Goal: Task Accomplishment & Management: Manage account settings

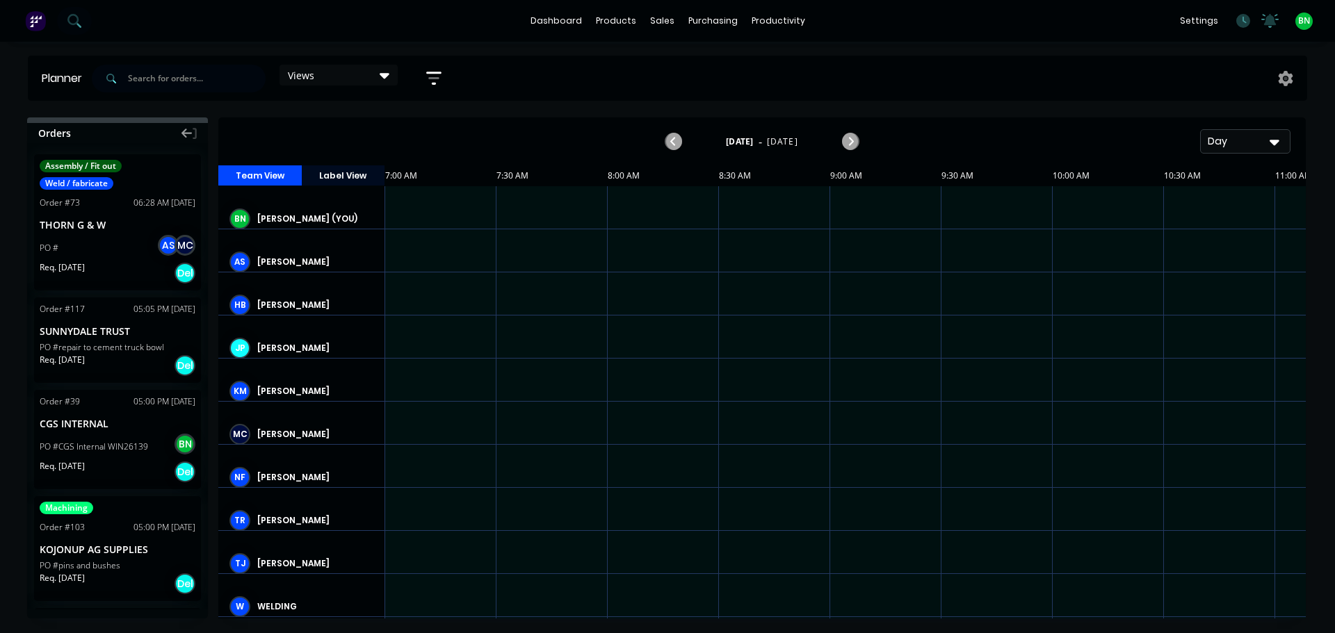
scroll to position [0, 1]
click at [801, 136] on link "Delivery Scheduling" at bounding box center [832, 122] width 184 height 28
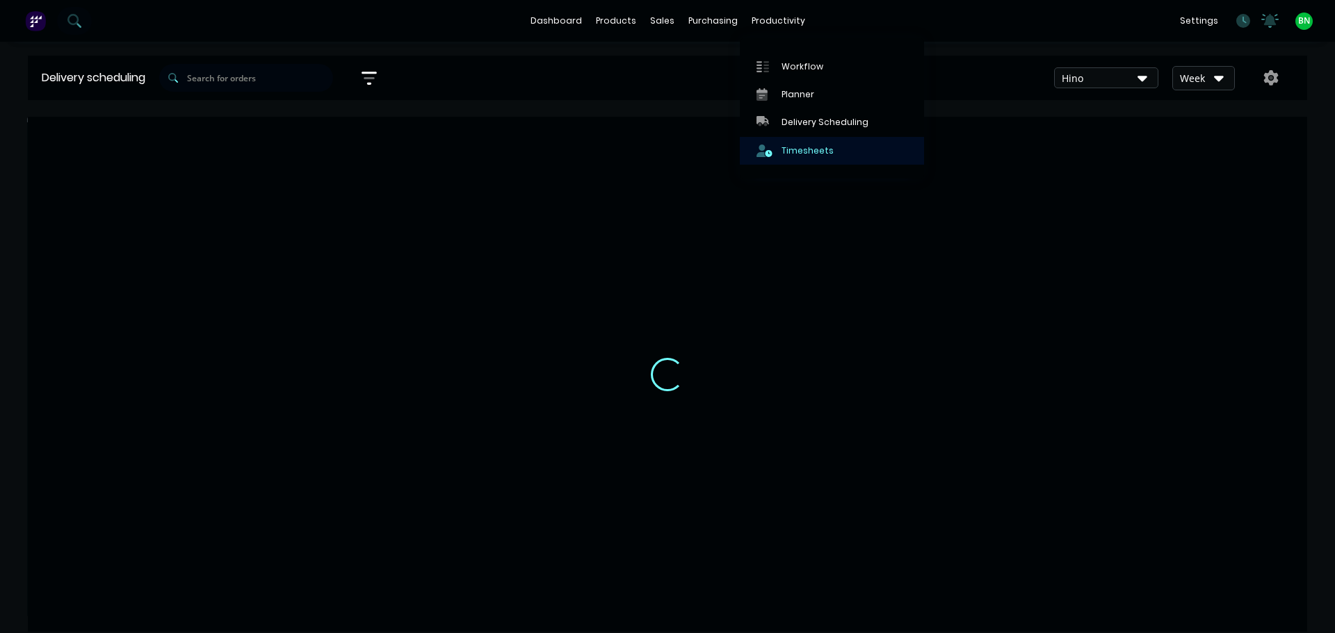
click at [817, 143] on link "Timesheets" at bounding box center [832, 151] width 184 height 28
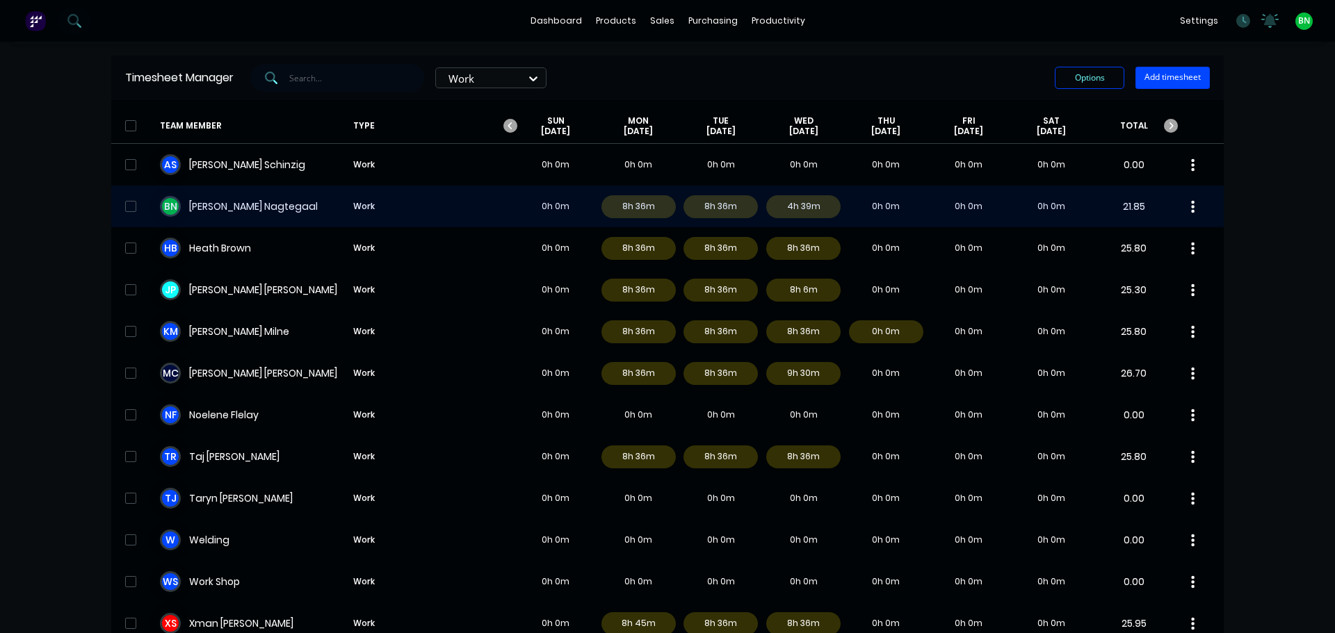
click at [221, 211] on div "B N [PERSON_NAME] Work 0h 0m 8h 36m 8h 36m 4h 39m 0h 0m 0h 0m 0h 0m 21.85" at bounding box center [667, 207] width 1112 height 42
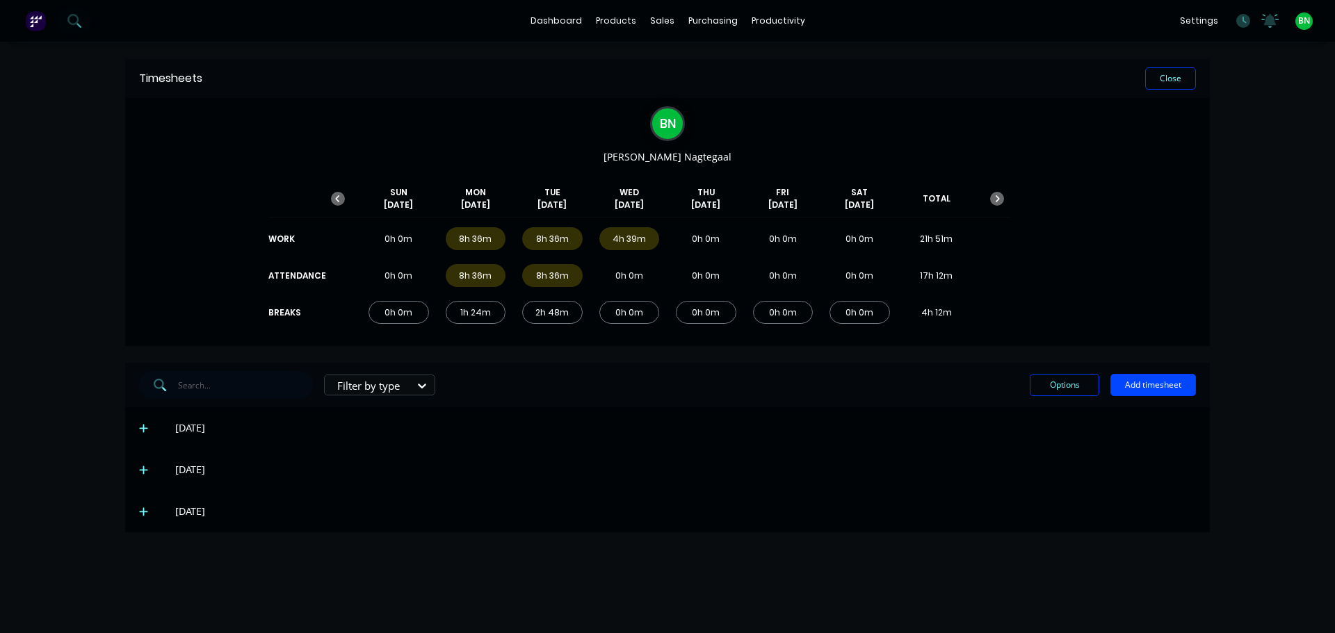
click at [147, 508] on icon at bounding box center [143, 512] width 9 height 10
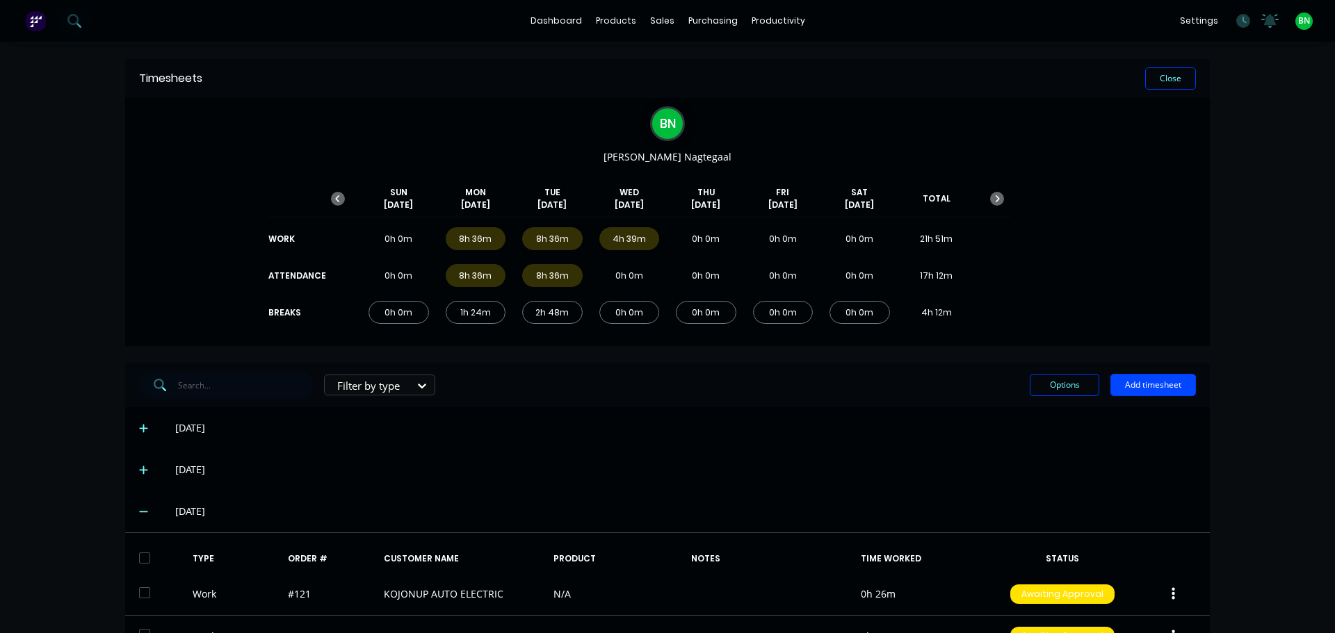
scroll to position [138, 0]
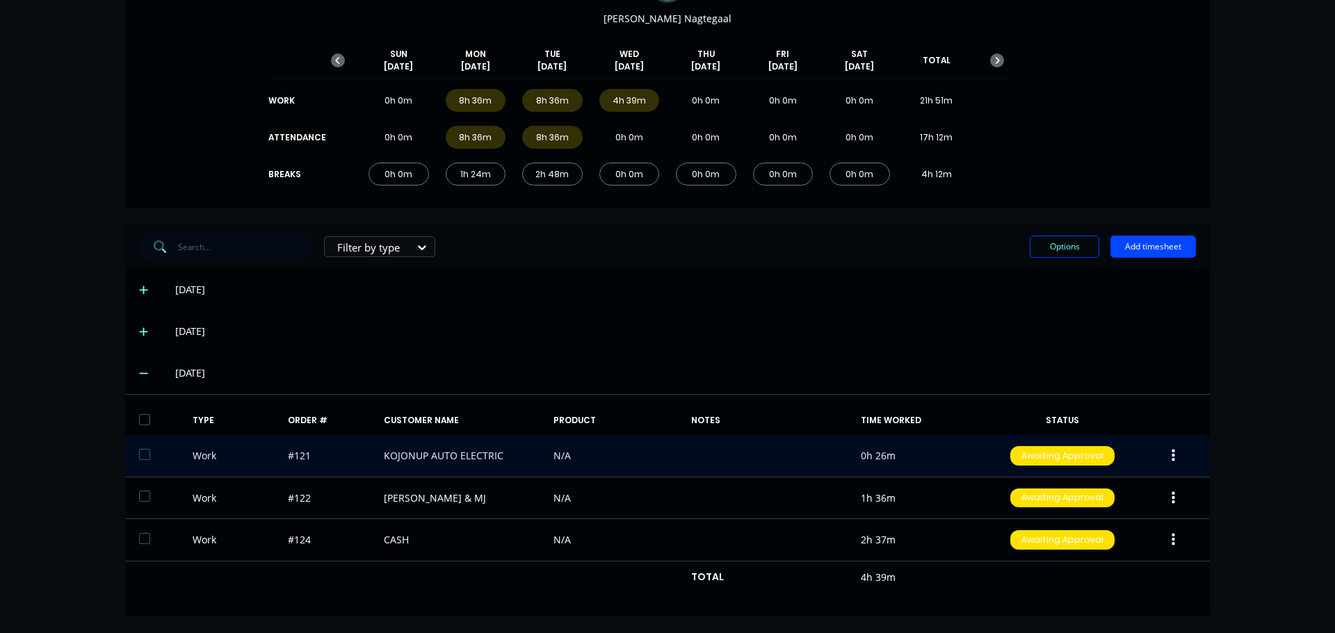
click at [496, 465] on div "Work #121 KOJONUP AUTO ELECTRIC N/A 0h 26m Awaiting Approval" at bounding box center [667, 456] width 1084 height 42
click at [1161, 459] on button "button" at bounding box center [1173, 455] width 33 height 25
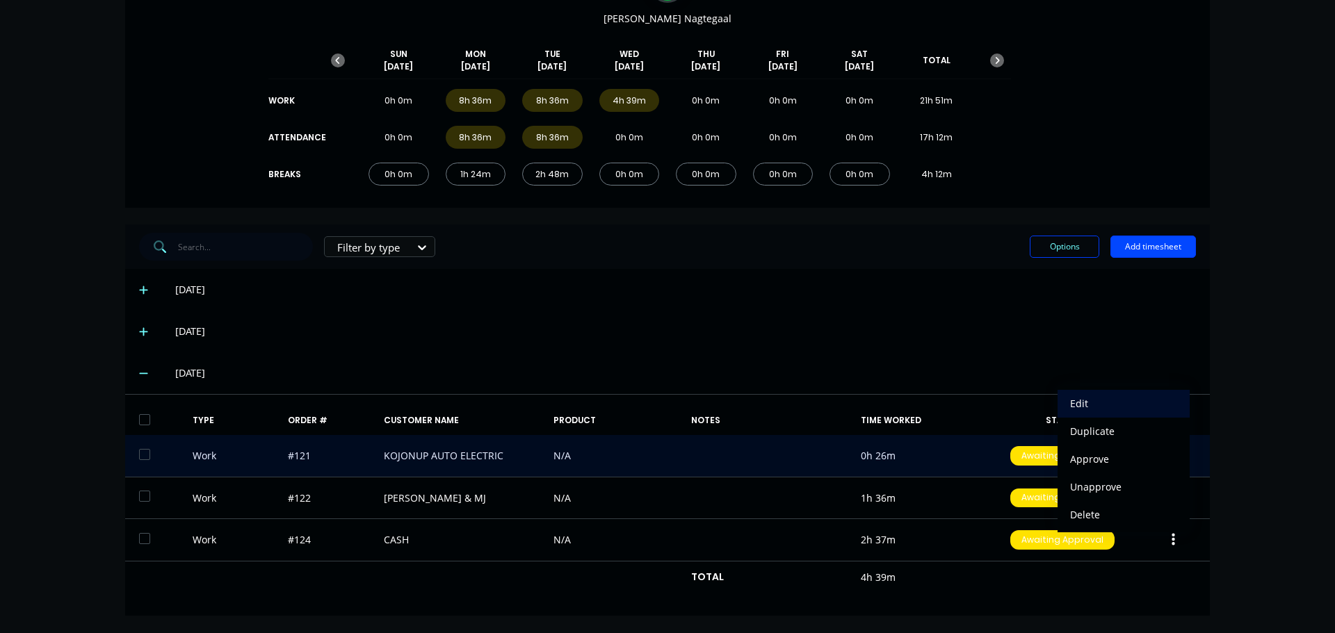
click at [1093, 404] on div "Edit" at bounding box center [1123, 403] width 107 height 20
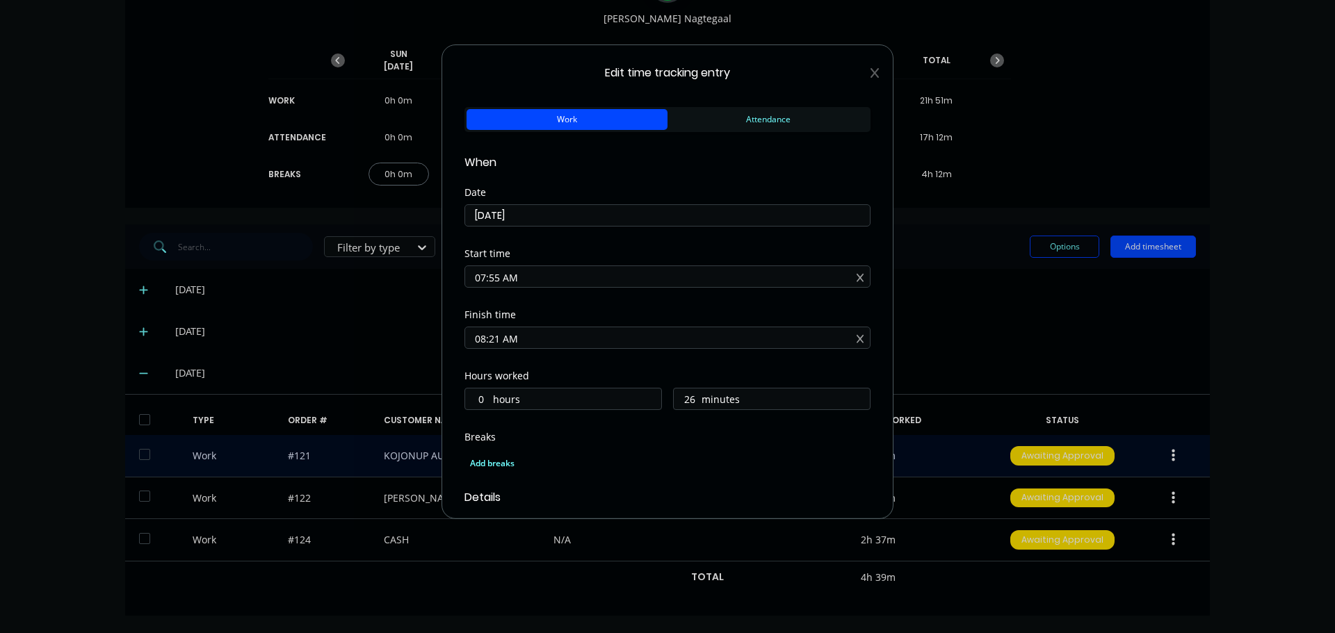
click at [498, 279] on input "07:55 AM" at bounding box center [667, 276] width 405 height 21
click at [499, 391] on div "08" at bounding box center [494, 398] width 34 height 24
type input "08:55 AM"
type input "23"
type input "08:49 AM"
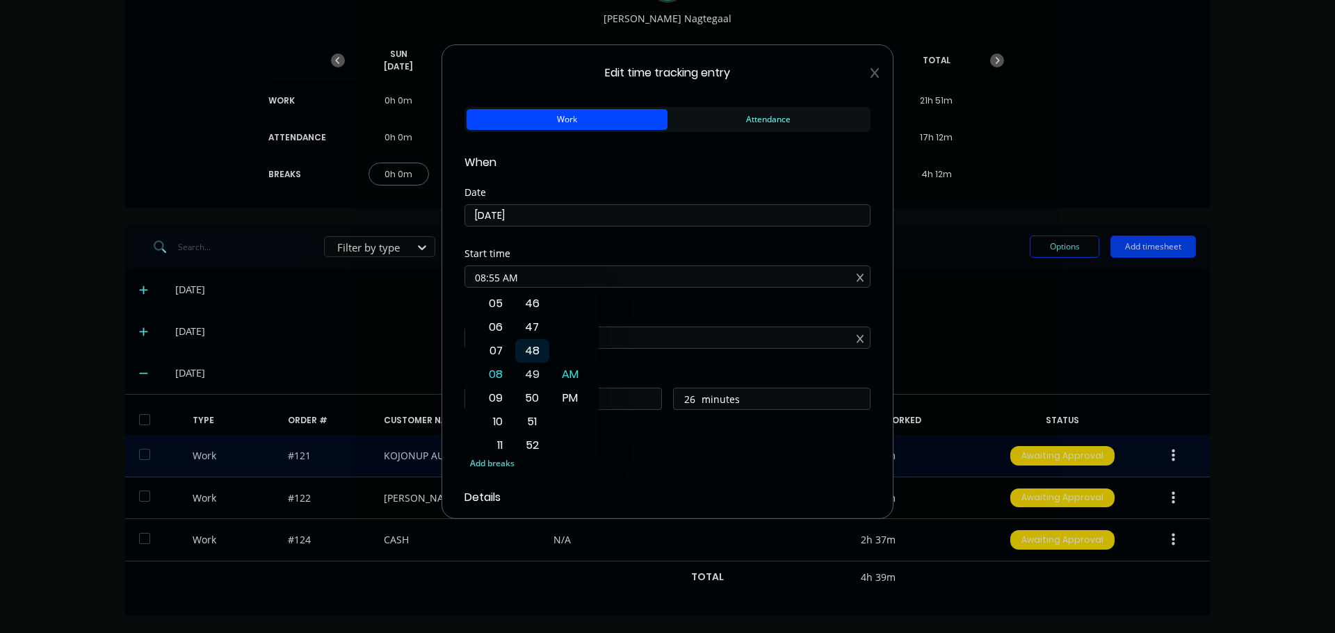
type input "32"
type input "12:49 AM"
type input "7"
type input "12:47 AM"
type input "34"
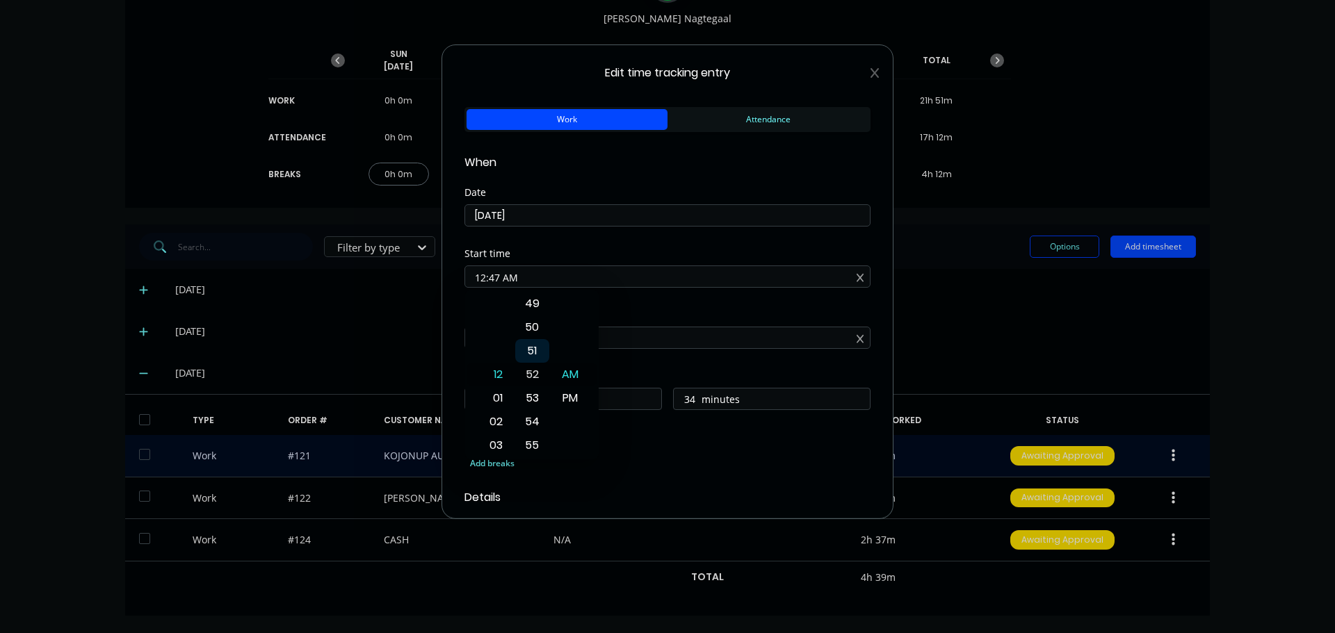
type input "12:52 AM"
type input "29"
type input "12:56 AM"
type input "25"
type input "04:56 AM"
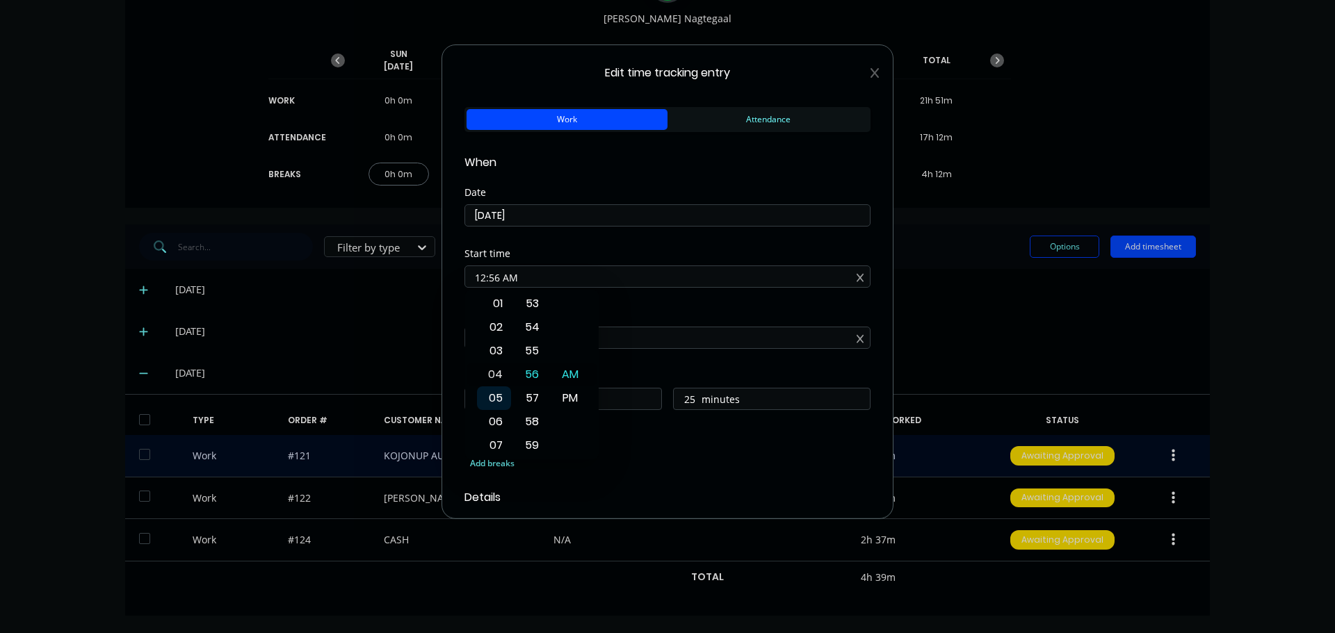
type input "3"
type input "07:56 AM"
type input "0"
click at [493, 400] on div "08" at bounding box center [494, 398] width 34 height 24
type input "08:56 AM"
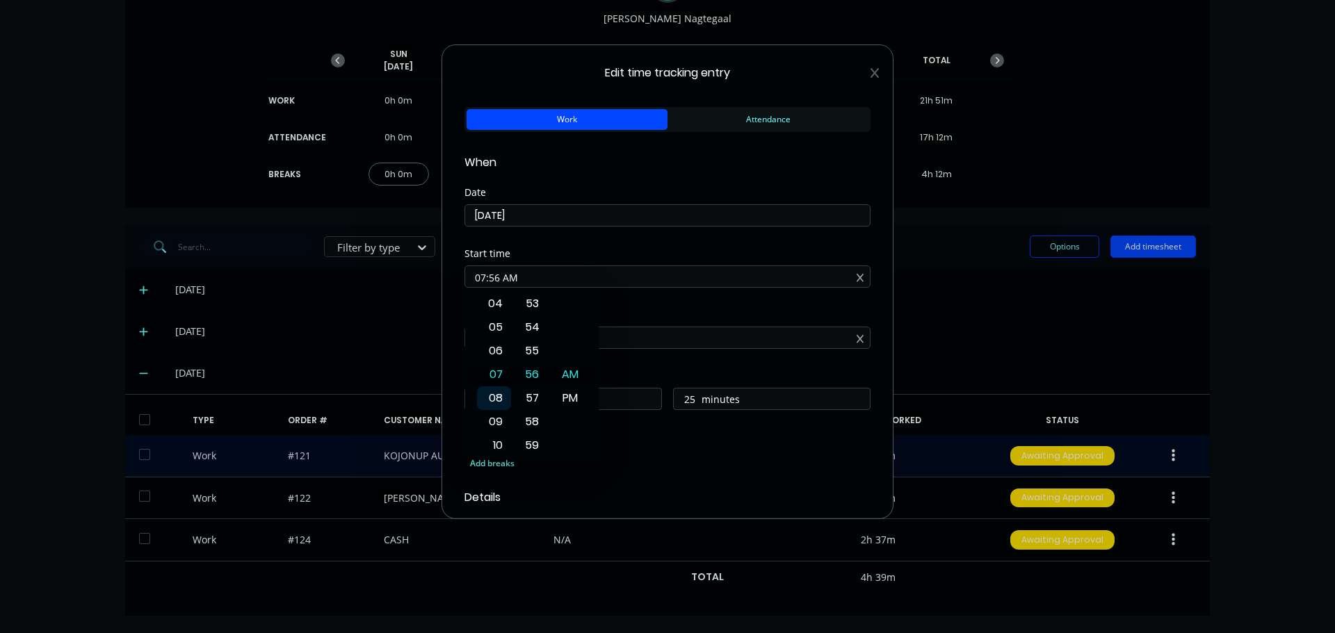
type input "23"
type input "08:50 AM"
type input "31"
type input "08:43 AM"
type input "38"
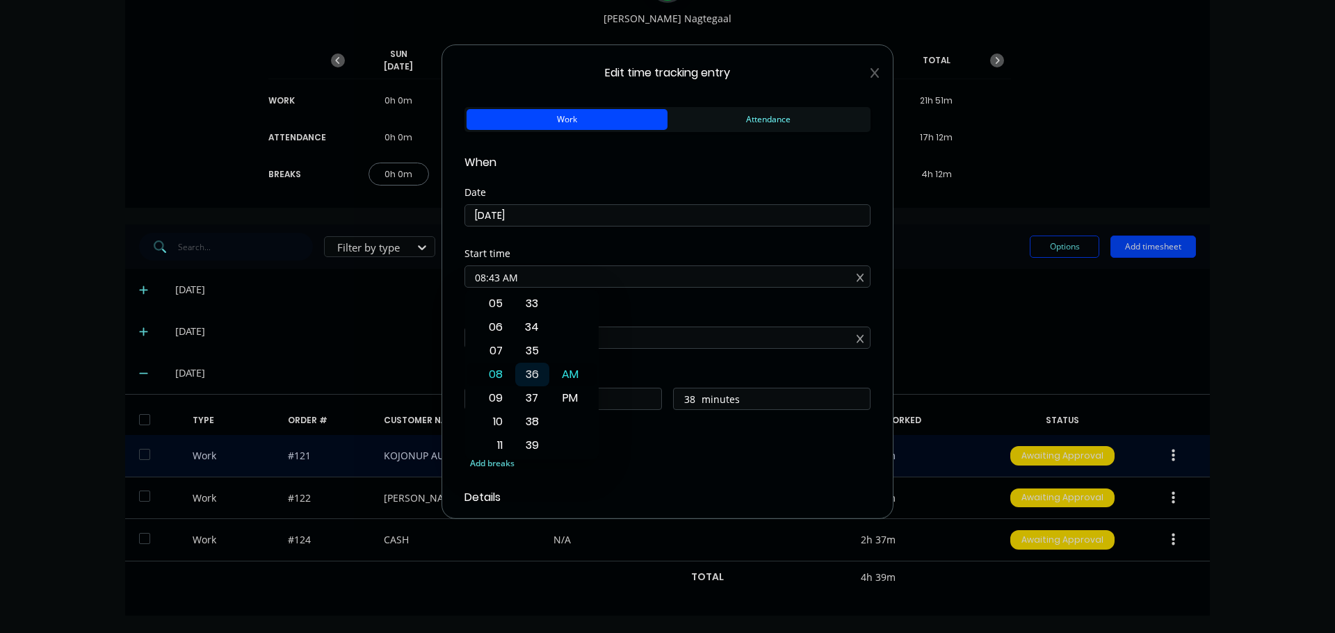
type input "08:36 AM"
type input "45"
type input "08:28 AM"
type input "53"
type input "08:20 AM"
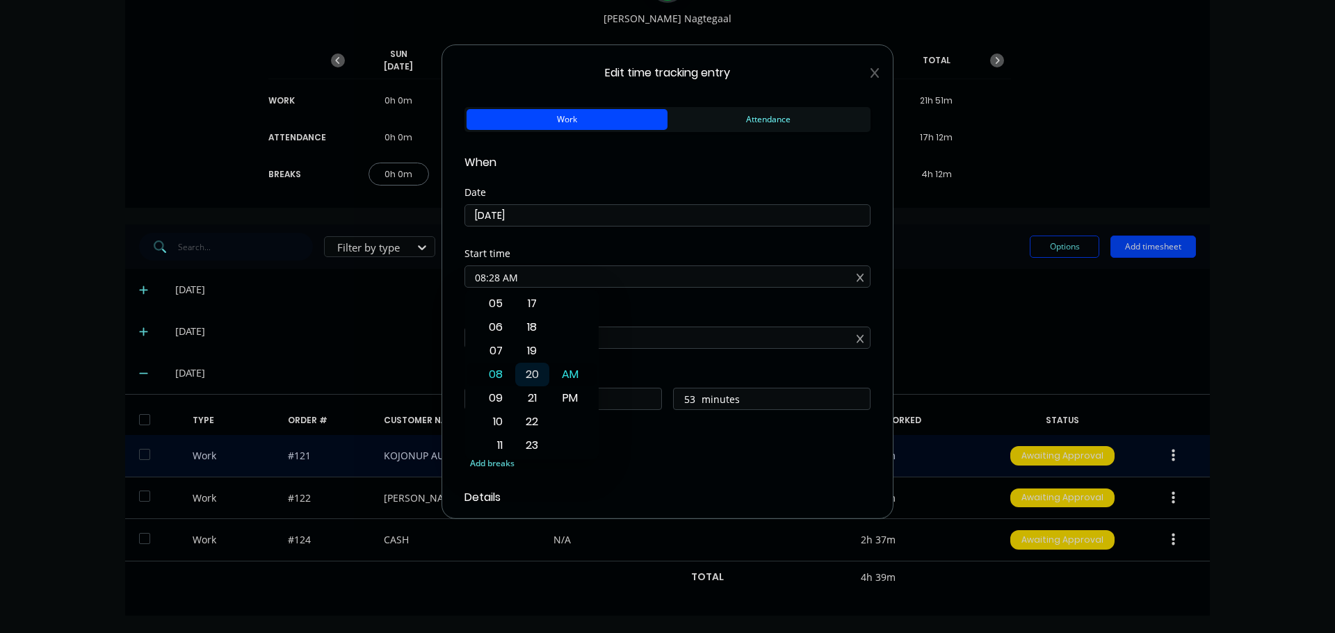
type input "0"
type input "1"
type input "08:11 AM"
type input "10"
type input "08:02 AM"
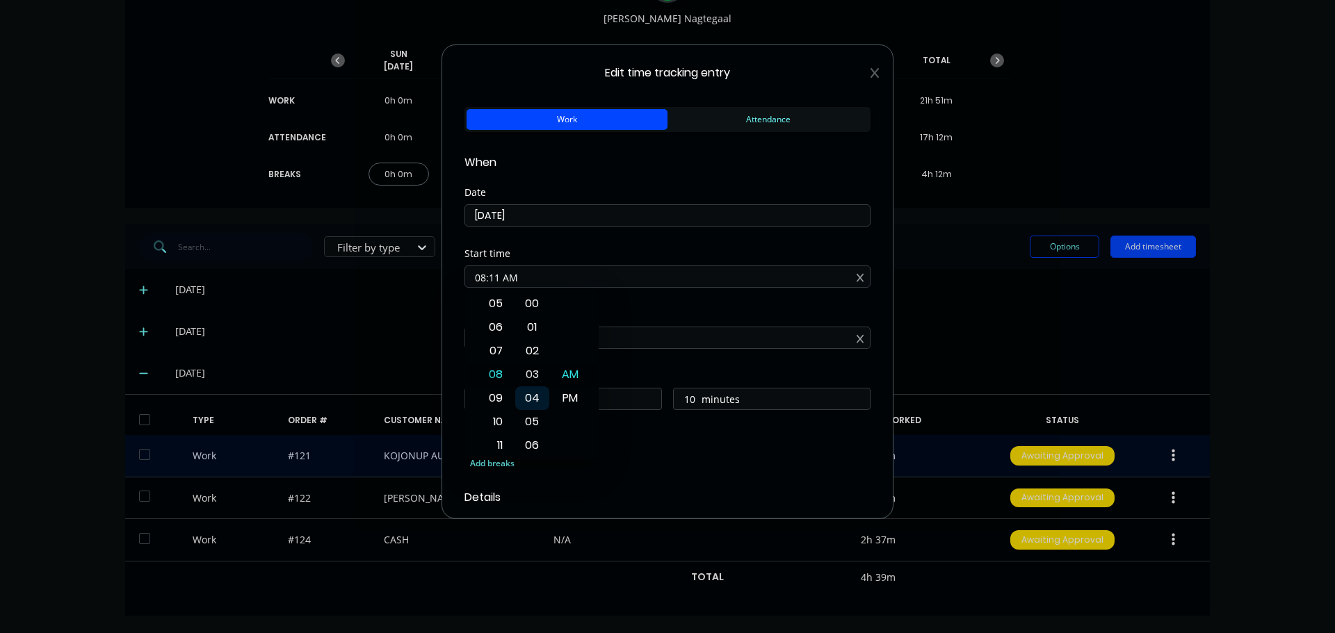
type input "19"
type input "08:00 AM"
type input "21"
click at [532, 377] on div "00" at bounding box center [532, 375] width 34 height 24
click at [622, 312] on div "Finish time" at bounding box center [667, 315] width 406 height 10
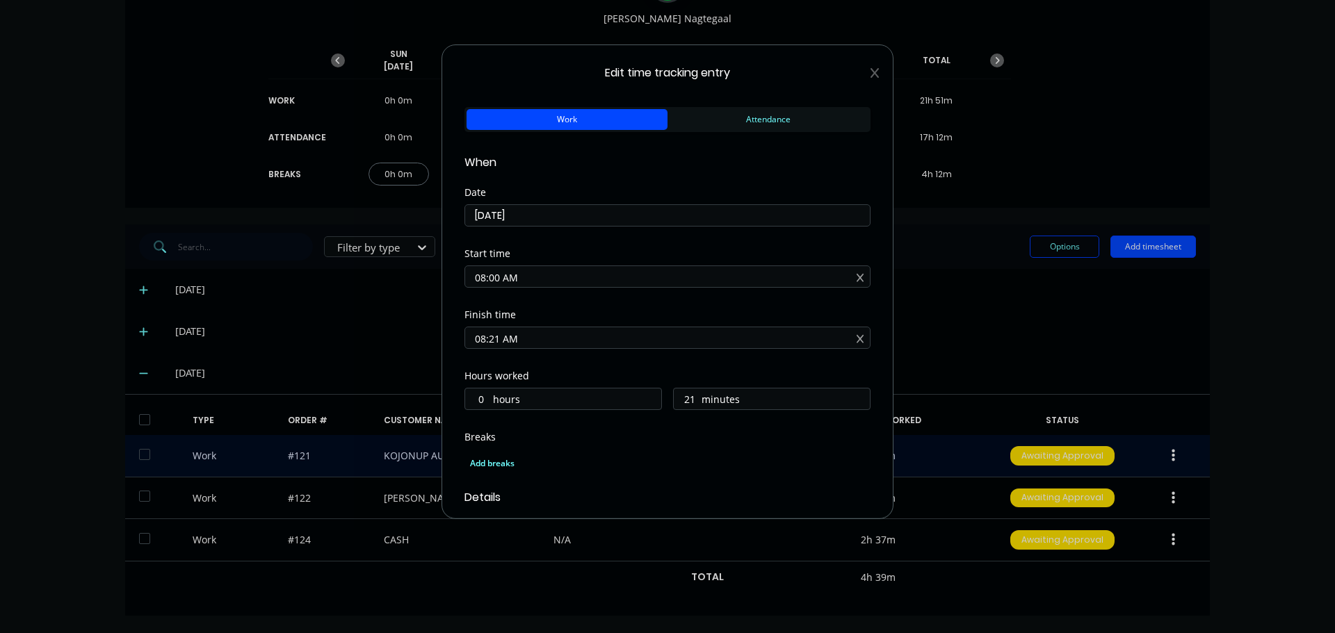
click at [498, 341] on input "08:21 AM" at bounding box center [667, 337] width 405 height 21
type input "08:23 AM"
type input "23"
type input "08:26 AM"
type input "26"
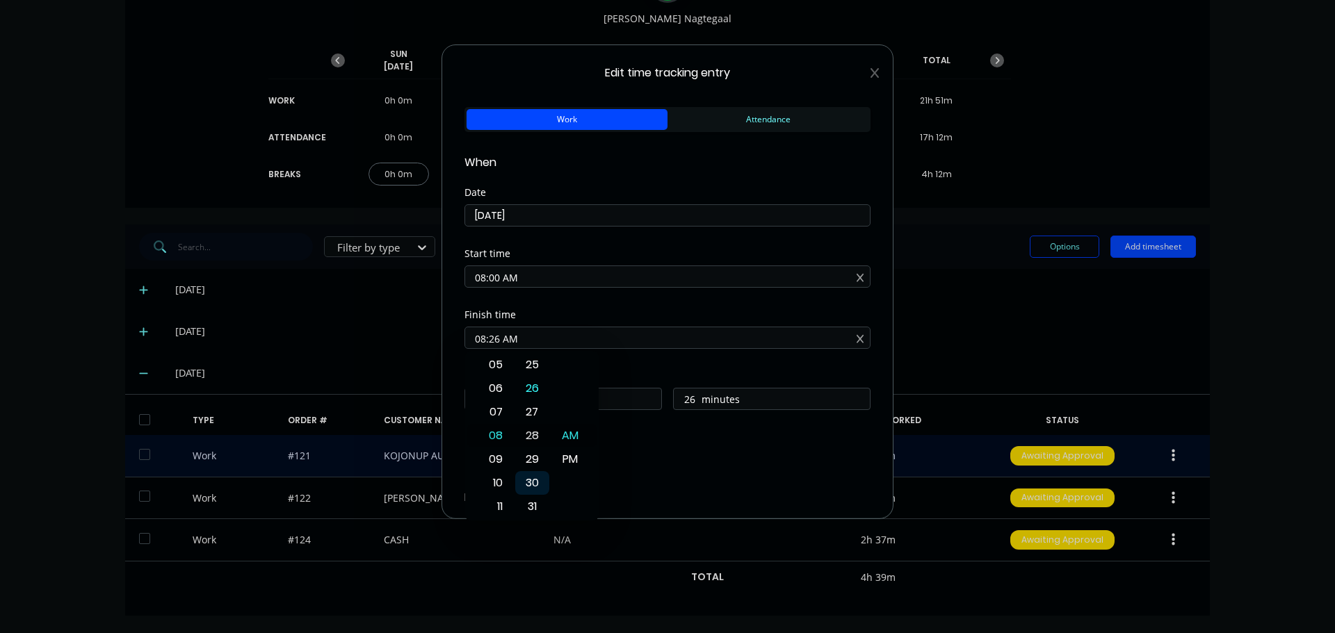
type input "08:28 AM"
type input "28"
click at [537, 477] on div "30" at bounding box center [532, 483] width 34 height 24
type input "08:30 AM"
type input "30"
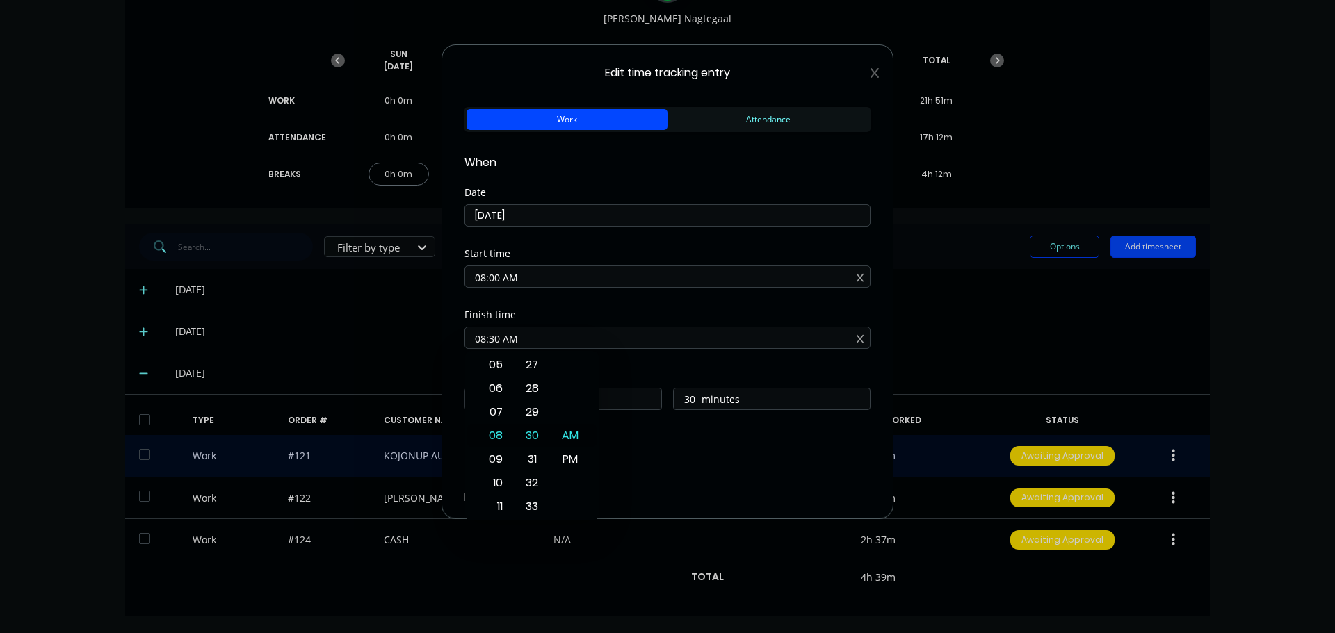
click at [624, 357] on div "Finish time 08:30 AM" at bounding box center [667, 340] width 406 height 61
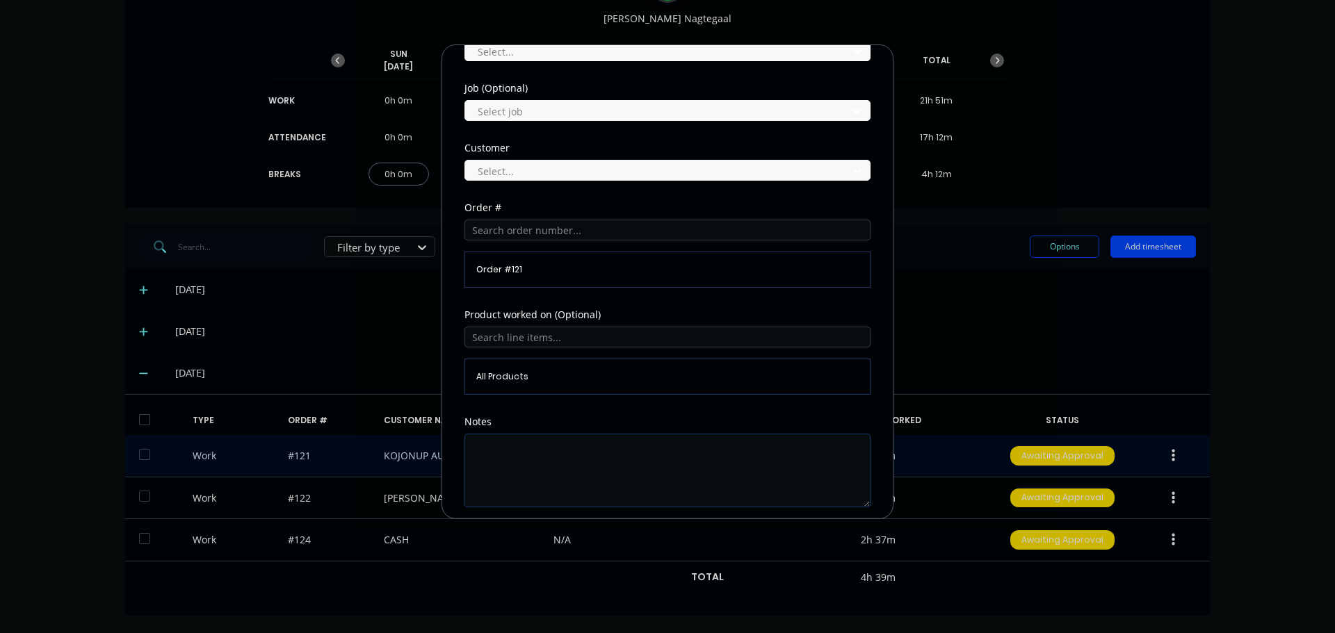
scroll to position [612, 0]
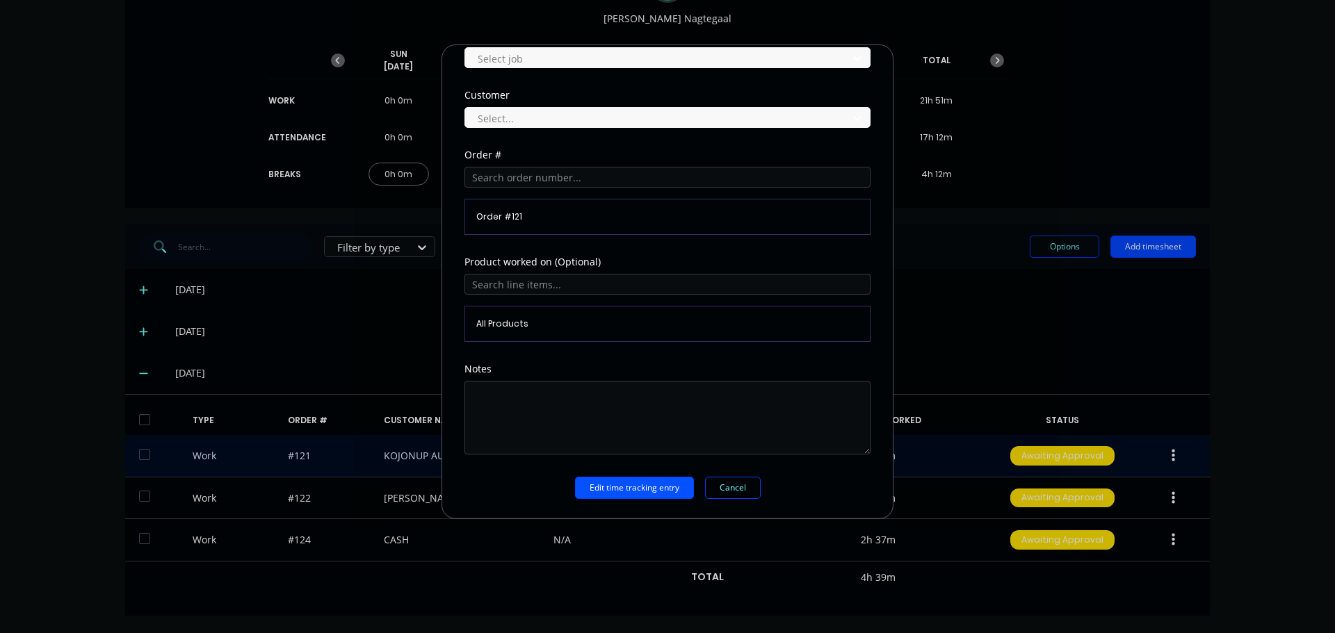
click at [656, 489] on button "Edit time tracking entry" at bounding box center [634, 488] width 119 height 22
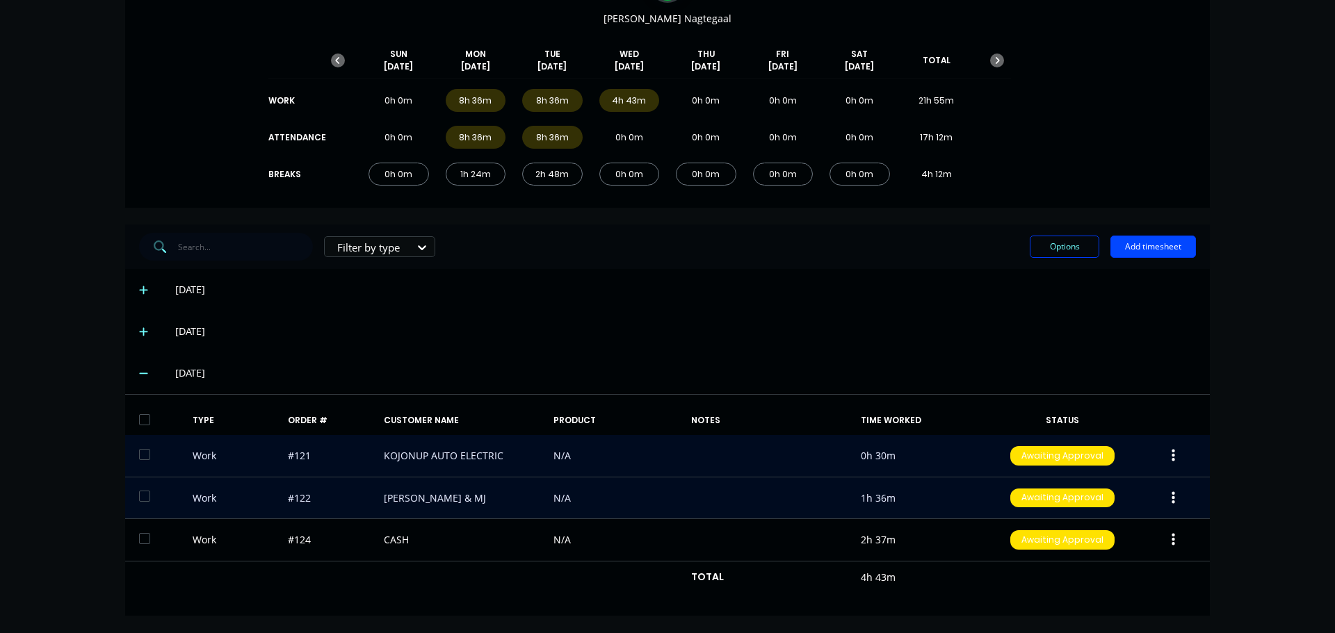
click at [1171, 497] on icon "button" at bounding box center [1172, 498] width 3 height 15
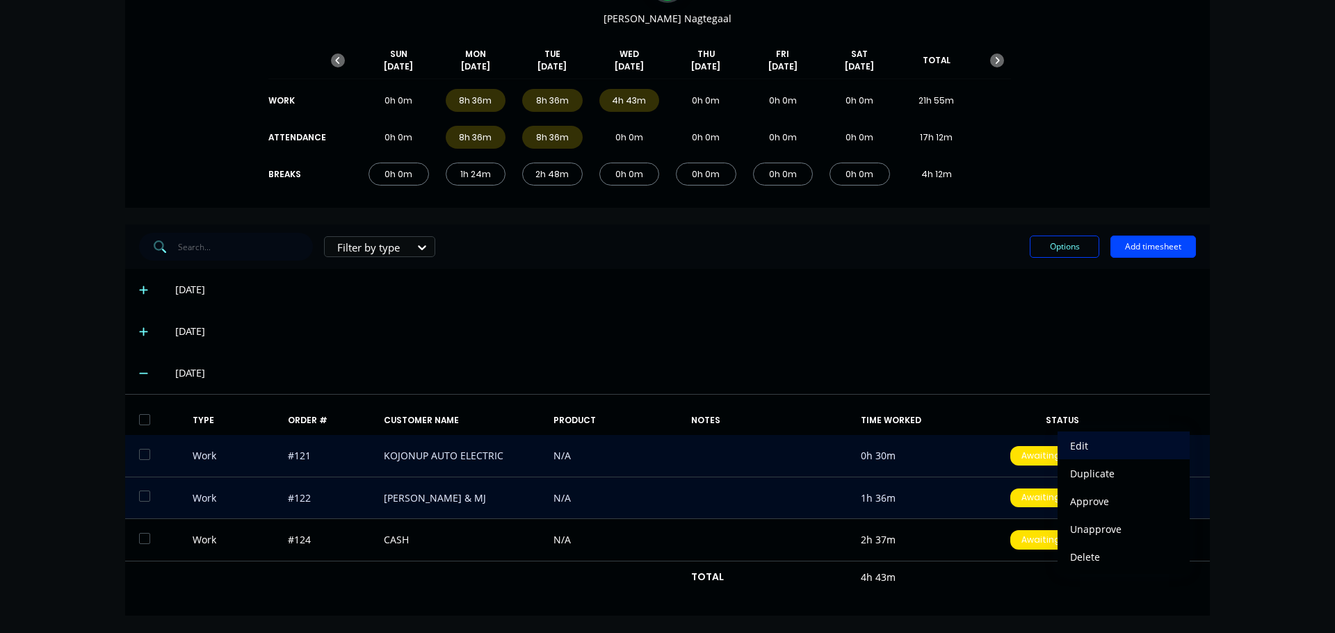
click at [1112, 459] on button "Edit" at bounding box center [1123, 446] width 132 height 28
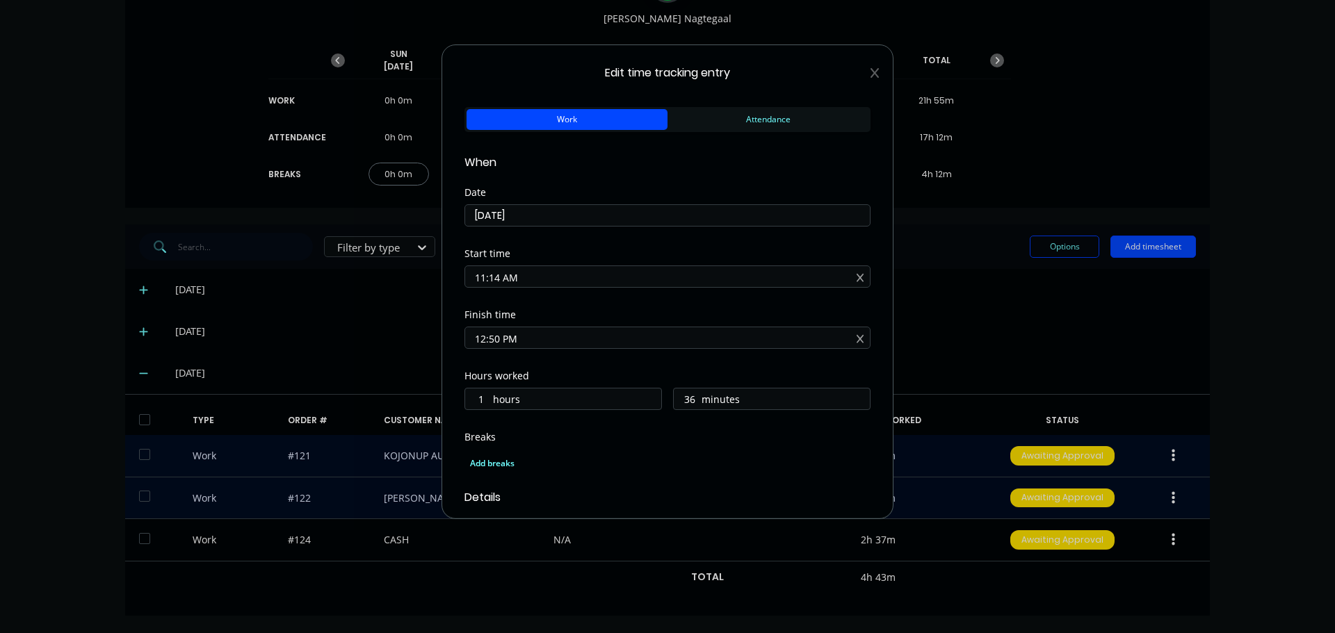
click at [502, 280] on input "11:14 AM" at bounding box center [667, 276] width 405 height 21
click at [534, 397] on div "15" at bounding box center [532, 398] width 34 height 24
type input "11:15 AM"
type input "35"
click at [632, 317] on div "Finish time" at bounding box center [667, 315] width 406 height 10
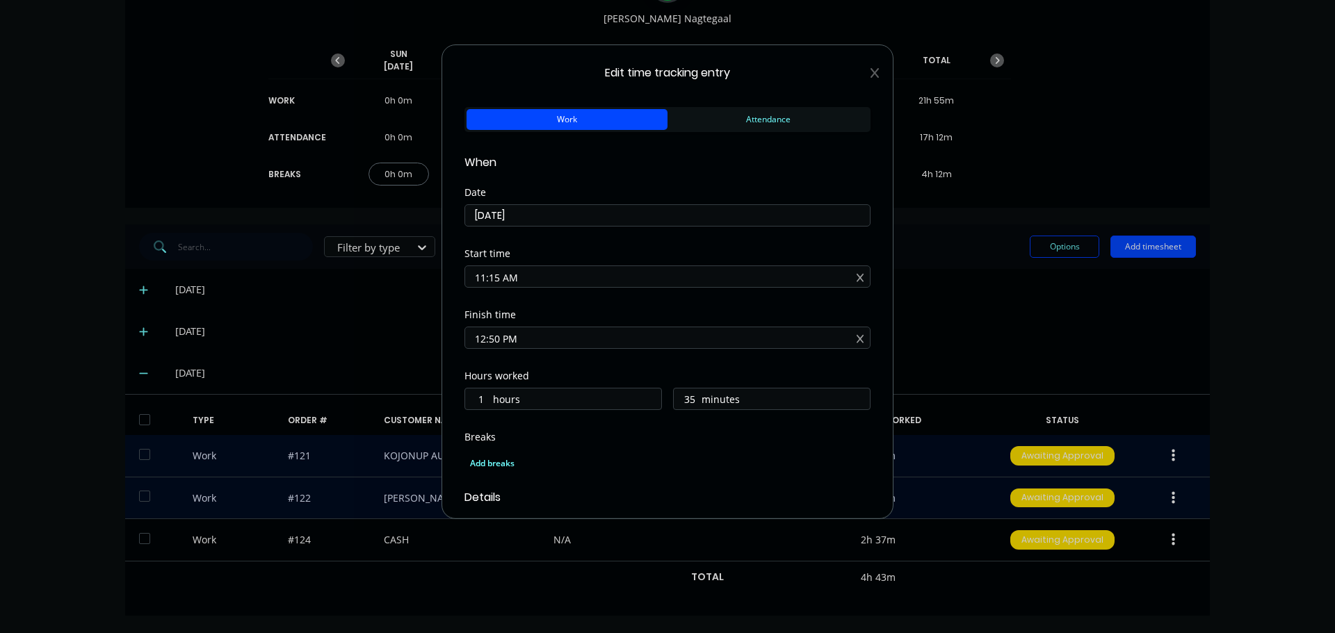
click at [499, 340] on input "12:50 PM" at bounding box center [667, 337] width 405 height 21
type input "12:48 PM"
type input "33"
type input "12:44 PM"
type input "29"
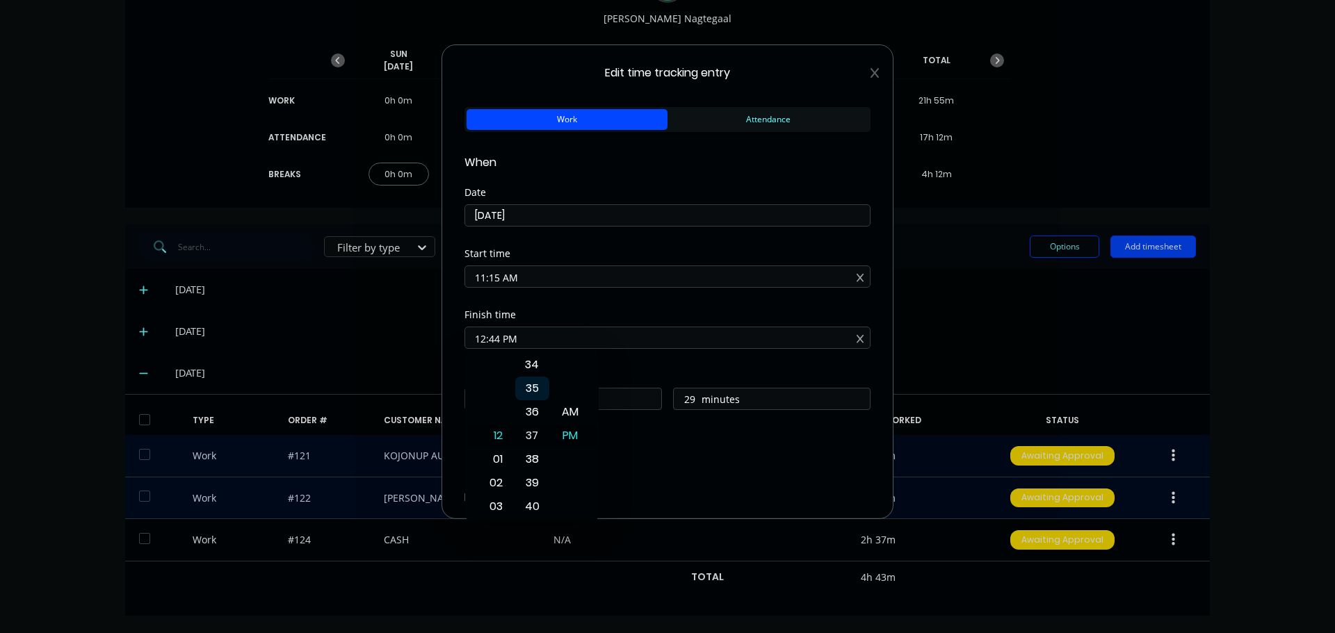
type input "12:37 PM"
type input "22"
type input "12:35 PM"
type input "20"
type input "12:34 PM"
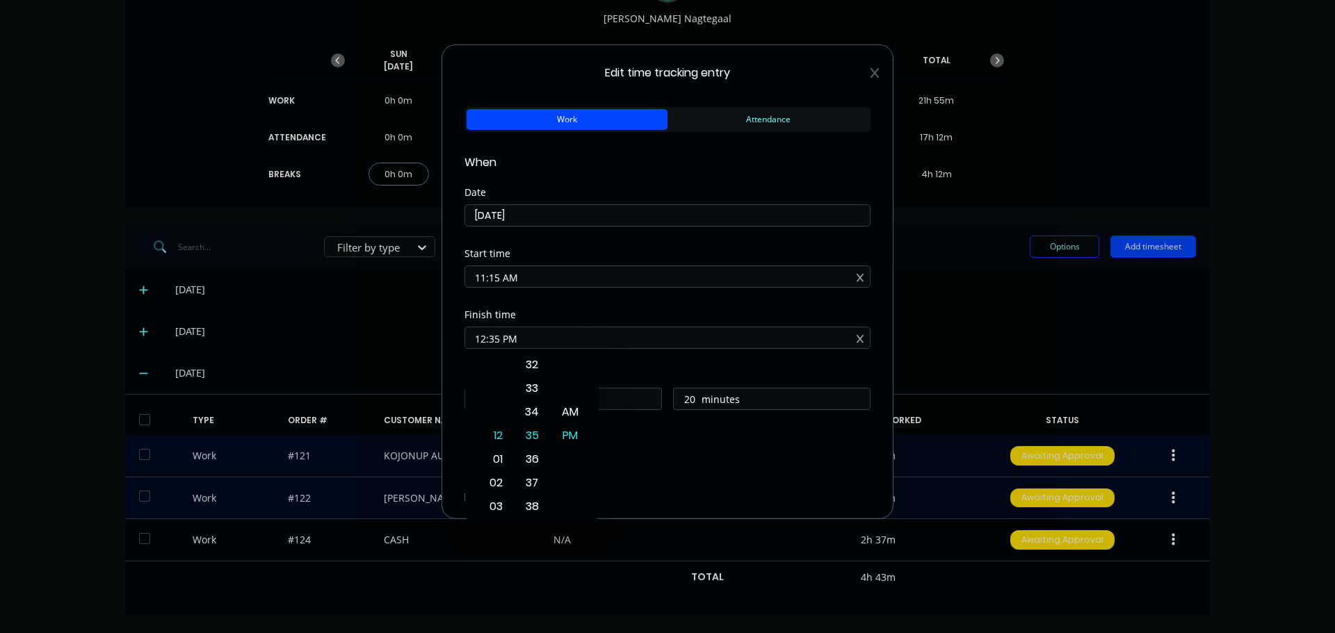
type input "19"
type input "12:33 PM"
type input "18"
click at [526, 359] on div "30" at bounding box center [532, 365] width 34 height 24
type input "12:30 PM"
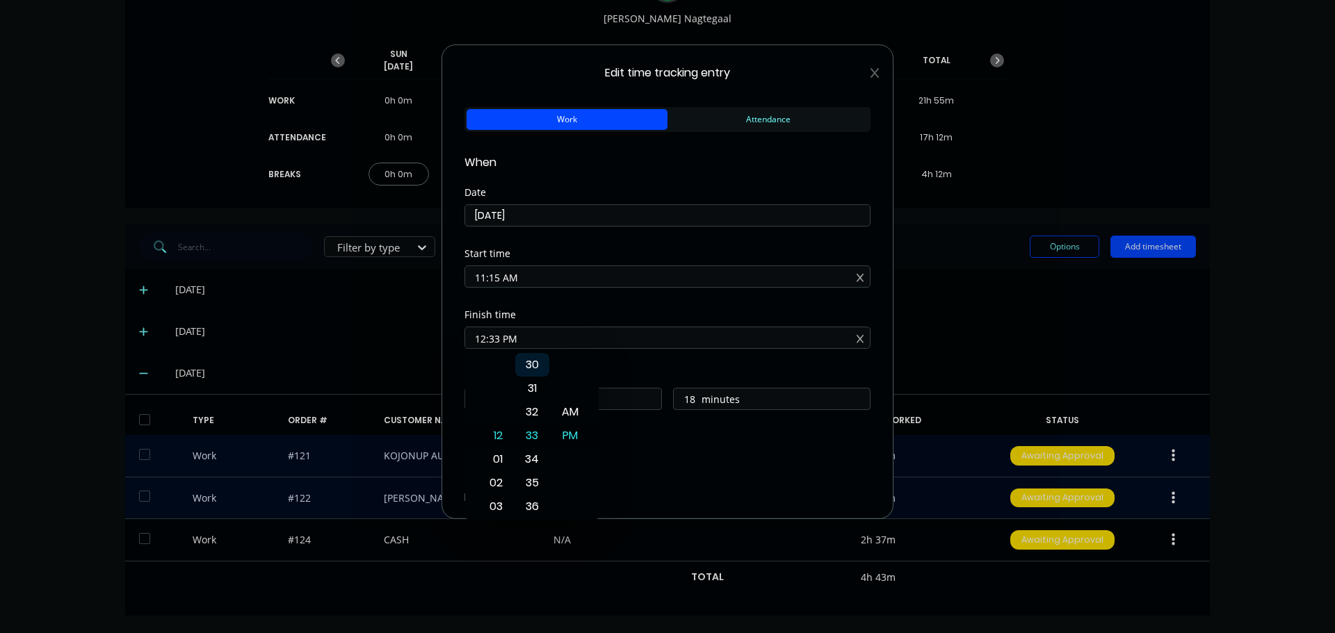
type input "15"
click at [588, 307] on div "Start time 11:15 AM" at bounding box center [667, 279] width 406 height 61
click at [670, 461] on div "Add breaks" at bounding box center [667, 464] width 395 height 18
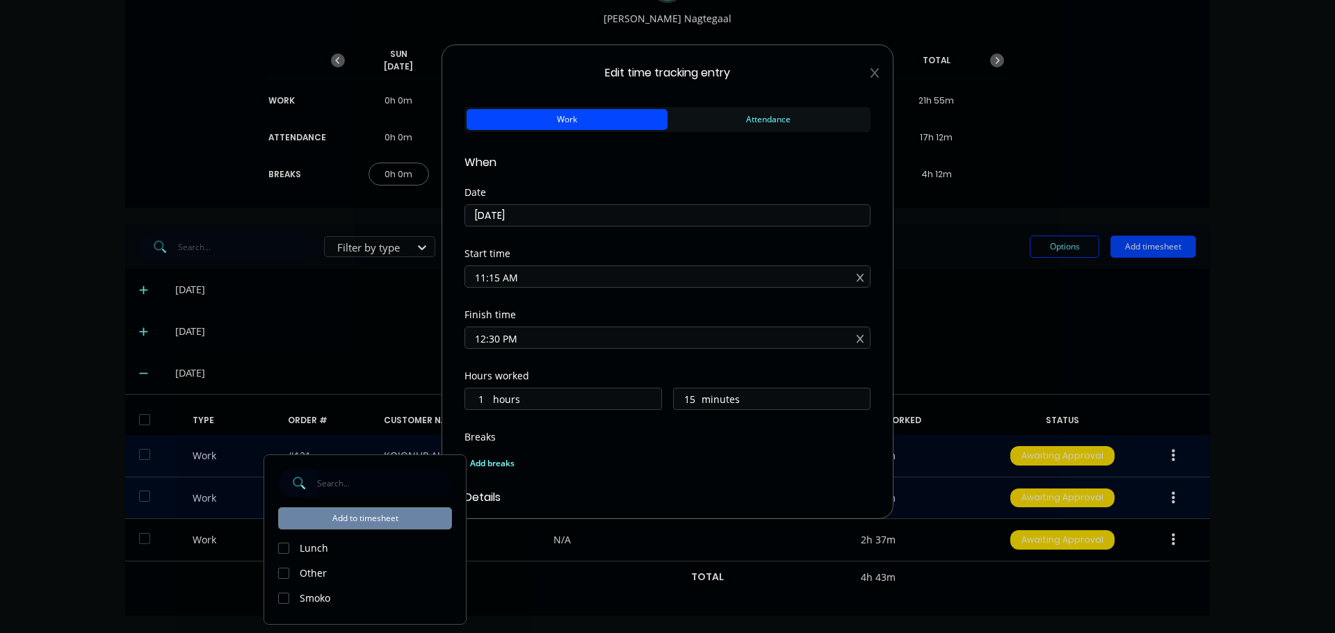
click at [674, 448] on div "Add breaks" at bounding box center [667, 462] width 406 height 33
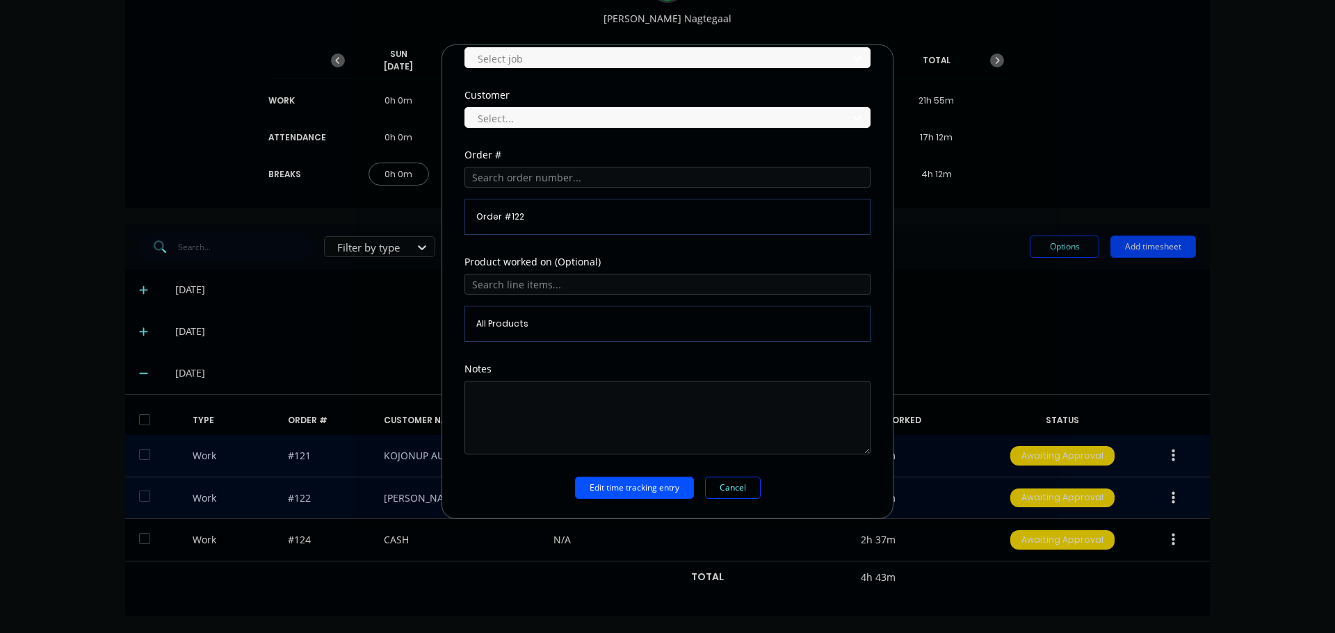
click at [640, 489] on button "Edit time tracking entry" at bounding box center [634, 488] width 119 height 22
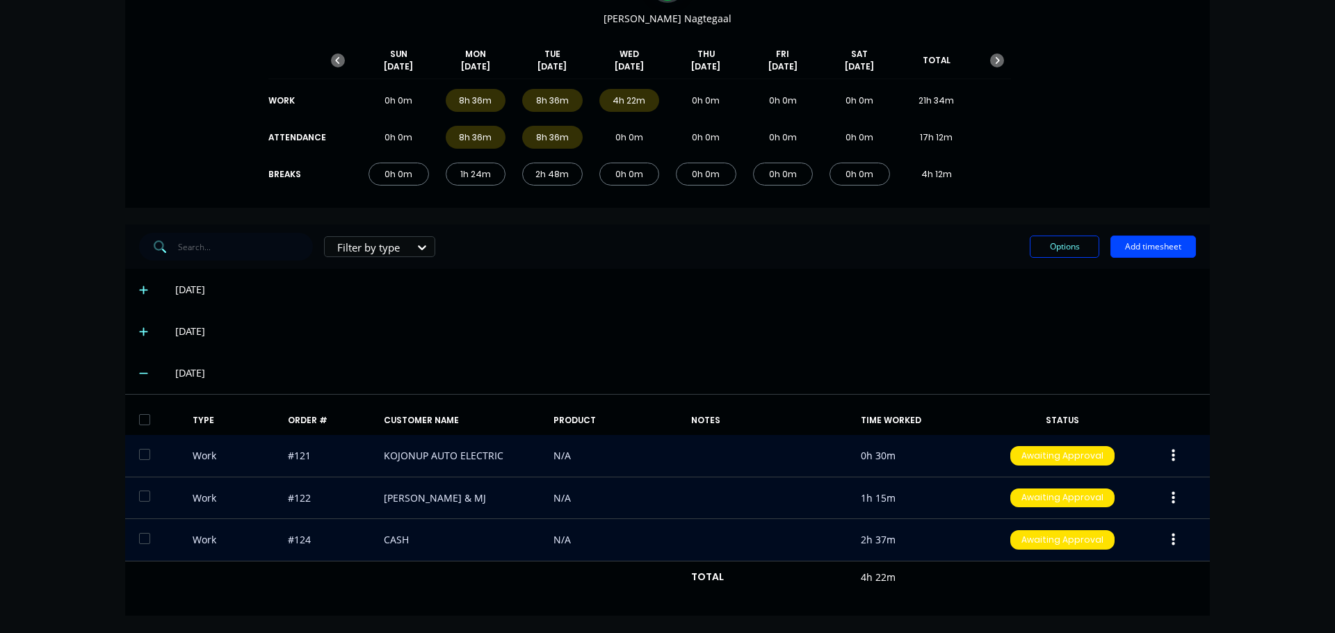
click at [1171, 533] on icon "button" at bounding box center [1172, 539] width 3 height 15
click at [1107, 488] on div "Edit" at bounding box center [1123, 488] width 107 height 20
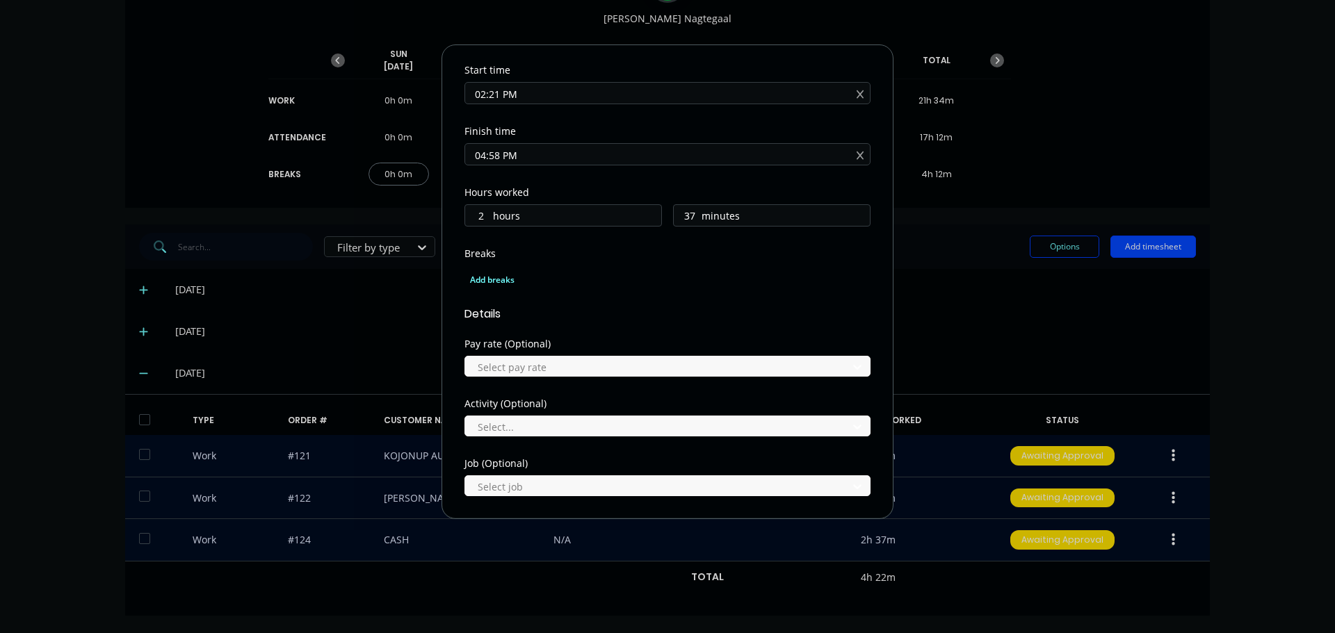
scroll to position [556, 0]
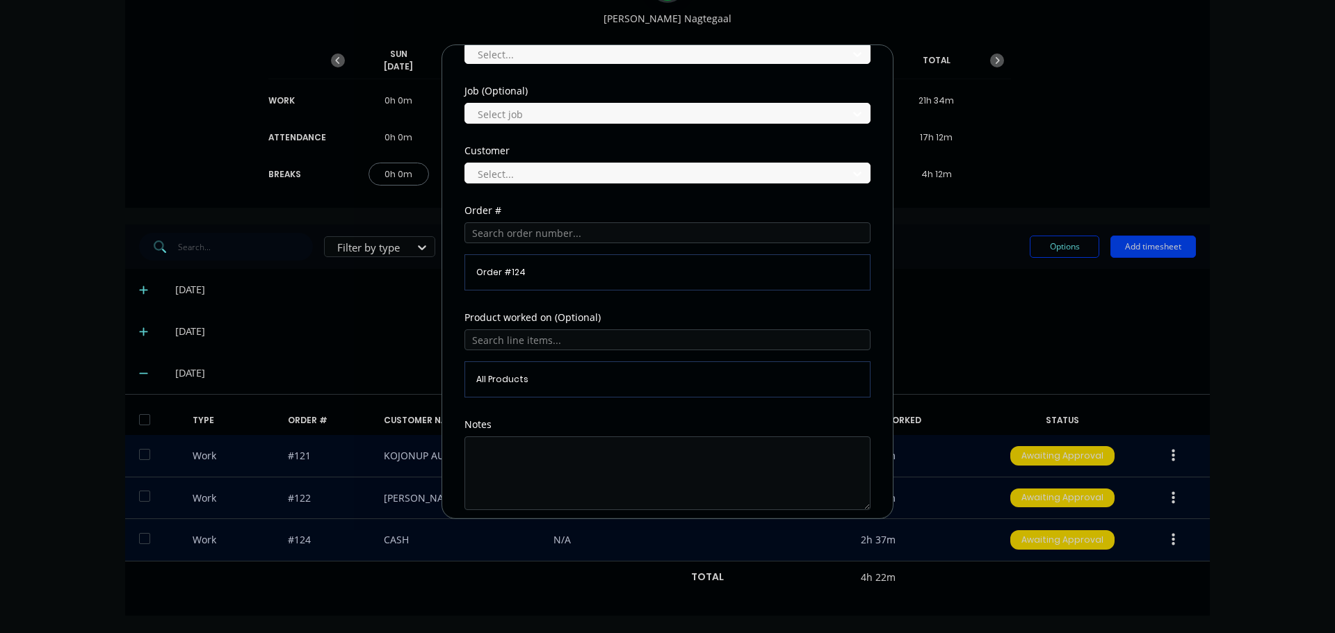
click at [557, 270] on span "Order # 124" at bounding box center [667, 272] width 382 height 13
click at [557, 240] on input "text" at bounding box center [667, 232] width 406 height 21
click at [550, 270] on span "Order # 124" at bounding box center [667, 272] width 382 height 13
click at [515, 268] on span "Order # 124" at bounding box center [667, 272] width 382 height 13
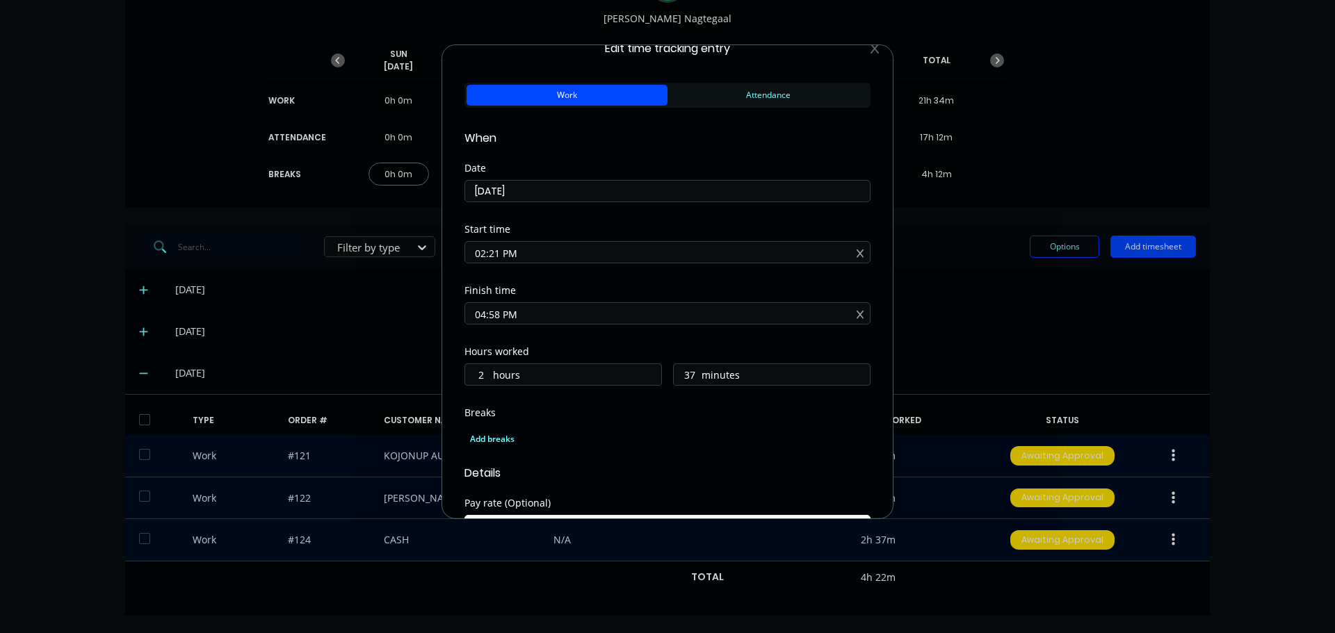
scroll to position [0, 0]
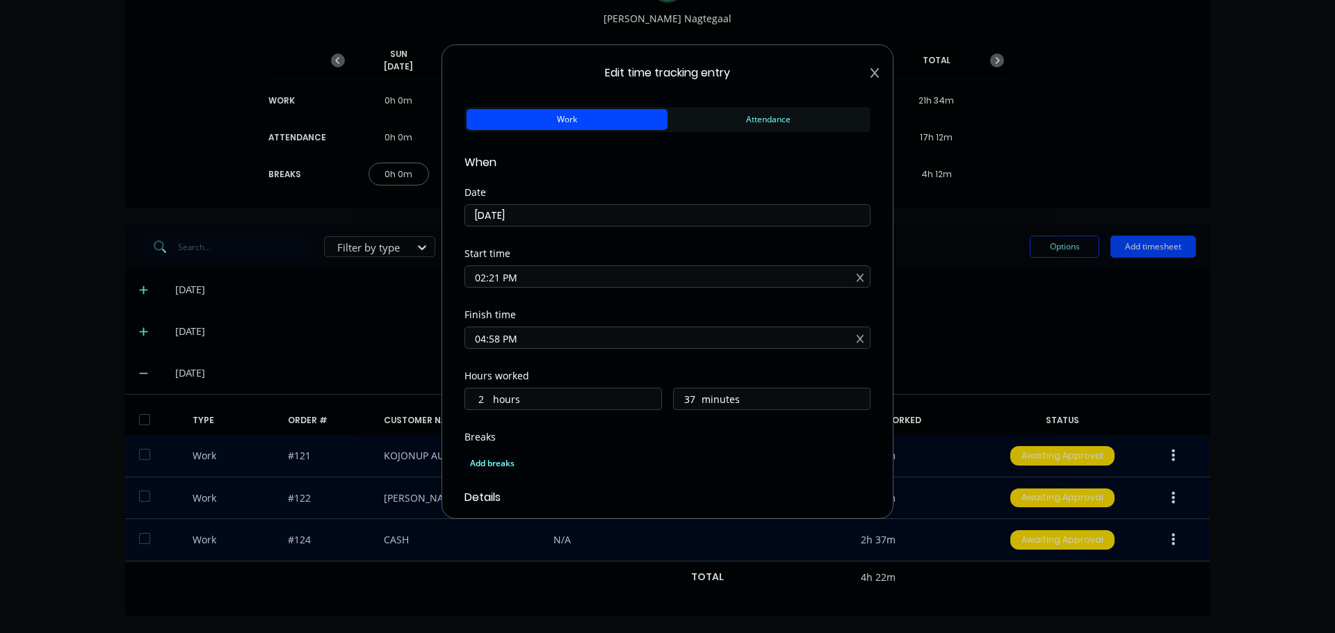
click at [870, 73] on icon at bounding box center [874, 72] width 8 height 11
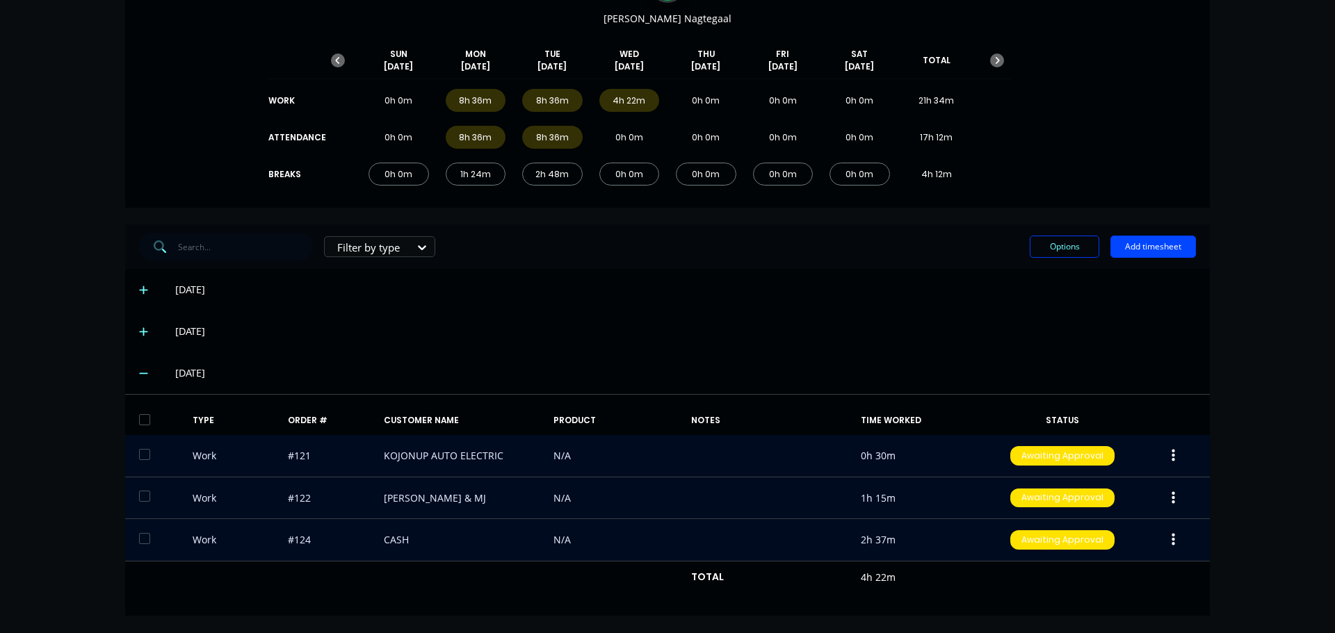
click at [303, 543] on div "Work #124 CASH N/A 2h 37m Awaiting Approval" at bounding box center [667, 540] width 1084 height 42
click at [560, 539] on div "Work #124 CASH N/A 2h 37m Awaiting Approval" at bounding box center [667, 540] width 1084 height 42
click at [381, 546] on div "Work #124 CASH N/A 2h 37m Awaiting Approval" at bounding box center [667, 540] width 1084 height 42
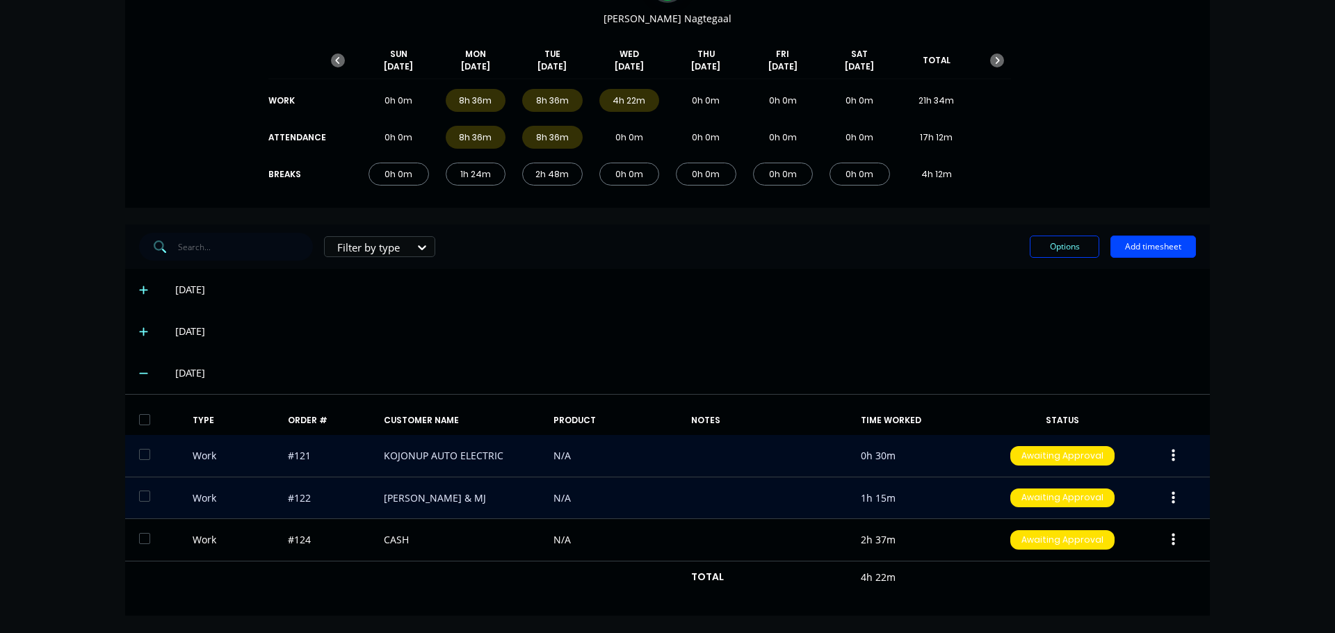
click at [1171, 542] on button "button" at bounding box center [1173, 540] width 33 height 25
click at [1120, 487] on div "Edit" at bounding box center [1123, 488] width 107 height 20
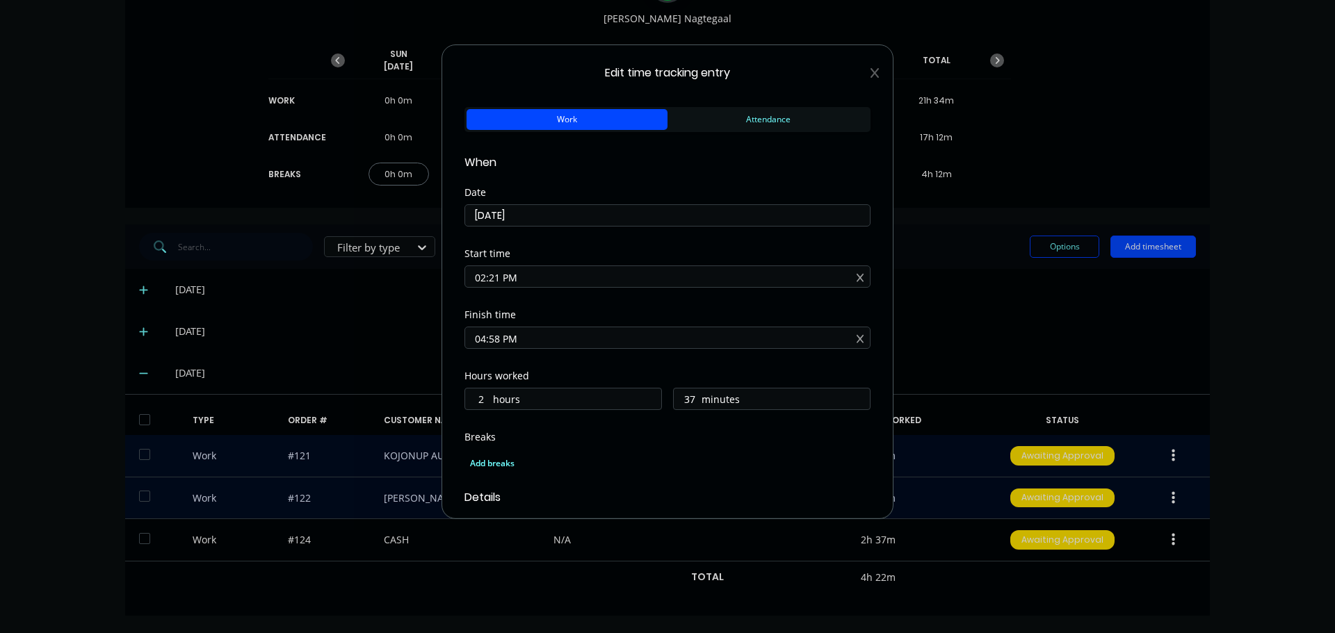
click at [870, 74] on icon at bounding box center [874, 72] width 8 height 11
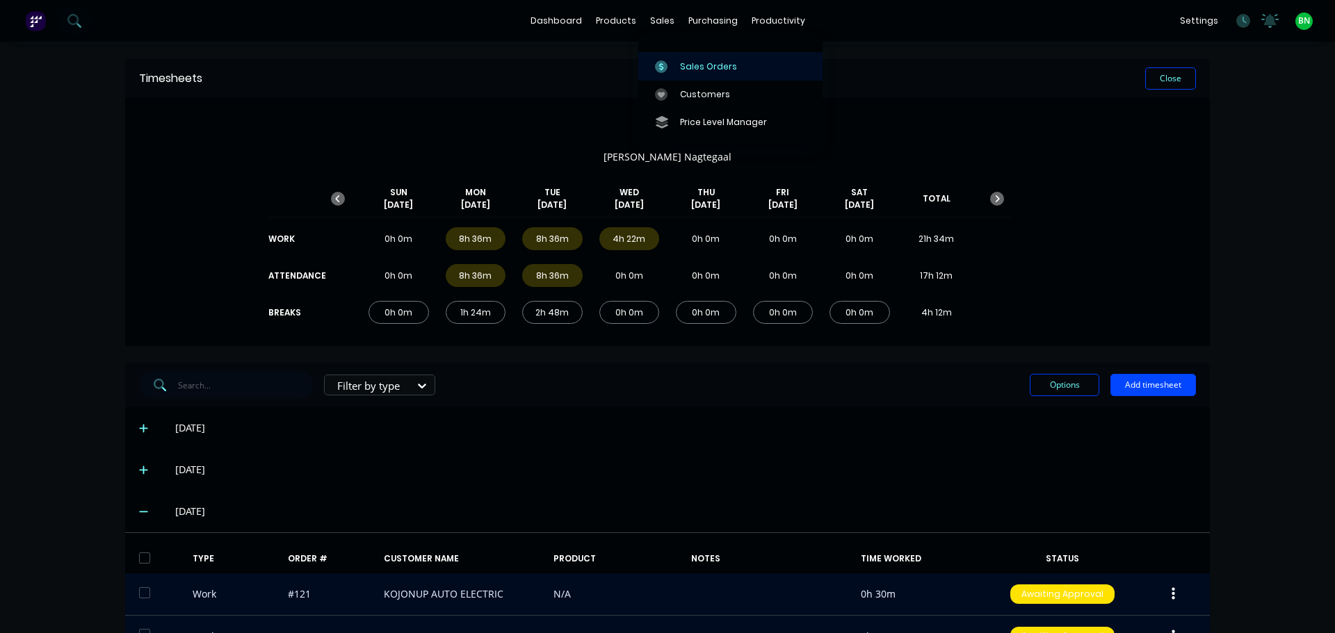
click at [697, 72] on div "Sales Orders" at bounding box center [708, 66] width 57 height 13
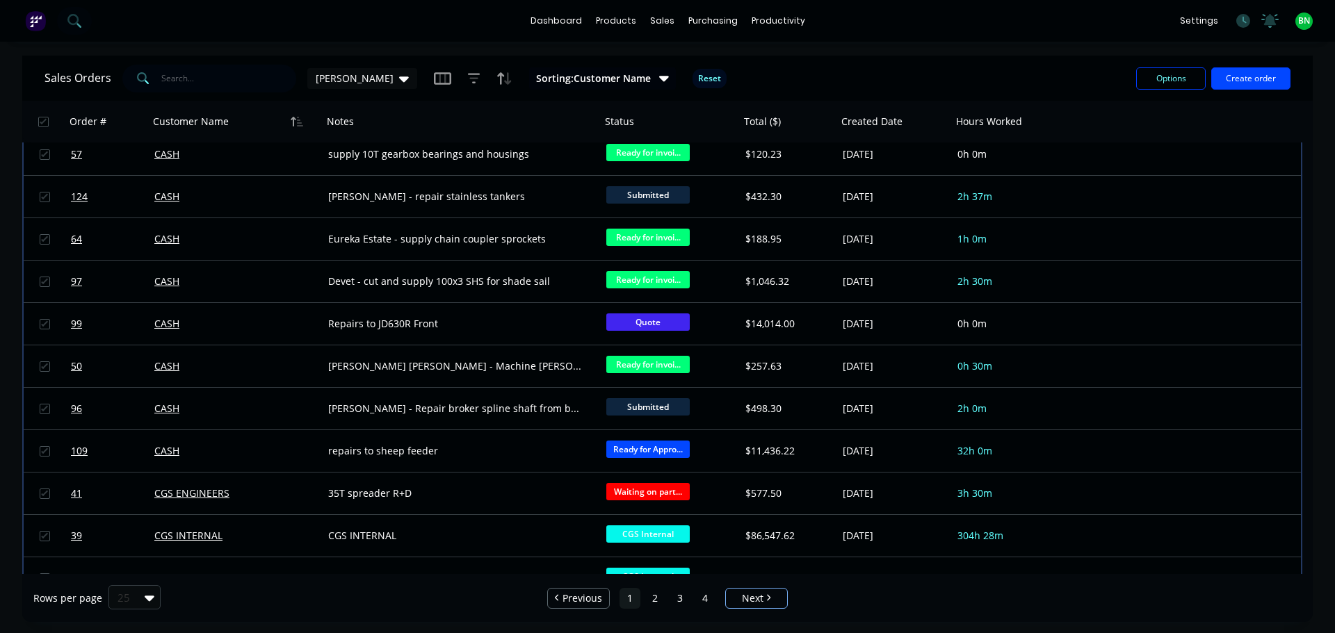
scroll to position [556, 0]
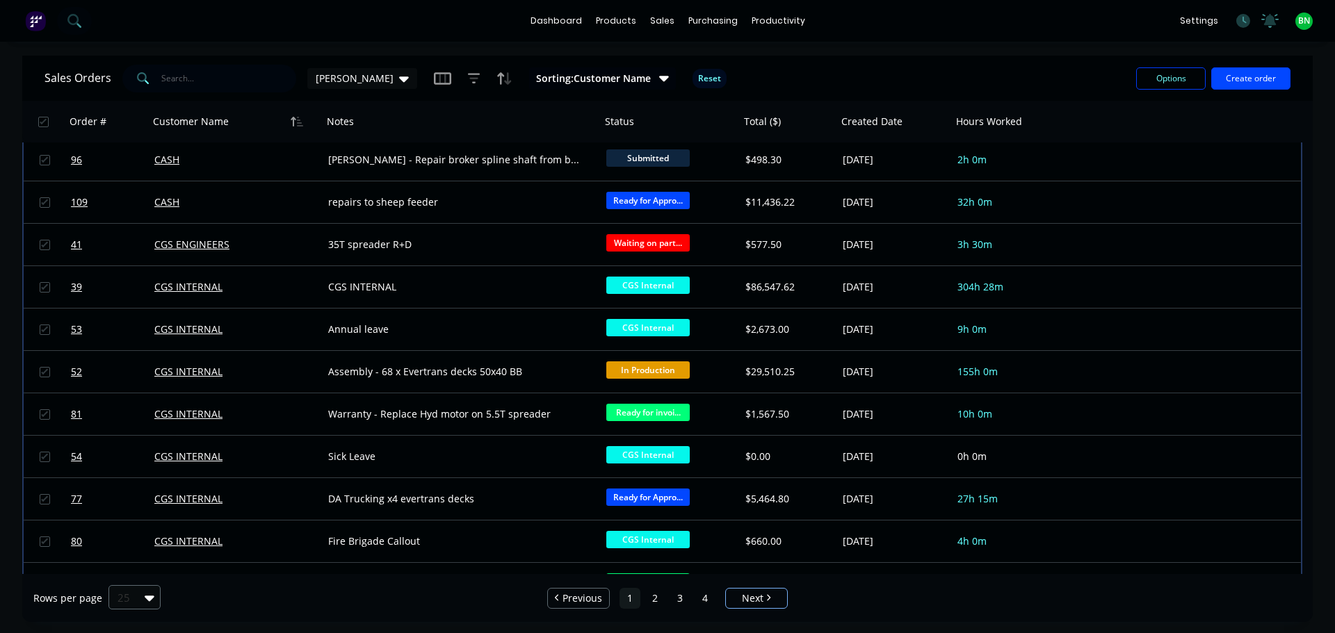
click at [140, 592] on div "25" at bounding box center [128, 597] width 33 height 23
click at [121, 569] on div "100" at bounding box center [132, 564] width 52 height 26
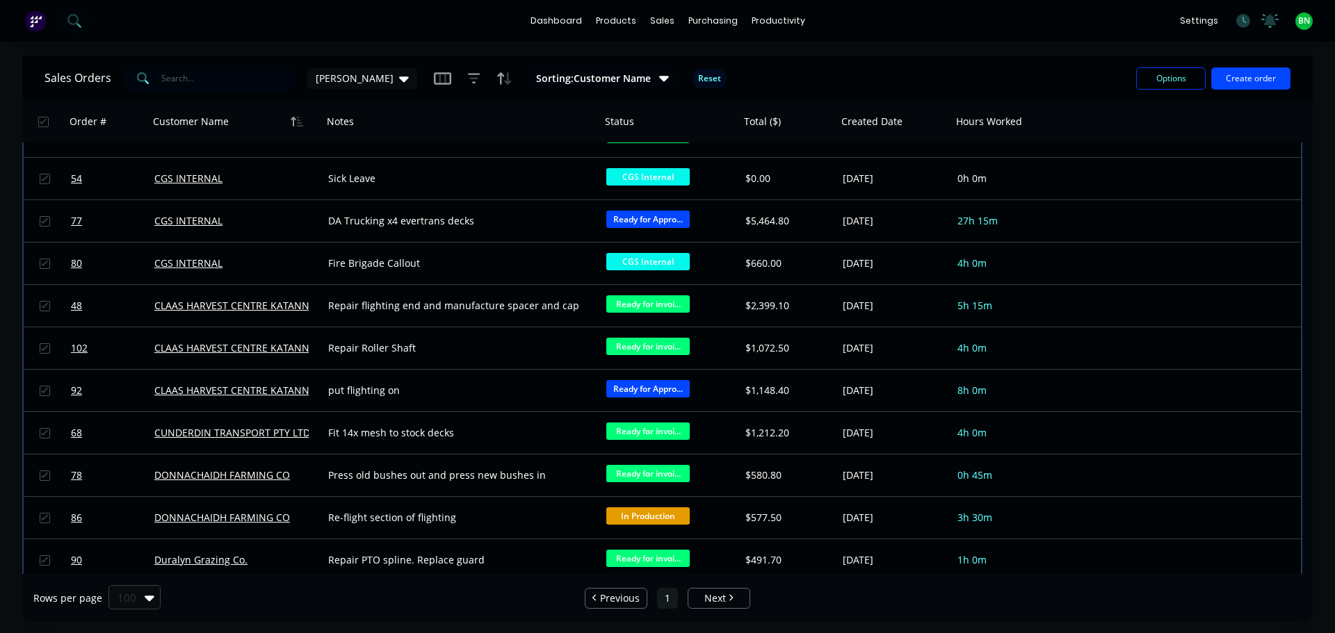
scroll to position [209, 0]
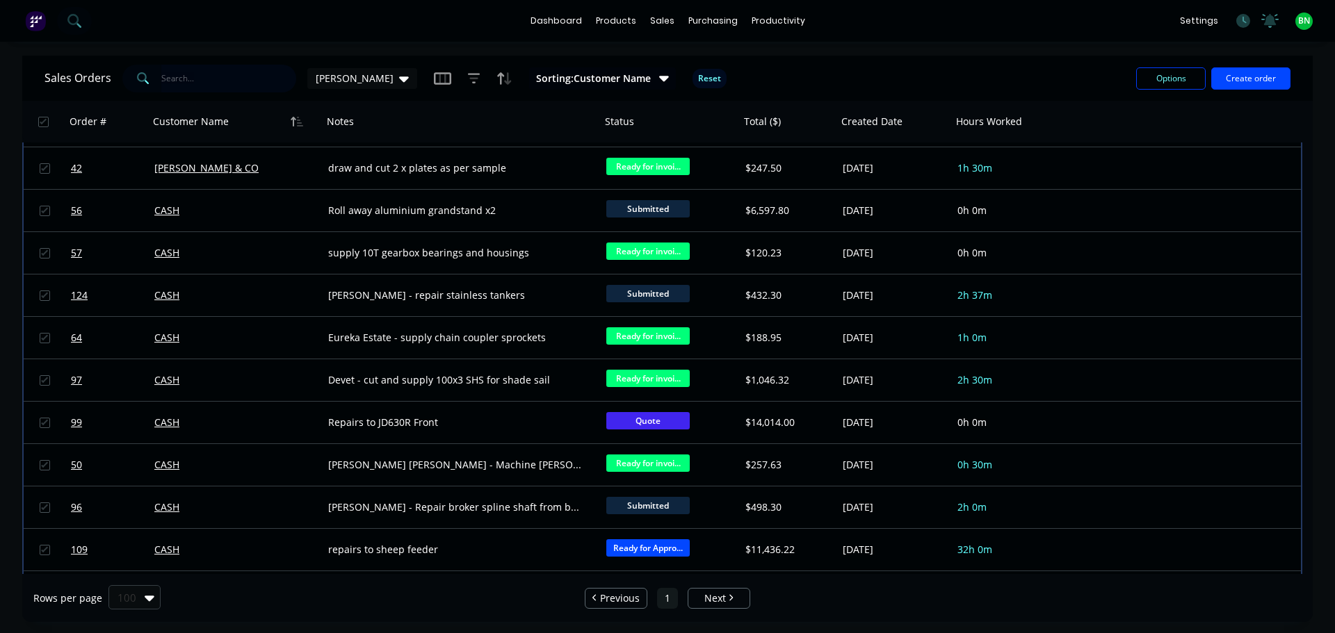
click at [197, 83] on input "text" at bounding box center [229, 79] width 136 height 28
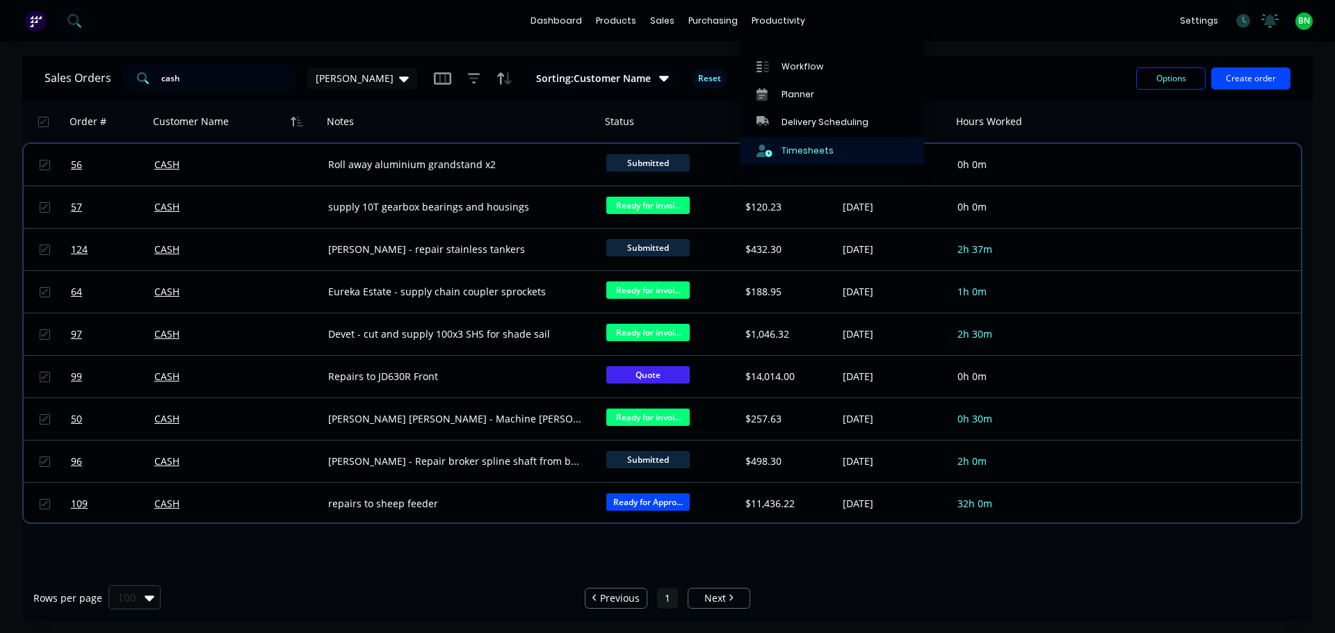
type input "cash"
click at [805, 145] on div "Timesheets" at bounding box center [807, 151] width 52 height 13
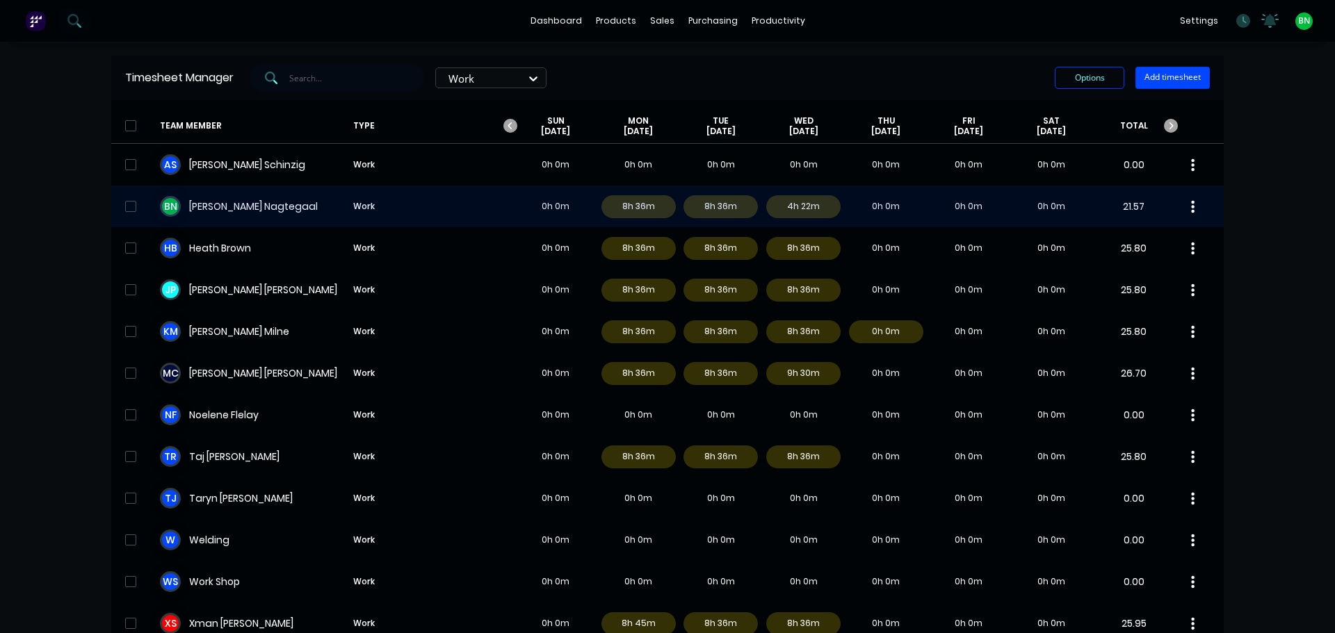
click at [215, 209] on div "B N [PERSON_NAME] Work 0h 0m 8h 36m 8h 36m 4h 22m 0h 0m 0h 0m 0h 0m 21.57" at bounding box center [667, 207] width 1112 height 42
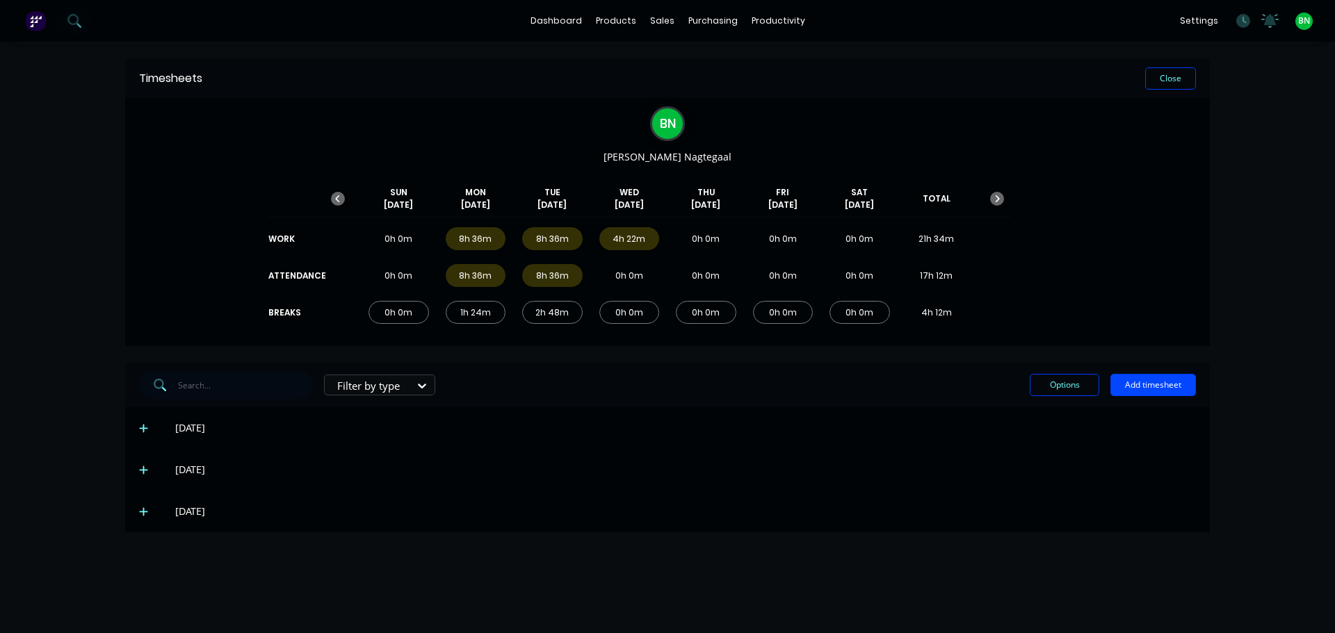
click at [140, 517] on span at bounding box center [146, 512] width 14 height 14
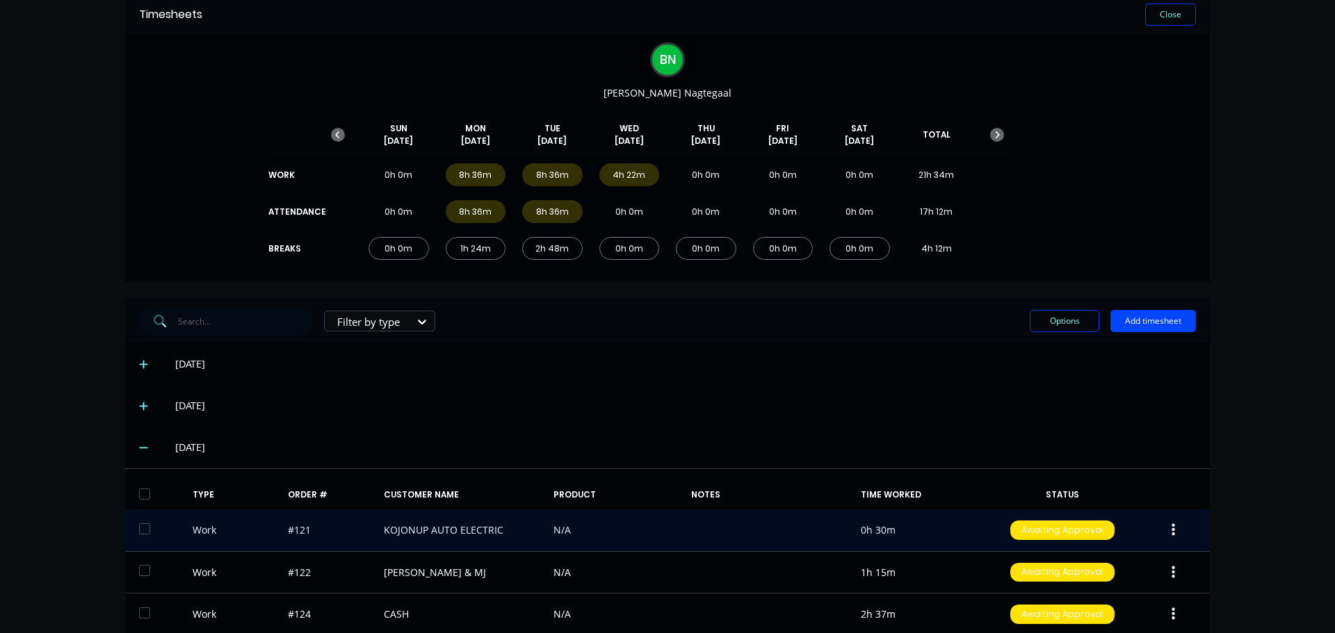
scroll to position [138, 0]
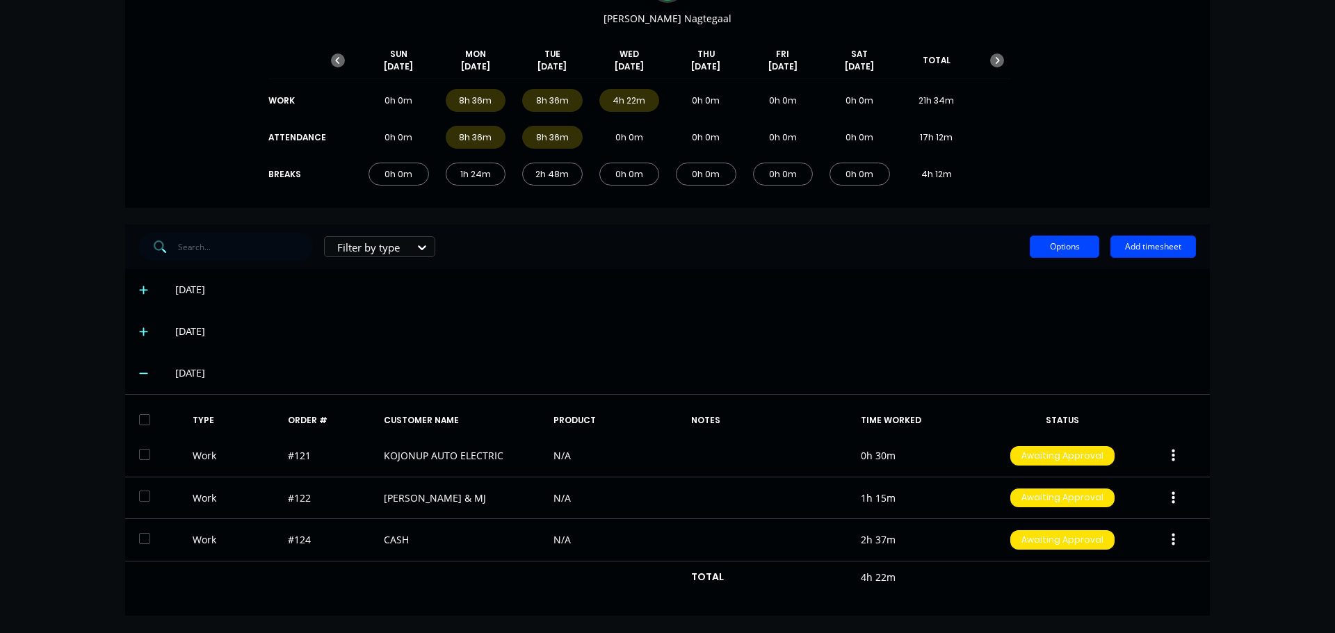
click at [1046, 245] on button "Options" at bounding box center [1064, 247] width 70 height 22
click at [404, 245] on div "Filter by type" at bounding box center [371, 247] width 78 height 21
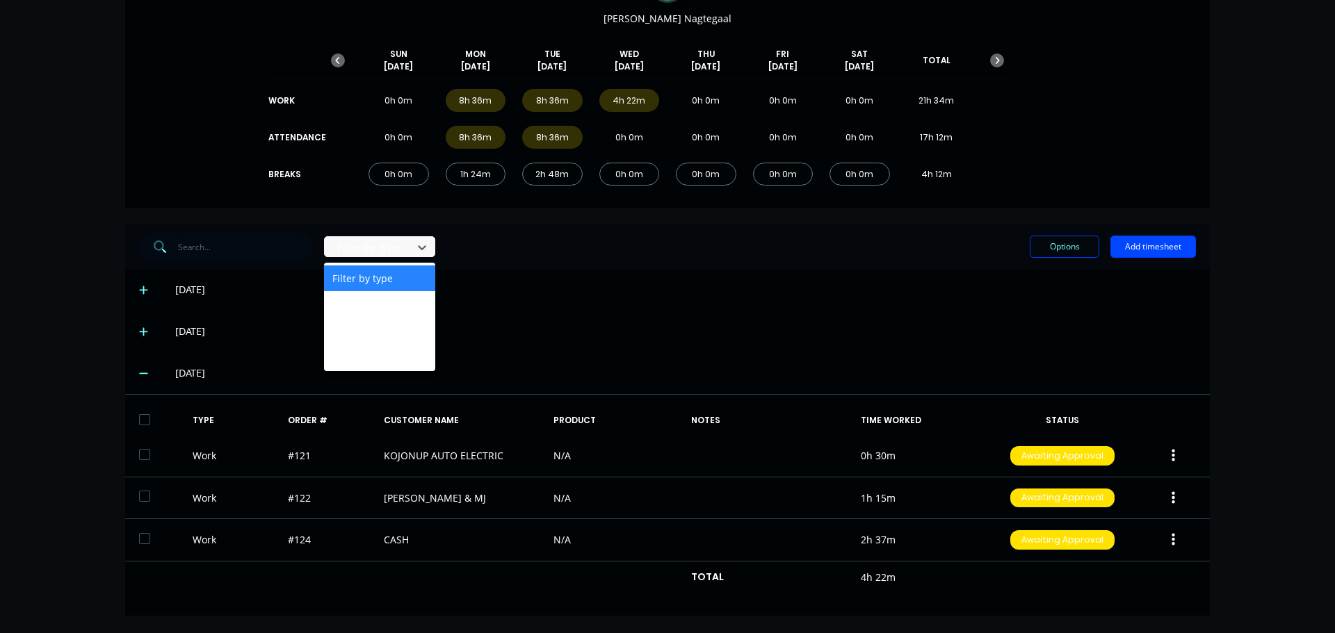
click at [501, 235] on div "4 results available. Use Up and Down to choose options, press Enter to select t…" at bounding box center [667, 247] width 1057 height 28
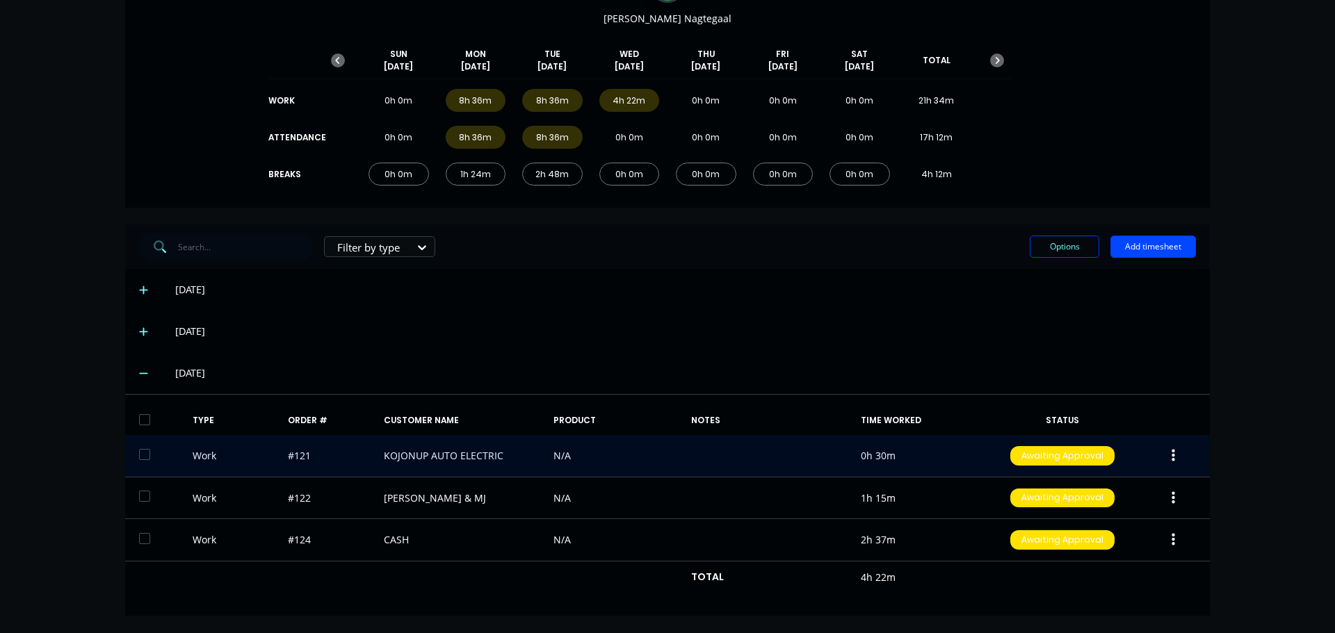
click at [708, 454] on div "Work #121 KOJONUP AUTO ELECTRIC N/A 0h 30m Awaiting Approval" at bounding box center [667, 456] width 1084 height 42
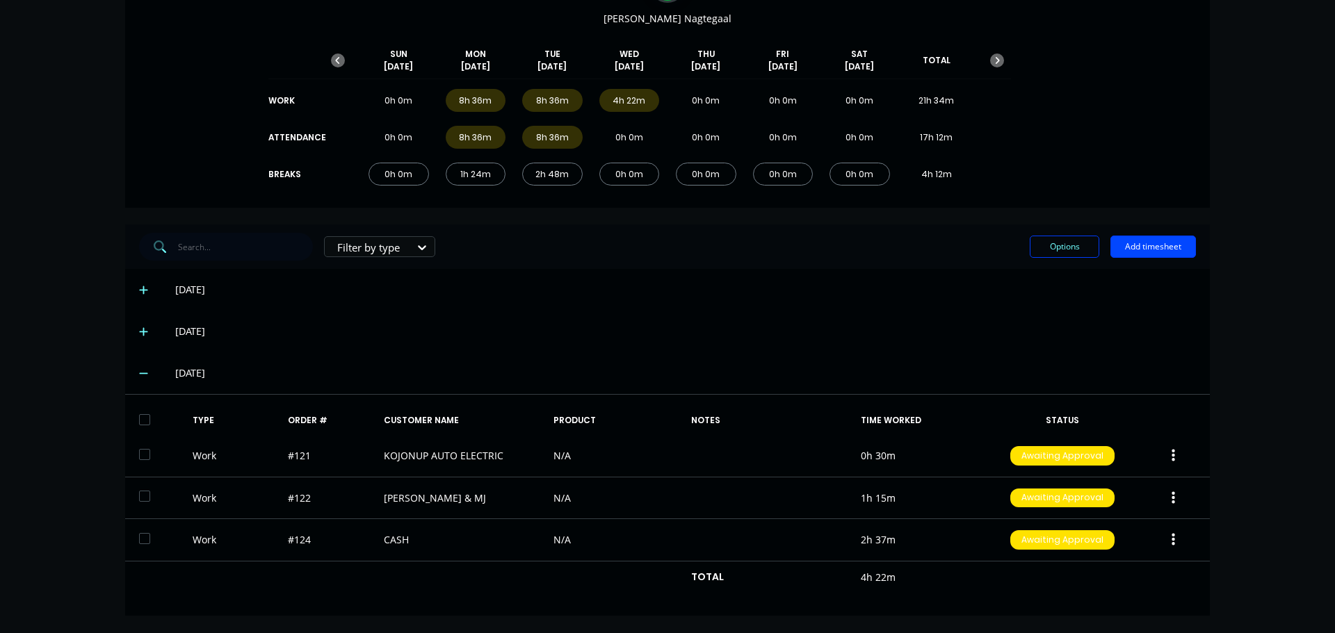
click at [697, 421] on div "NOTES" at bounding box center [770, 420] width 158 height 13
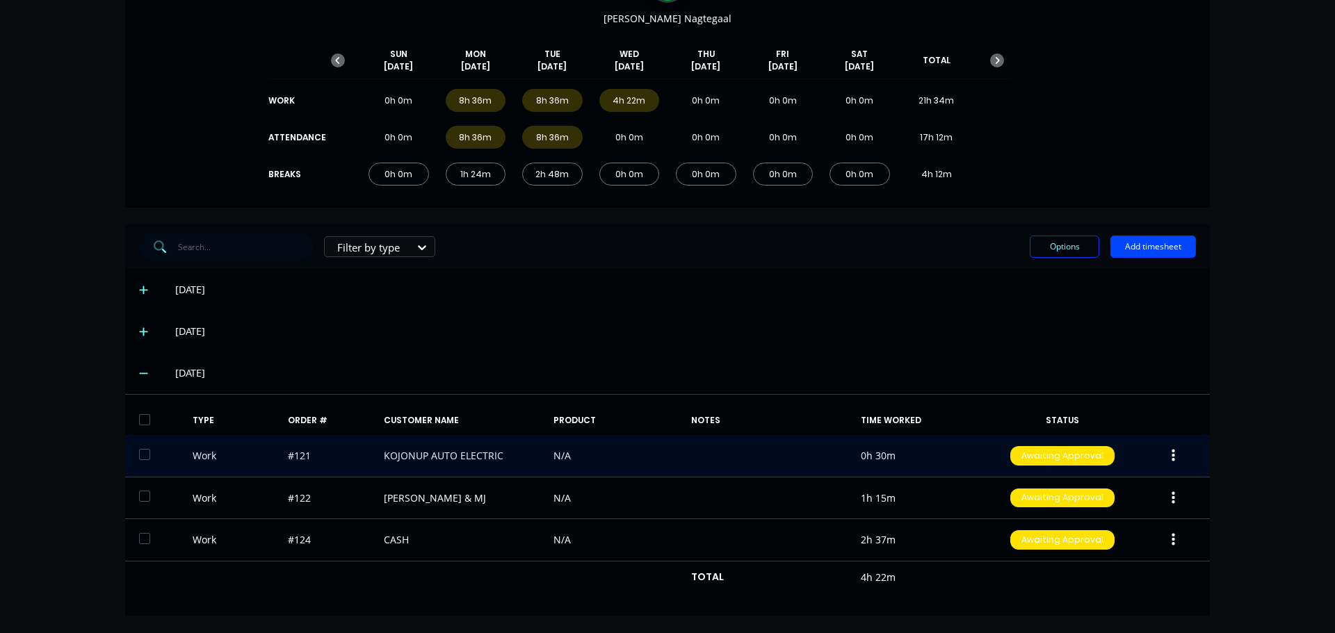
click at [694, 470] on div "Work #121 KOJONUP AUTO ELECTRIC N/A 0h 30m Awaiting Approval" at bounding box center [667, 456] width 1084 height 42
click at [438, 456] on div "Work #121 KOJONUP AUTO ELECTRIC N/A 0h 30m Awaiting Approval" at bounding box center [667, 456] width 1084 height 42
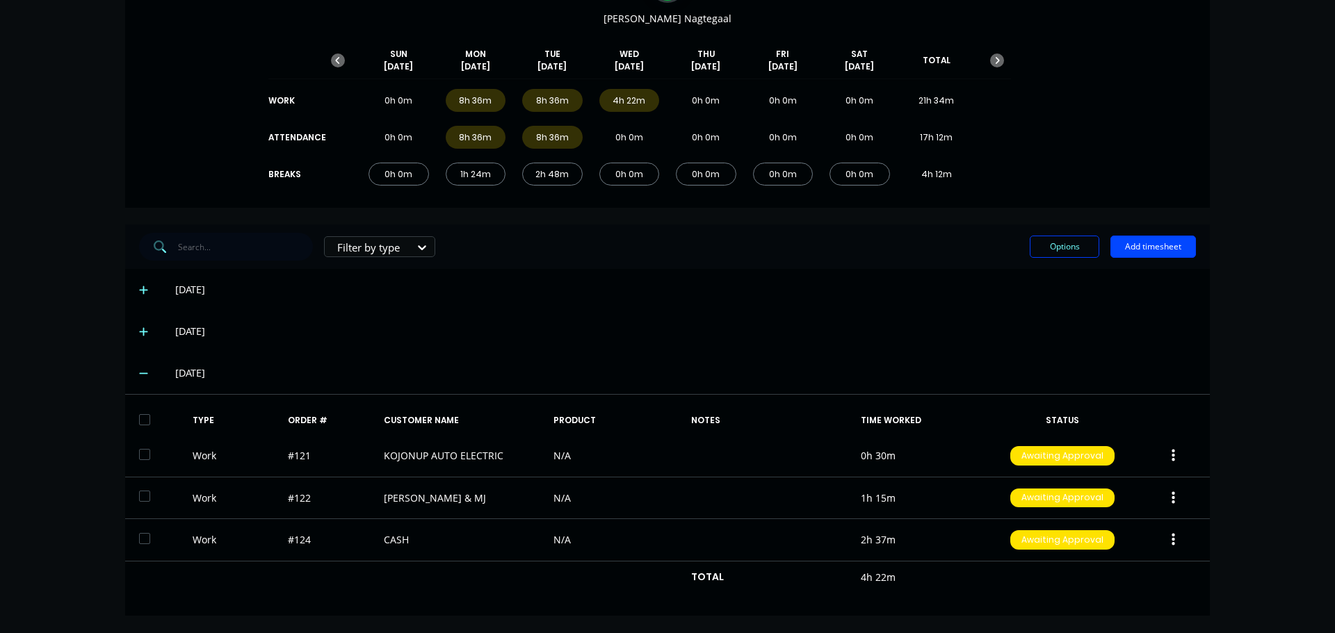
click at [709, 415] on div "NOTES" at bounding box center [770, 420] width 158 height 13
click at [704, 423] on div "NOTES" at bounding box center [770, 420] width 158 height 13
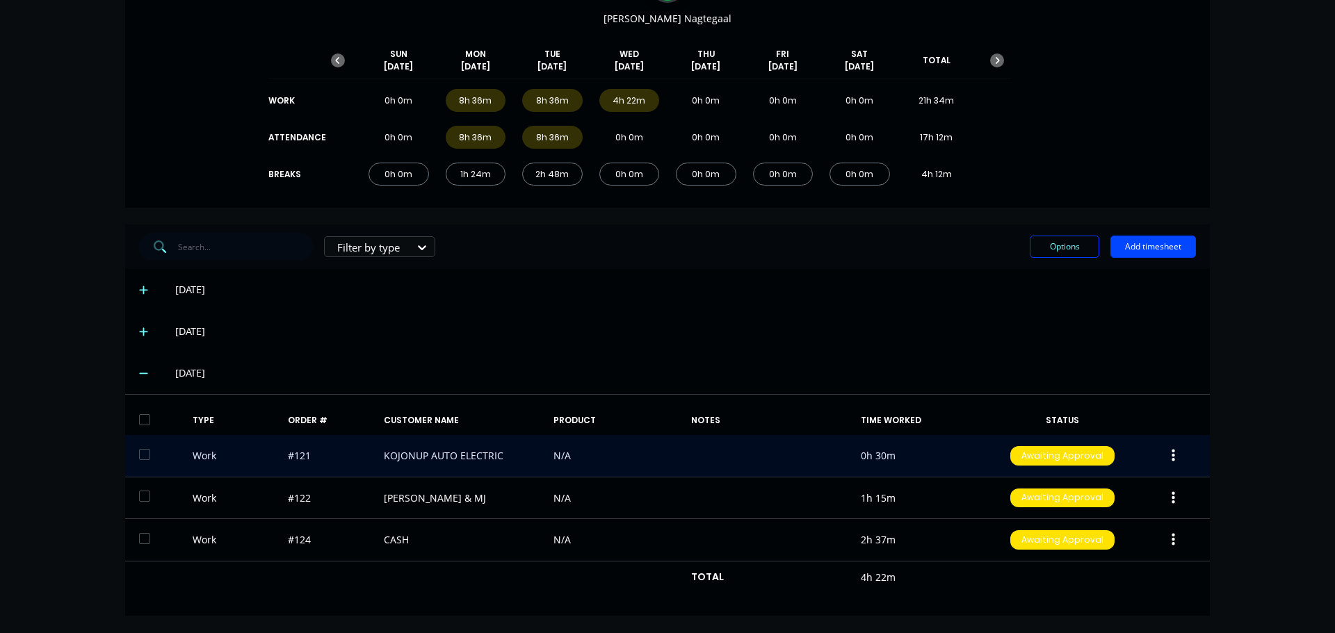
click at [730, 466] on div "Work #121 KOJONUP AUTO ELECTRIC N/A 0h 30m Awaiting Approval" at bounding box center [667, 456] width 1084 height 42
click at [421, 448] on div "Work #121 KOJONUP AUTO ELECTRIC N/A 0h 30m Awaiting Approval" at bounding box center [667, 456] width 1084 height 42
click at [296, 454] on div "Work #121 KOJONUP AUTO ELECTRIC N/A 0h 30m Awaiting Approval" at bounding box center [667, 456] width 1084 height 42
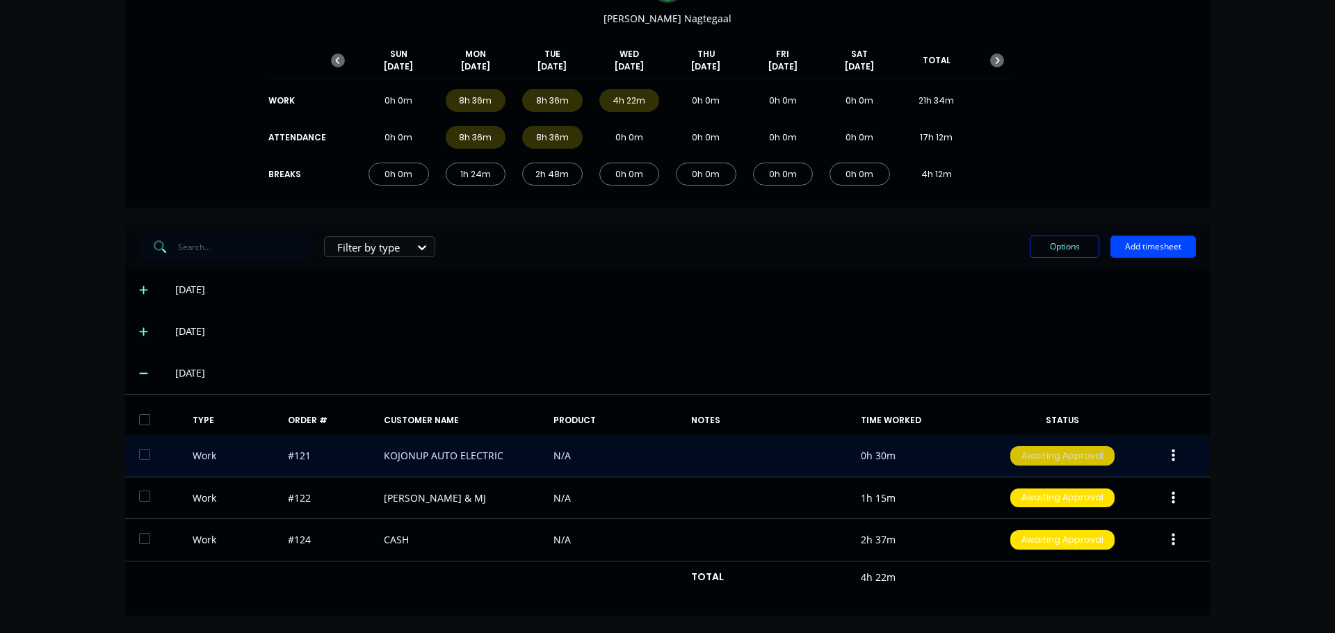
click at [1061, 457] on div "Awaiting Approval" at bounding box center [1062, 455] width 104 height 19
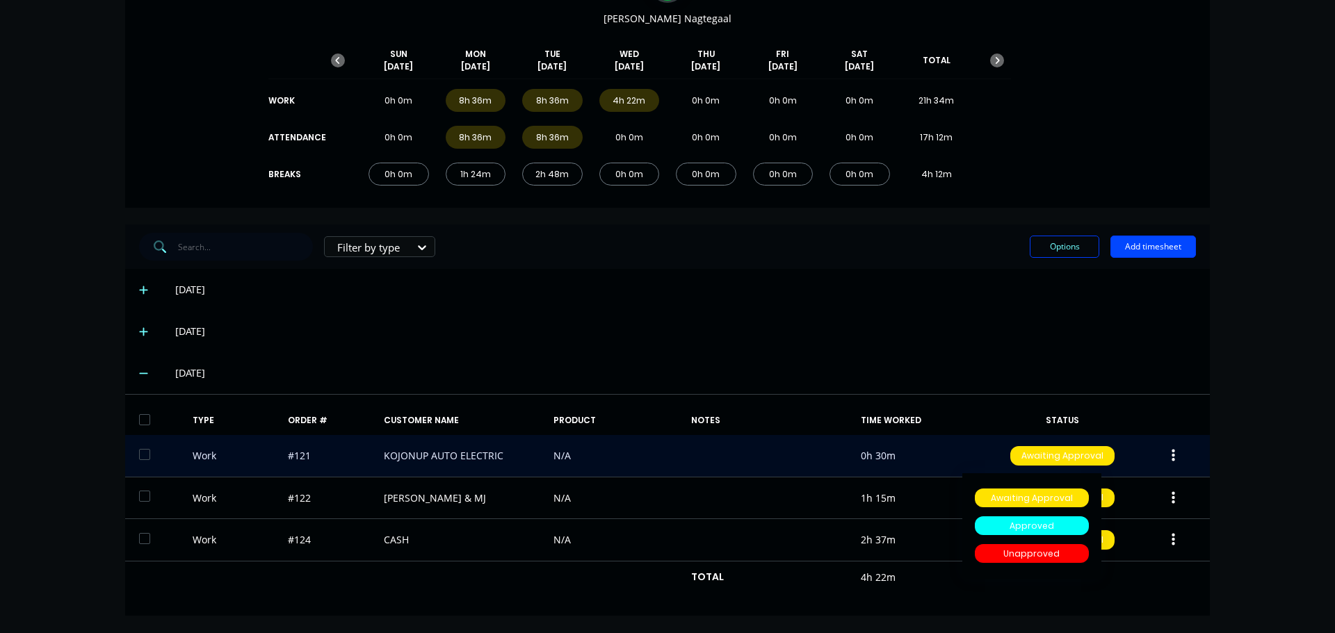
click at [554, 458] on div "Work #121 KOJONUP AUTO ELECTRIC N/A 0h 30m Awaiting Approval Awaiting Approval …" at bounding box center [667, 456] width 1084 height 42
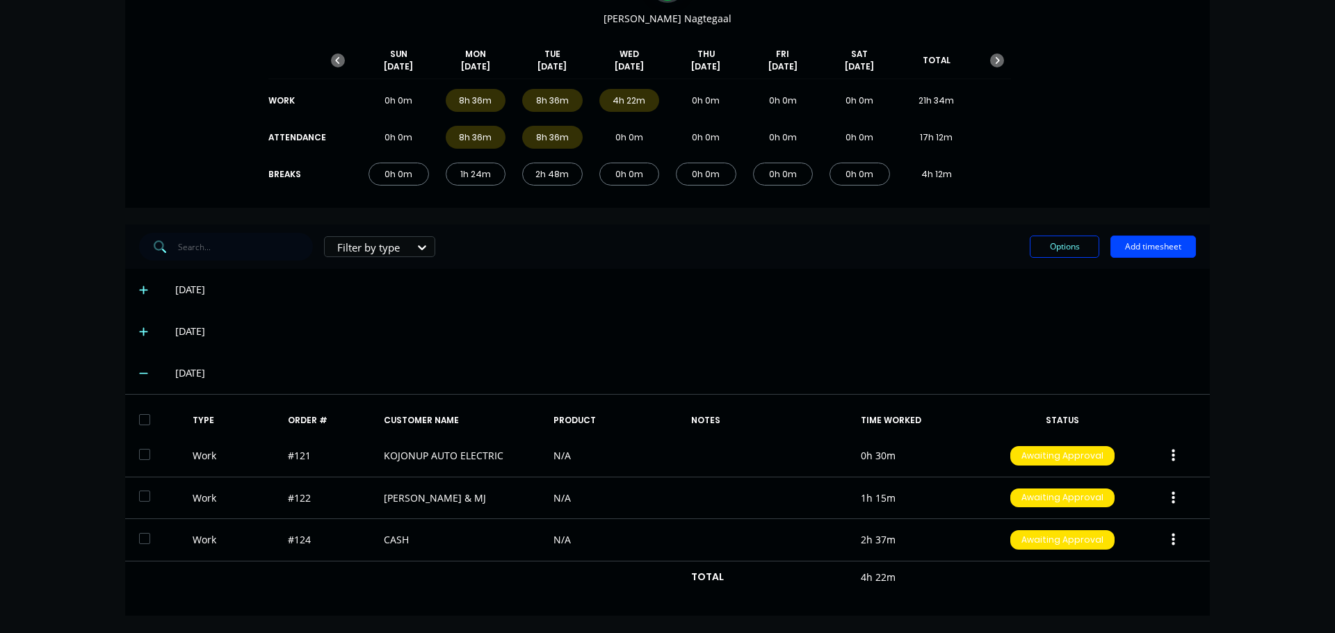
click at [692, 423] on div "NOTES" at bounding box center [770, 420] width 158 height 13
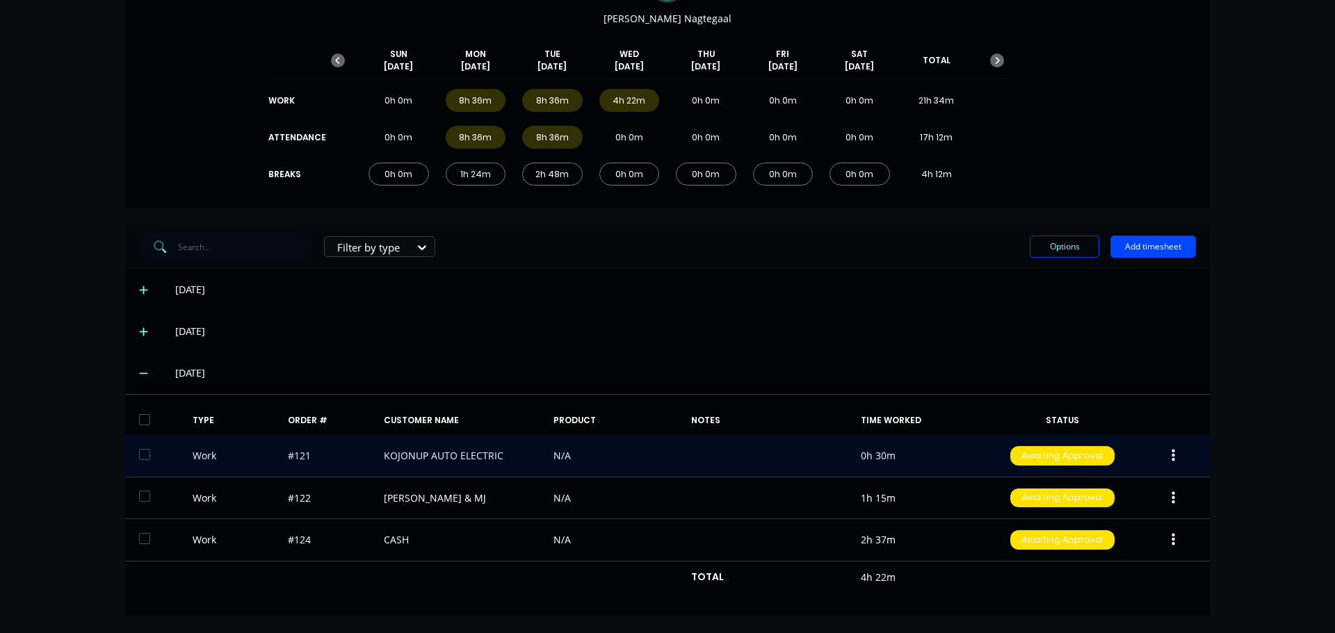
click at [706, 464] on div "Work #121 KOJONUP AUTO ELECTRIC N/A 0h 30m Awaiting Approval" at bounding box center [667, 456] width 1084 height 42
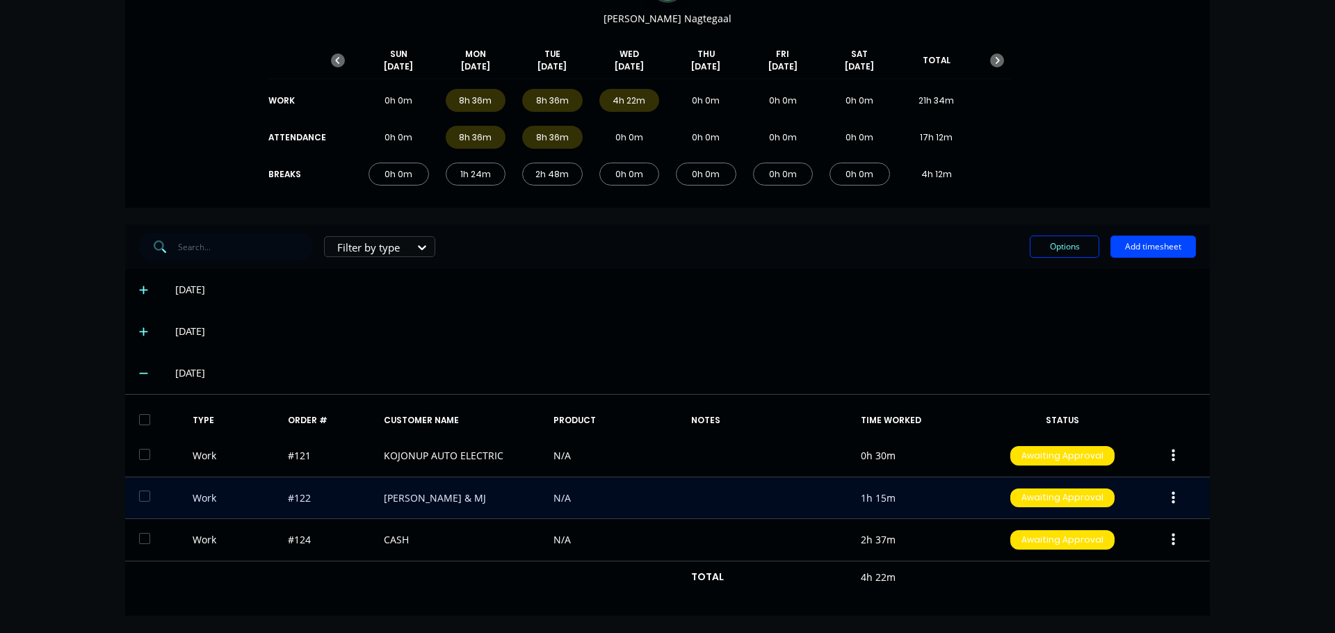
click at [715, 514] on div "Work #122 [PERSON_NAME] & MJ N/A 1h 15m Awaiting Approval" at bounding box center [667, 499] width 1084 height 42
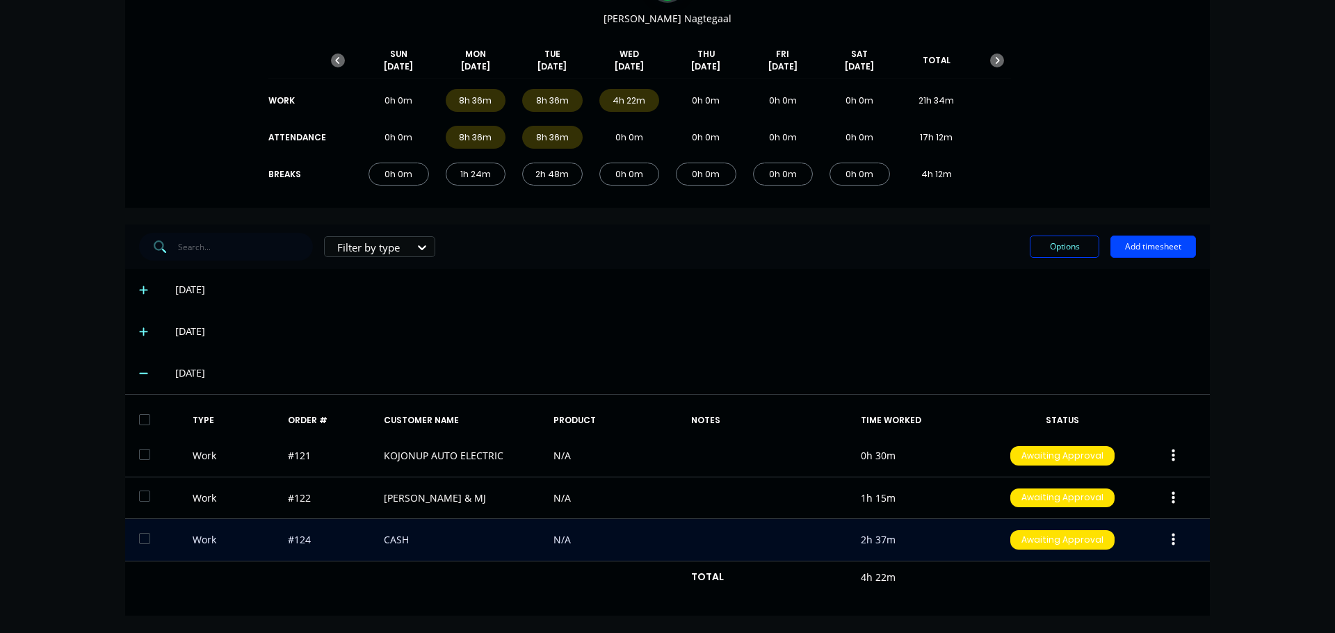
click at [712, 544] on div "Work #124 CASH N/A 2h 37m Awaiting Approval" at bounding box center [667, 540] width 1084 height 42
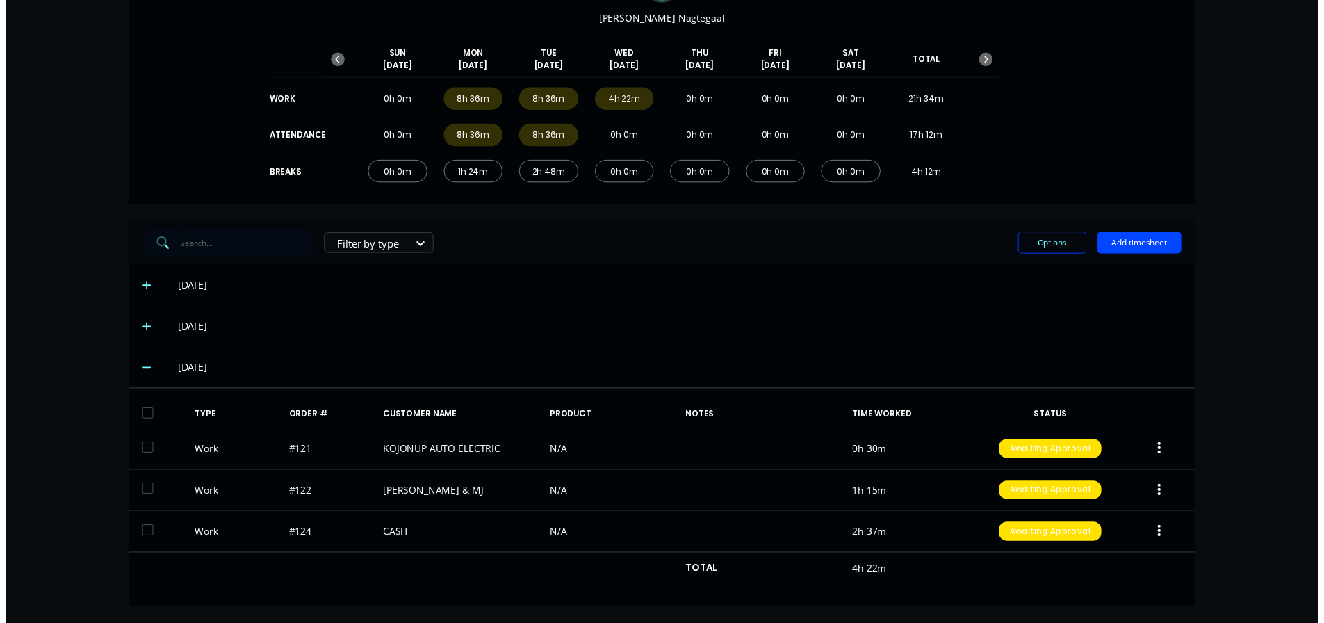
scroll to position [0, 0]
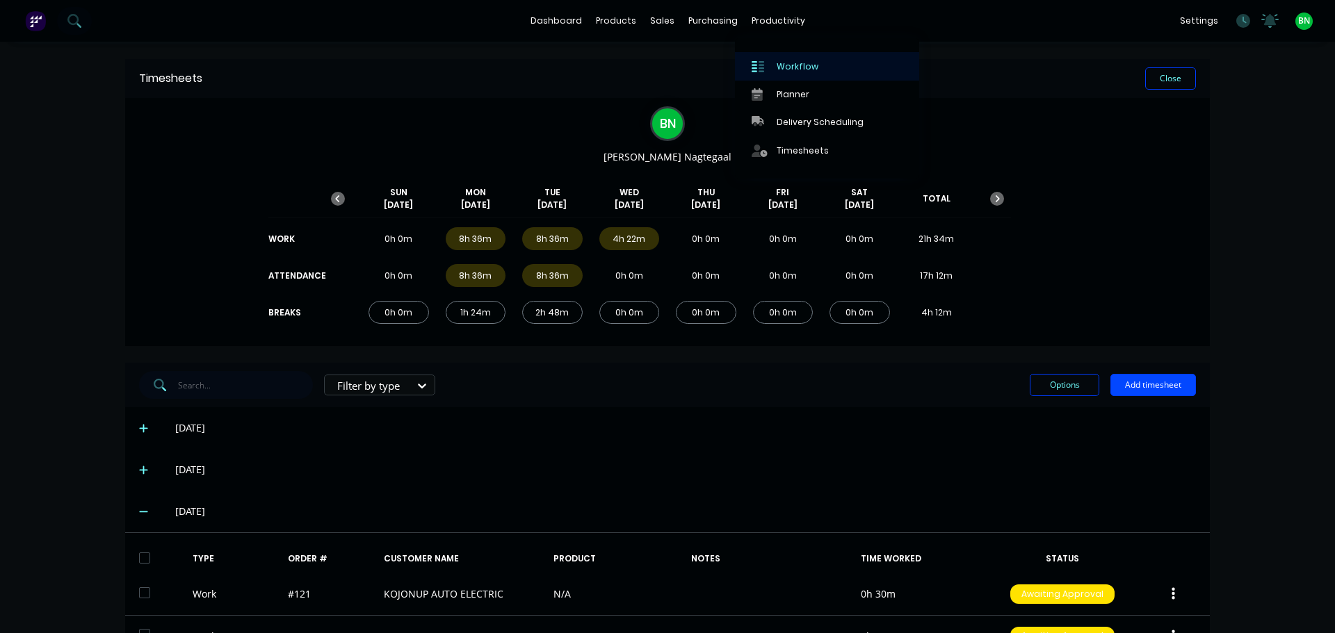
click at [793, 65] on div "Workflow" at bounding box center [797, 66] width 42 height 13
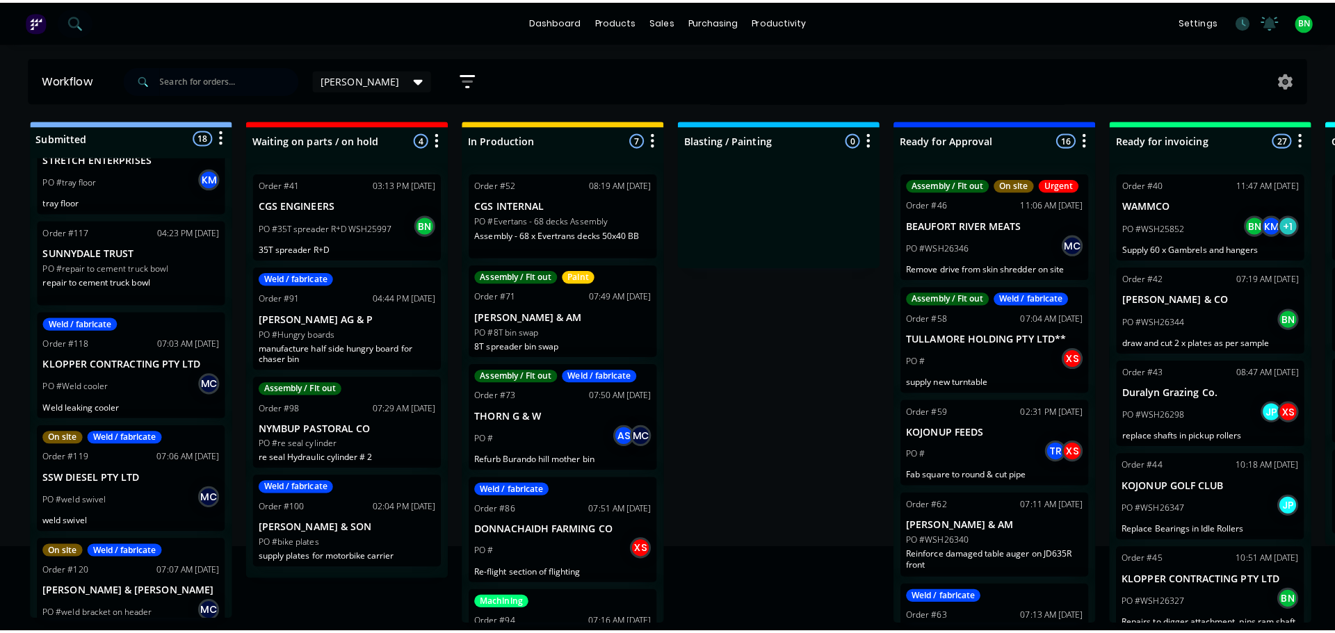
scroll to position [1365, 0]
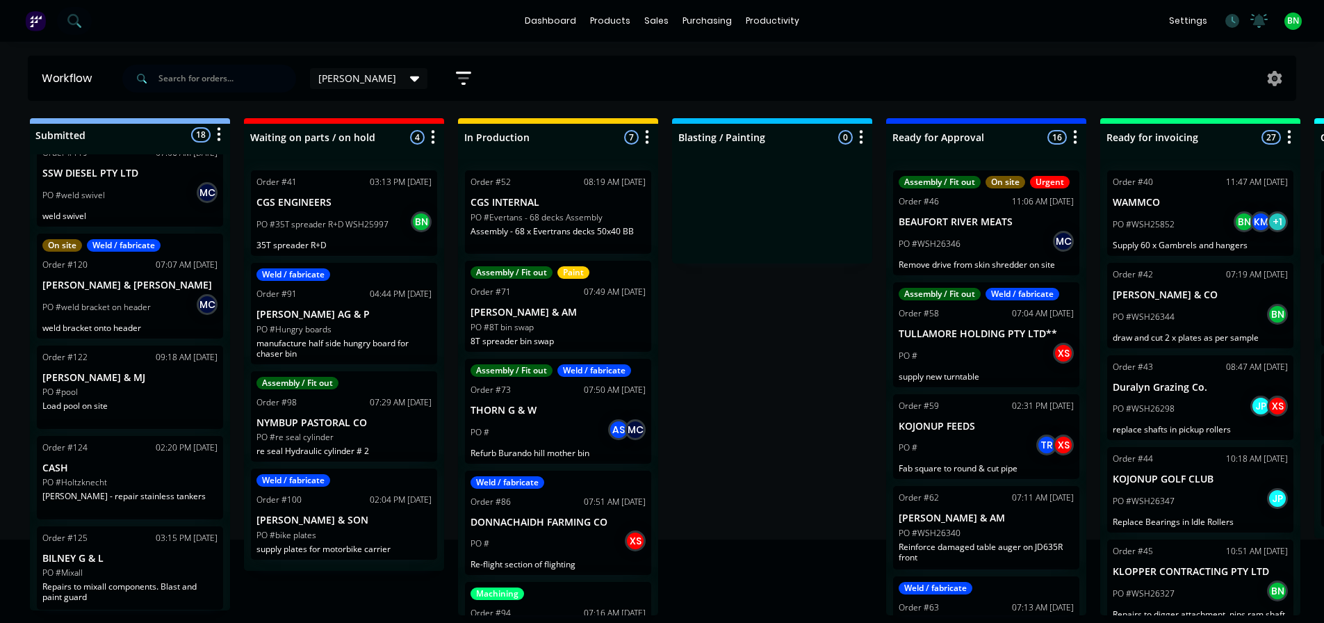
click at [102, 471] on p "CASH" at bounding box center [129, 468] width 175 height 12
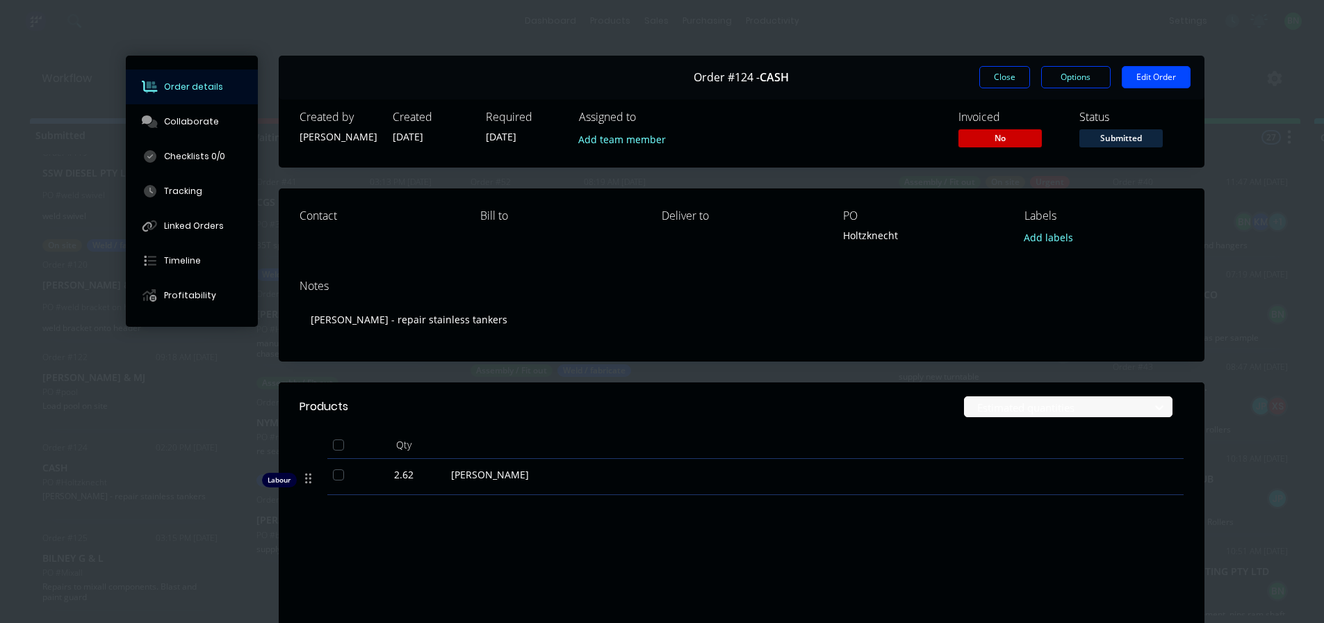
click at [1002, 80] on button "Close" at bounding box center [1004, 77] width 51 height 22
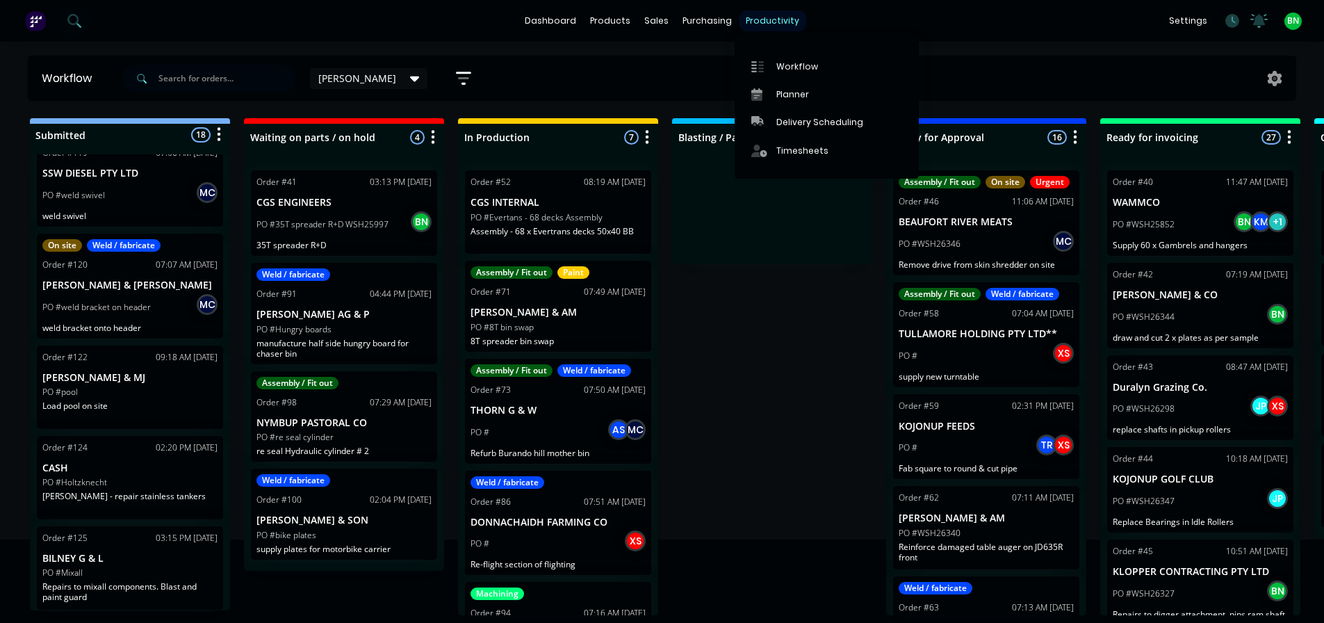
click at [760, 22] on div "productivity" at bounding box center [772, 20] width 67 height 21
click at [797, 145] on div "Timesheets" at bounding box center [802, 151] width 52 height 13
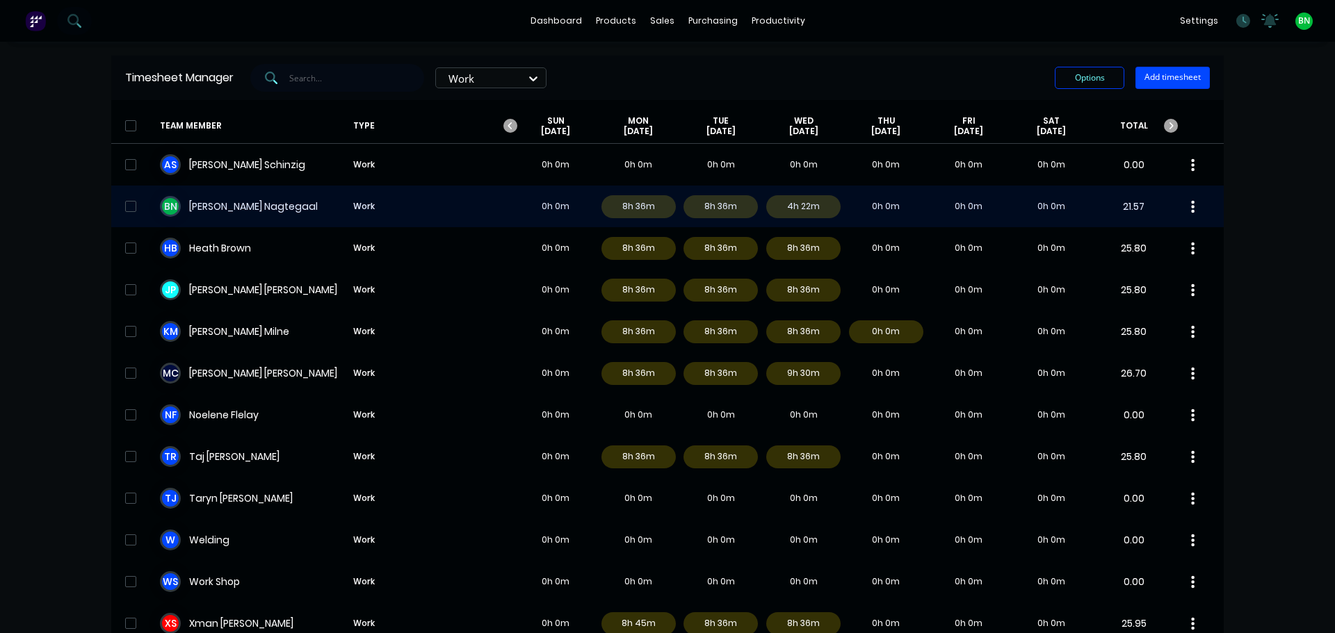
click at [202, 207] on div "B N [PERSON_NAME] Work 0h 0m 8h 36m 8h 36m 4h 22m 0h 0m 0h 0m 0h 0m 21.57" at bounding box center [667, 207] width 1112 height 42
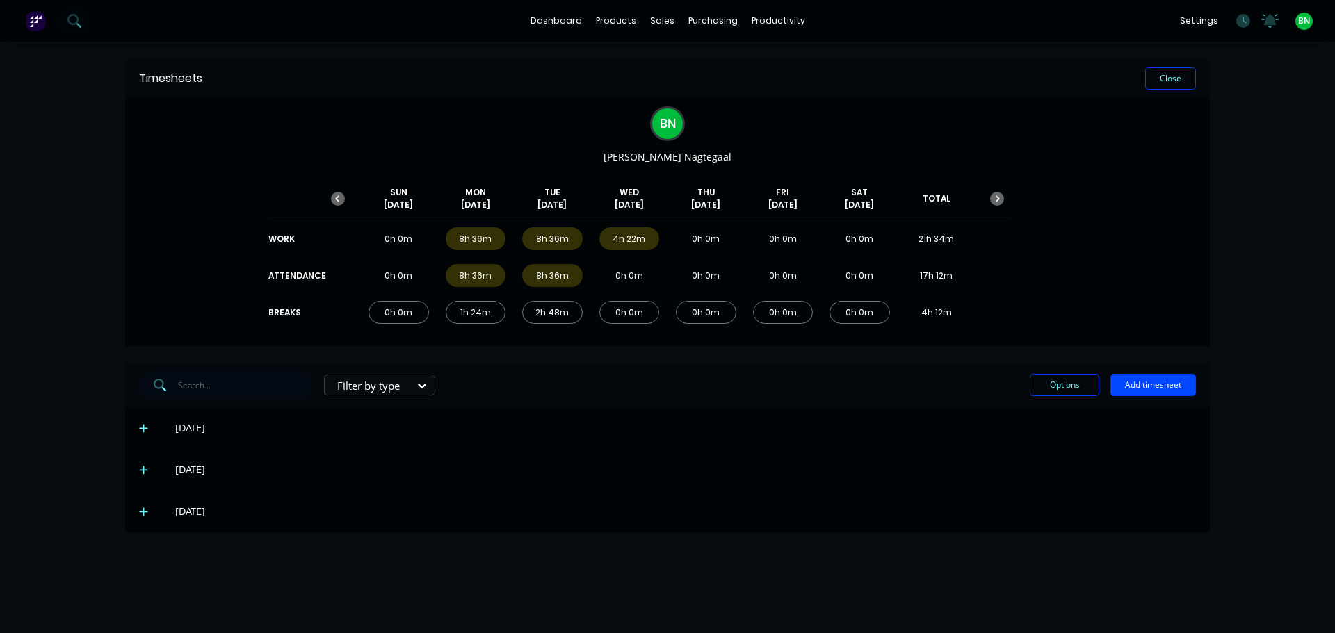
click at [140, 514] on div "[DATE]" at bounding box center [667, 512] width 1084 height 42
click at [142, 511] on icon at bounding box center [143, 512] width 9 height 10
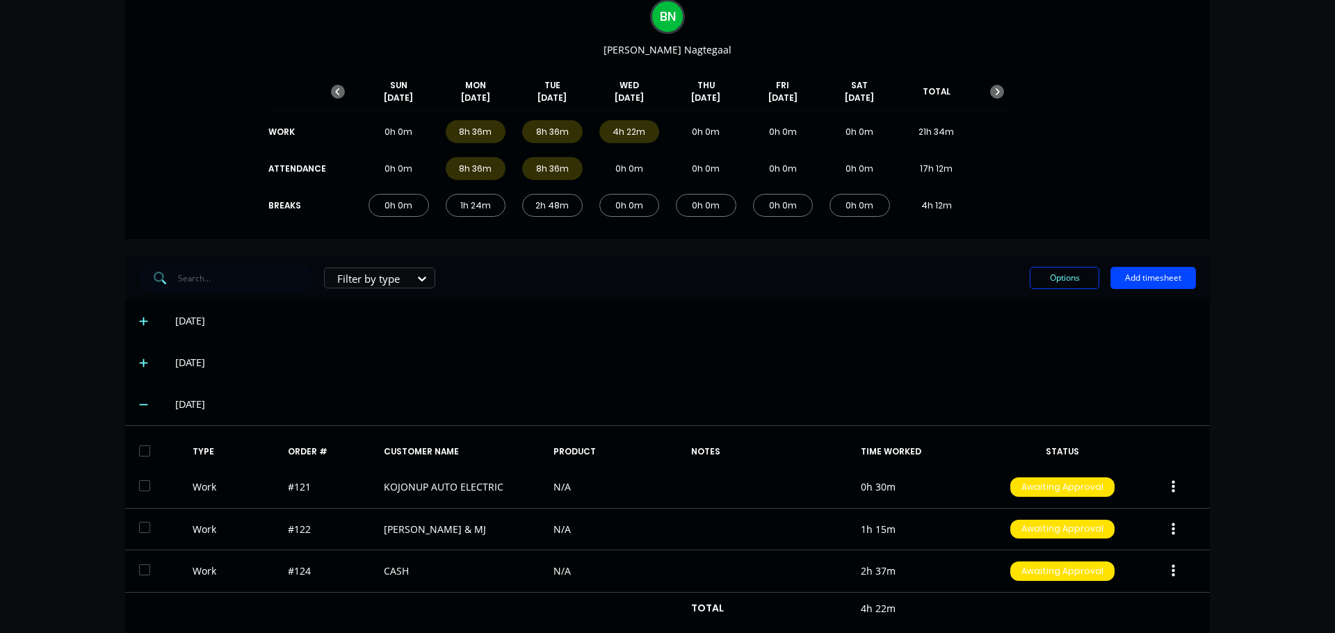
scroll to position [138, 0]
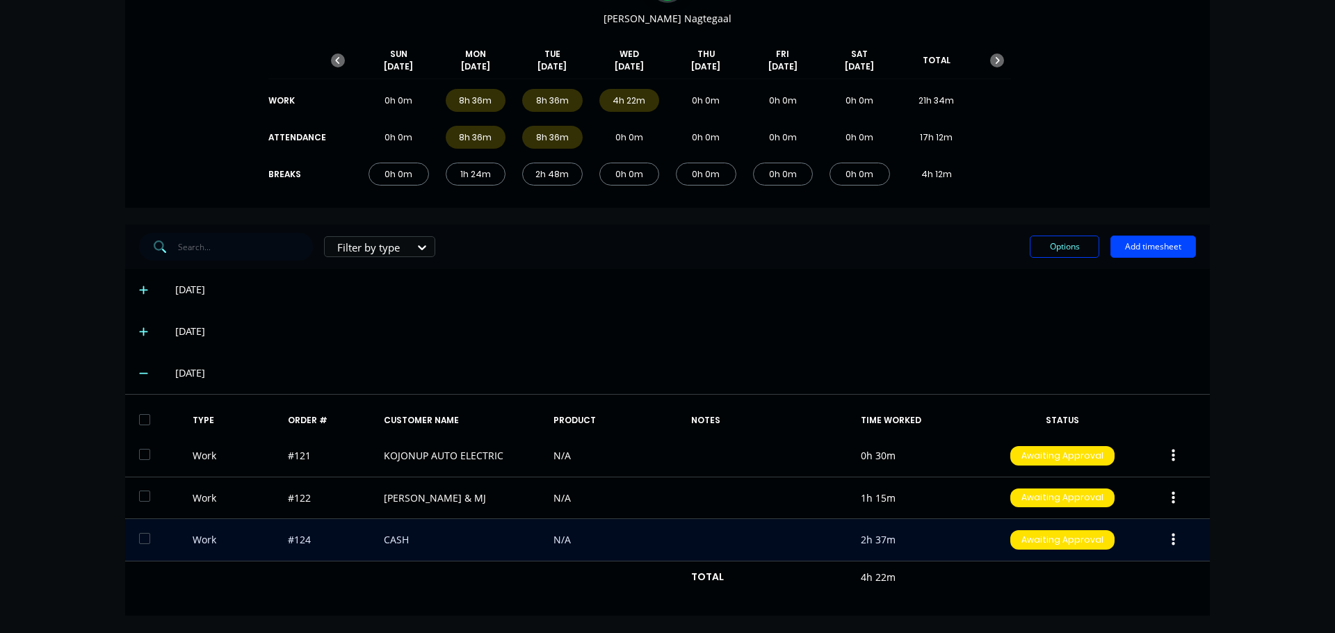
click at [1171, 537] on icon "button" at bounding box center [1172, 539] width 3 height 15
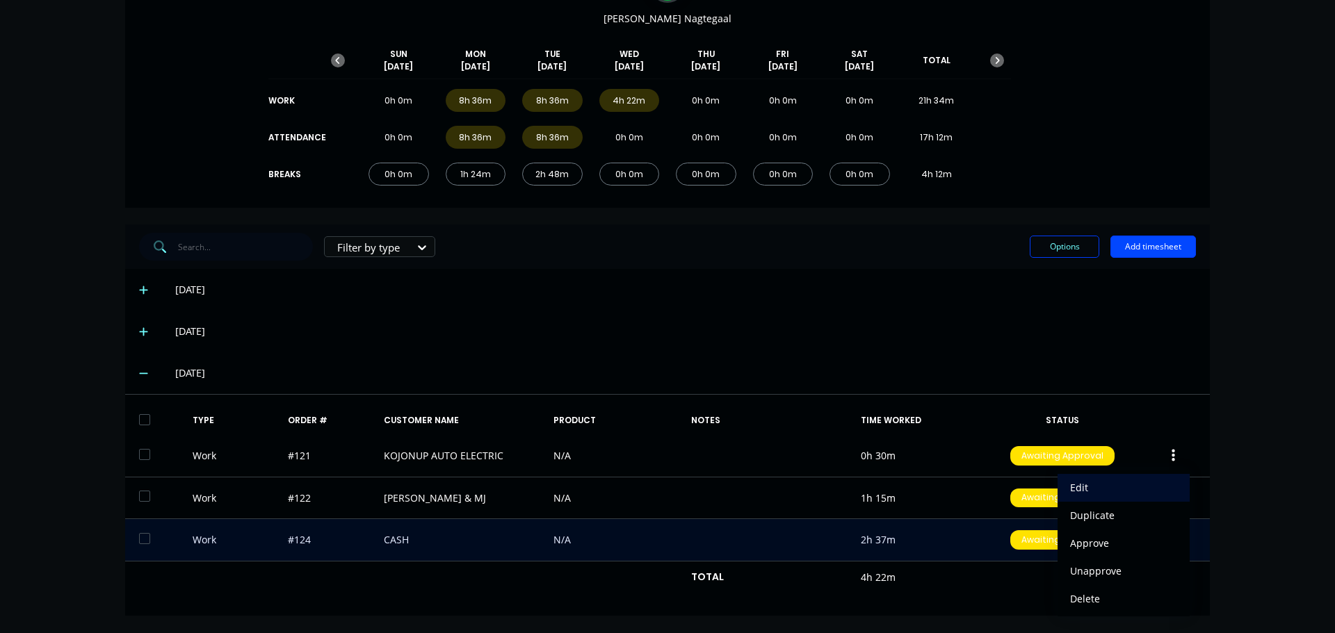
click at [1080, 491] on div "Edit" at bounding box center [1123, 488] width 107 height 20
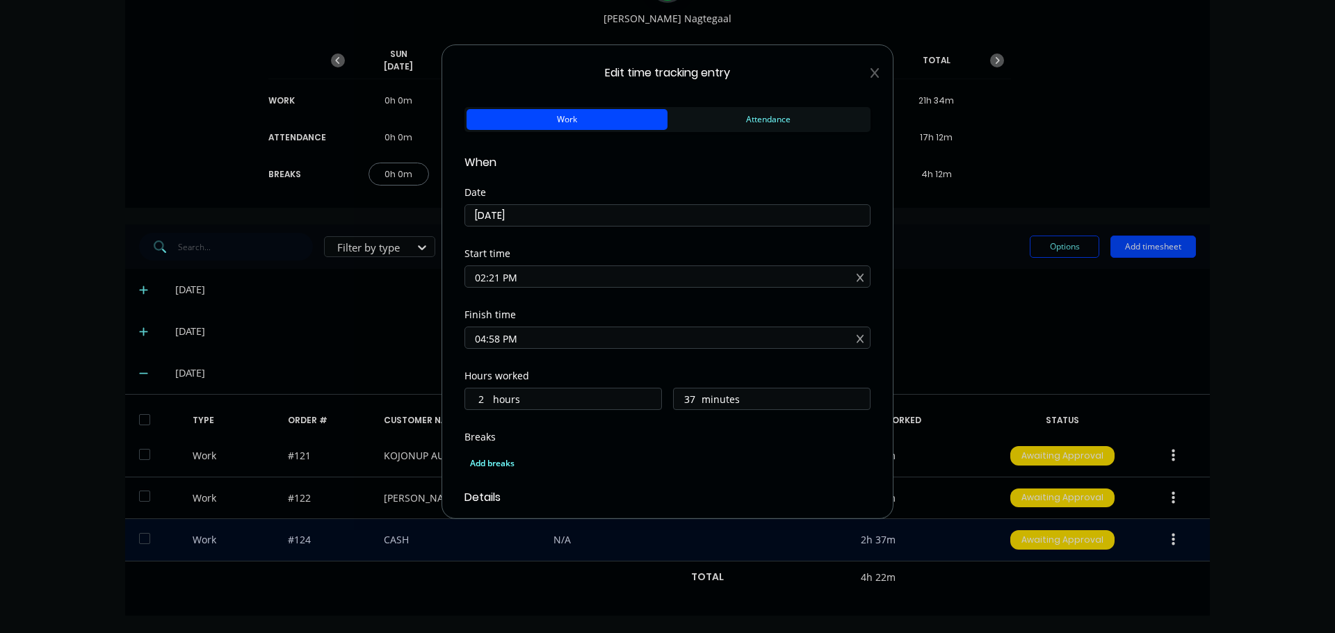
click at [498, 279] on input "02:21 PM" at bounding box center [667, 276] width 405 height 21
type input "02:15 PM"
type input "43"
click at [601, 245] on div "Date [DATE]" at bounding box center [667, 218] width 406 height 61
click at [481, 339] on input "04:58 PM" at bounding box center [667, 337] width 405 height 21
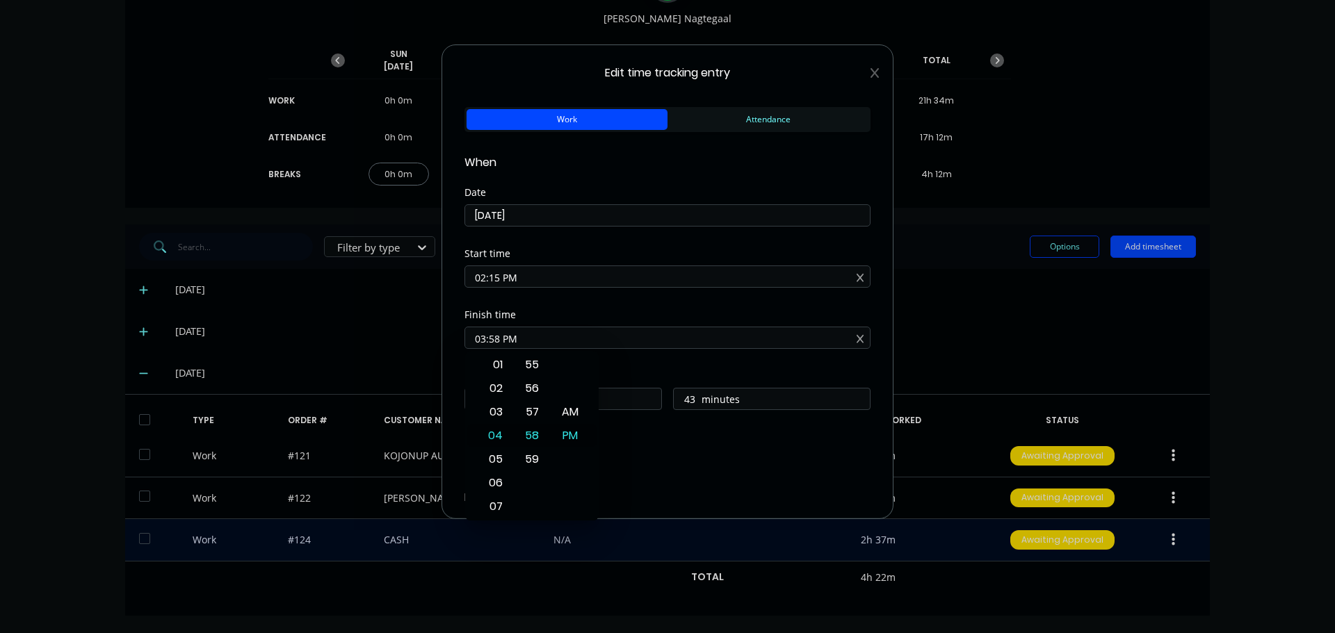
click at [498, 340] on input "03:58 PM" at bounding box center [667, 337] width 405 height 21
type input "03:00 PM"
type input "0"
type input "45"
click at [563, 307] on div "Start time 02:15 PM" at bounding box center [667, 279] width 406 height 61
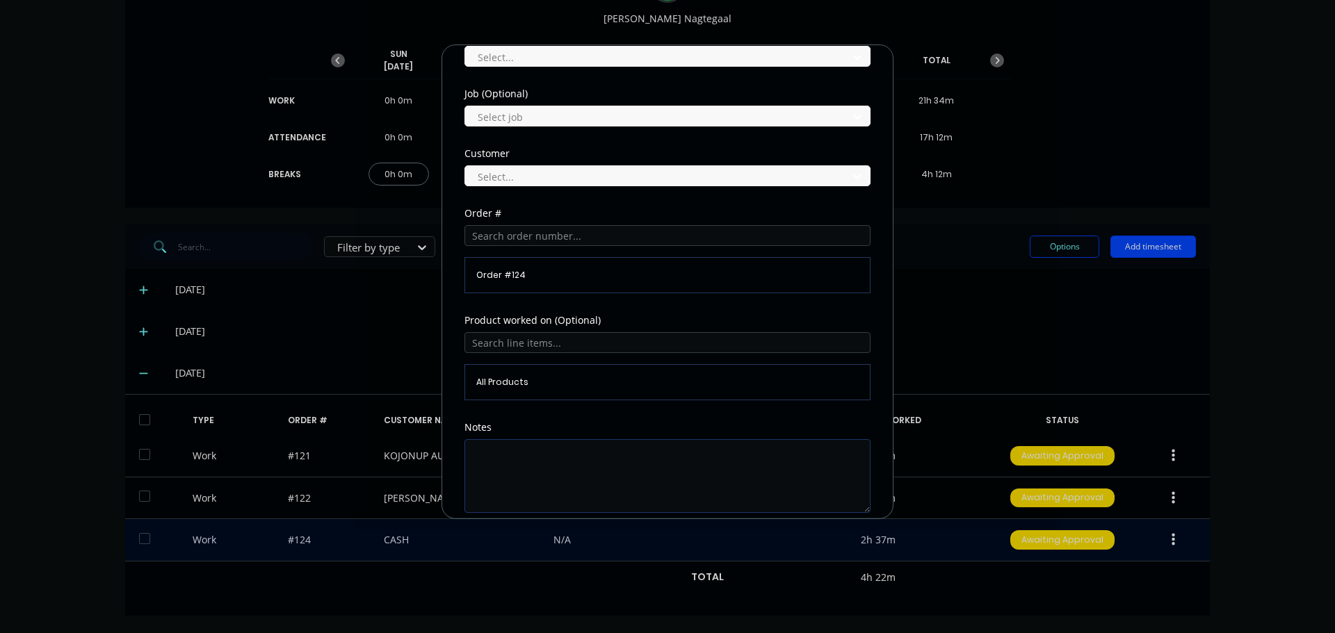
scroll to position [612, 0]
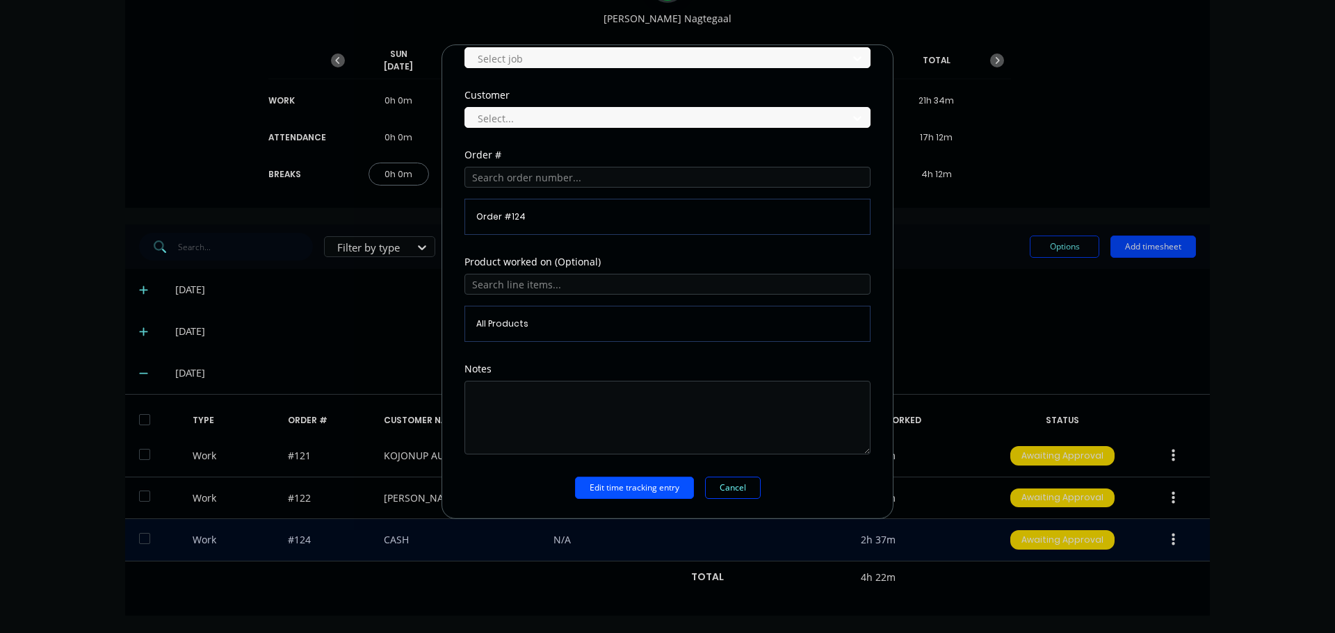
click at [626, 484] on button "Edit time tracking entry" at bounding box center [634, 488] width 119 height 22
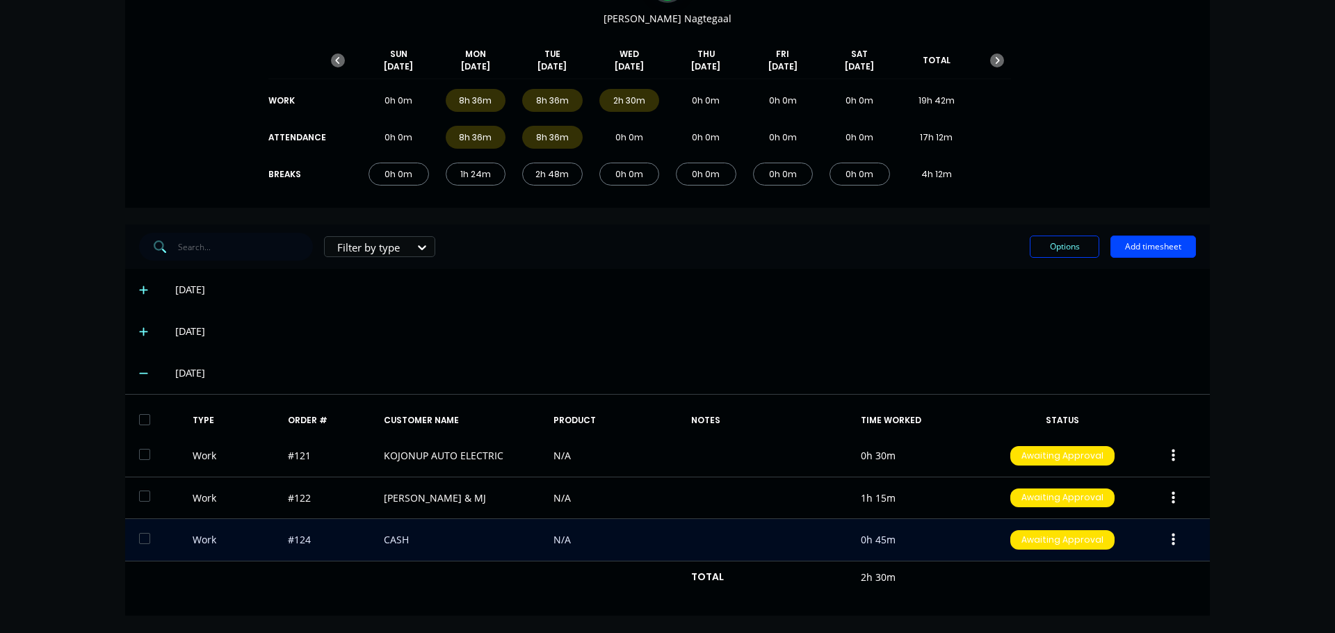
click at [637, 312] on div "[DATE]" at bounding box center [667, 332] width 1084 height 42
click at [710, 304] on div "[DATE]" at bounding box center [667, 290] width 1084 height 42
click at [710, 325] on div "[DATE]" at bounding box center [685, 331] width 1020 height 15
click at [1153, 248] on button "Add timesheet" at bounding box center [1153, 247] width 86 height 22
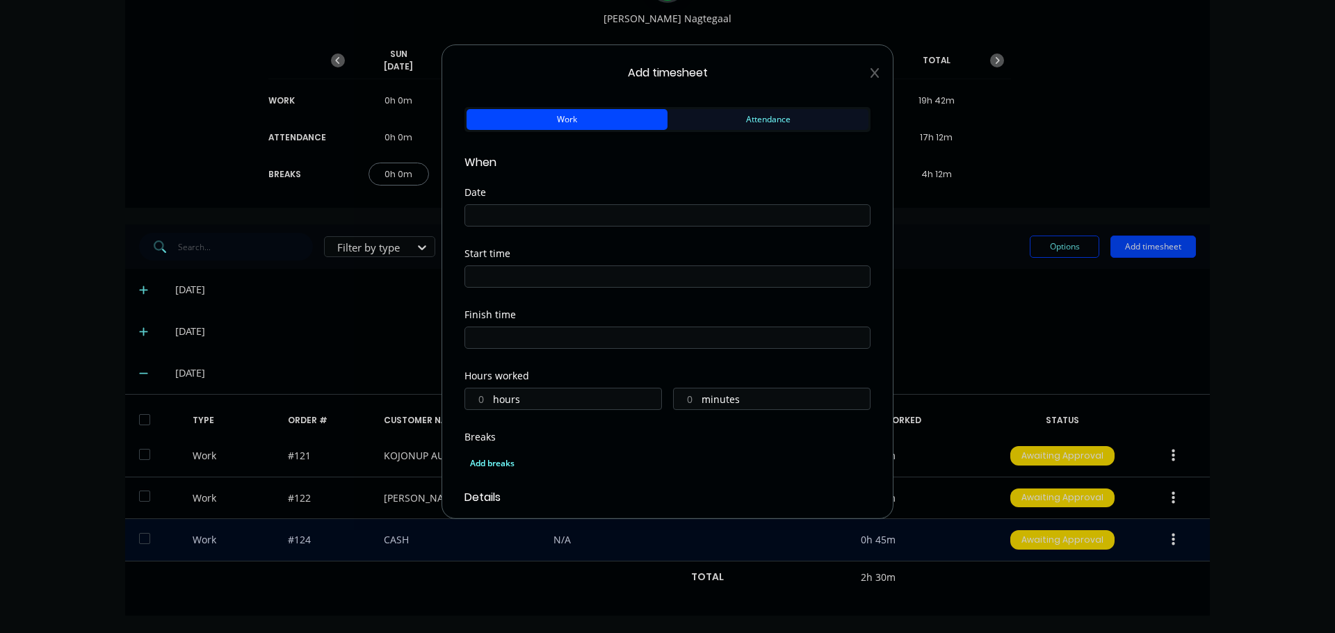
click at [713, 122] on button "Attendance" at bounding box center [767, 119] width 201 height 21
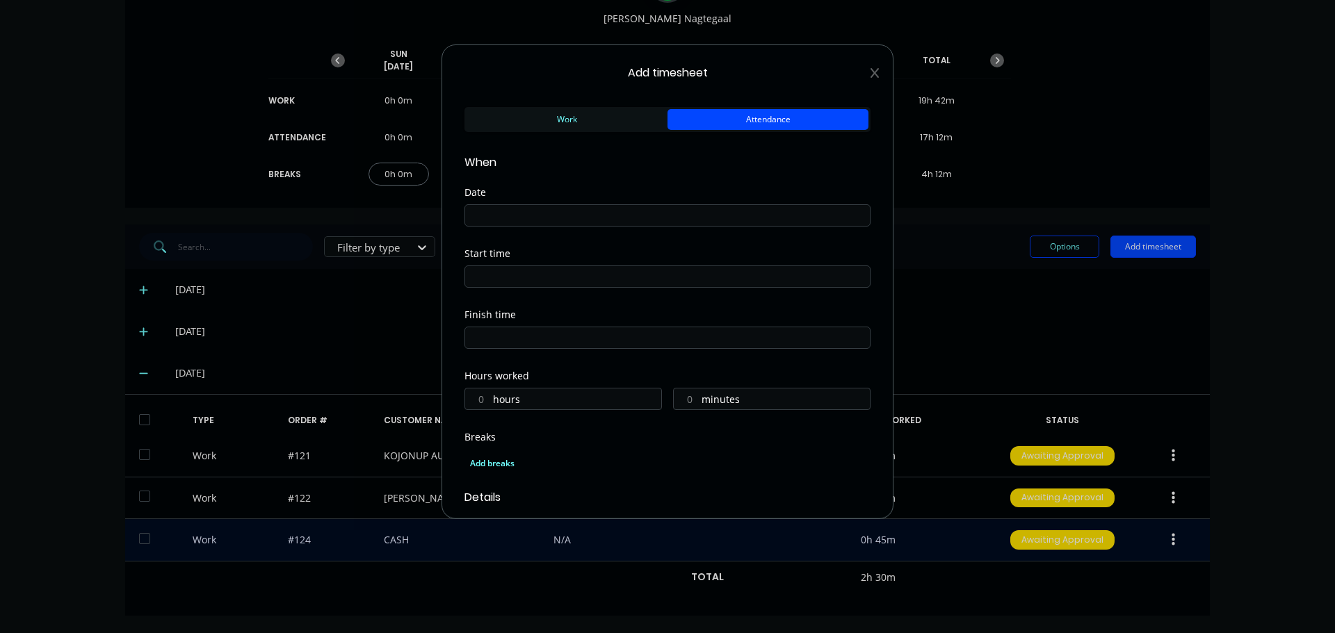
click at [531, 211] on input at bounding box center [667, 215] width 405 height 21
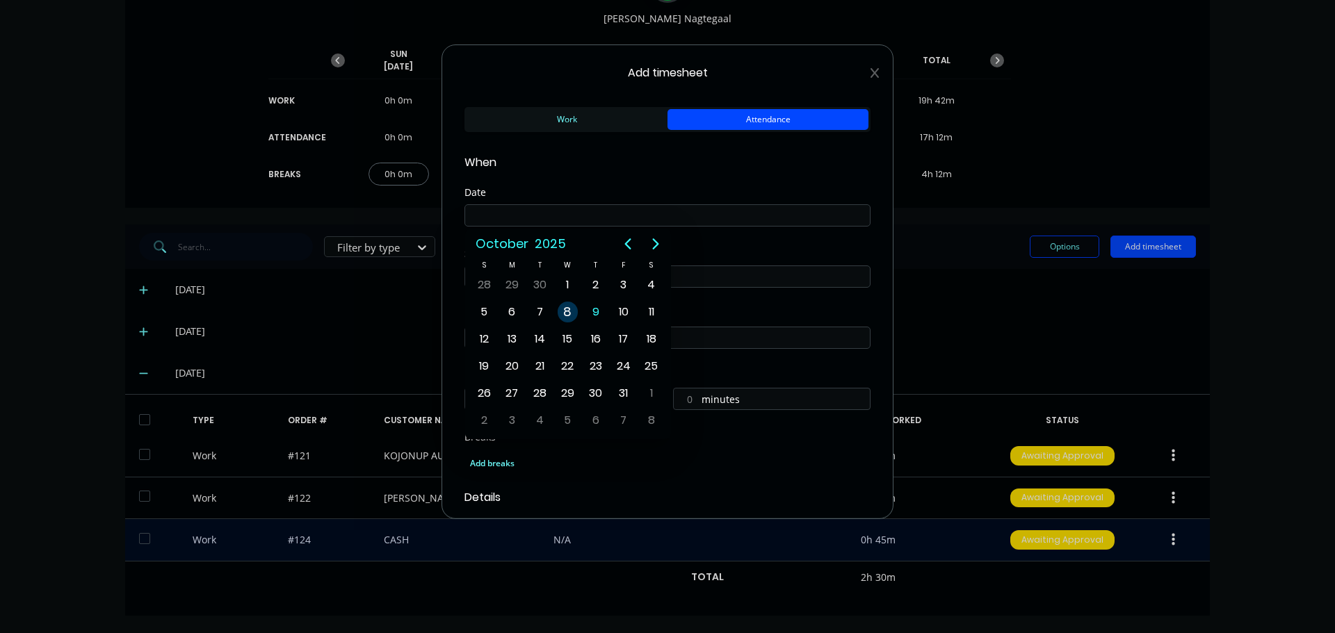
click at [567, 314] on div "8" at bounding box center [567, 312] width 21 height 21
type input "[DATE]"
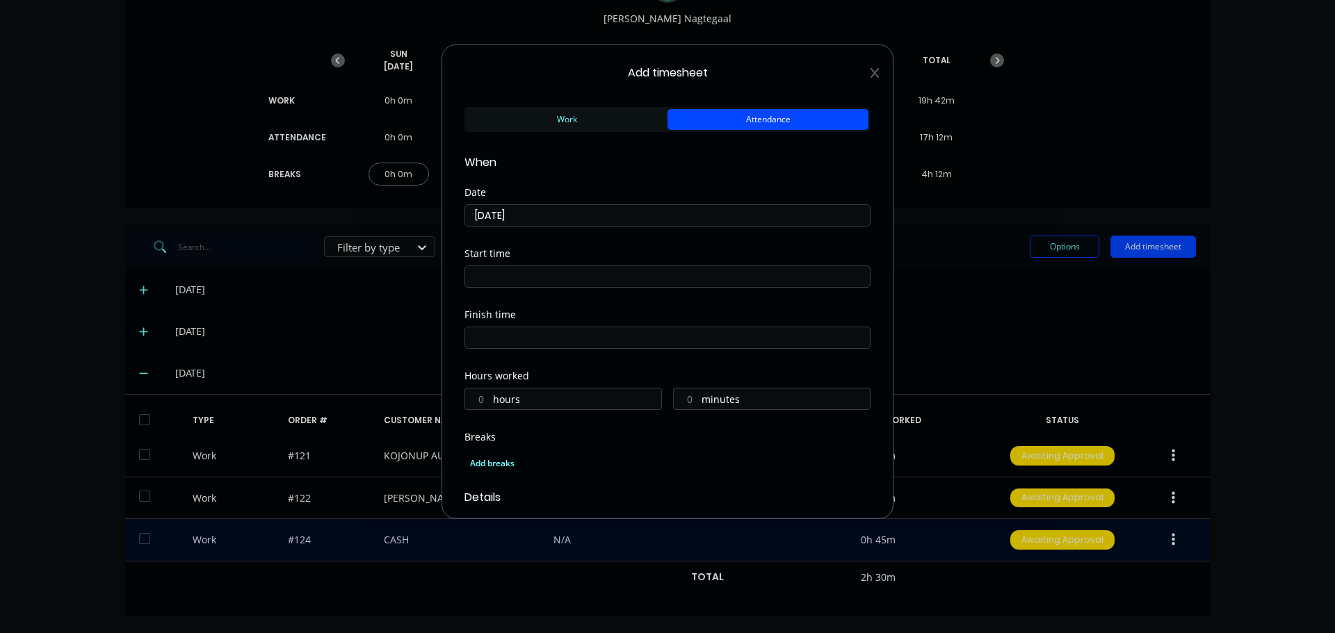
click at [550, 270] on input at bounding box center [667, 276] width 405 height 21
click at [533, 323] on div "00" at bounding box center [532, 328] width 34 height 24
type input "07:00 AM"
click at [624, 303] on div "Start time 07:00 AM" at bounding box center [667, 279] width 406 height 61
click at [529, 337] on input at bounding box center [667, 337] width 405 height 21
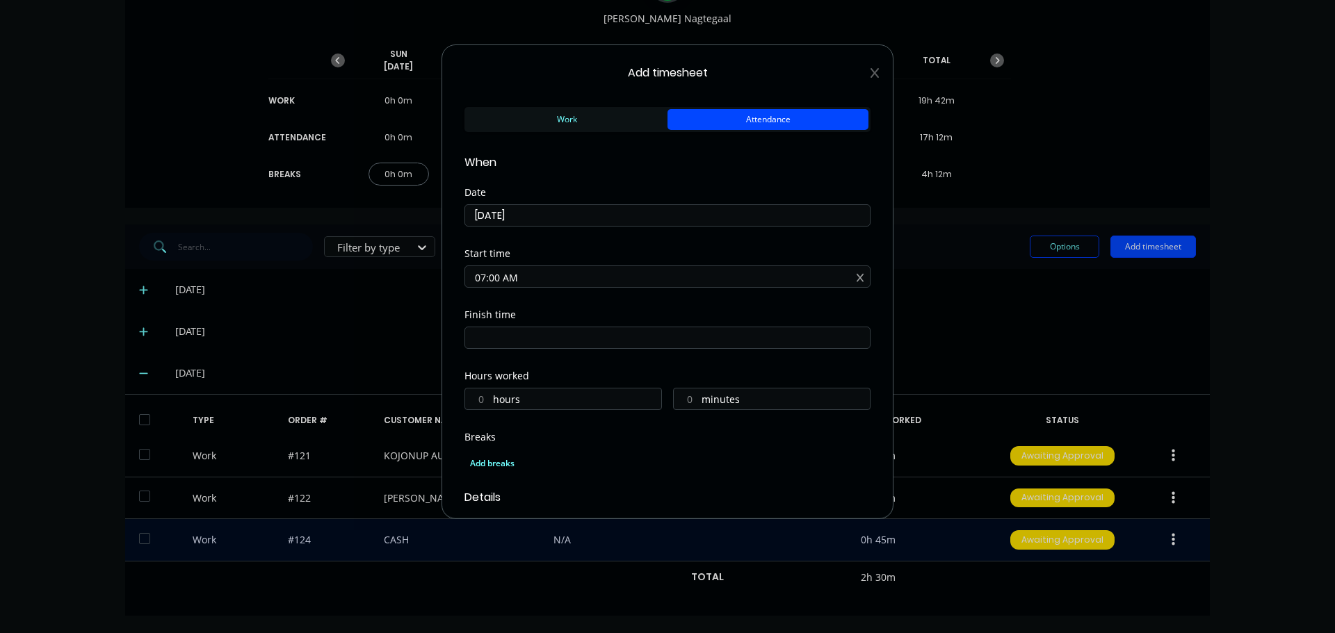
type input "07:09 AM"
type input "0"
type input "9"
click at [500, 386] on div "05" at bounding box center [494, 389] width 34 height 24
type input "05:09 AM"
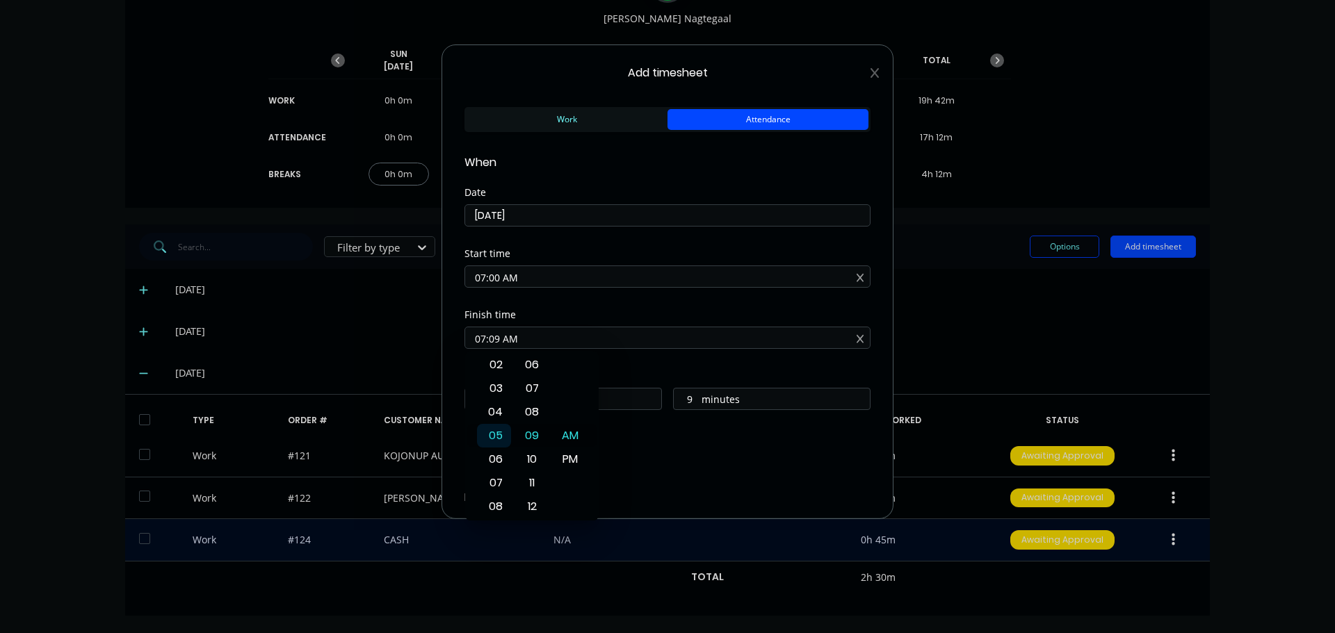
type input "22"
type input "05:02 AM"
type input "2"
click at [535, 384] on div "00" at bounding box center [532, 389] width 34 height 24
type input "05:00 AM"
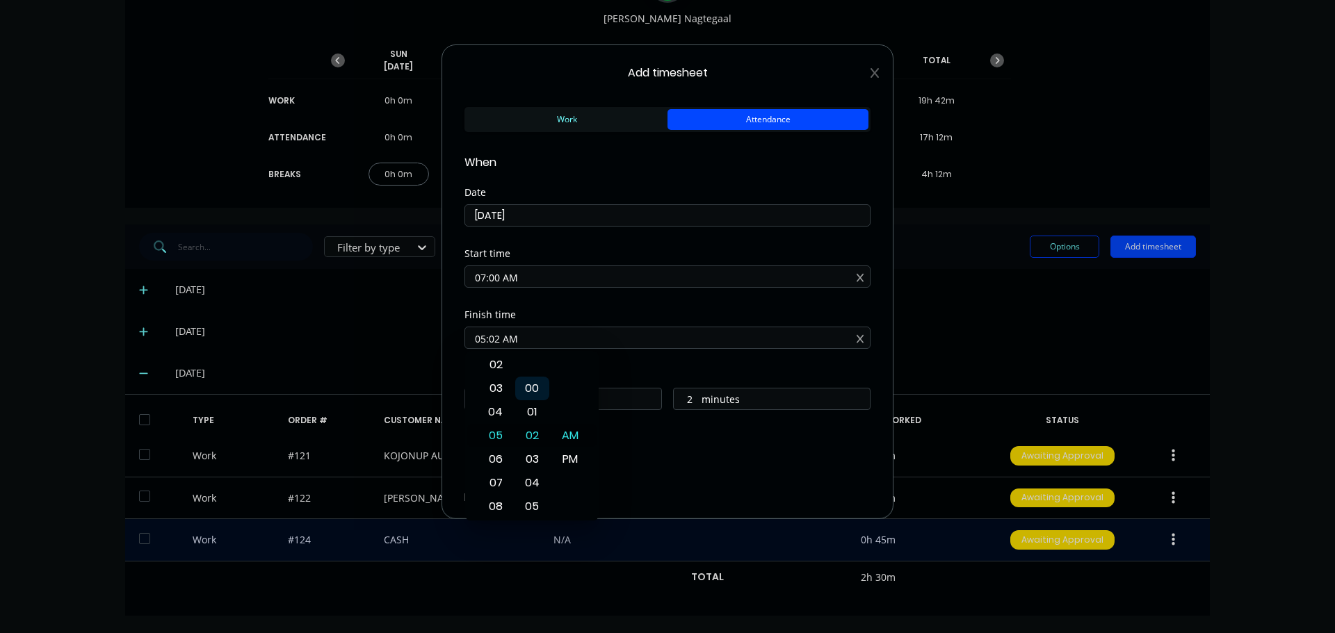
type input "0"
click at [575, 453] on div "PM" at bounding box center [570, 460] width 34 height 24
type input "05:00 PM"
type input "10"
click at [625, 369] on div "Finish time 05:00 PM" at bounding box center [667, 340] width 406 height 61
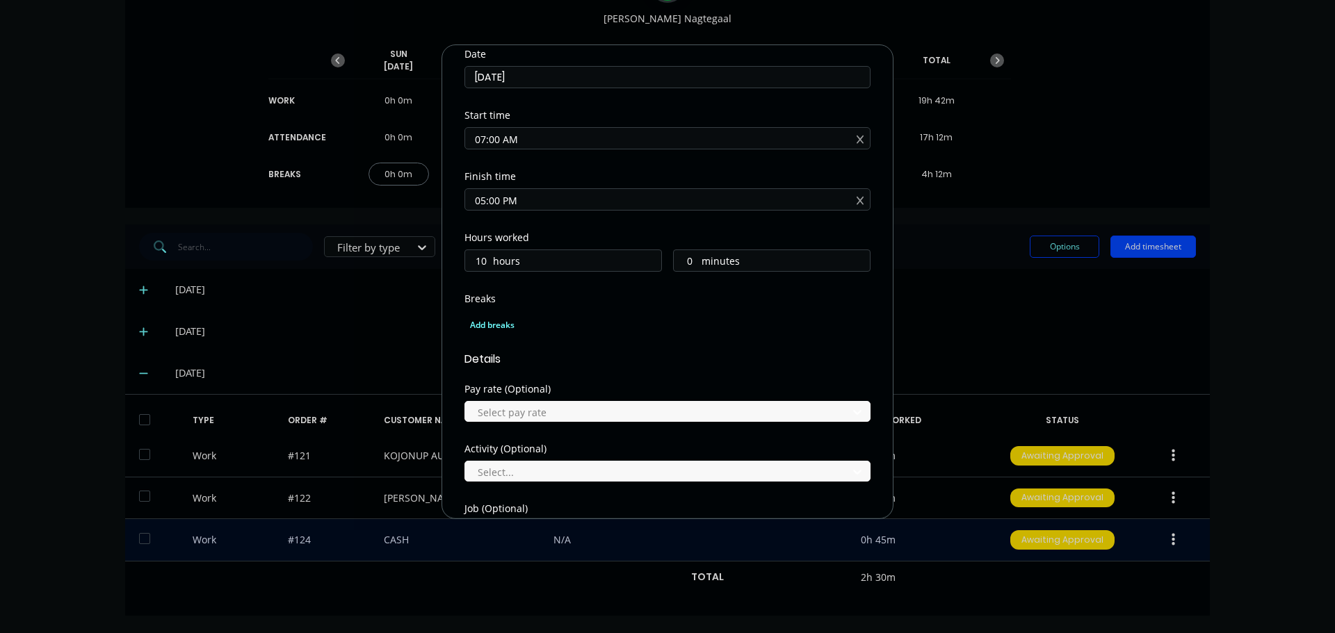
scroll to position [139, 0]
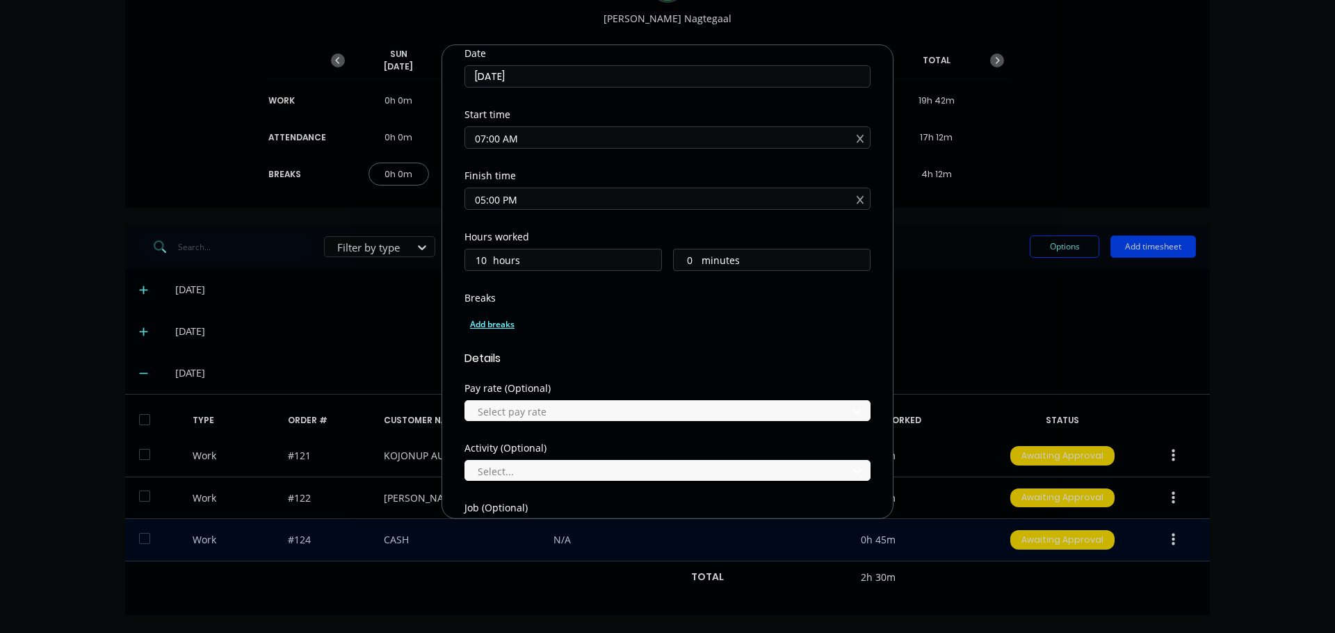
click at [489, 331] on div "Add breaks" at bounding box center [667, 325] width 395 height 18
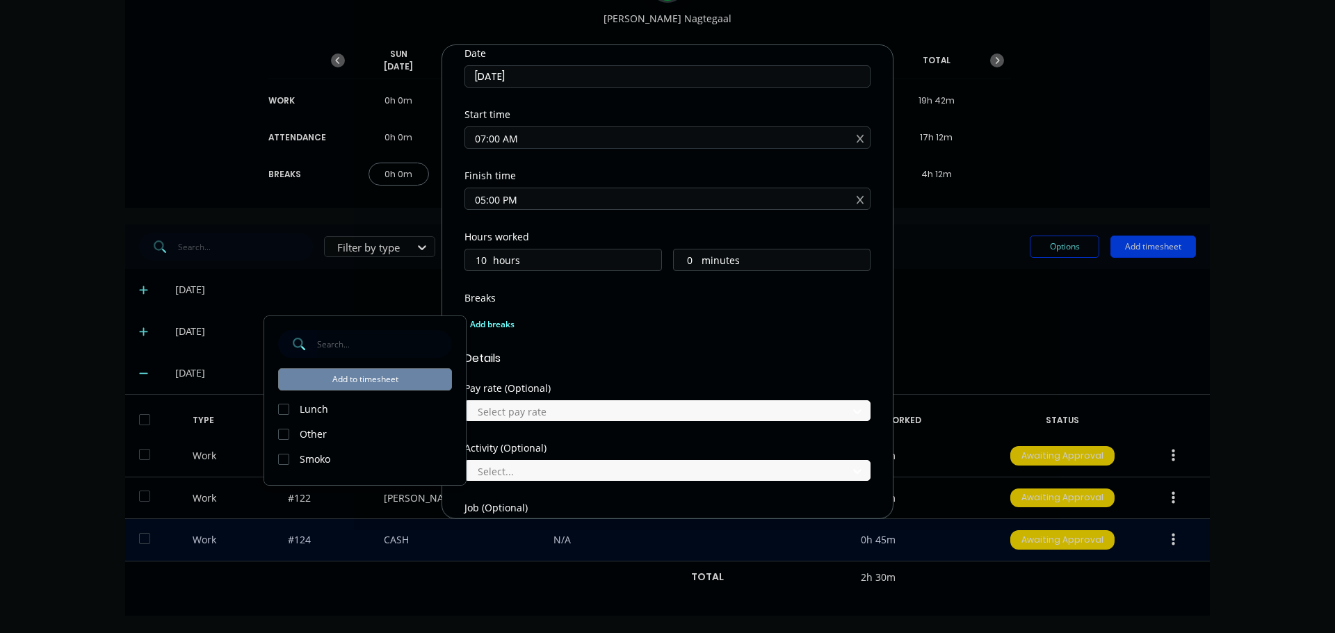
click at [285, 408] on div at bounding box center [284, 410] width 28 height 28
click at [284, 457] on div at bounding box center [284, 460] width 28 height 28
click at [360, 380] on button "Add to timesheet" at bounding box center [365, 379] width 174 height 22
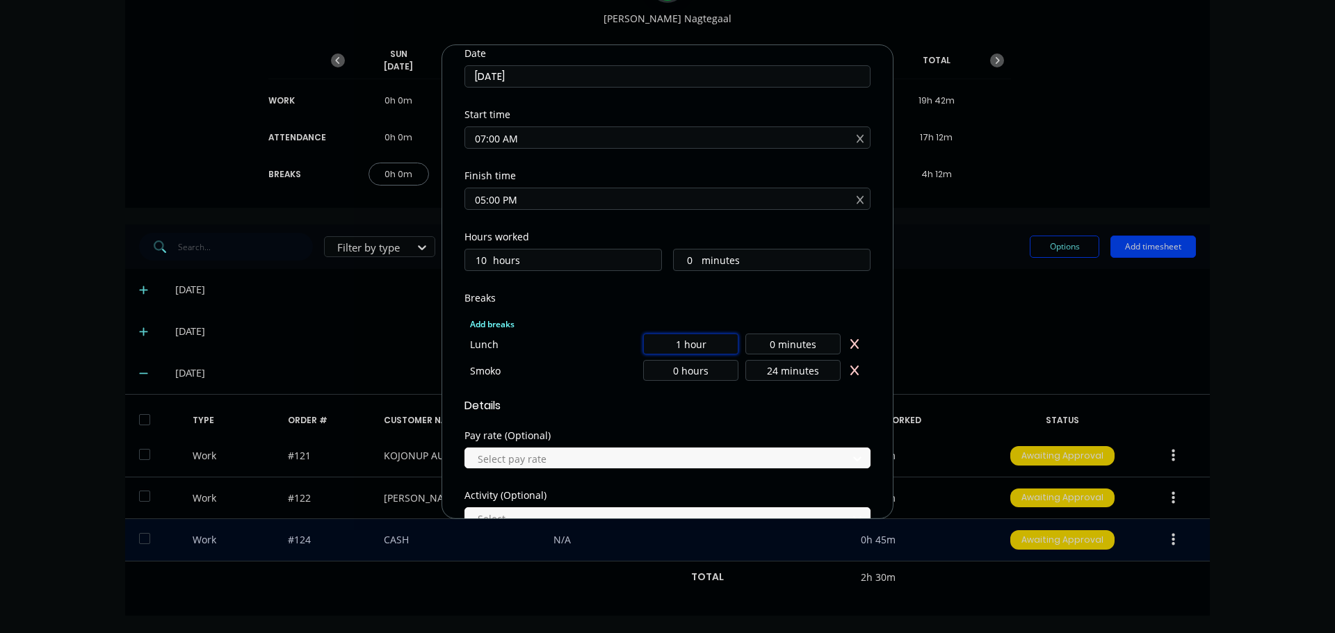
click at [677, 341] on input "1 hour" at bounding box center [690, 344] width 95 height 21
type input "0 hours"
click at [761, 340] on input "0 minutes" at bounding box center [792, 344] width 95 height 21
type input "30 minutes"
click at [815, 315] on div "Add breaks Lunch 0 hours 30 minutes Smoko 0 hours 24 minutes" at bounding box center [667, 348] width 406 height 76
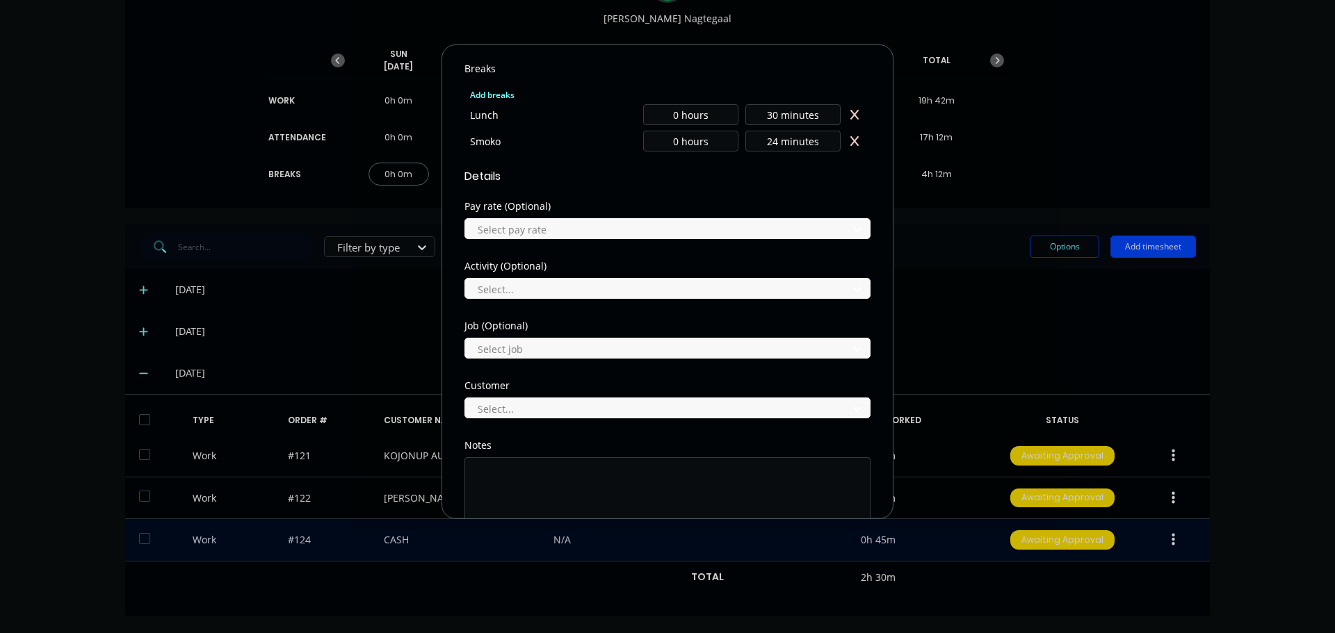
scroll to position [445, 0]
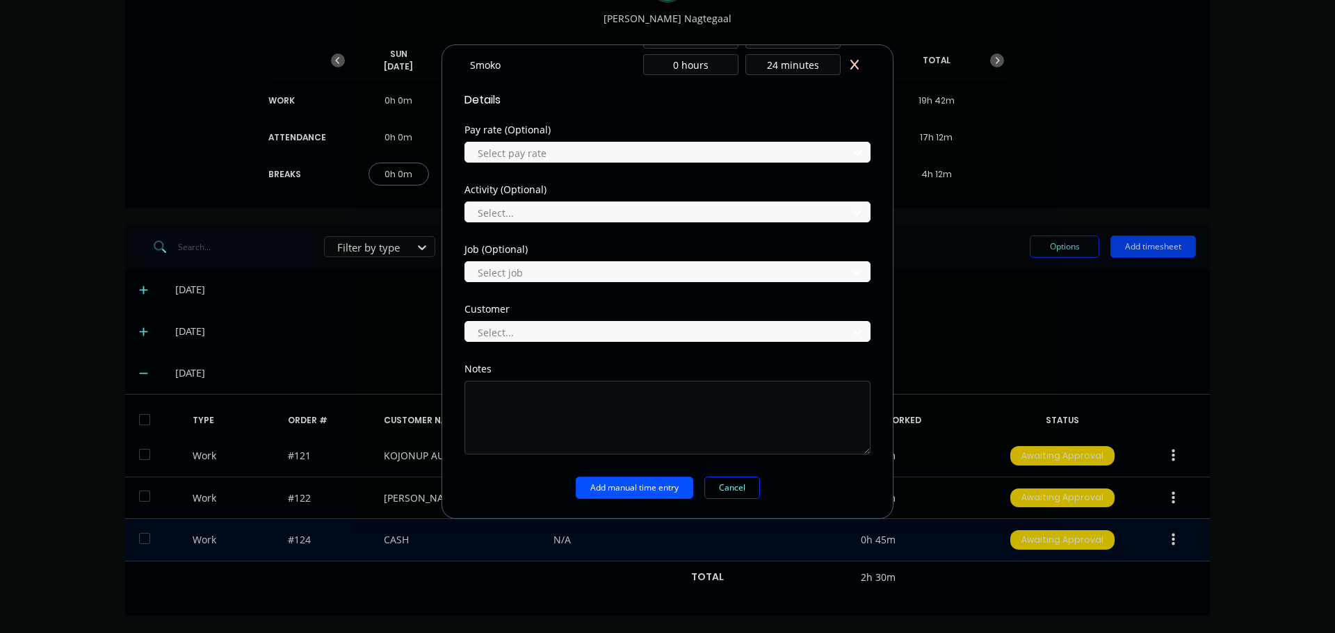
click at [614, 487] on button "Add manual time entry" at bounding box center [634, 488] width 117 height 22
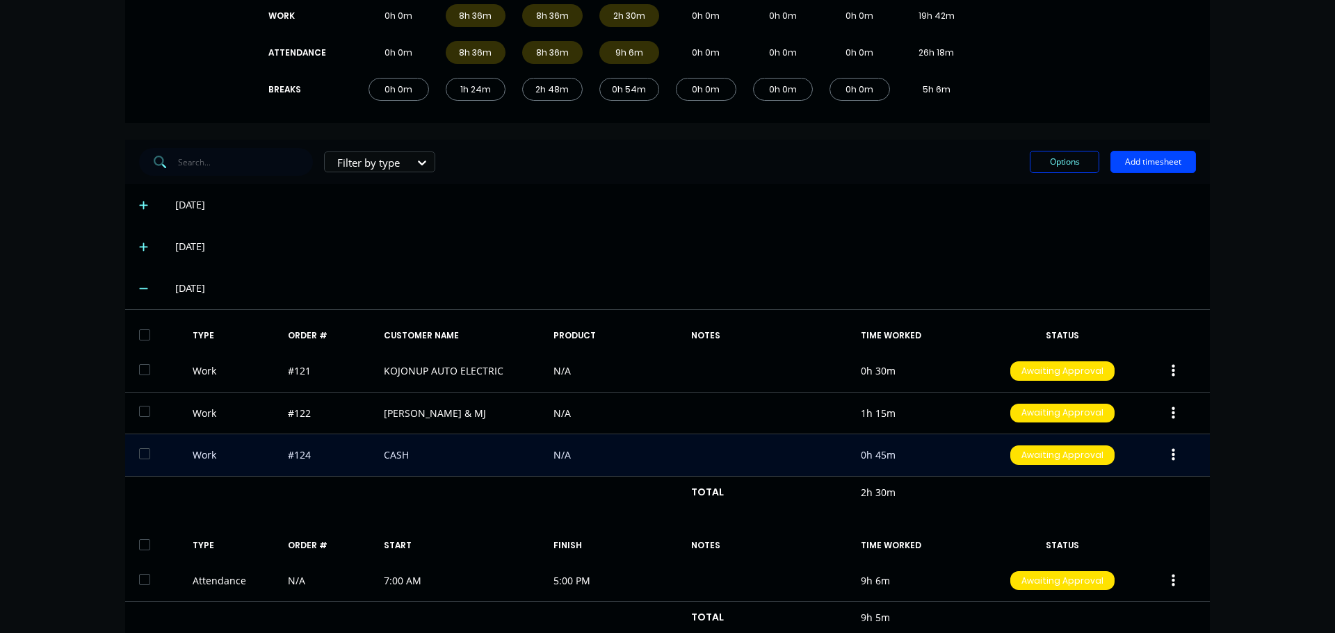
scroll to position [0, 0]
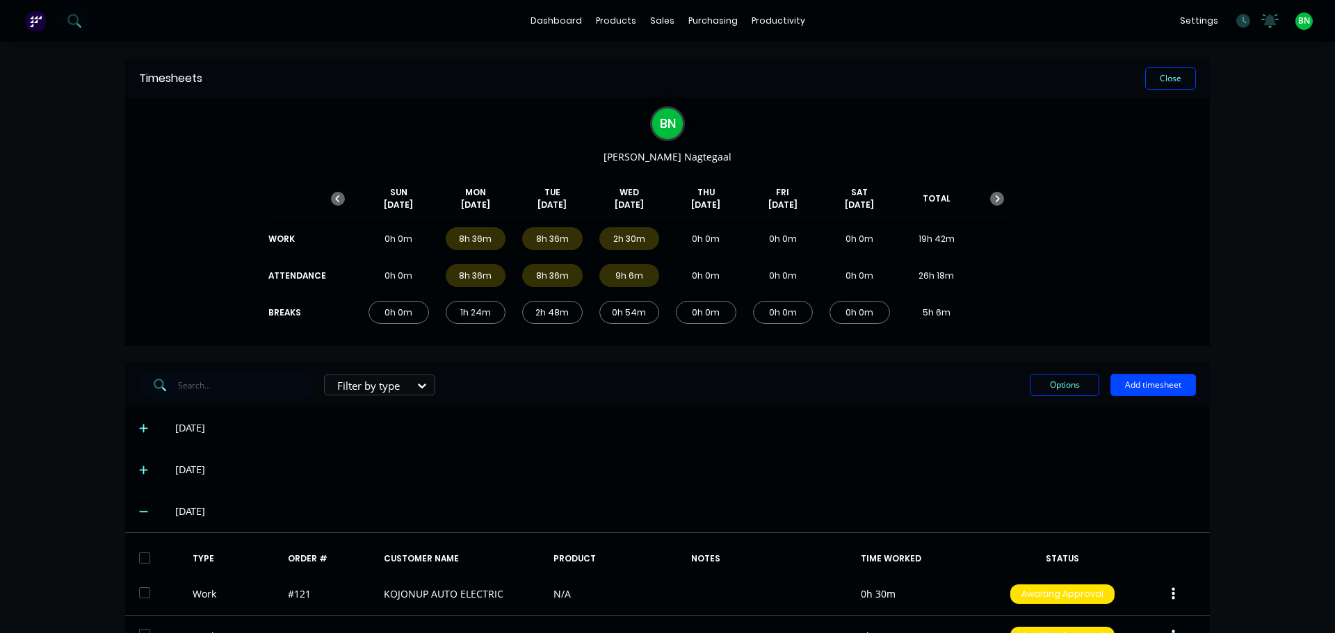
click at [789, 424] on div "[DATE]" at bounding box center [685, 428] width 1020 height 15
click at [1117, 382] on button "Add timesheet" at bounding box center [1153, 385] width 86 height 22
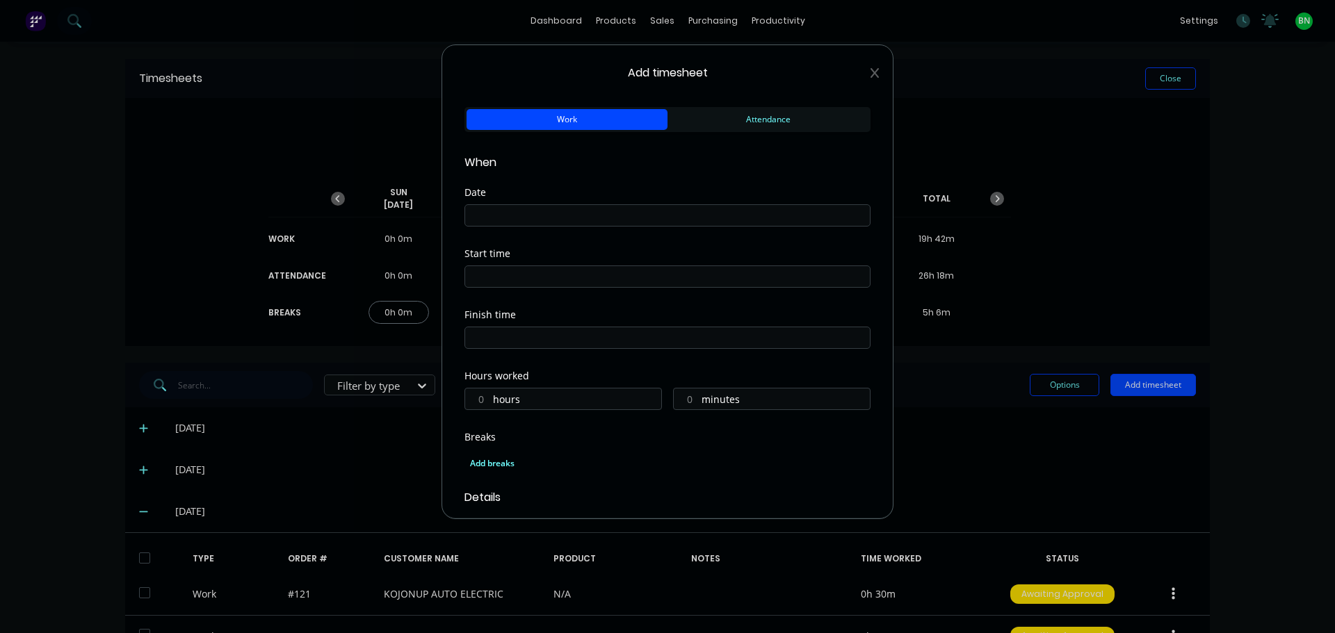
click at [564, 222] on input at bounding box center [667, 215] width 405 height 21
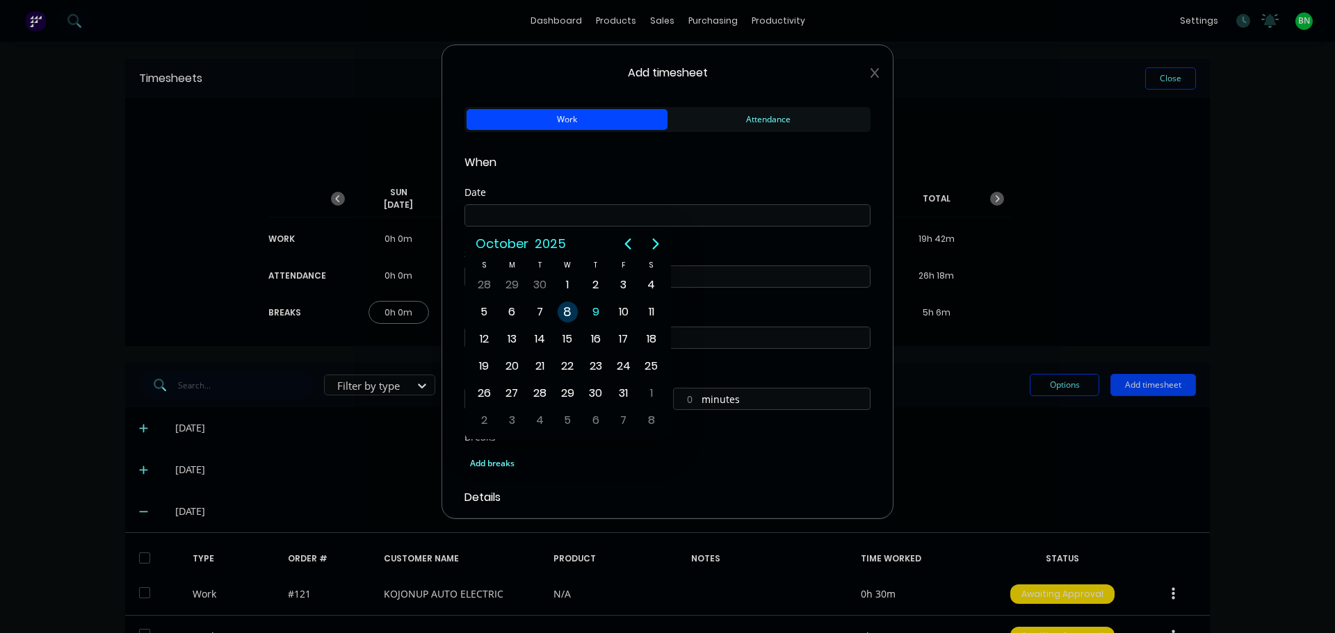
click at [564, 310] on div "8" at bounding box center [567, 312] width 21 height 21
type input "[DATE]"
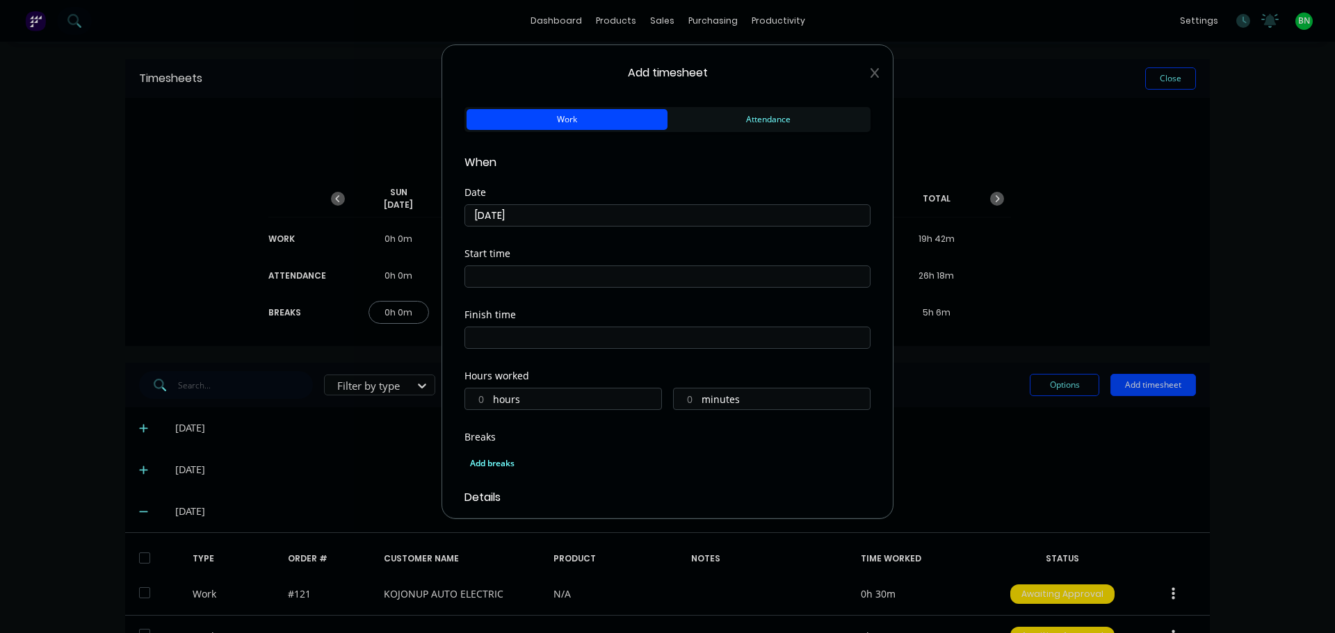
click at [481, 404] on input "hours" at bounding box center [477, 399] width 24 height 21
type input "6"
click at [678, 400] on input "minutes" at bounding box center [686, 399] width 24 height 21
type input "36"
click at [606, 466] on div "Add breaks" at bounding box center [667, 464] width 395 height 18
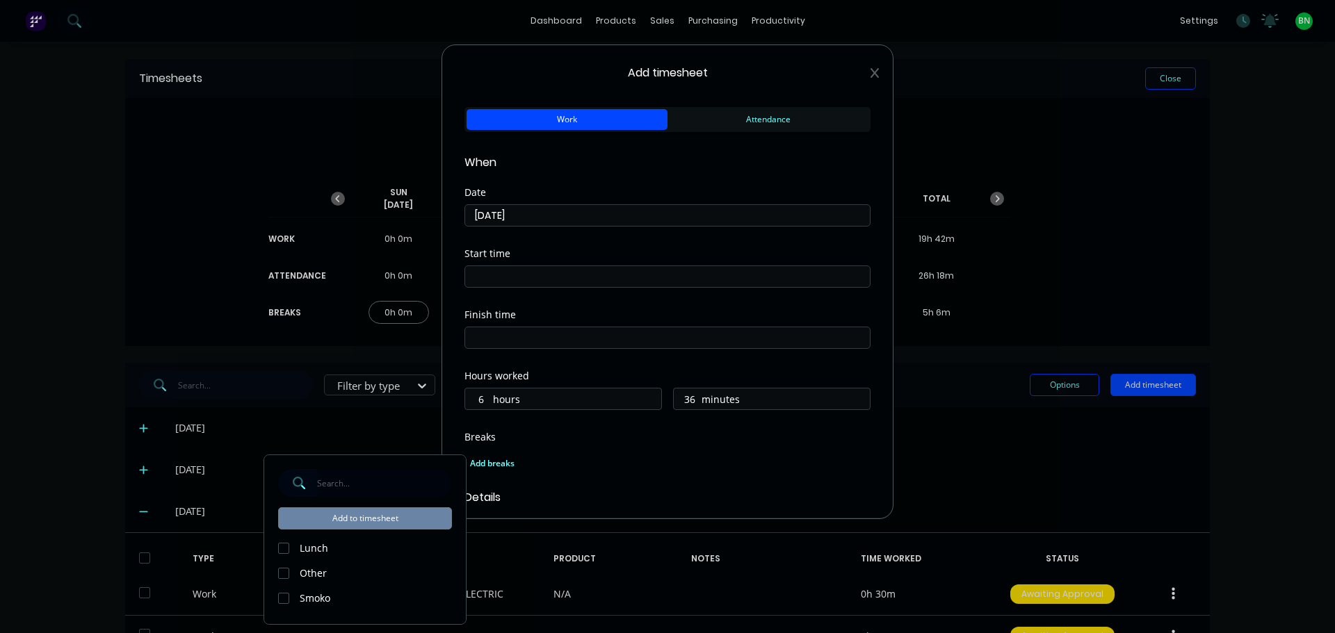
click at [618, 446] on div "Add breaks" at bounding box center [667, 462] width 406 height 33
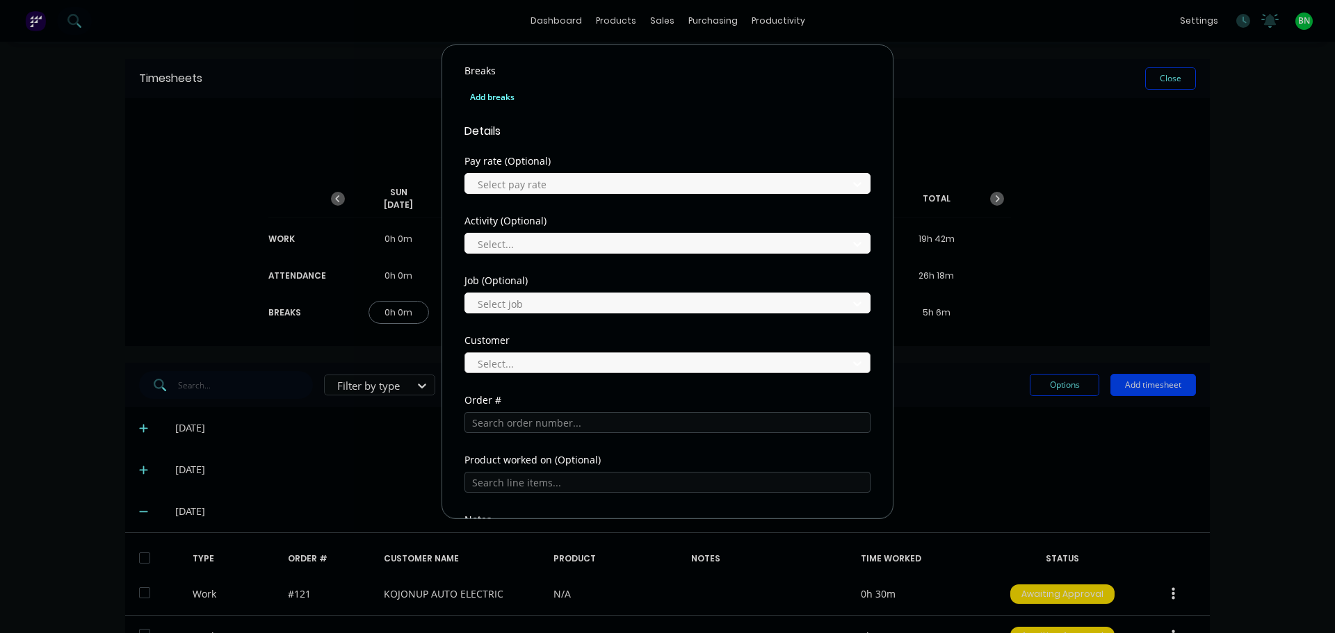
scroll to position [517, 0]
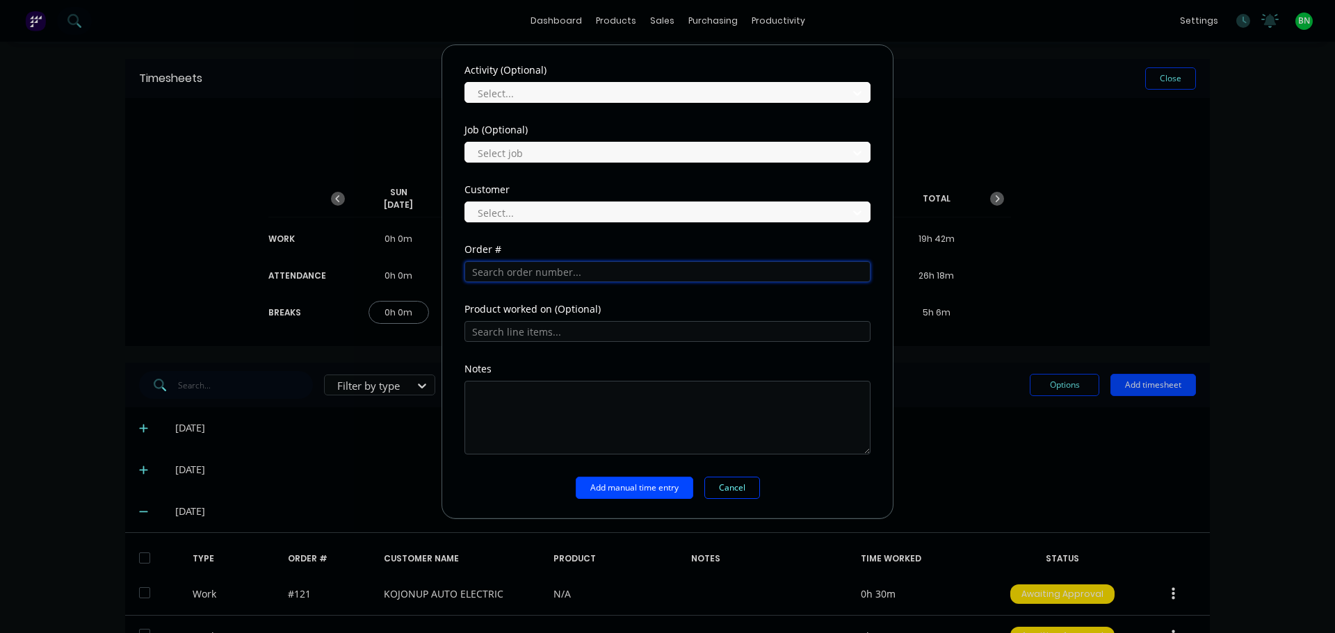
click at [542, 282] on input "text" at bounding box center [667, 271] width 406 height 21
click at [542, 275] on input "text" at bounding box center [667, 271] width 406 height 21
click at [487, 270] on input "text" at bounding box center [667, 271] width 406 height 21
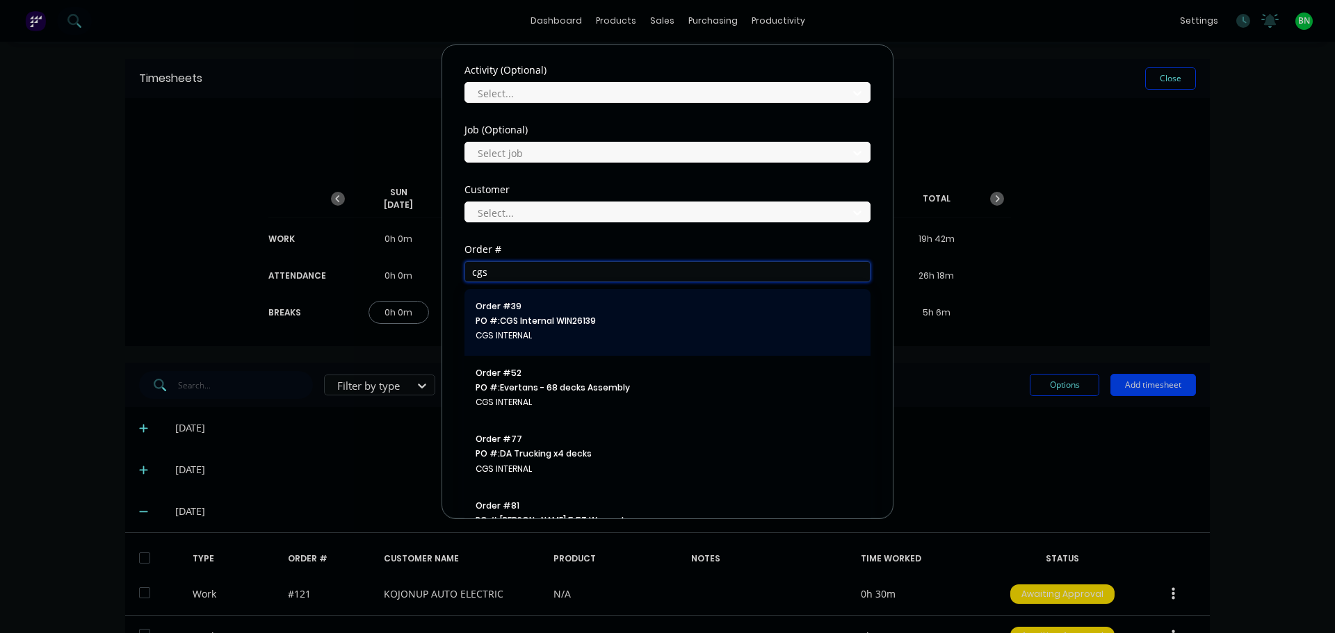
type input "cgs"
click at [528, 317] on span "PO #: CGS Internal WIN26139" at bounding box center [667, 321] width 384 height 13
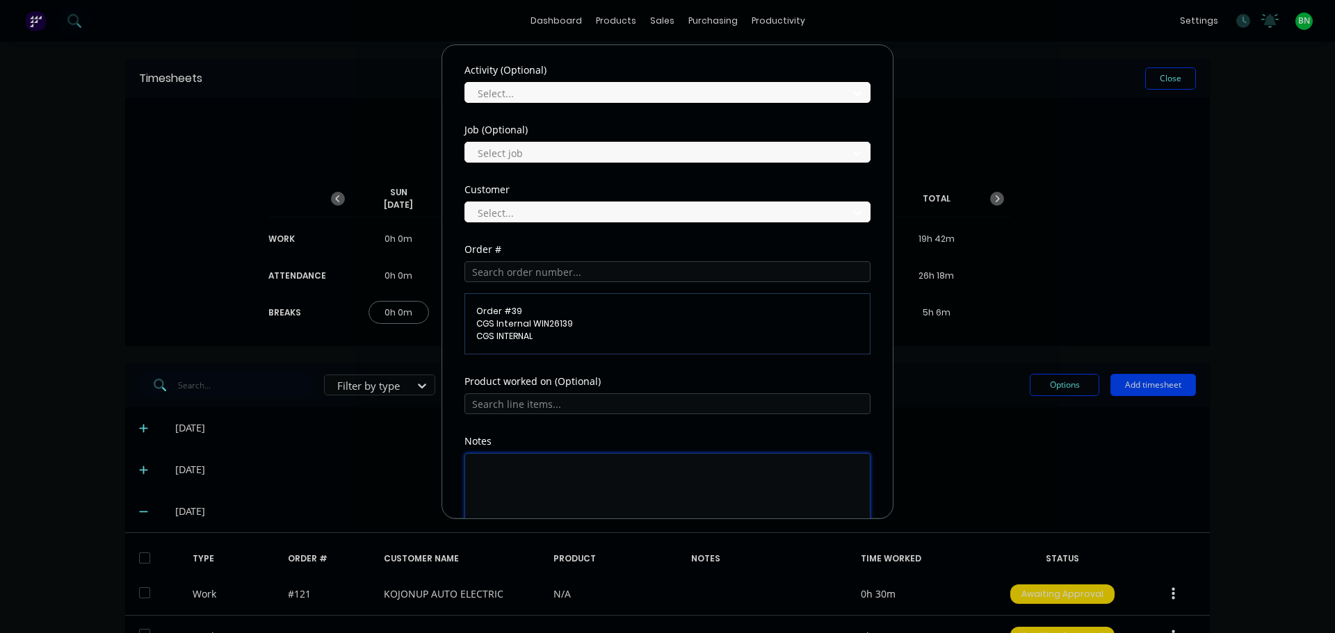
click at [547, 458] on textarea at bounding box center [667, 490] width 406 height 74
type textarea "office. sort jobs. Stocktake"
click at [647, 416] on div "Product worked on (Optional)" at bounding box center [667, 407] width 406 height 60
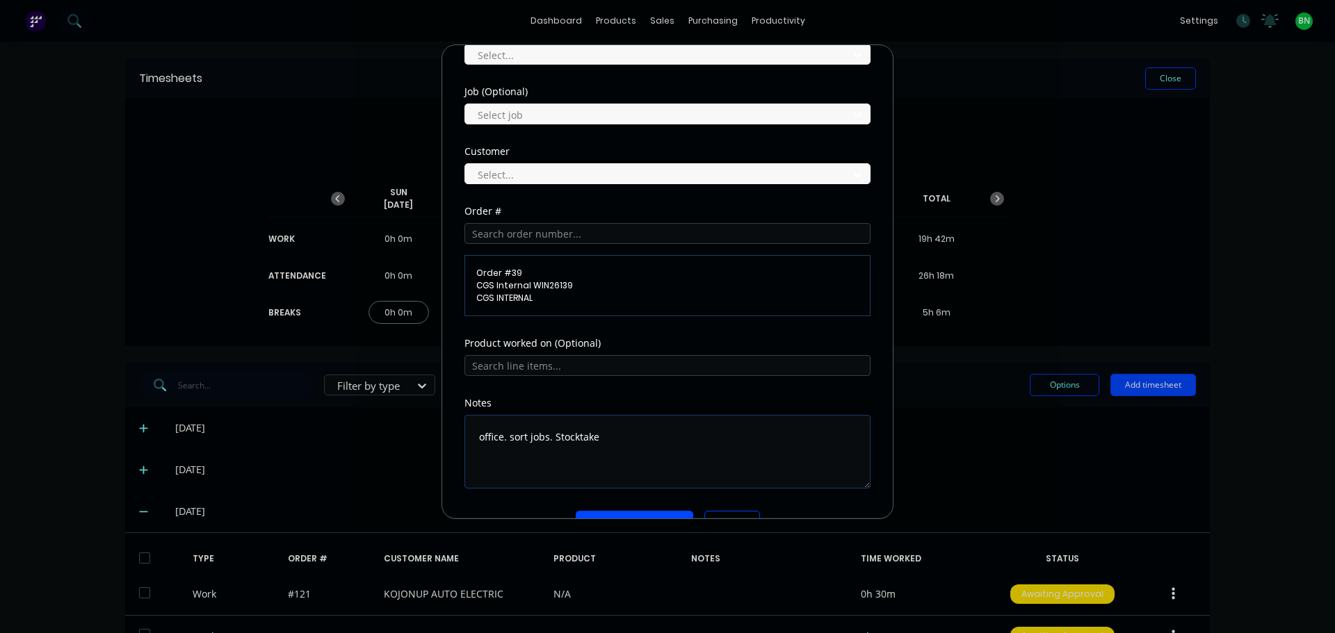
scroll to position [589, 0]
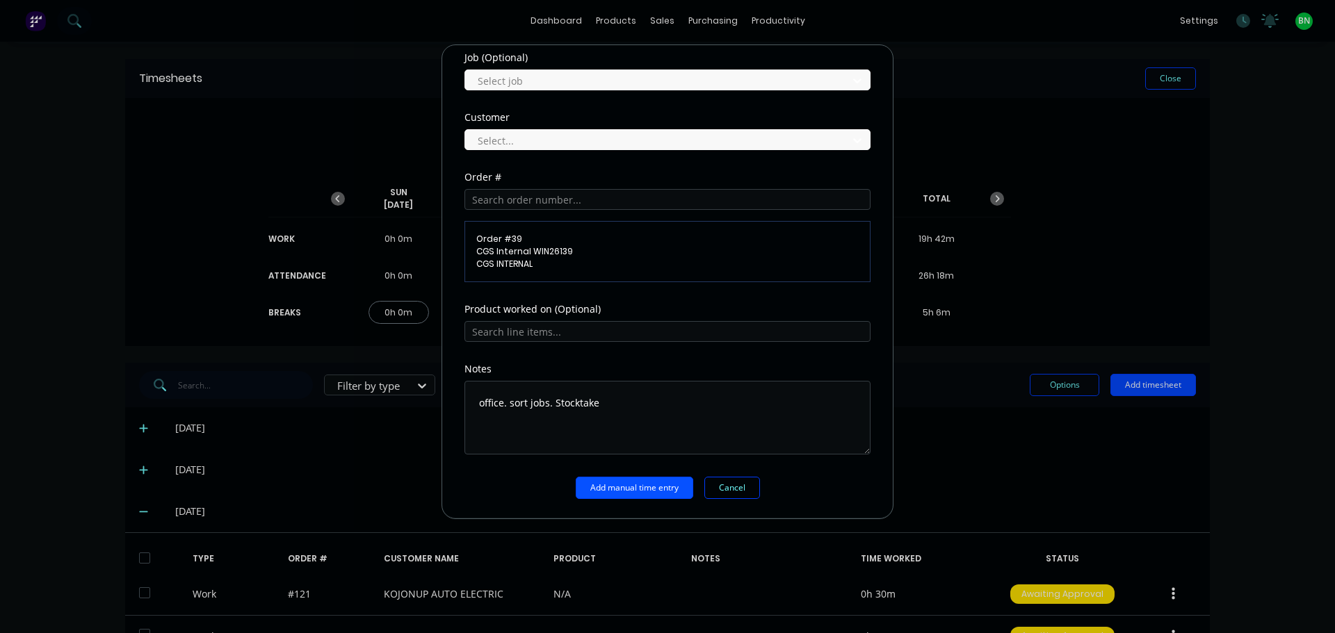
click at [626, 485] on button "Add manual time entry" at bounding box center [634, 488] width 117 height 22
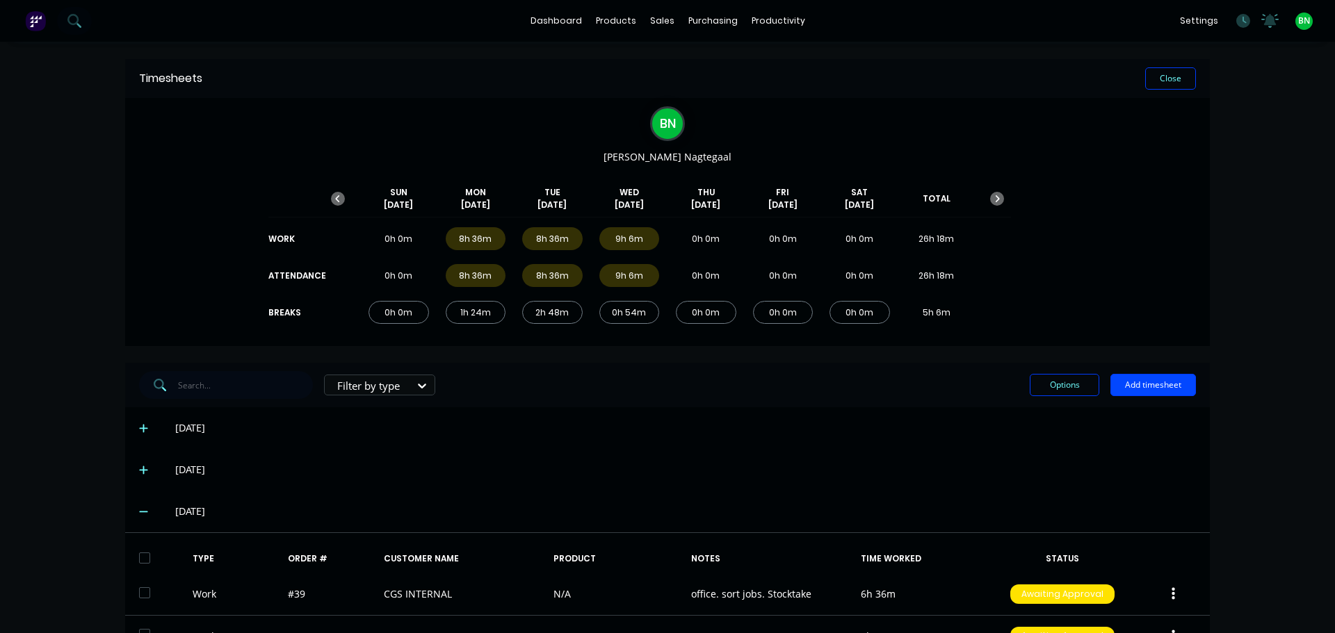
click at [640, 434] on div "[DATE]" at bounding box center [685, 428] width 1020 height 15
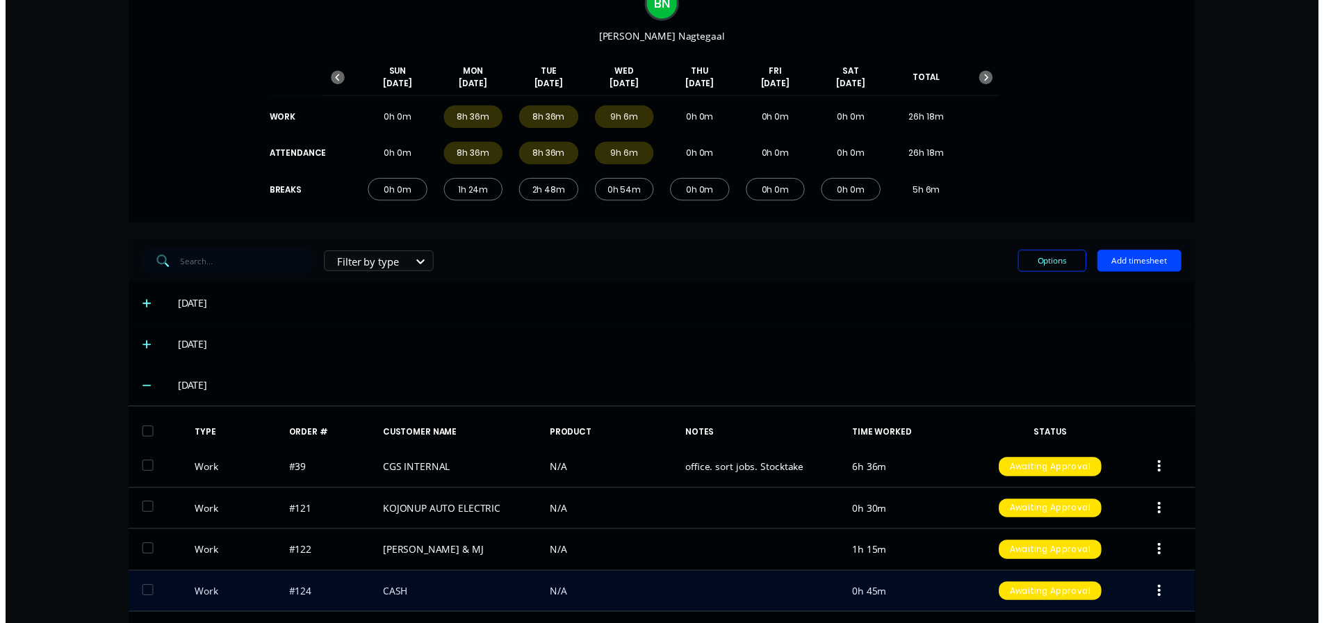
scroll to position [0, 0]
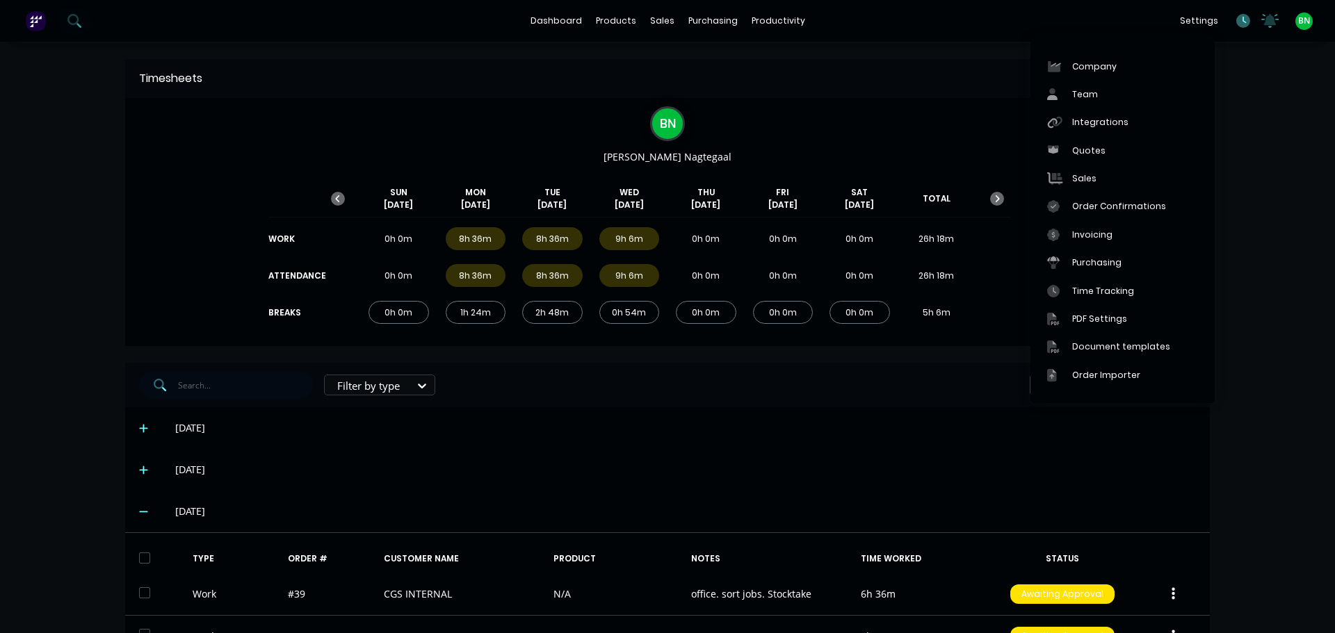
click at [1236, 24] on icon at bounding box center [1243, 21] width 14 height 14
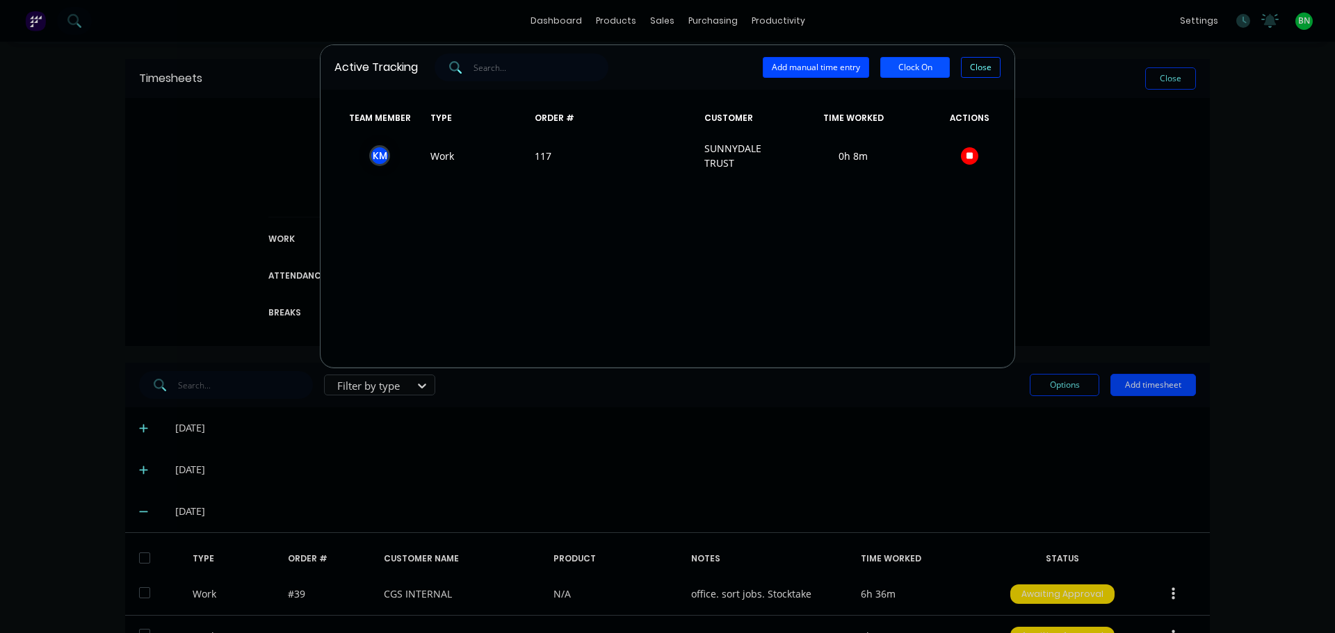
click at [903, 68] on button "Clock On" at bounding box center [915, 67] width 70 height 21
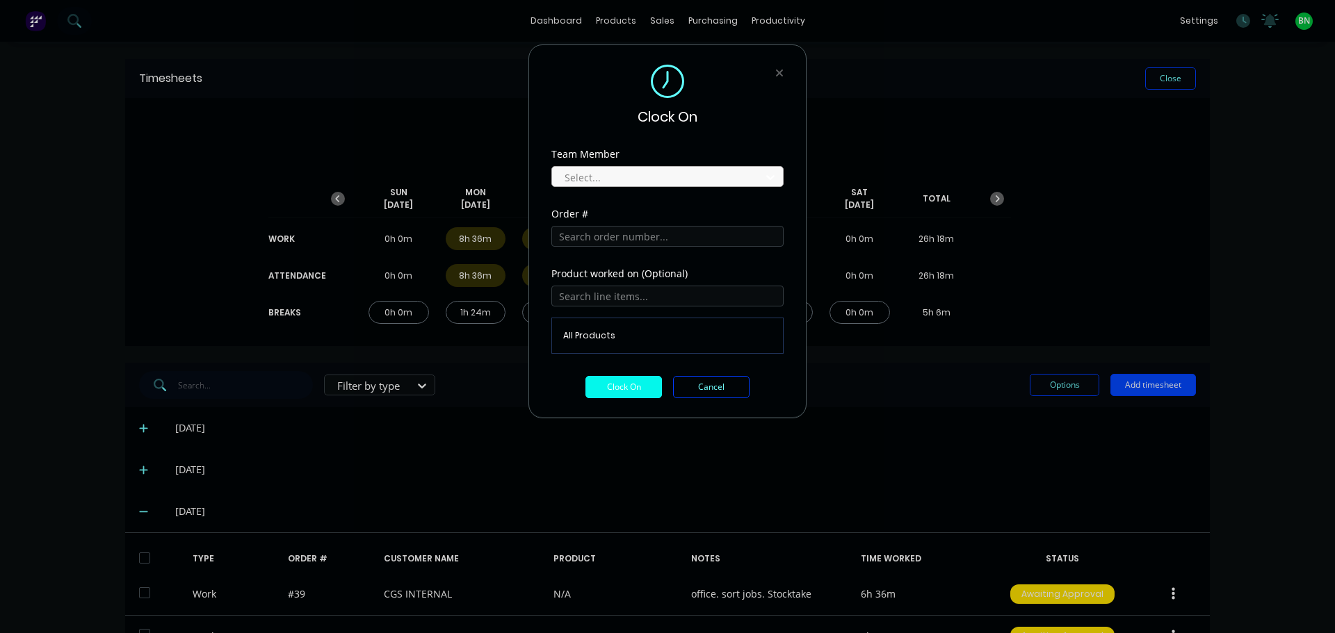
click at [647, 178] on div at bounding box center [658, 177] width 190 height 17
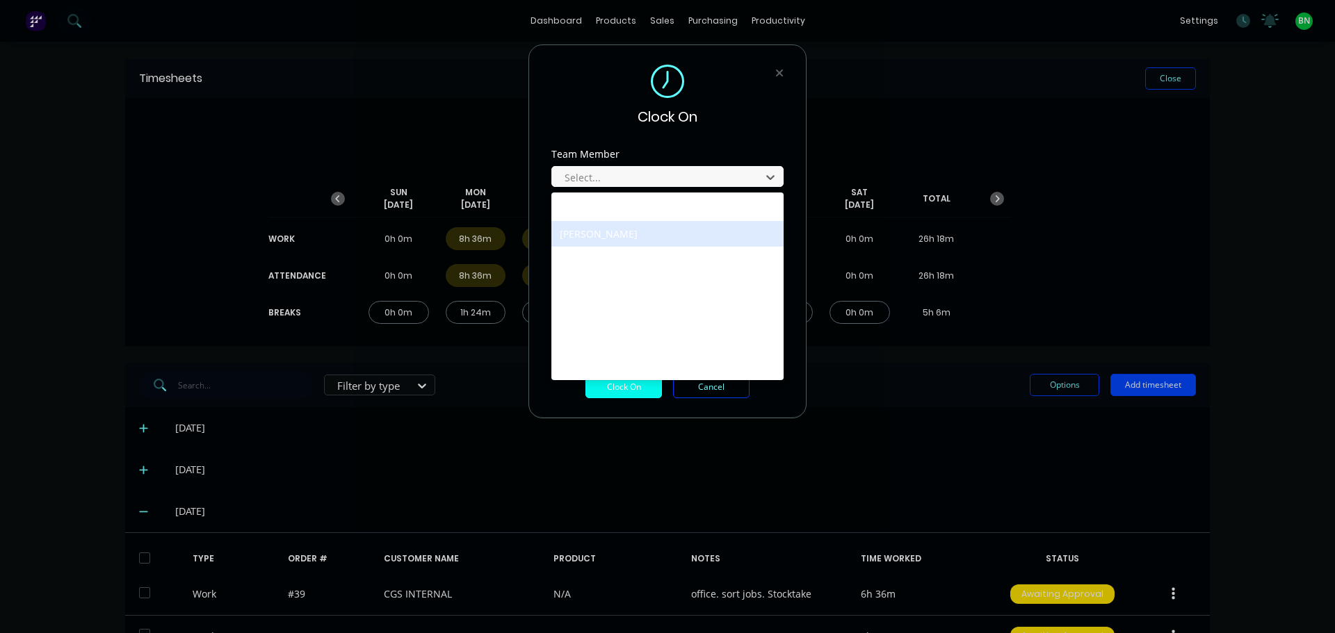
click at [623, 231] on div "[PERSON_NAME]" at bounding box center [667, 234] width 232 height 26
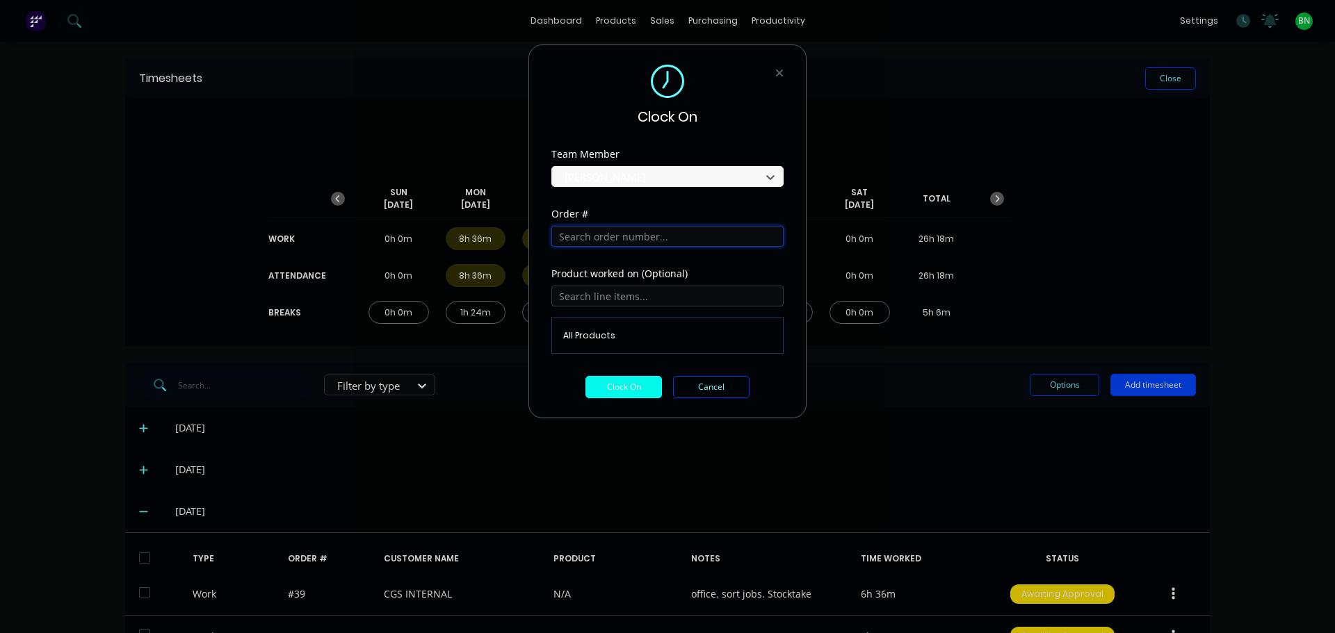
click at [614, 240] on input "text" at bounding box center [667, 236] width 232 height 21
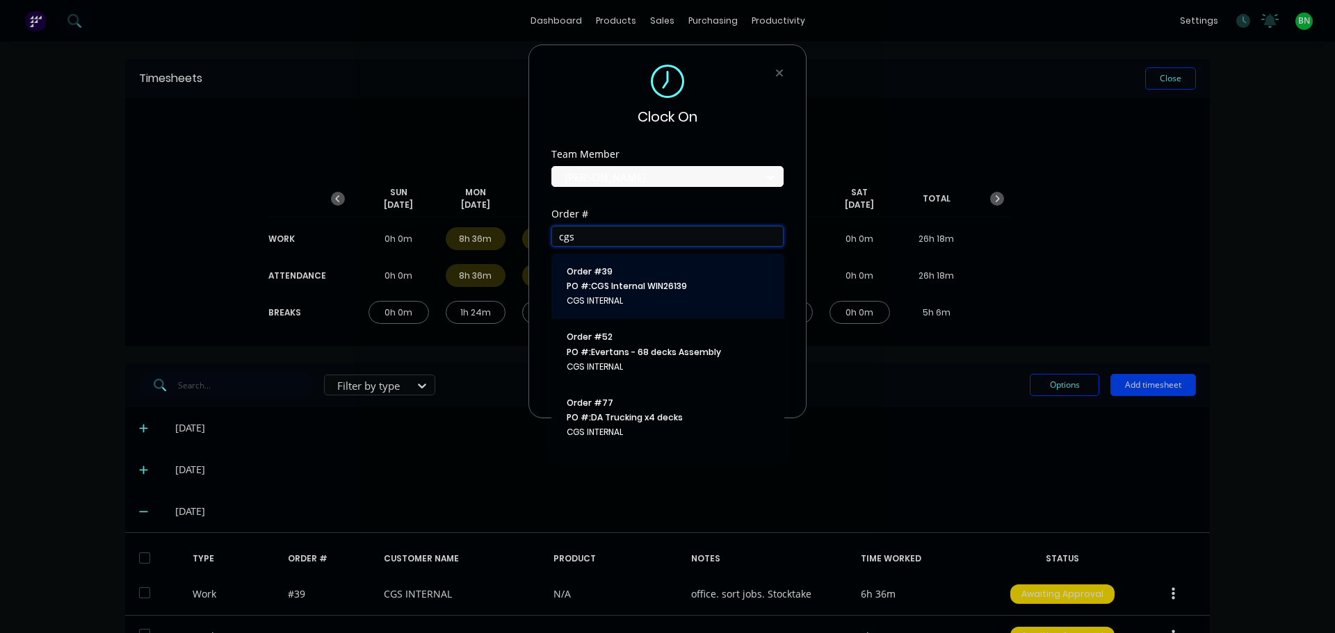
type input "cgs"
click at [630, 292] on span "PO #: CGS Internal WIN26139" at bounding box center [668, 286] width 202 height 13
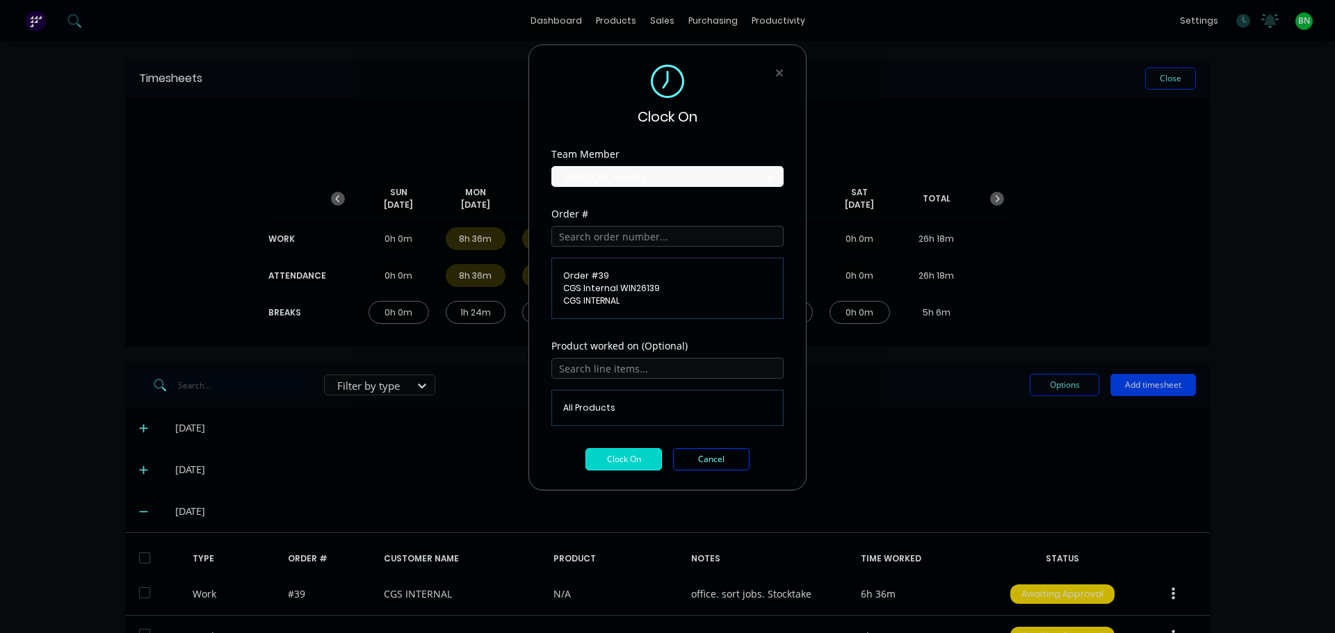
click at [628, 460] on button "Clock On" at bounding box center [623, 459] width 76 height 22
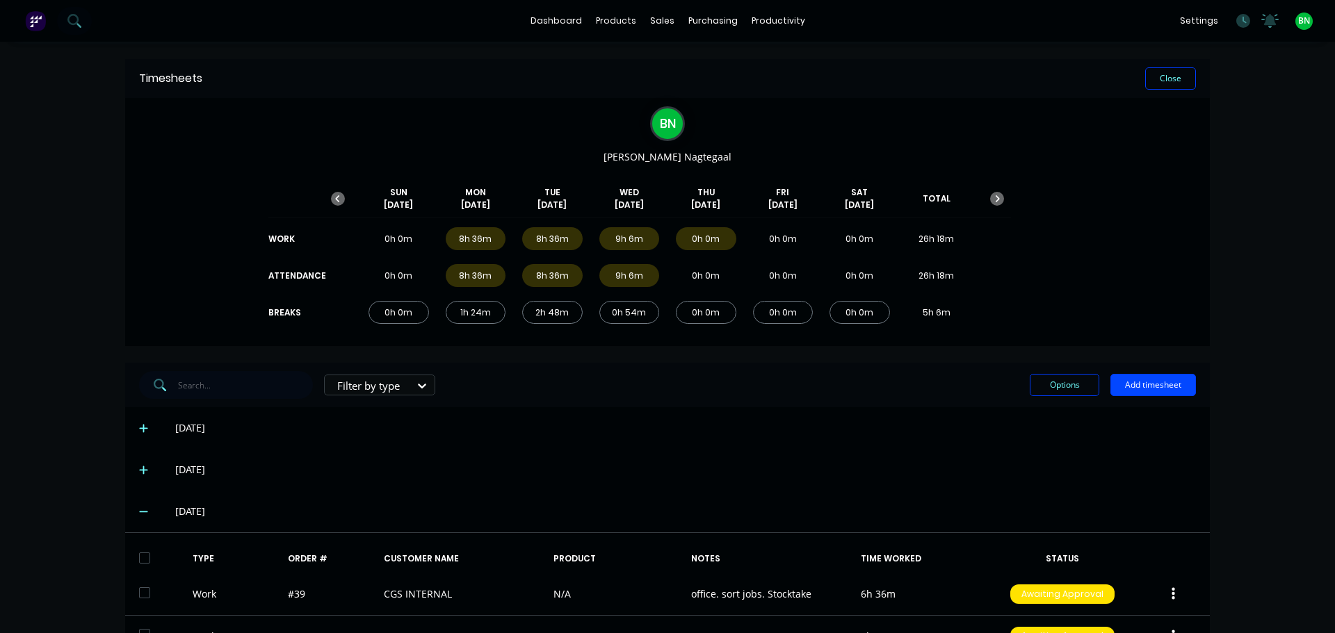
click at [727, 421] on div "[DATE]" at bounding box center [685, 428] width 1020 height 15
click at [776, 60] on div "Workflow" at bounding box center [797, 66] width 42 height 13
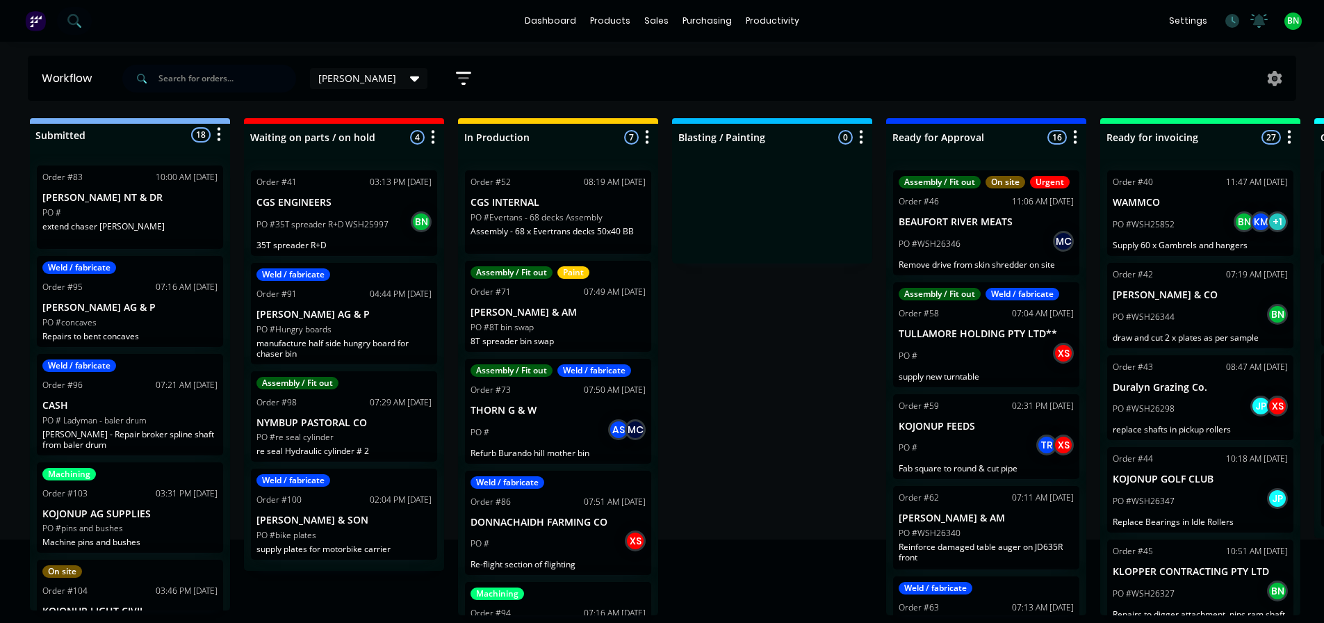
click at [165, 218] on div "PO #" at bounding box center [129, 212] width 175 height 13
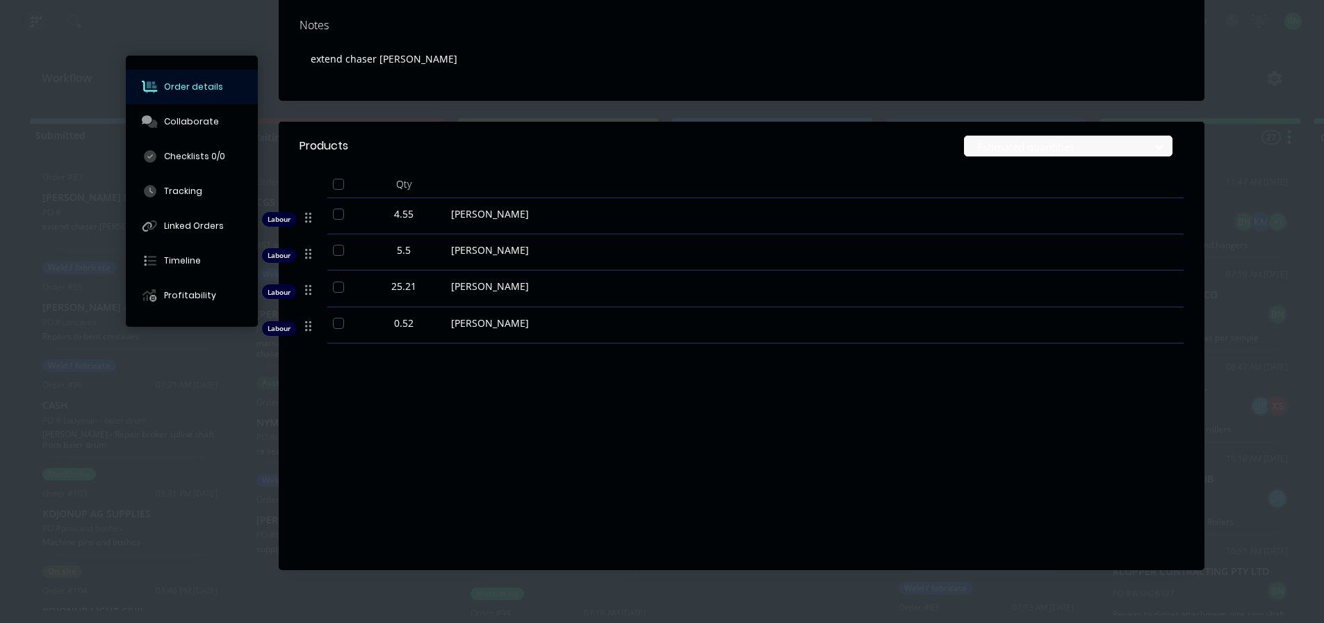
scroll to position [298, 0]
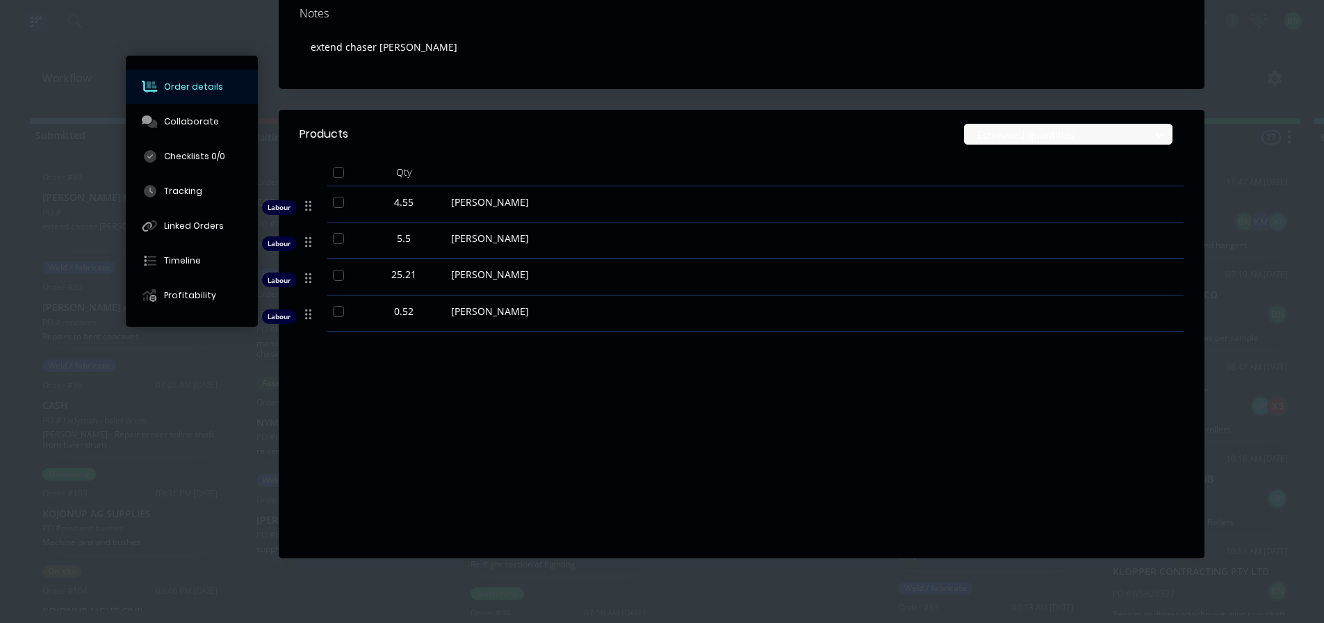
click at [462, 419] on div "Labour $5,202.00 Sub total $5,202.00 Margin $2,890.70 ( 55.57 %) Tax $520.20 To…" at bounding box center [742, 456] width 884 height 161
click at [325, 130] on div "Products" at bounding box center [324, 134] width 49 height 17
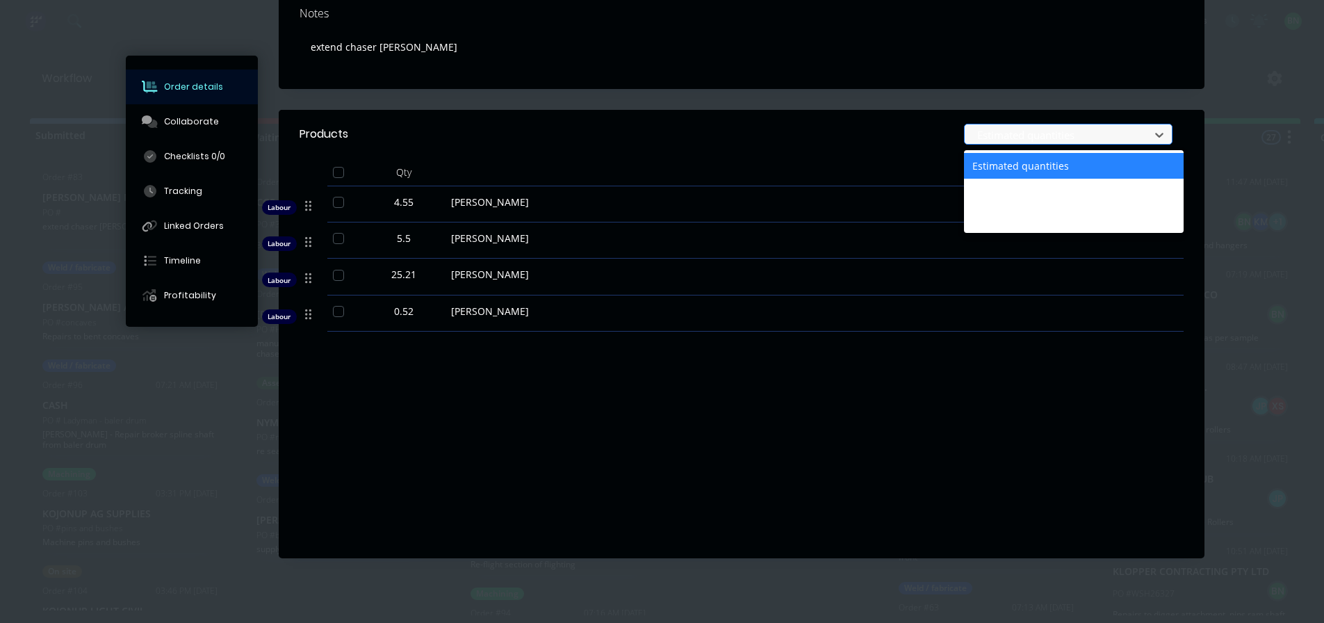
click at [1043, 130] on div at bounding box center [1059, 135] width 167 height 17
click at [872, 150] on header "Products 3 results available. Use Up and Down to choose options, press Enter to…" at bounding box center [742, 134] width 926 height 49
click at [1055, 133] on div at bounding box center [1059, 135] width 167 height 17
click at [774, 148] on header "Products 3 results available. Use Up and Down to choose options, press Enter to…" at bounding box center [742, 134] width 926 height 49
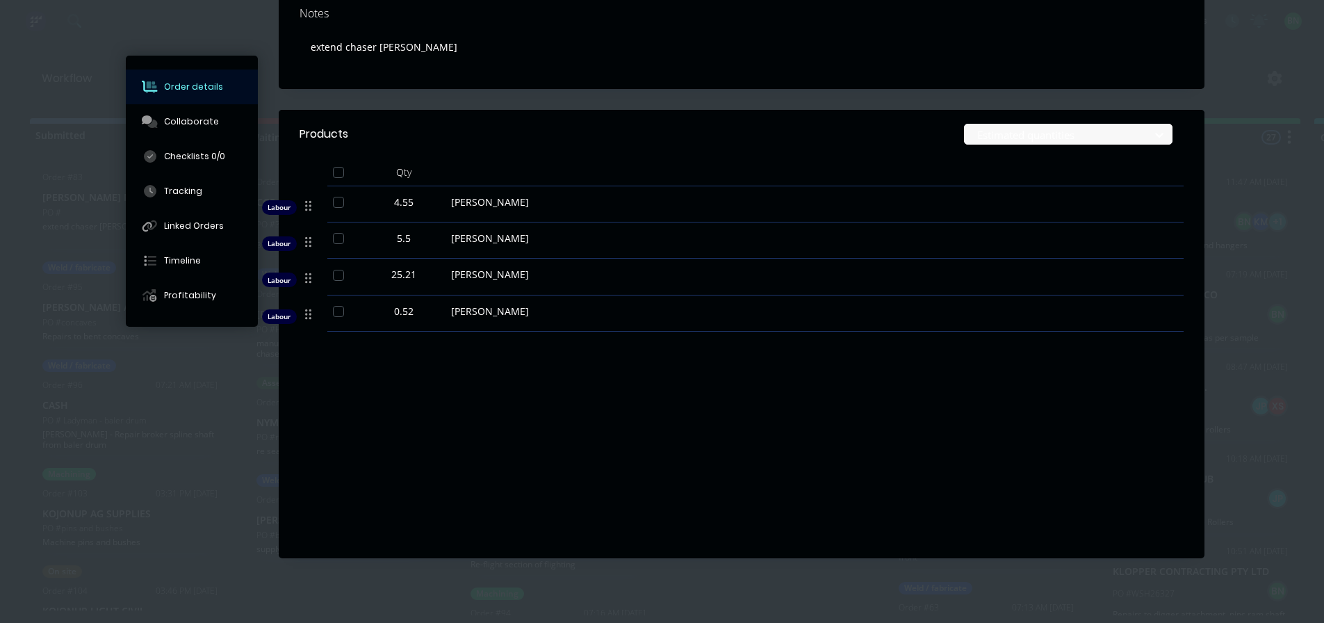
click at [884, 137] on div "Estimated quantities" at bounding box center [835, 134] width 697 height 21
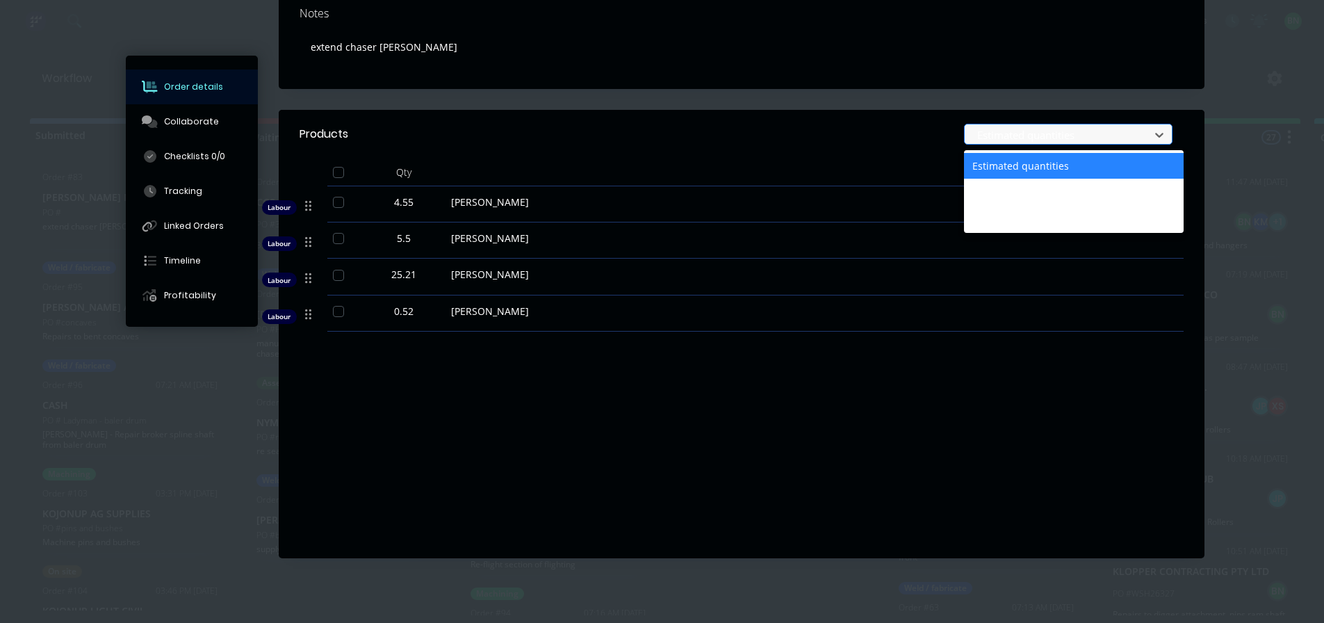
click at [1015, 139] on div at bounding box center [1059, 135] width 167 height 17
click at [1011, 190] on div "Actual quantities" at bounding box center [1074, 192] width 220 height 26
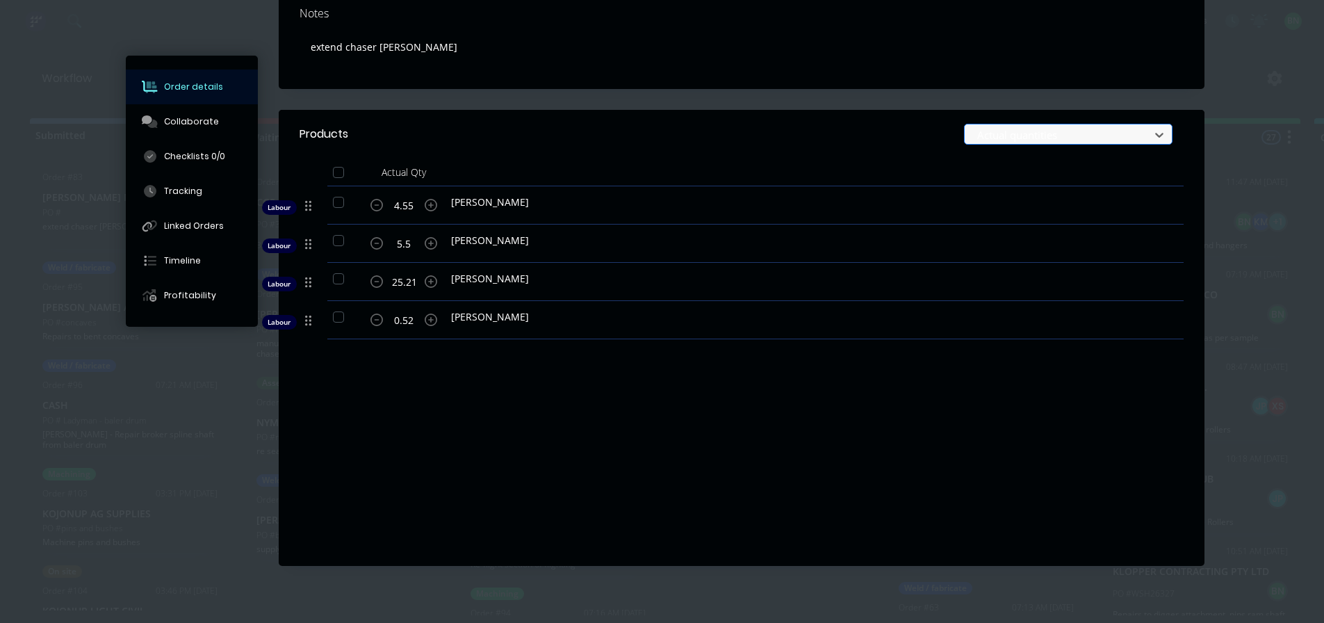
click at [1016, 137] on div at bounding box center [1059, 135] width 167 height 17
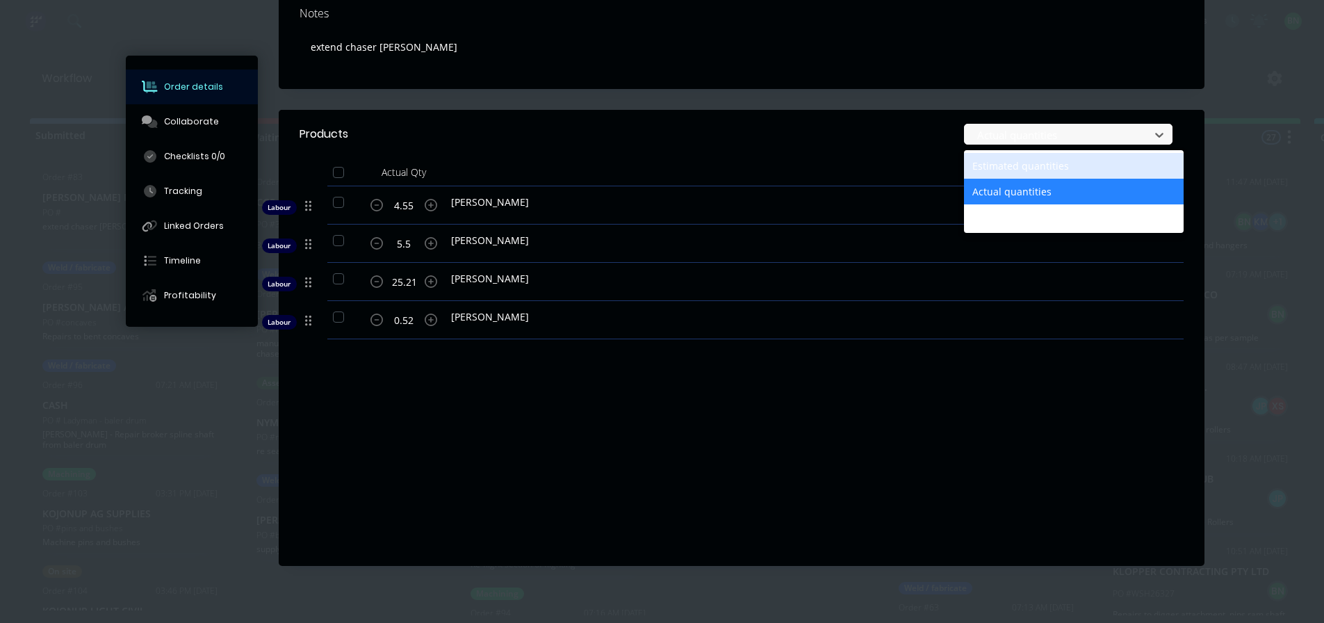
click at [1040, 164] on div "Estimated quantities" at bounding box center [1074, 166] width 220 height 26
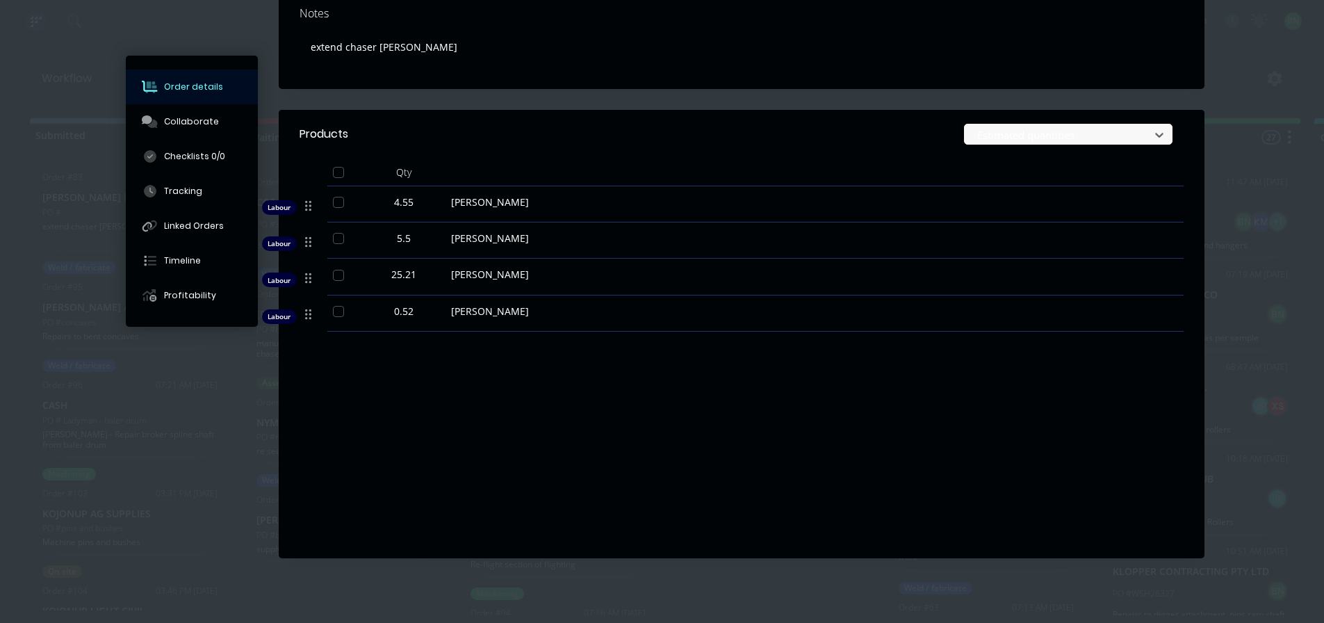
click at [912, 147] on header "Products option Estimated quantities, selected. Estimated quantities" at bounding box center [742, 134] width 926 height 49
click at [848, 150] on header "Products Estimated quantities" at bounding box center [742, 134] width 926 height 49
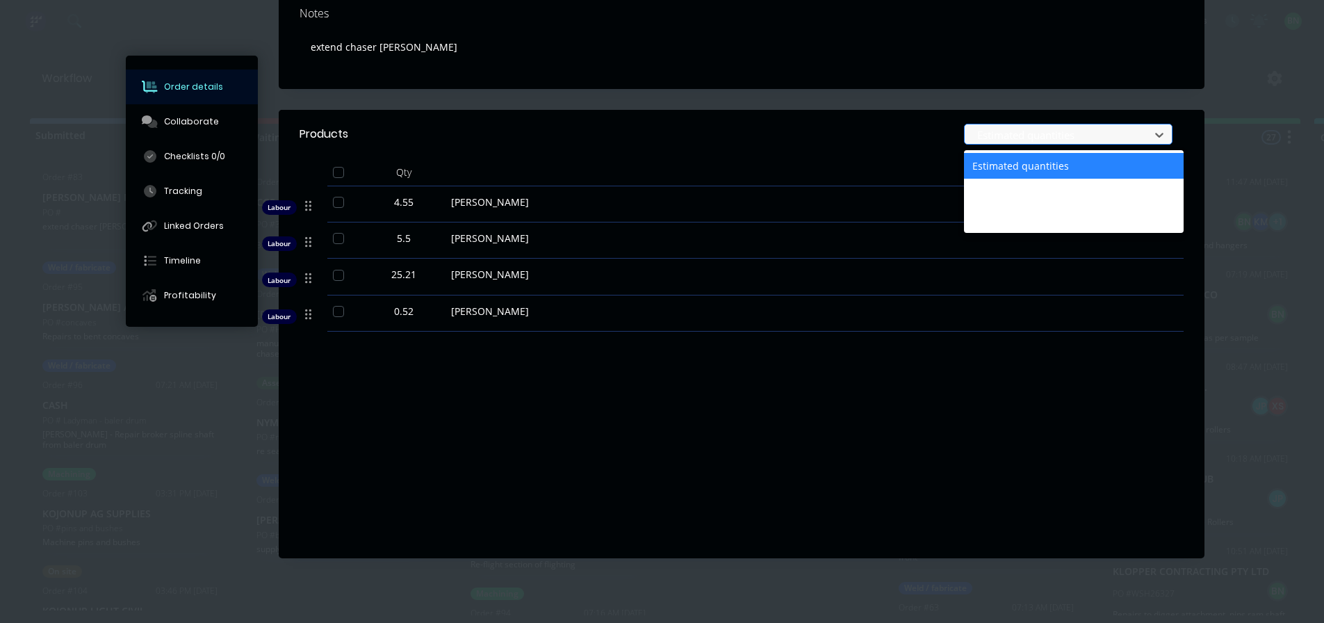
click at [1043, 135] on div at bounding box center [1059, 135] width 167 height 17
click at [1032, 193] on div "Actual quantities" at bounding box center [1074, 192] width 220 height 26
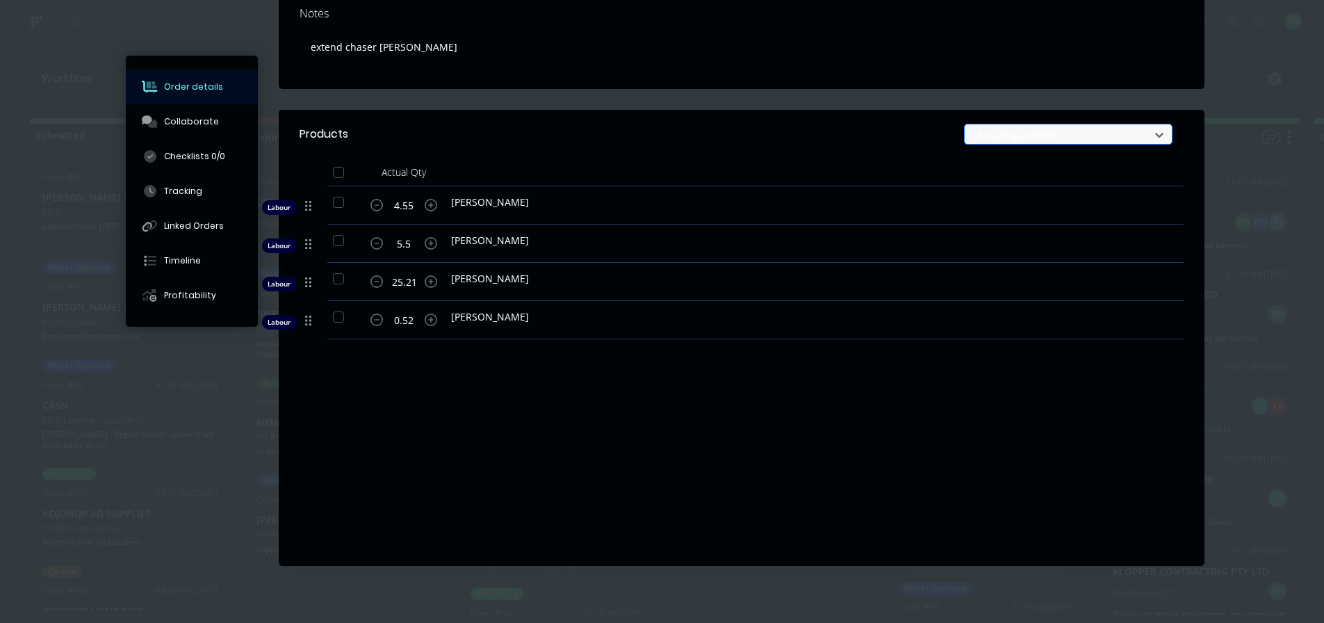
click at [1036, 127] on div at bounding box center [1059, 135] width 167 height 17
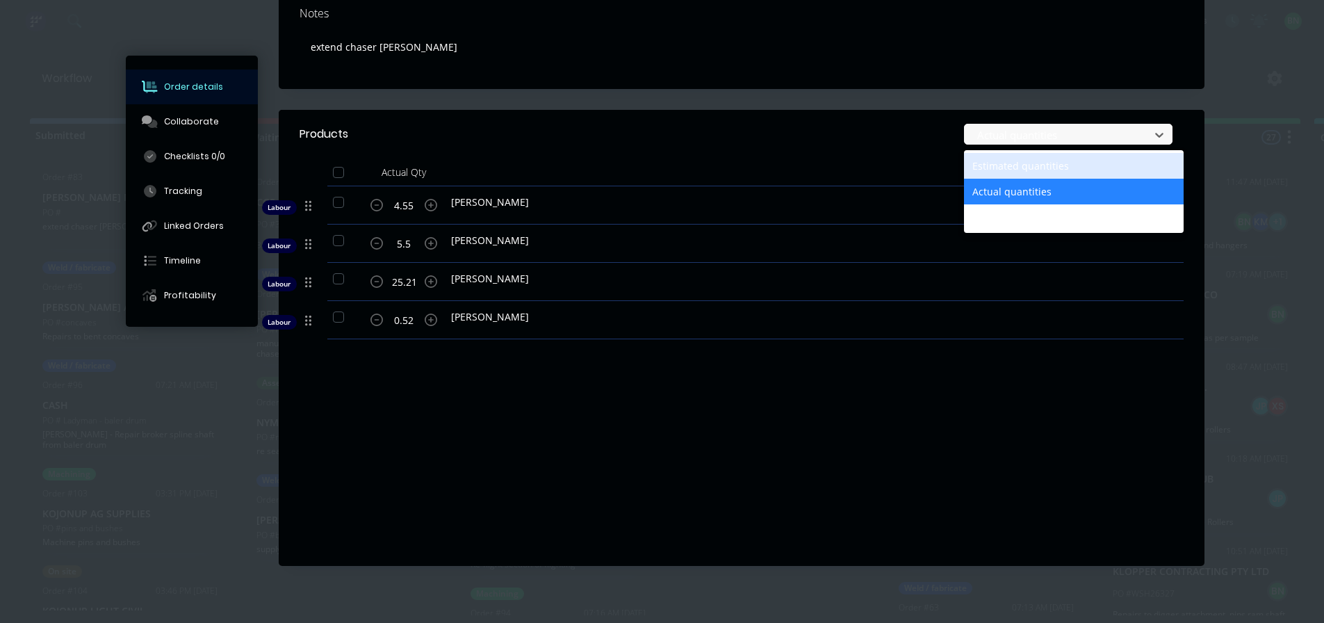
click at [1025, 172] on div "Estimated quantities" at bounding box center [1074, 166] width 220 height 26
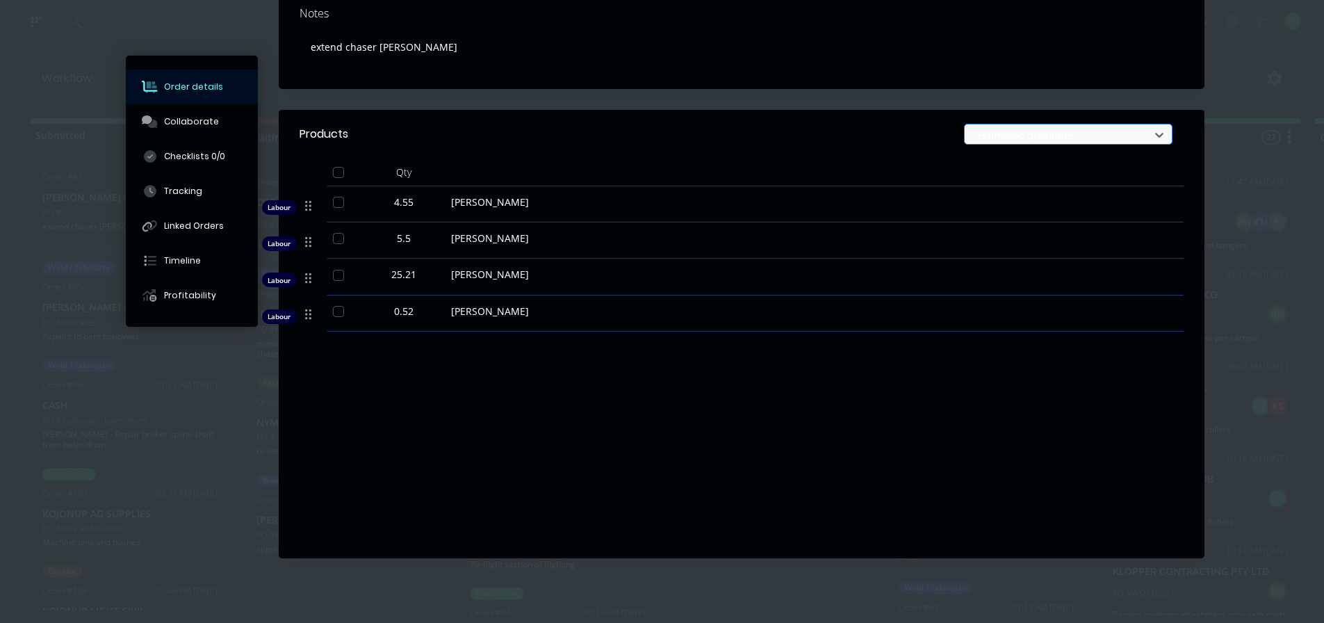
click at [1029, 133] on div at bounding box center [1059, 135] width 167 height 17
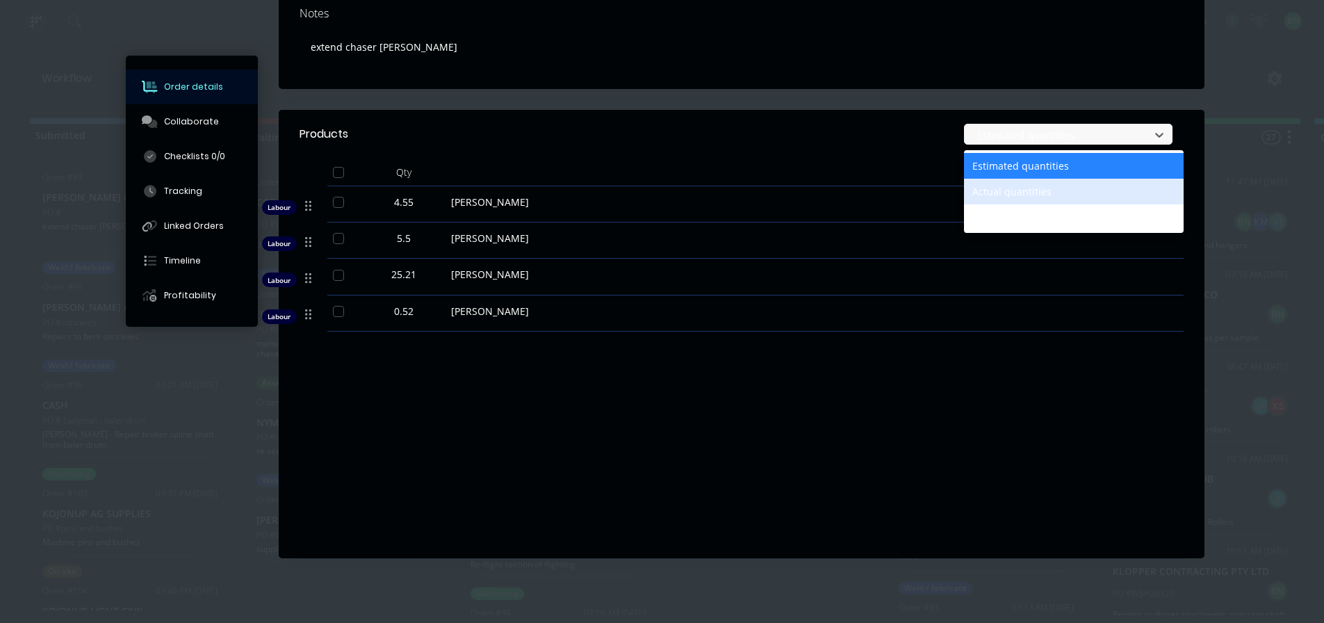
click at [1029, 195] on div "Actual quantities" at bounding box center [1074, 192] width 220 height 26
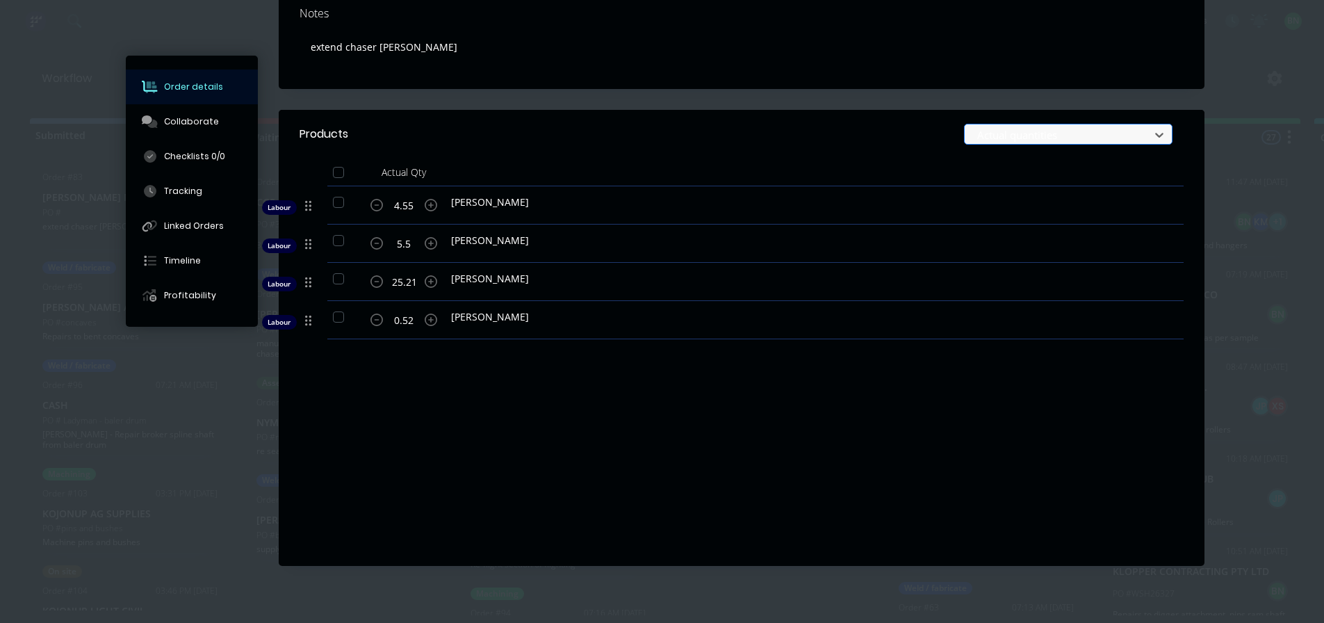
click at [1016, 140] on div at bounding box center [1059, 135] width 167 height 17
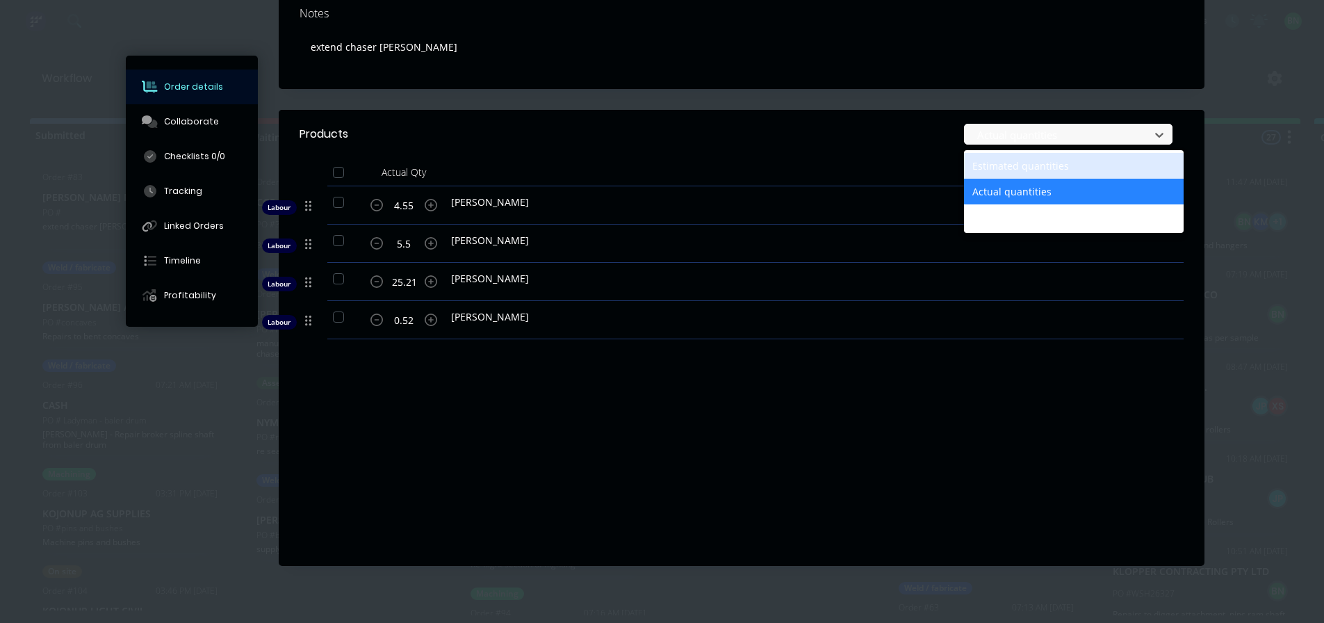
click at [1001, 165] on div "Estimated quantities" at bounding box center [1074, 166] width 220 height 26
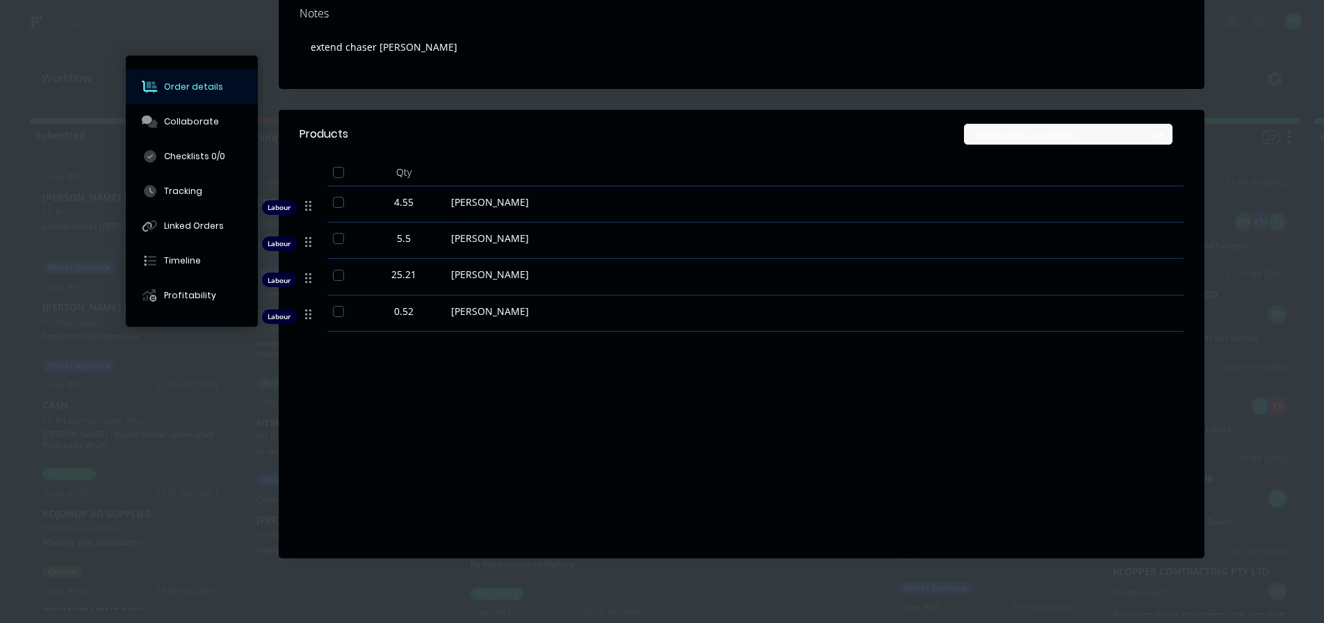
click at [812, 157] on header "Products Estimated quantities" at bounding box center [742, 134] width 926 height 49
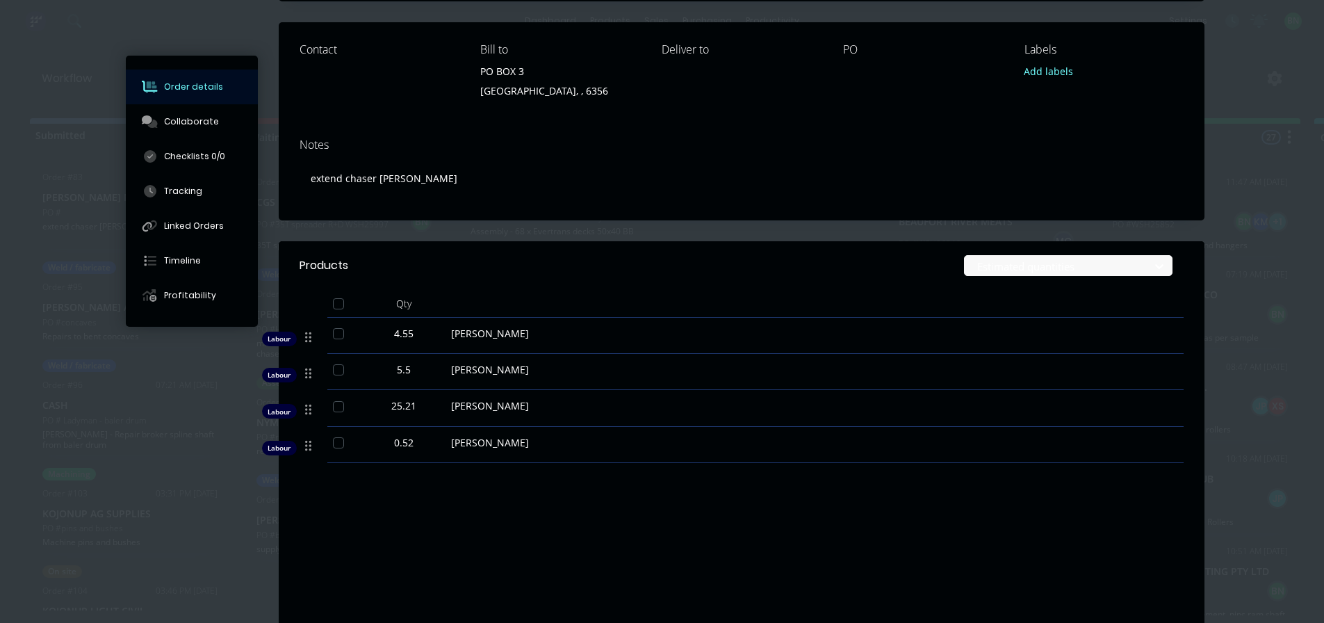
scroll to position [0, 0]
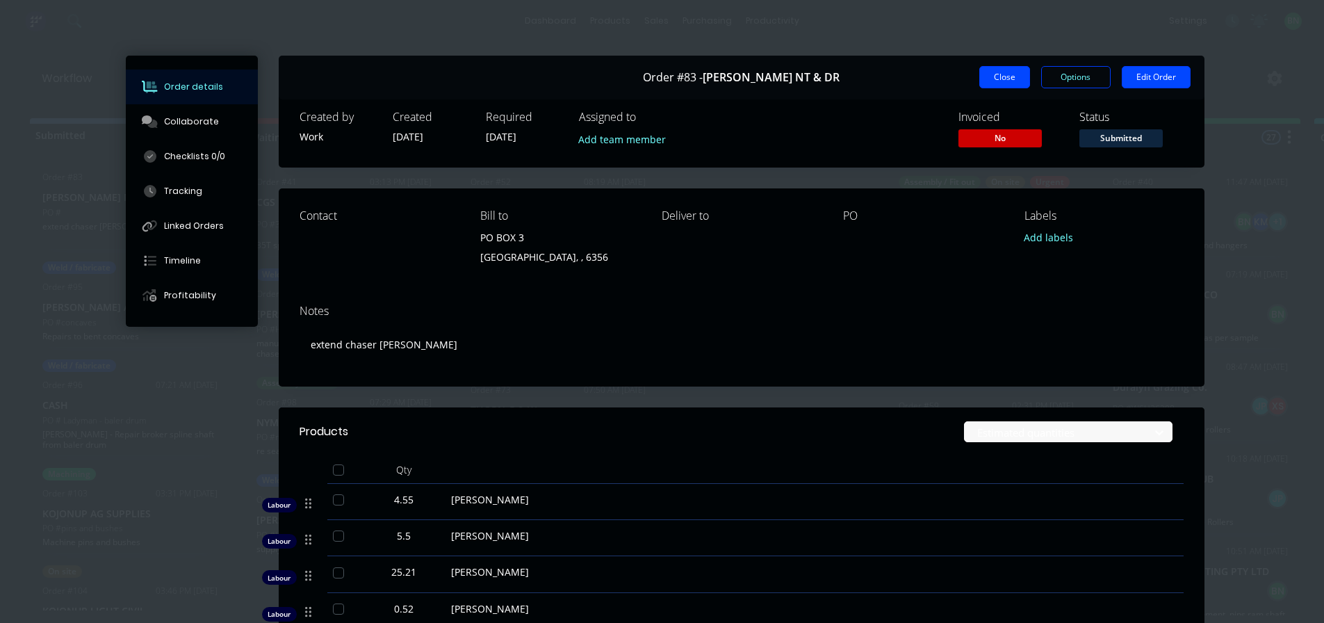
click at [984, 76] on button "Close" at bounding box center [1004, 77] width 51 height 22
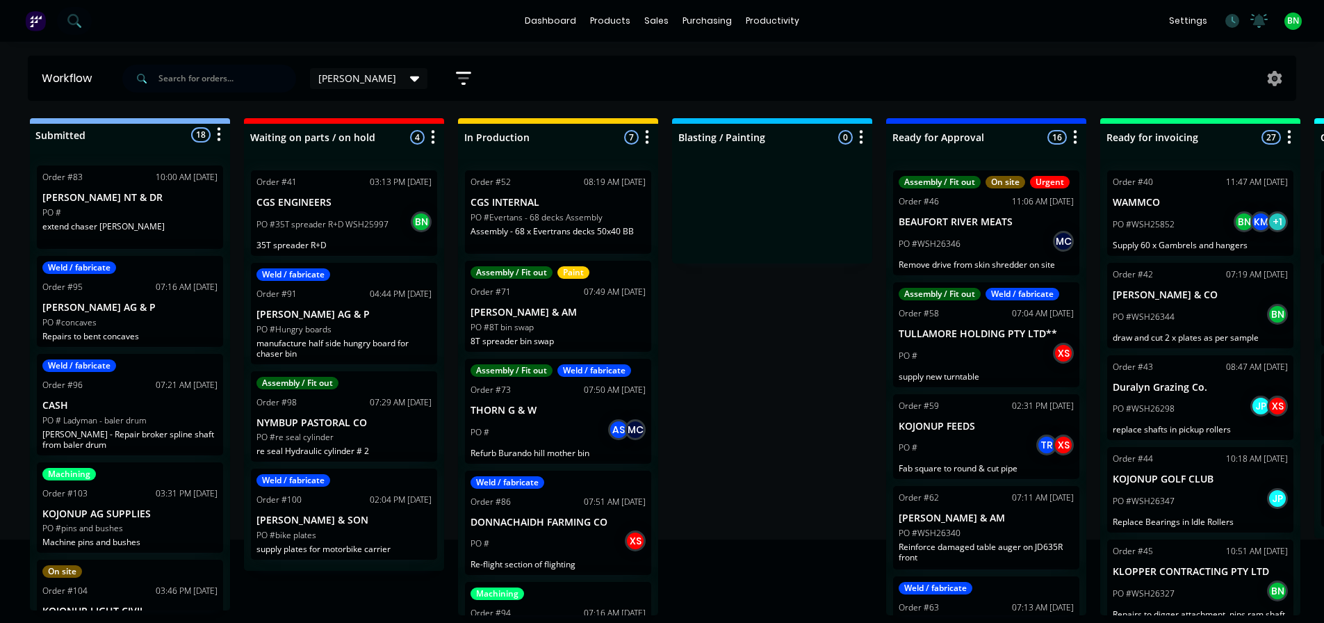
click at [762, 355] on div "Submitted 18 Status colour #273444 hex #273444 Save Cancel Summaries Total orde…" at bounding box center [947, 366] width 1915 height 497
click at [796, 368] on div "Submitted 18 Status colour #273444 hex #273444 Save Cancel Summaries Total orde…" at bounding box center [947, 366] width 1915 height 497
click at [752, 335] on div "Submitted 18 Status colour #273444 hex #273444 Save Cancel Summaries Total orde…" at bounding box center [947, 366] width 1915 height 497
click at [789, 564] on div "Submitted 18 Status colour #273444 hex #273444 Save Cancel Summaries Total orde…" at bounding box center [947, 366] width 1915 height 497
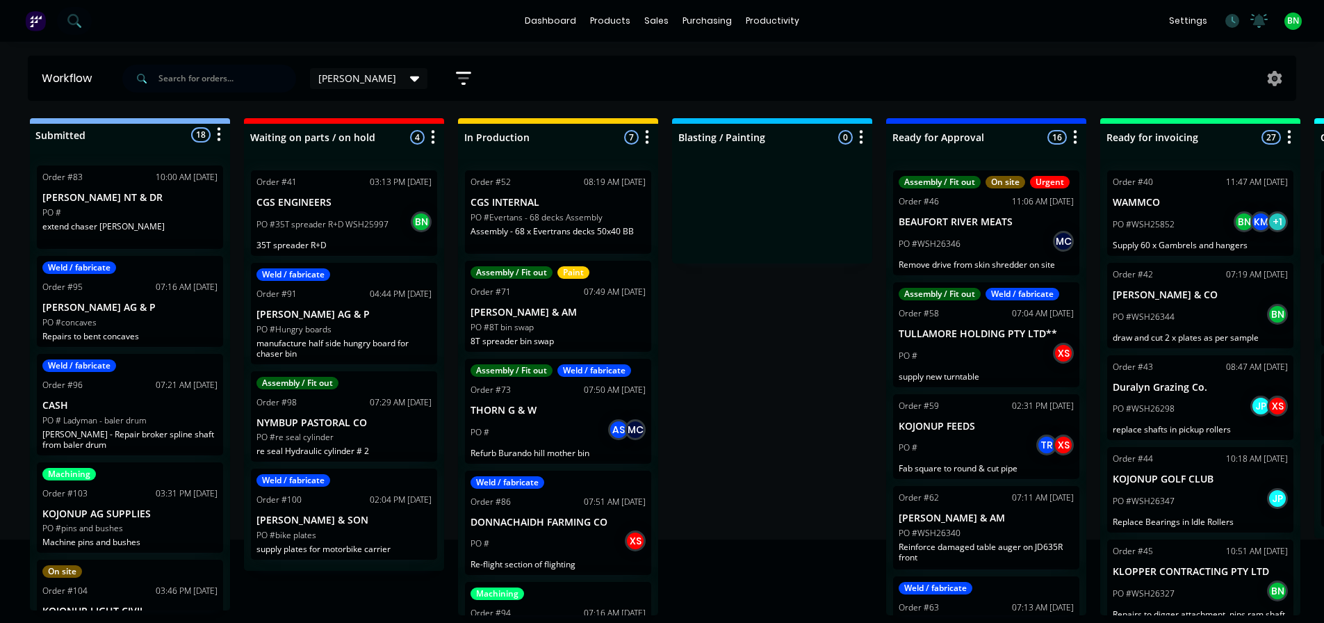
click at [402, 581] on div "Submitted 18 Status colour #273444 hex #273444 Save Cancel Summaries Total orde…" at bounding box center [947, 366] width 1915 height 497
click at [732, 428] on div "Submitted 18 Status colour #273444 hex #273444 Save Cancel Summaries Total orde…" at bounding box center [947, 366] width 1915 height 497
click at [815, 439] on div "Submitted 18 Status colour #273444 hex #273444 Save Cancel Summaries Total orde…" at bounding box center [947, 366] width 1915 height 497
click at [726, 329] on div "Submitted 18 Status colour #273444 hex #273444 Save Cancel Summaries Total orde…" at bounding box center [947, 366] width 1915 height 497
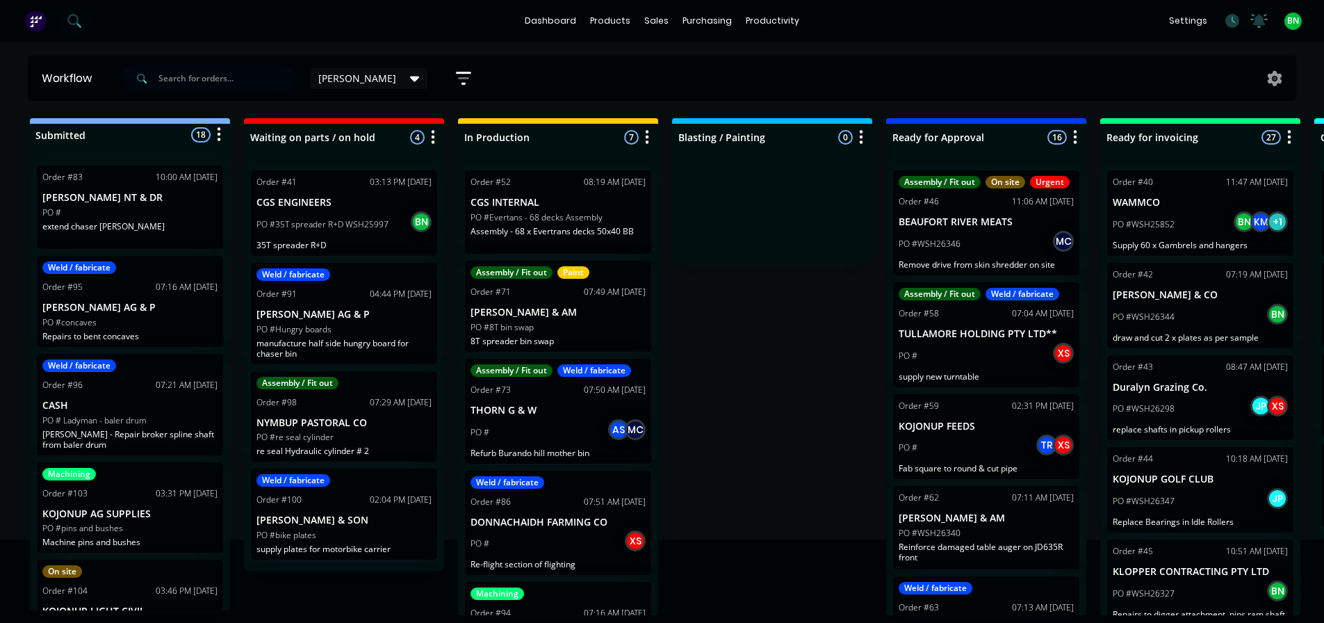
click at [790, 454] on div "Submitted 18 Status colour #273444 hex #273444 Save Cancel Summaries Total orde…" at bounding box center [947, 366] width 1915 height 497
click at [776, 491] on div "Submitted 18 Status colour #273444 hex #273444 Save Cancel Summaries Total orde…" at bounding box center [947, 366] width 1915 height 497
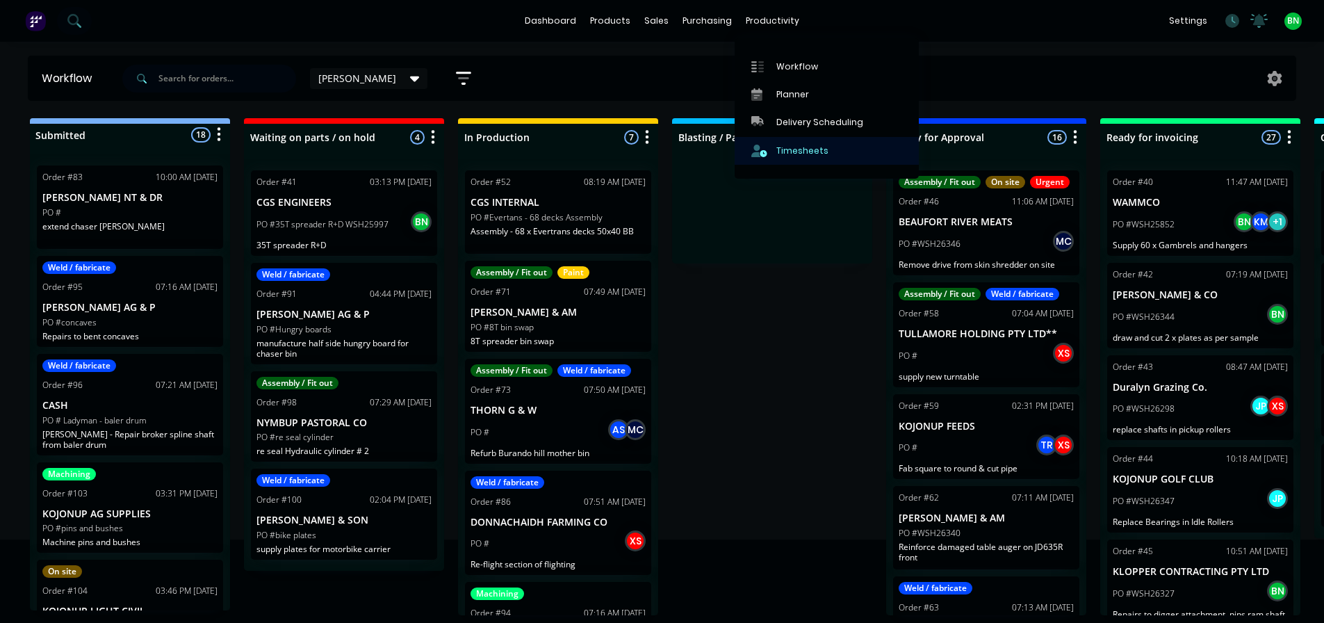
click at [800, 149] on div "Timesheets" at bounding box center [802, 151] width 52 height 13
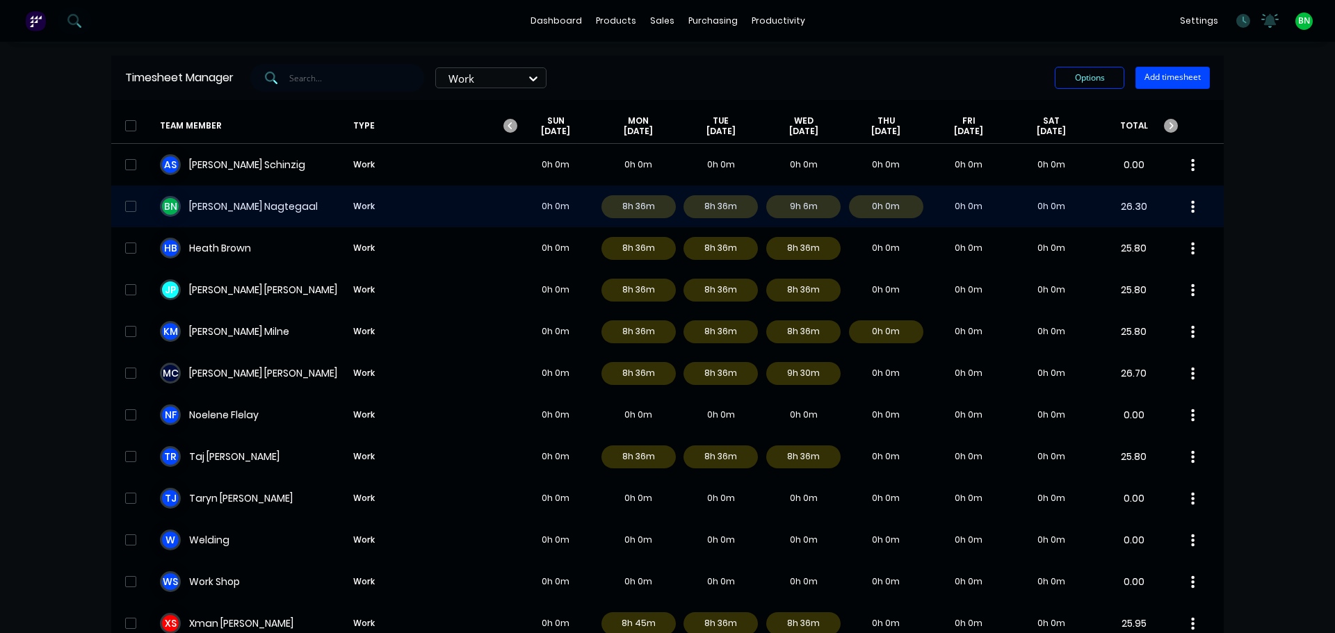
click at [242, 208] on div "B N [PERSON_NAME] Work 0h 0m 8h 36m 8h 36m 9h 6m 0h 0m 0h 0m 0h 0m 26.30" at bounding box center [667, 207] width 1112 height 42
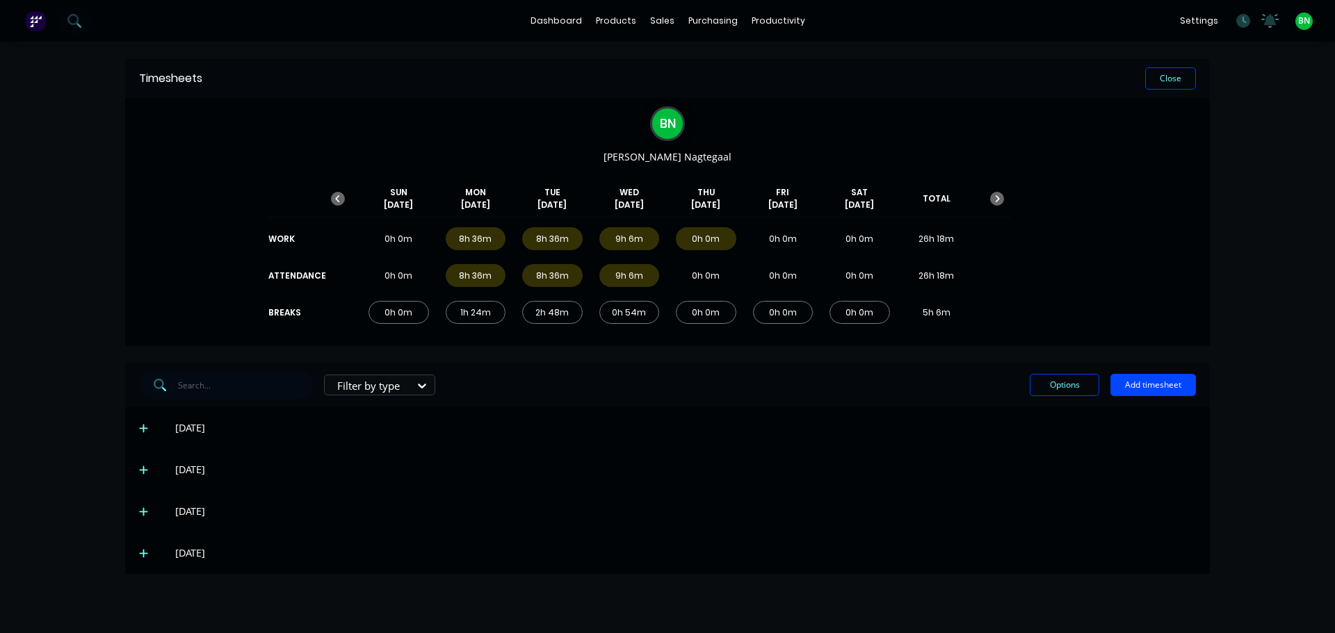
click at [142, 552] on icon at bounding box center [143, 553] width 9 height 10
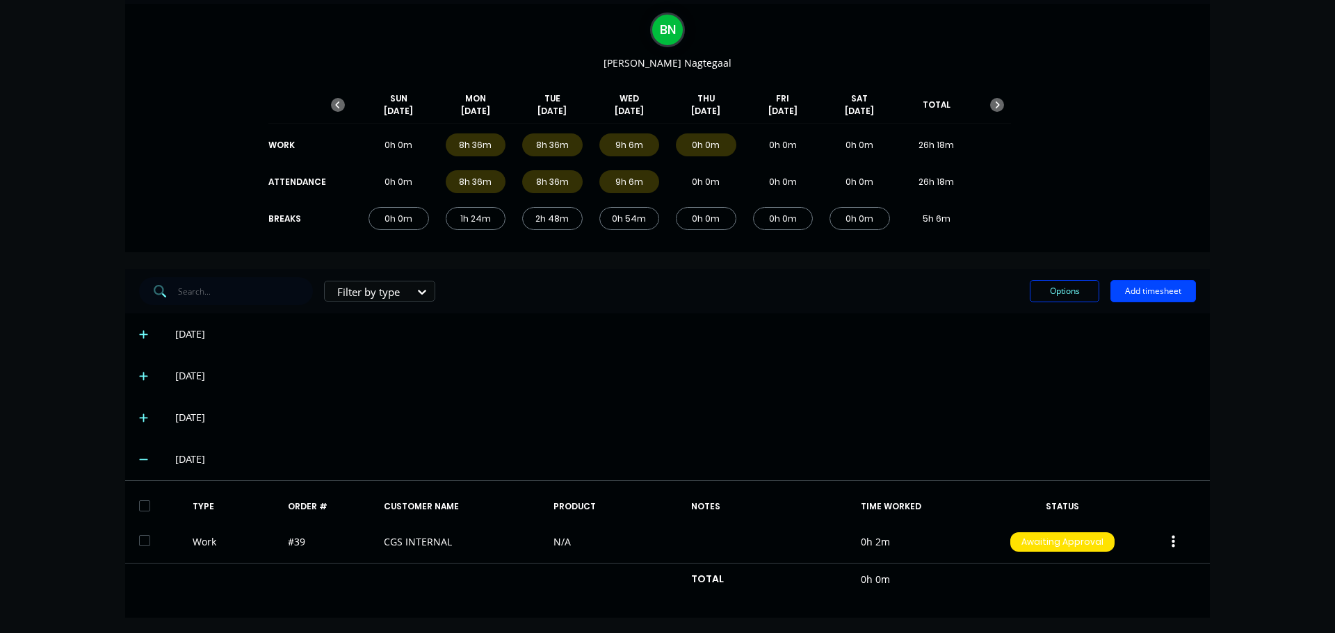
scroll to position [96, 0]
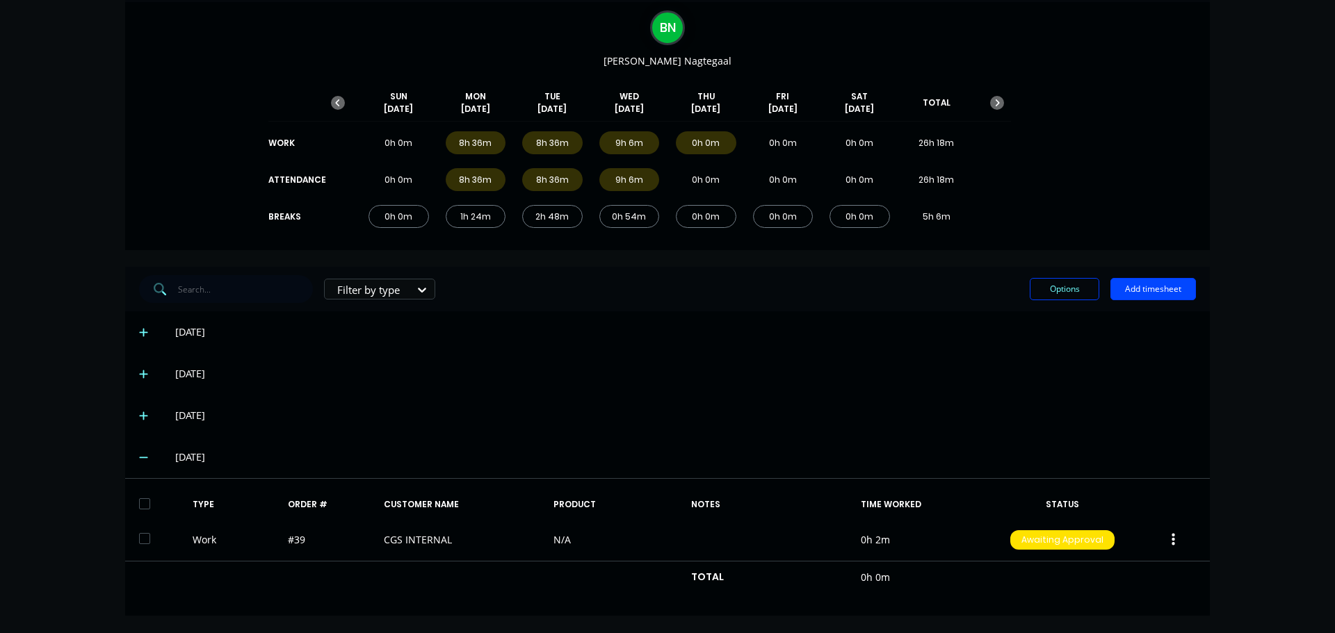
click at [139, 458] on icon at bounding box center [143, 457] width 8 height 1
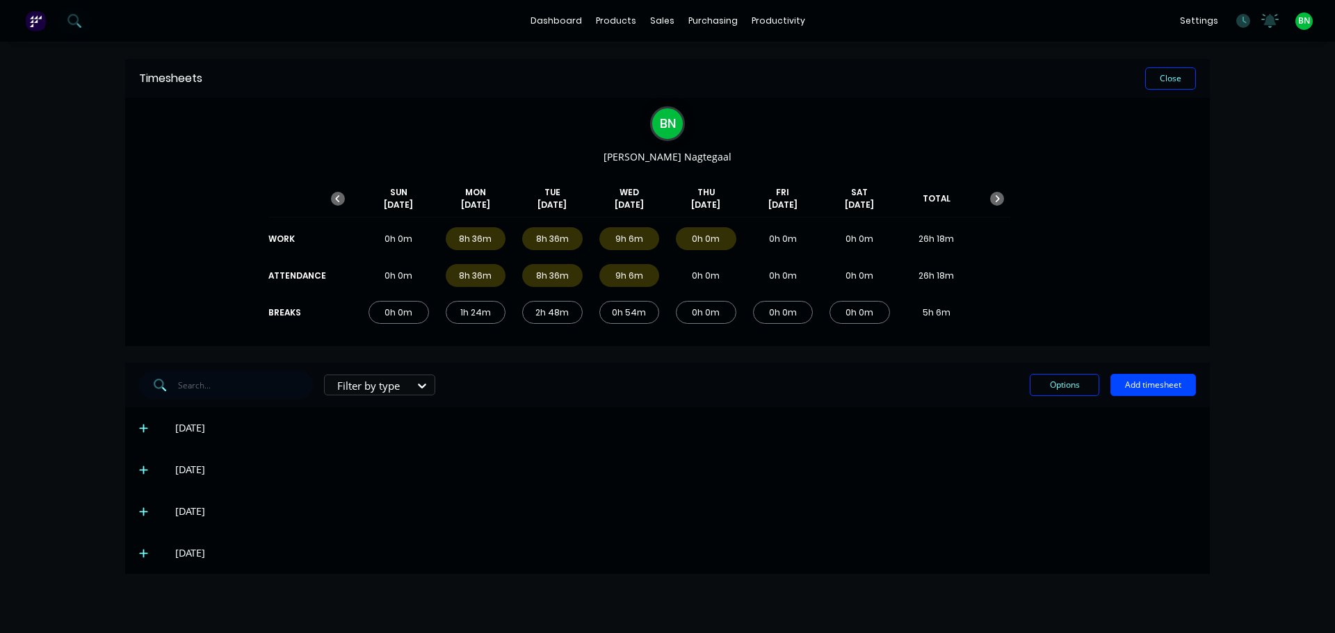
scroll to position [0, 0]
click at [145, 514] on icon at bounding box center [143, 512] width 9 height 10
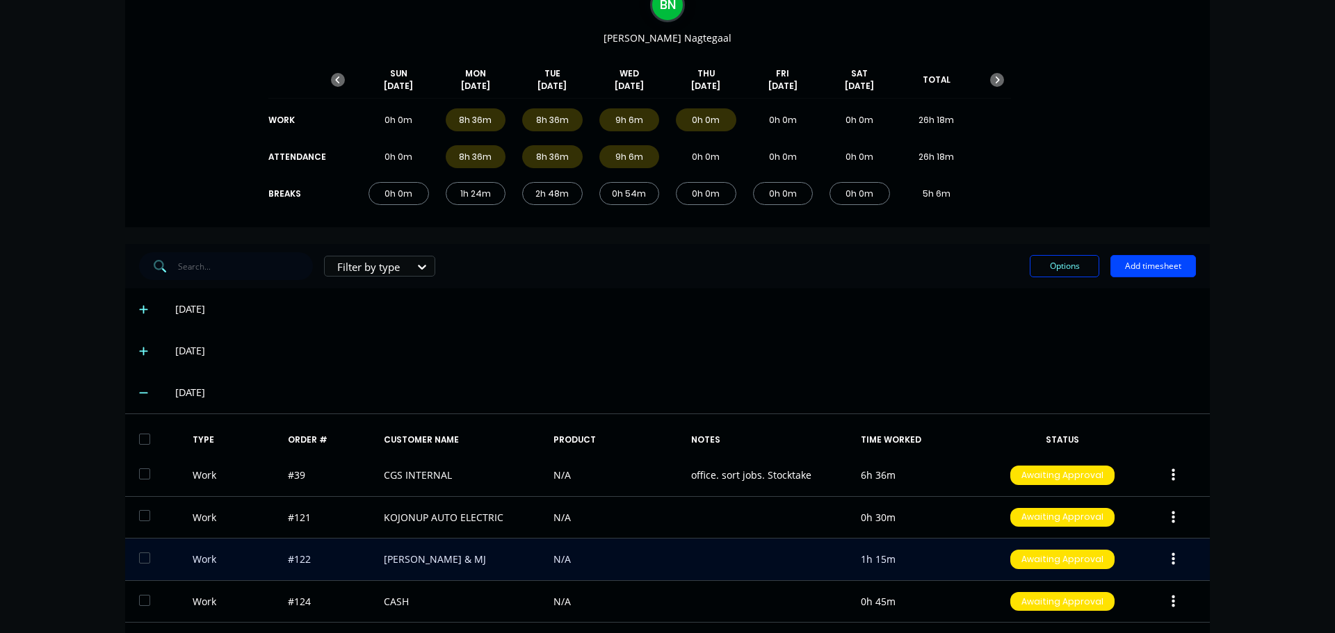
scroll to position [348, 0]
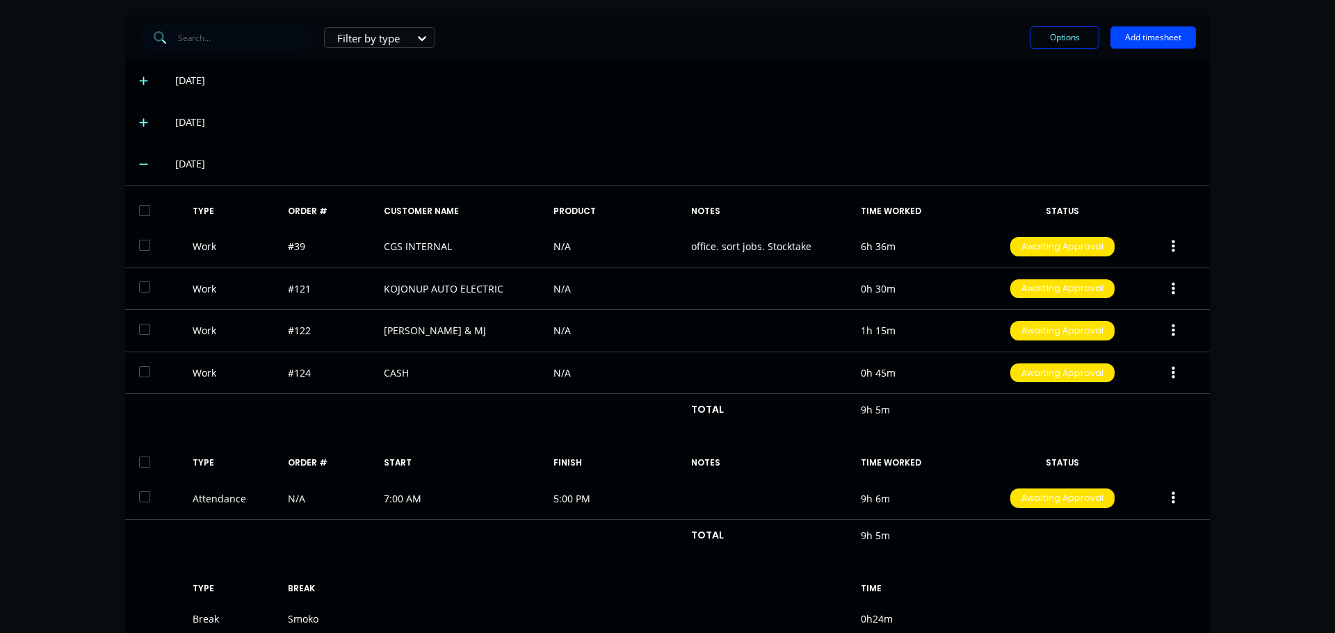
click at [608, 104] on div "[DATE]" at bounding box center [667, 122] width 1084 height 42
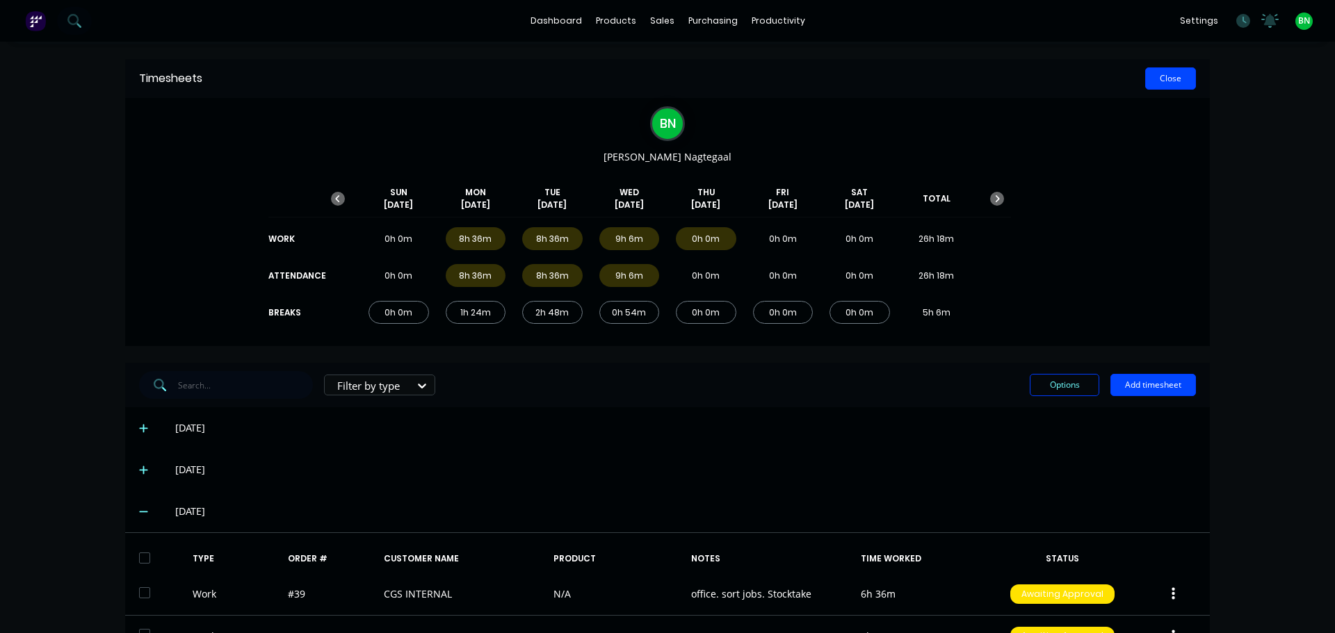
click at [1148, 85] on button "Close" at bounding box center [1170, 78] width 51 height 22
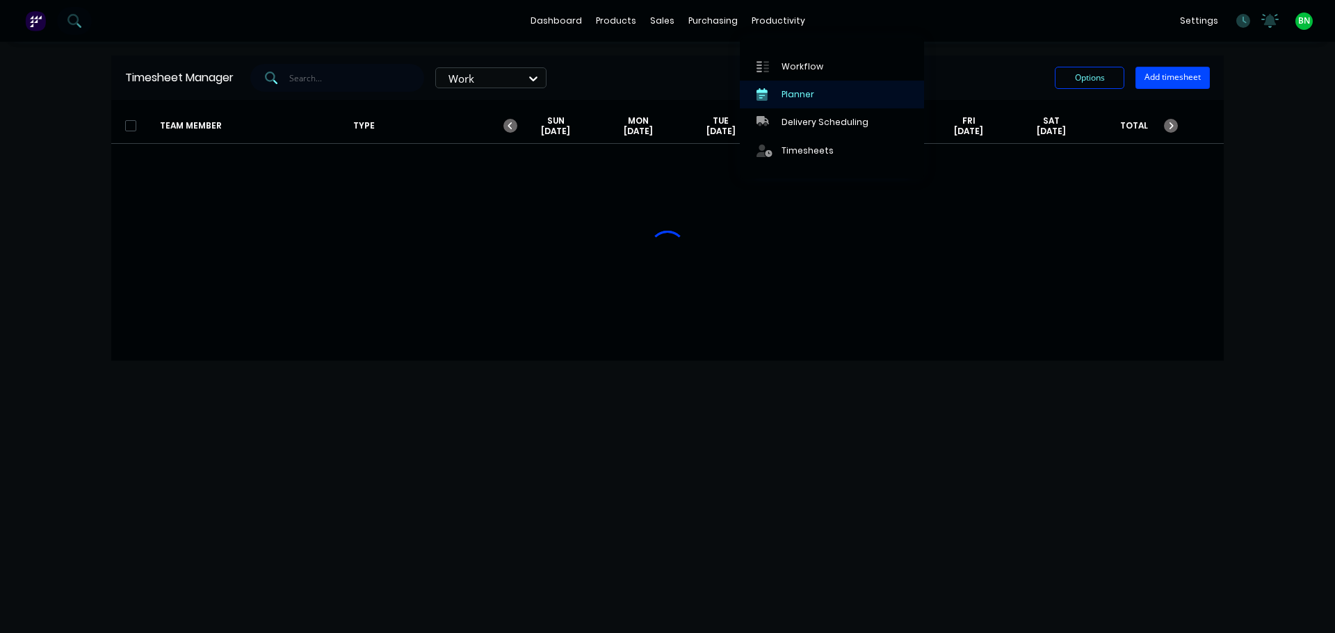
click at [804, 95] on div "Planner" at bounding box center [797, 94] width 33 height 13
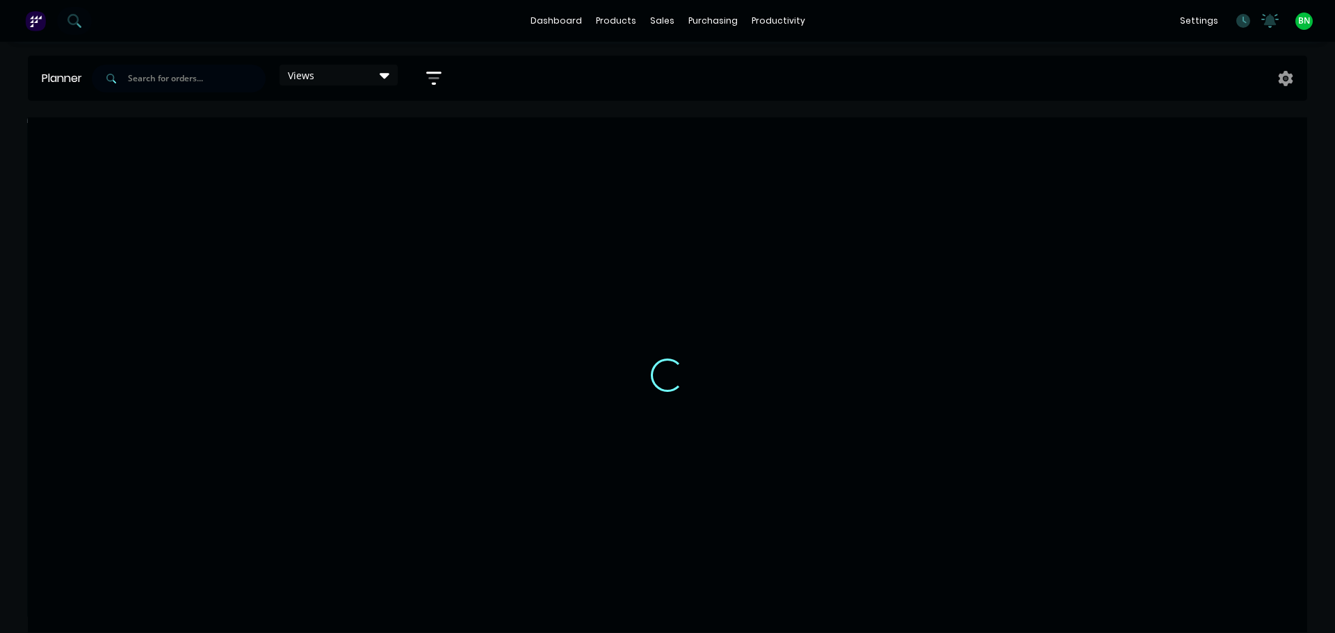
scroll to position [0, 1]
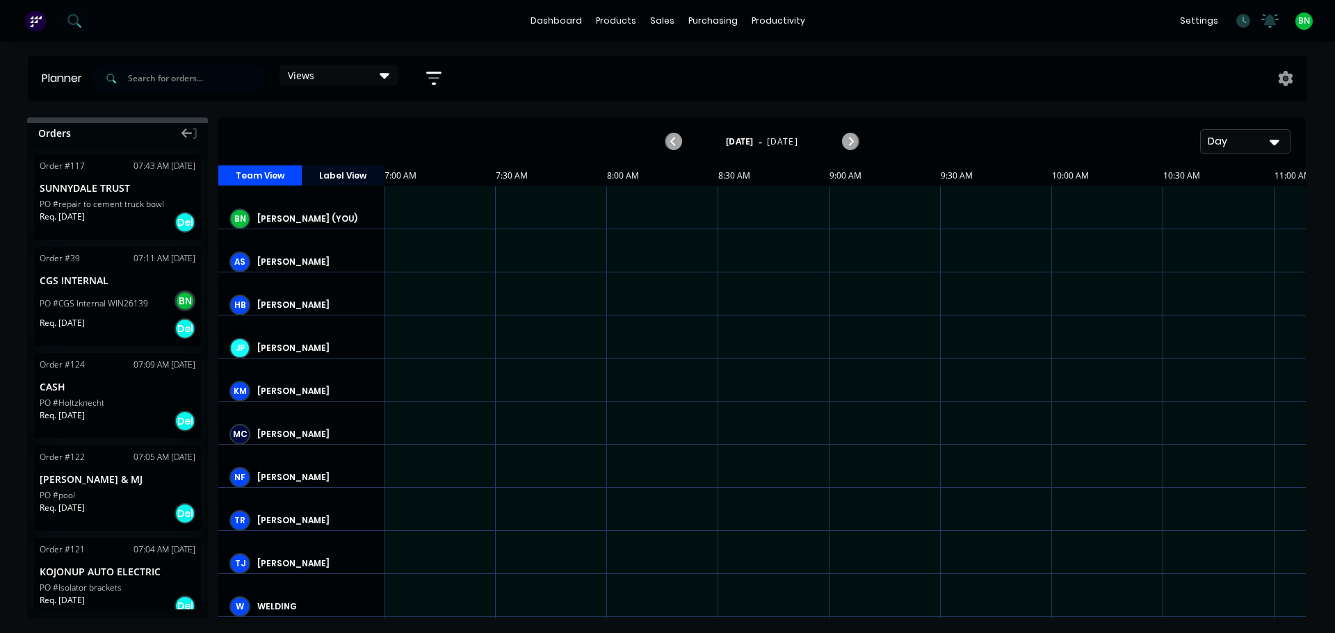
click at [1226, 143] on div "Day" at bounding box center [1239, 141] width 64 height 15
click at [1214, 206] on div "Week" at bounding box center [1220, 207] width 138 height 28
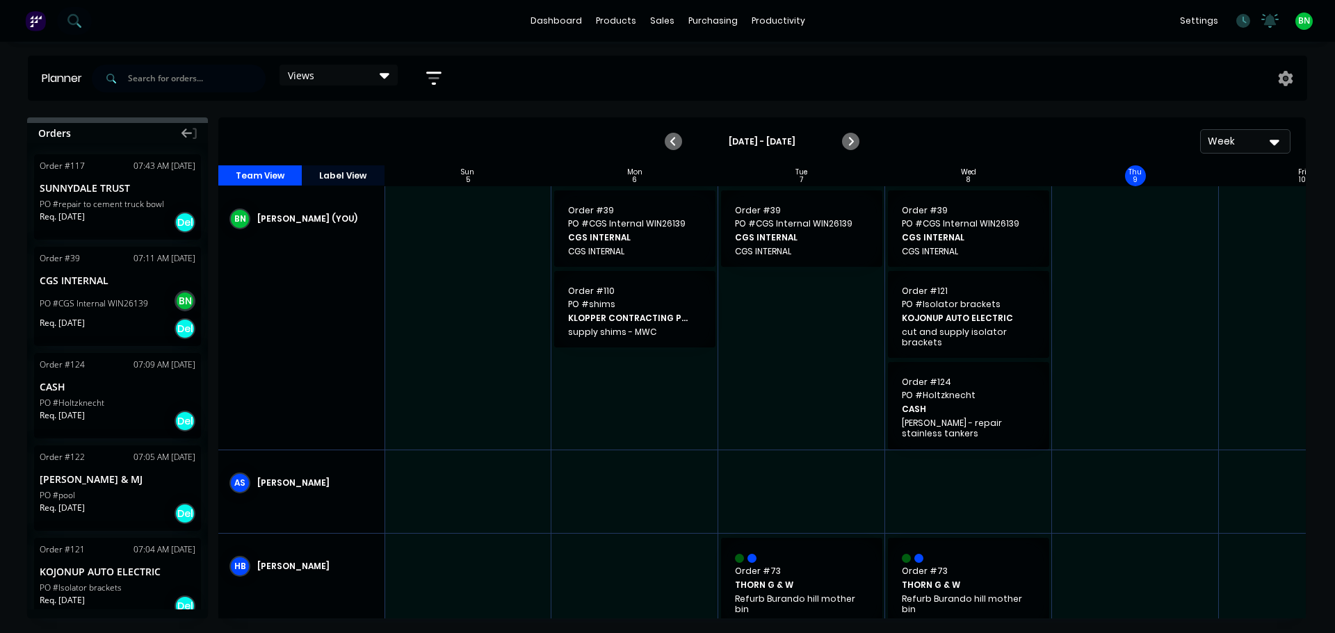
click at [363, 67] on div "Views" at bounding box center [338, 75] width 118 height 21
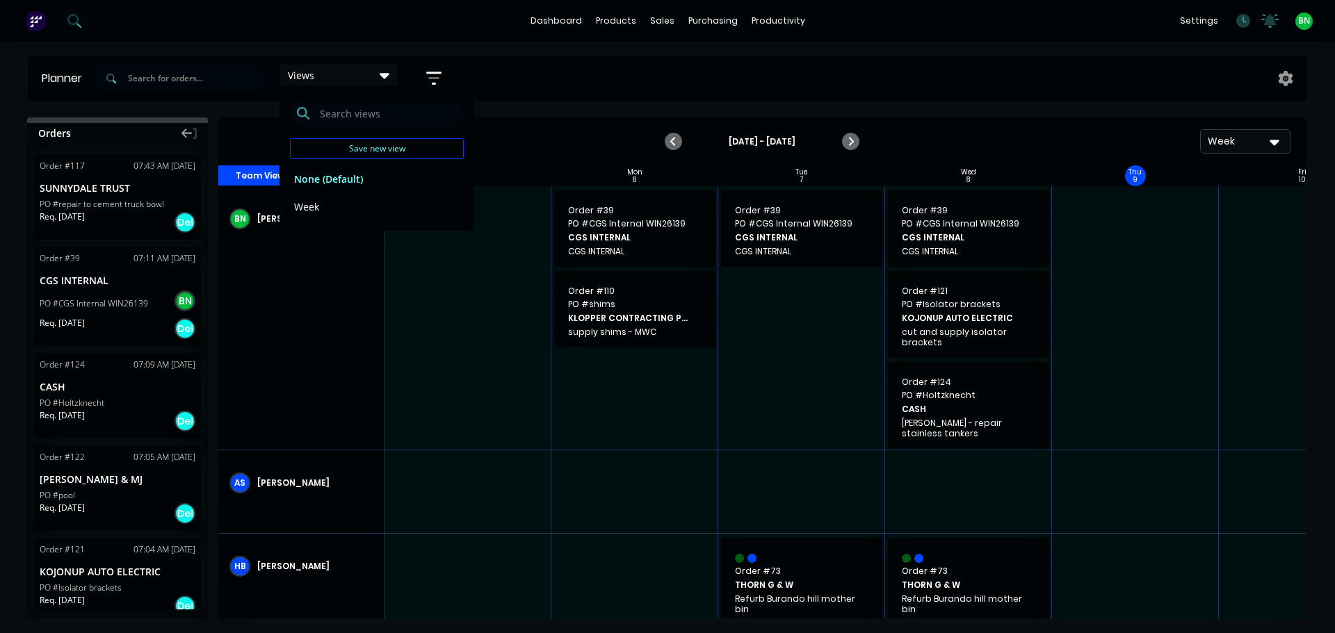
click at [515, 95] on div "Views Save new view None (Default) edit Week edit Show/Hide users Show/Hide ord…" at bounding box center [698, 79] width 1218 height 42
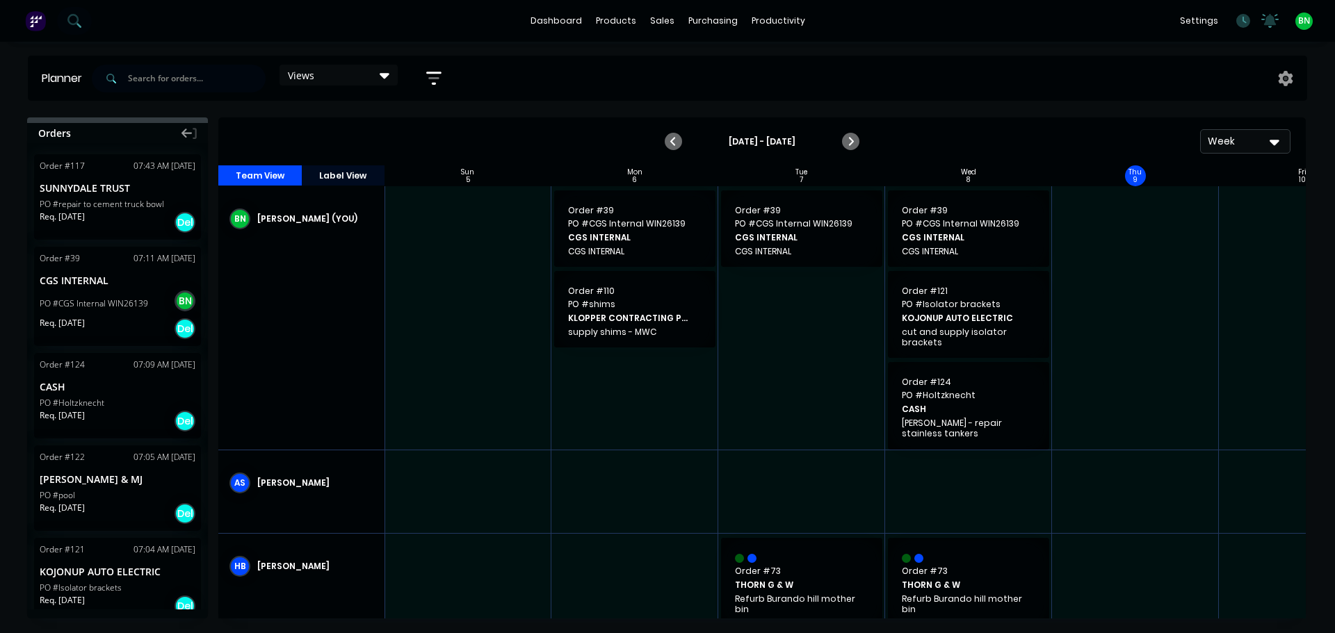
click at [425, 76] on button "button" at bounding box center [434, 78] width 44 height 27
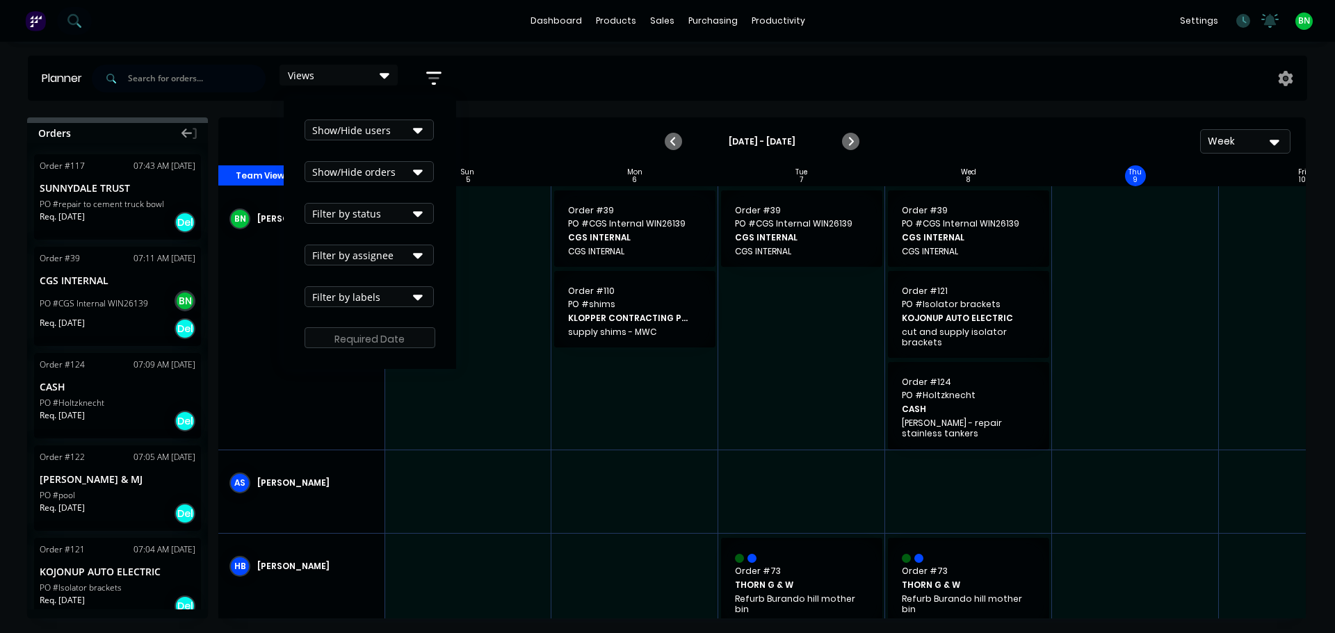
click at [417, 126] on icon "button" at bounding box center [418, 129] width 10 height 15
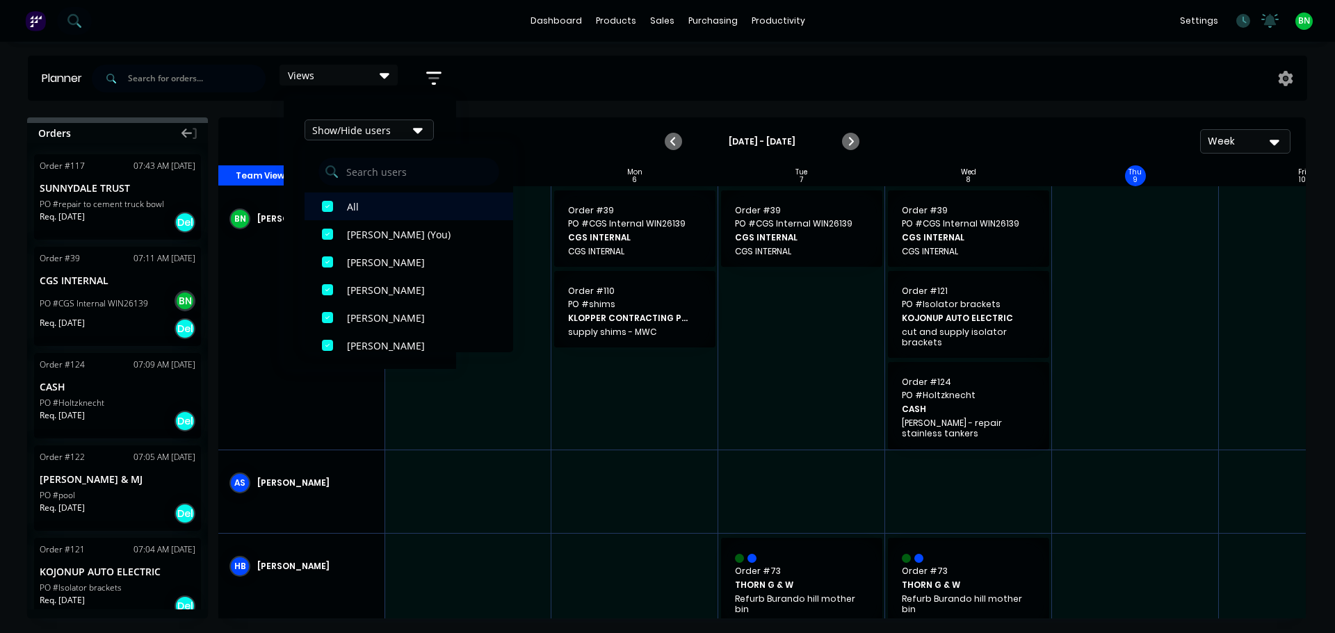
click at [329, 204] on div "button" at bounding box center [328, 207] width 28 height 28
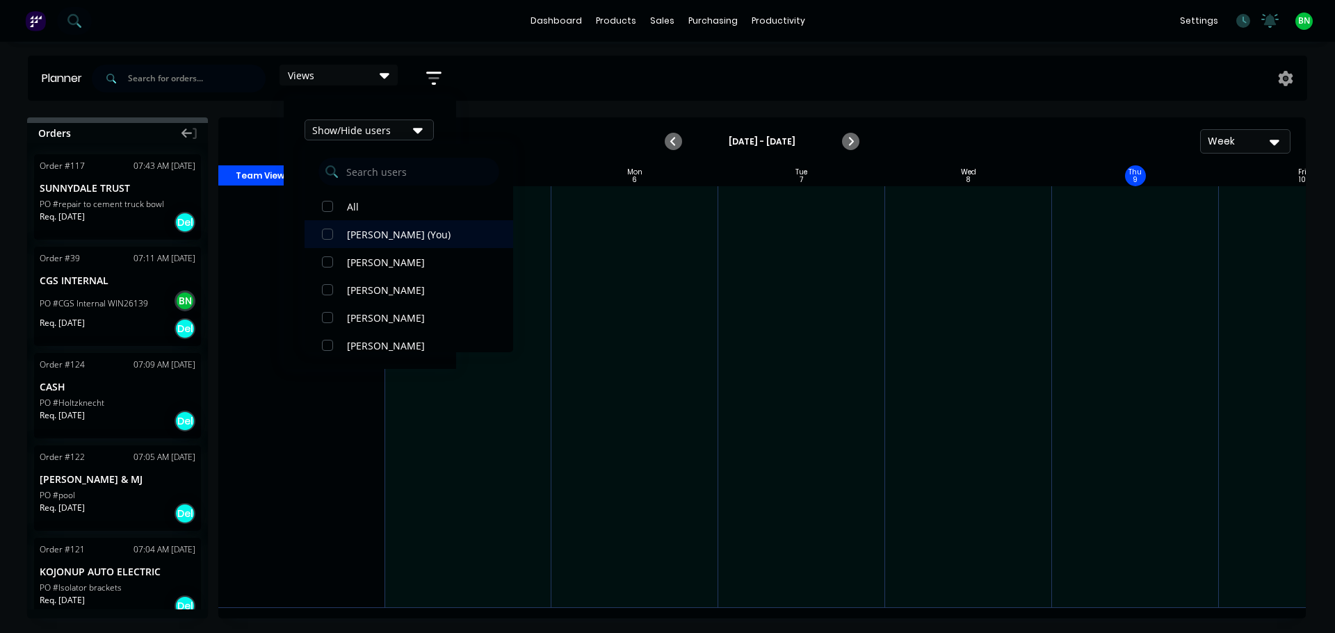
click at [331, 229] on div "button" at bounding box center [328, 234] width 28 height 28
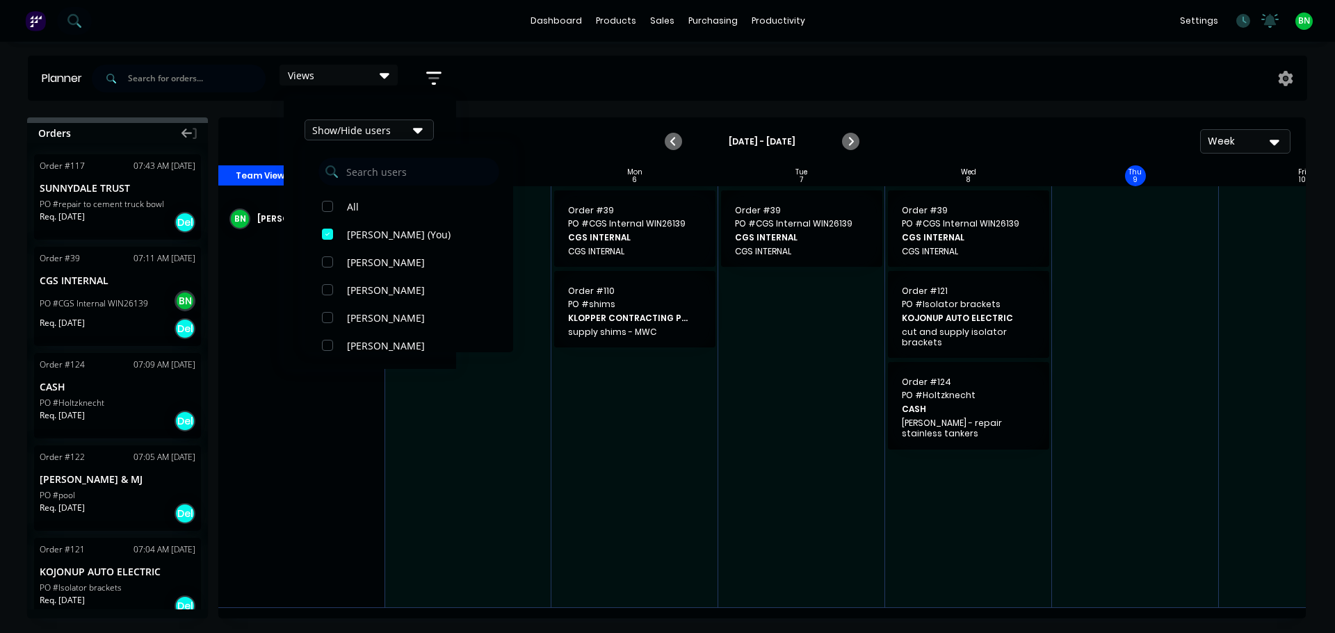
click at [420, 130] on icon "button" at bounding box center [418, 131] width 10 height 6
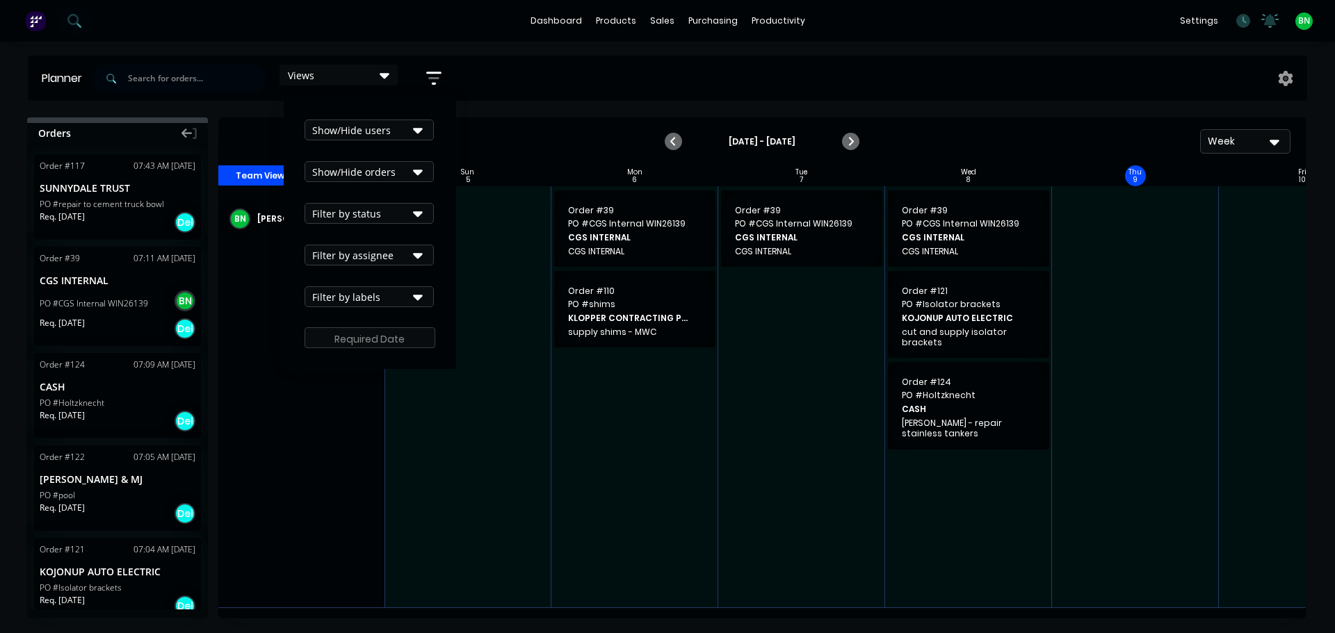
click at [421, 176] on icon "button" at bounding box center [418, 171] width 10 height 15
click at [421, 218] on icon "button" at bounding box center [418, 213] width 10 height 15
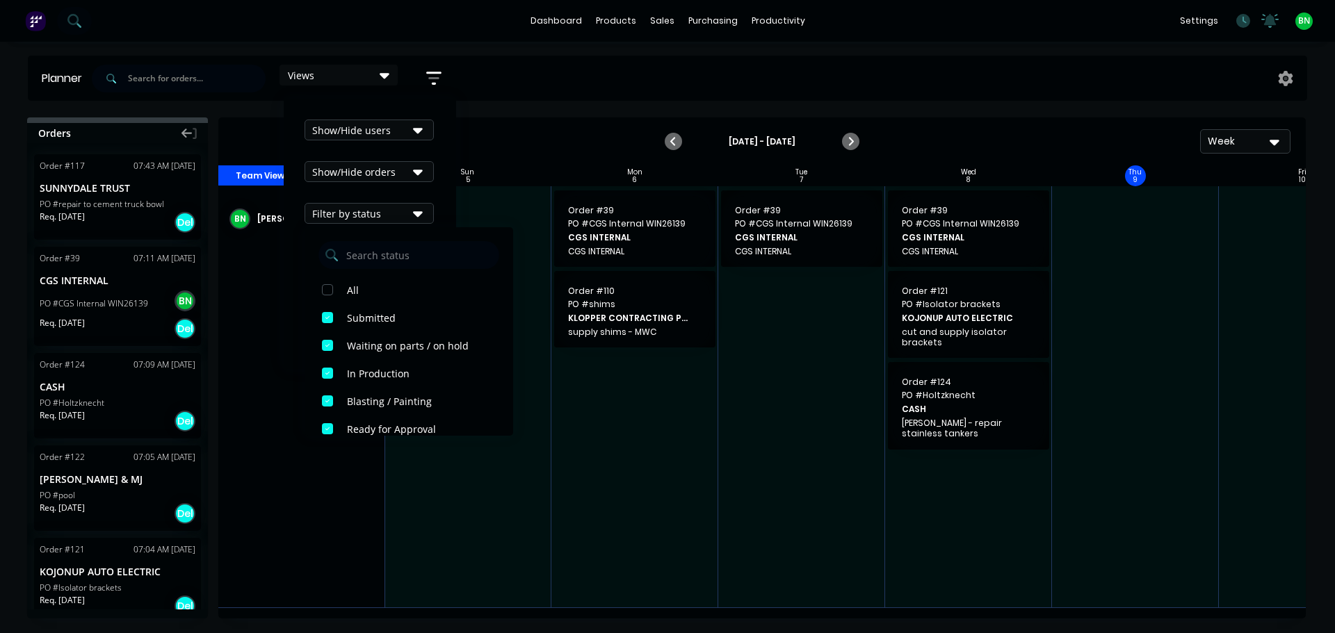
click at [422, 218] on icon "button" at bounding box center [418, 213] width 10 height 15
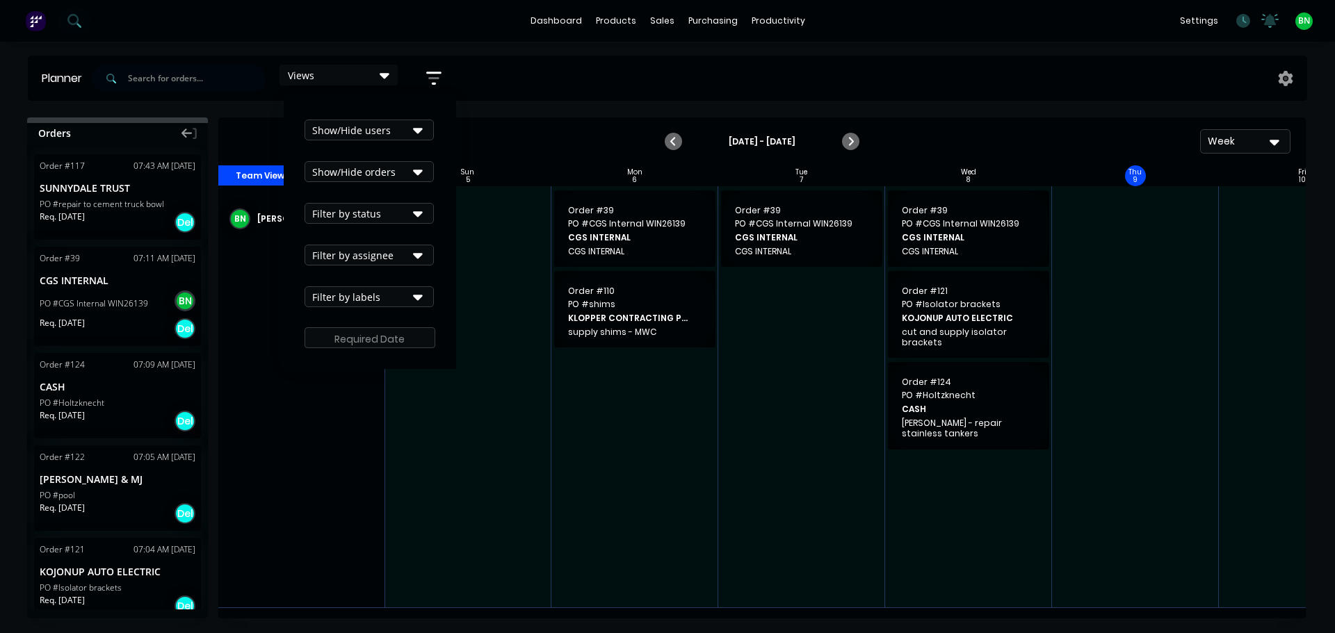
click at [428, 253] on button "Filter by assignee" at bounding box center [368, 255] width 129 height 21
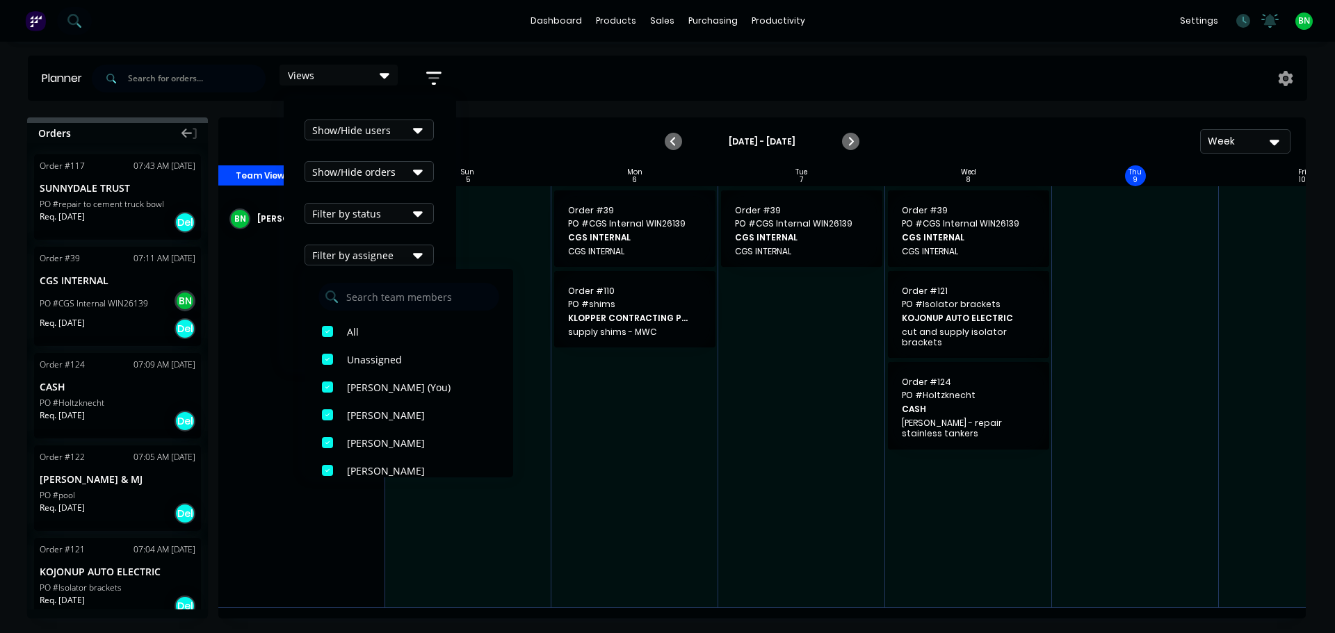
click at [423, 253] on icon "button" at bounding box center [418, 254] width 10 height 15
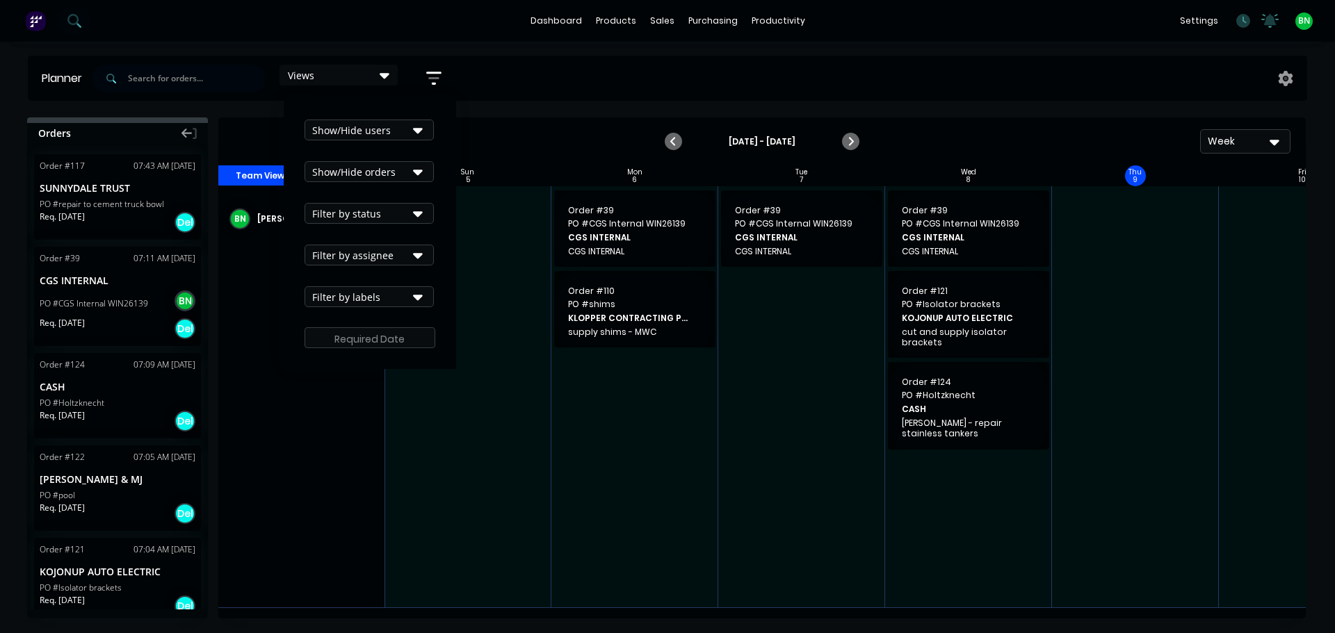
click at [426, 298] on button "Filter by labels" at bounding box center [368, 296] width 129 height 21
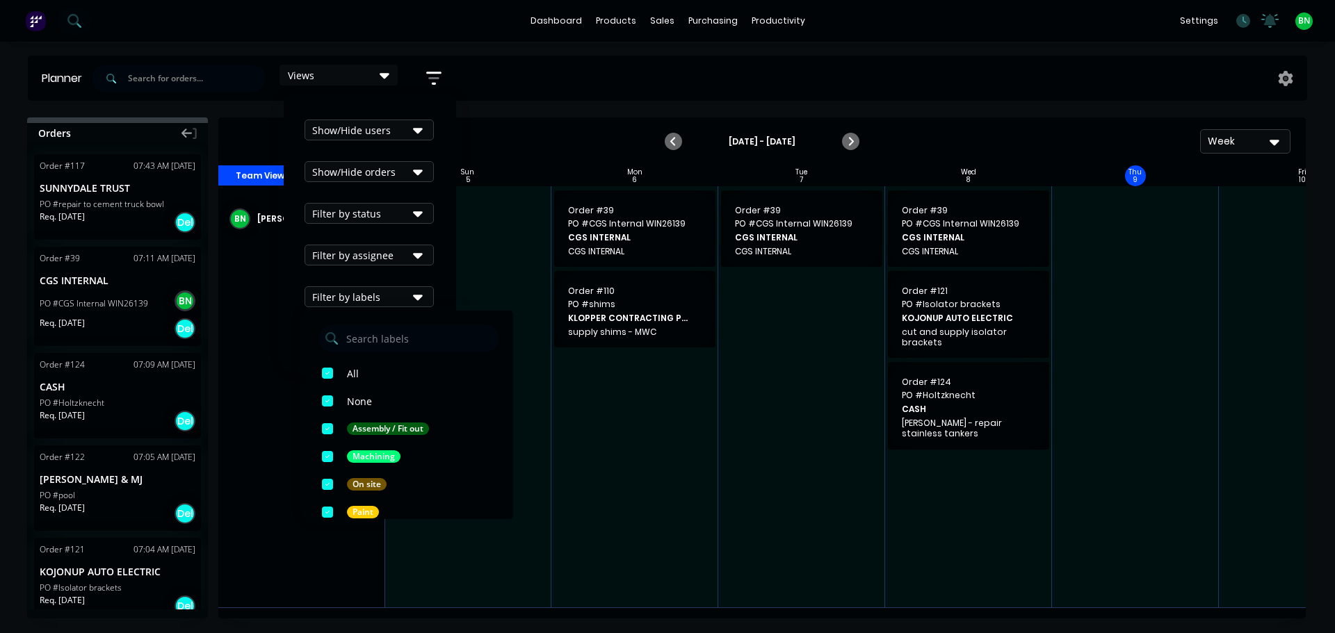
click at [421, 293] on icon "button" at bounding box center [418, 296] width 10 height 15
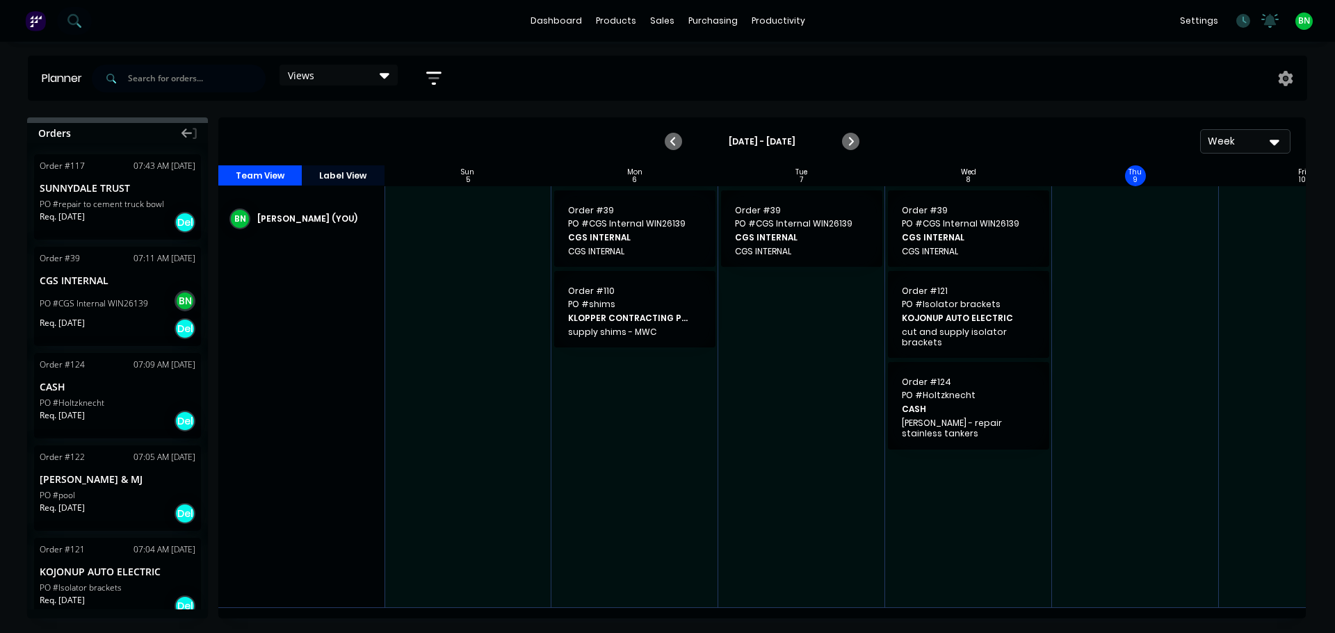
click at [349, 400] on div "BN [PERSON_NAME] (You)" at bounding box center [301, 397] width 167 height 422
click at [346, 343] on div "BN [PERSON_NAME] (You)" at bounding box center [301, 397] width 167 height 422
click at [332, 72] on div "Views" at bounding box center [338, 75] width 101 height 13
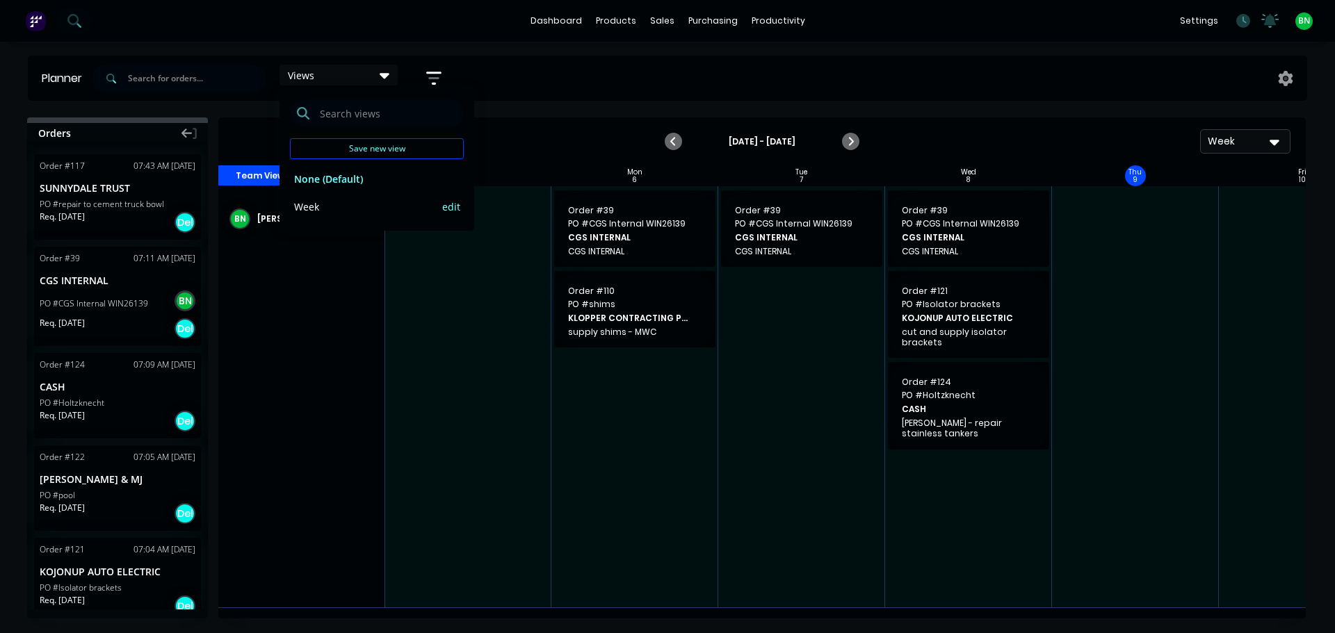
click at [304, 208] on button "Week" at bounding box center [364, 206] width 148 height 16
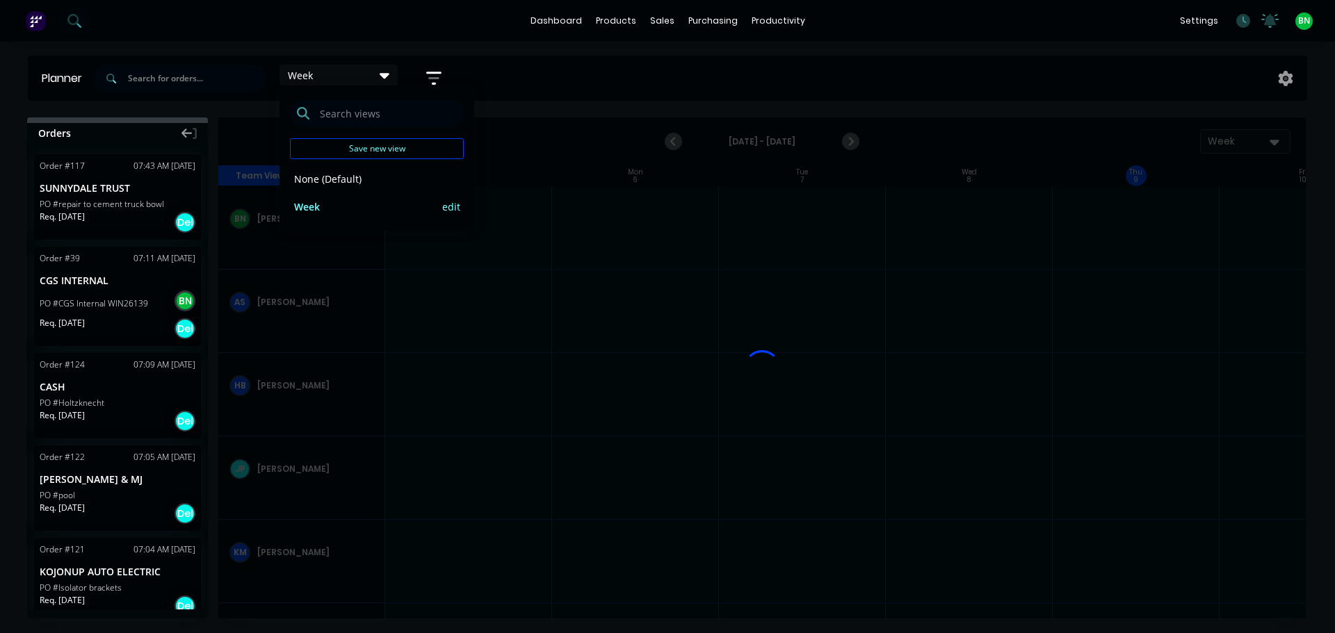
scroll to position [0, 1]
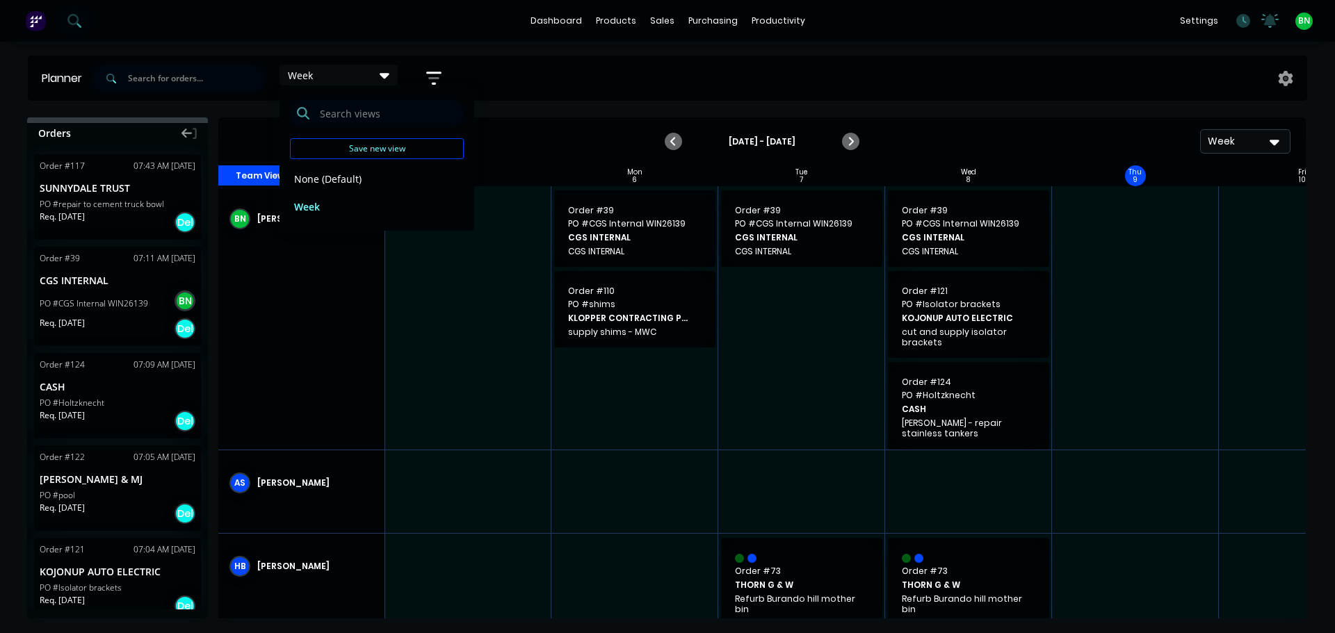
click at [358, 334] on div "BN [PERSON_NAME] (You)" at bounding box center [301, 318] width 167 height 264
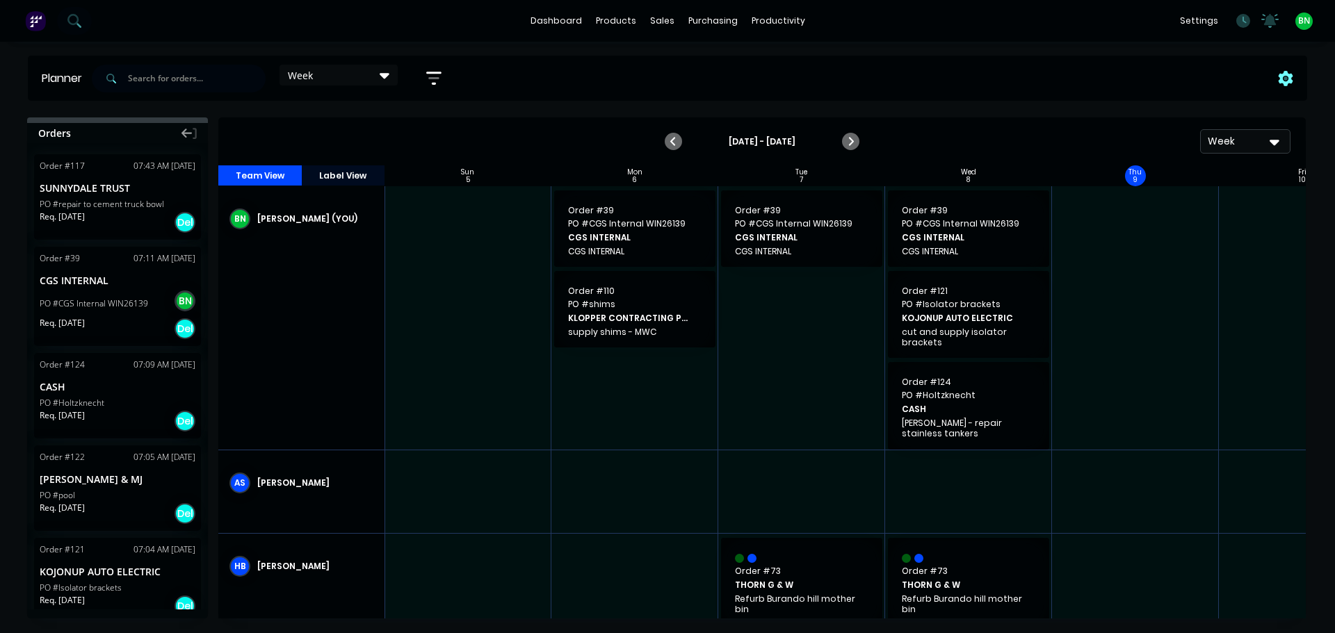
click at [1283, 81] on icon at bounding box center [1285, 78] width 15 height 15
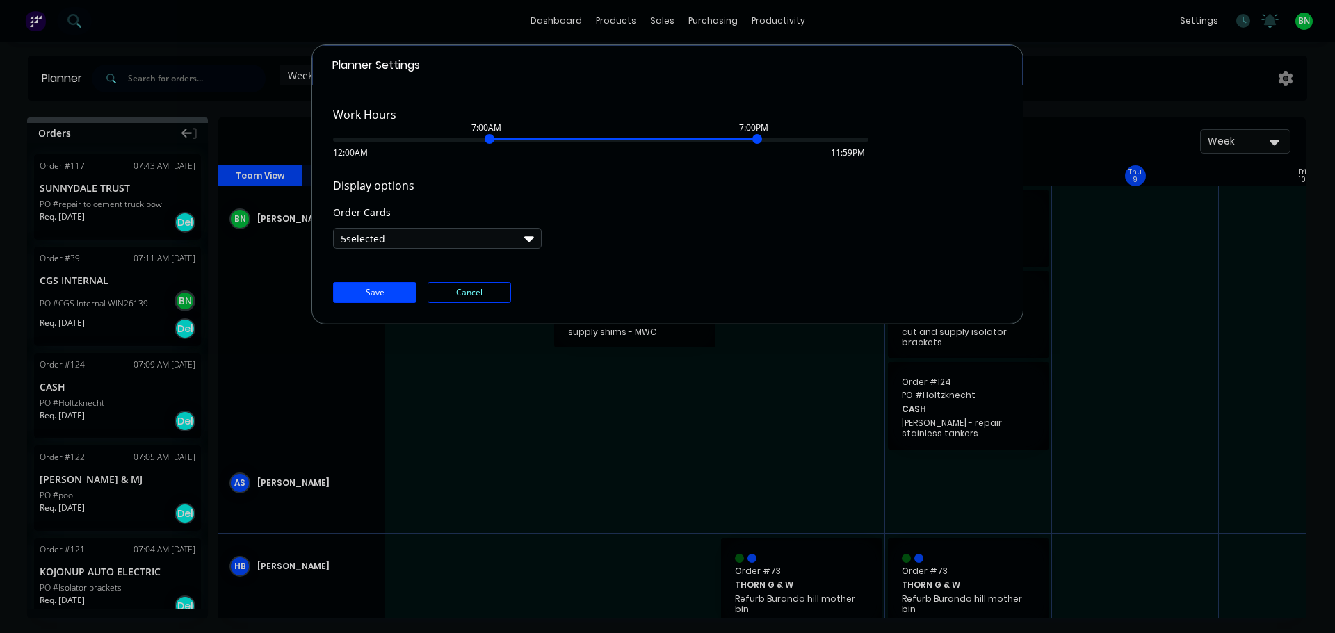
click at [476, 245] on button "5 selected" at bounding box center [437, 238] width 209 height 21
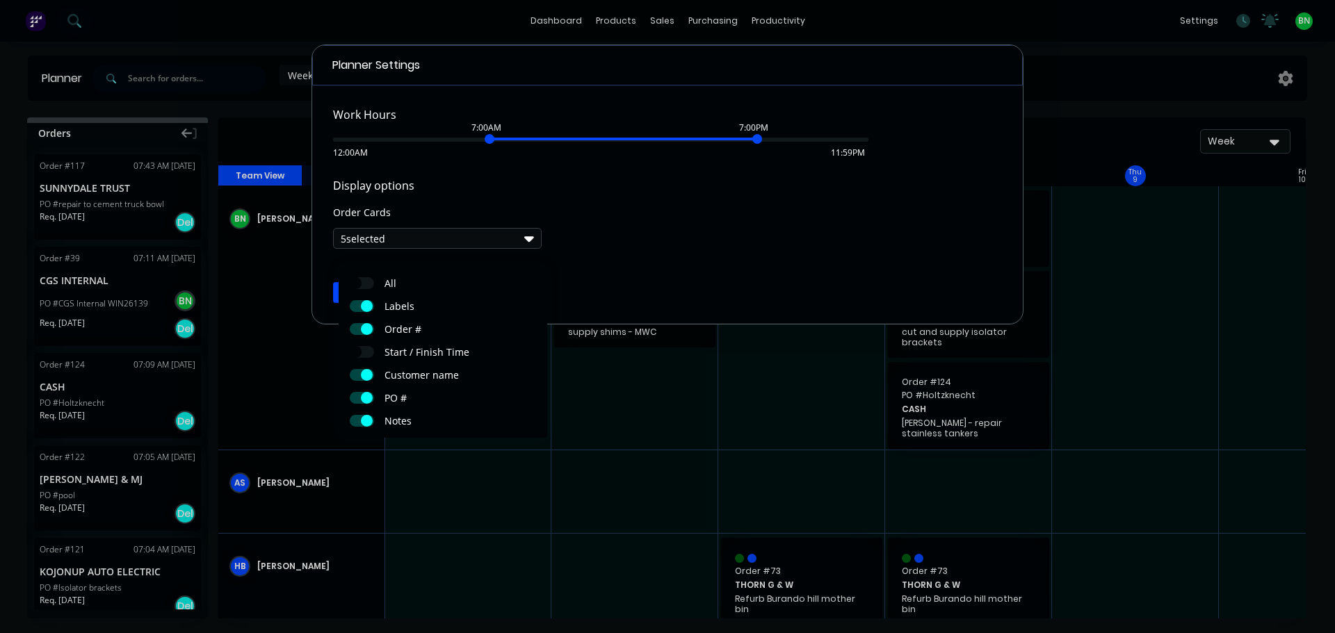
click at [655, 236] on div "Display options Order Cards 5 selected" at bounding box center [667, 213] width 669 height 72
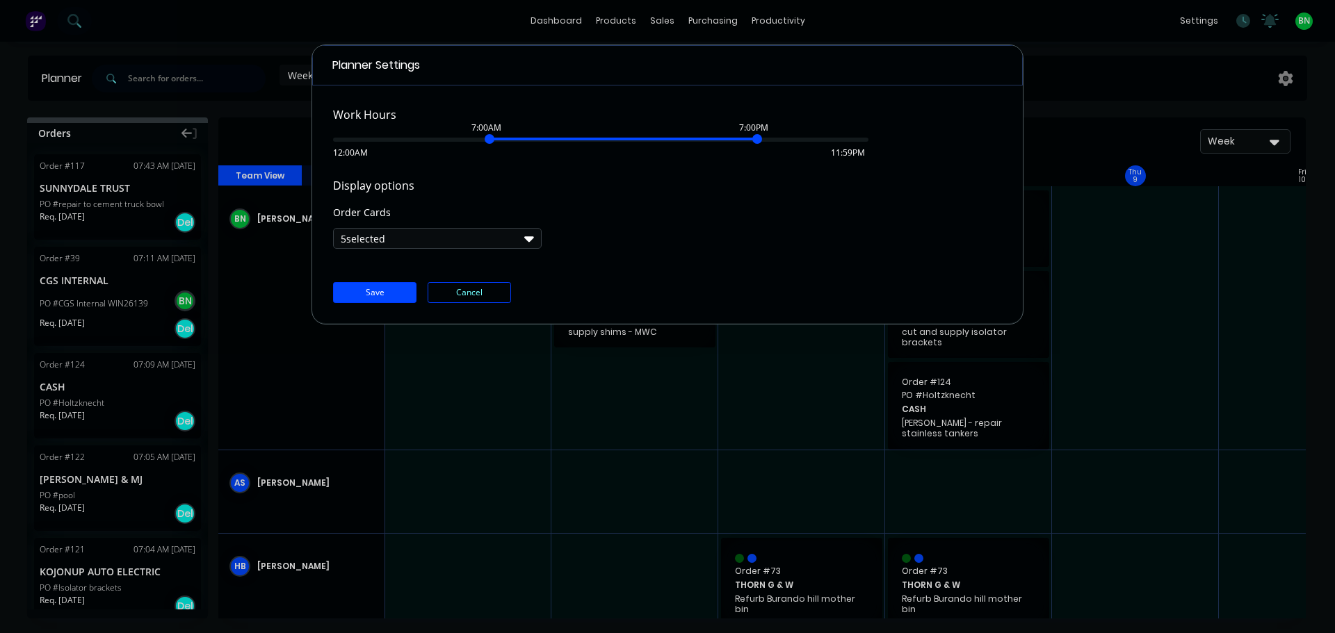
click at [721, 435] on div "Planner Settings Work Hours 7:00AM 7:00PM 12:00AM 11:59PM Display options Order…" at bounding box center [667, 316] width 1335 height 633
click at [779, 412] on div "Planner Settings Work Hours 7:00AM 7:00PM 12:00AM 11:59PM Display options Order…" at bounding box center [667, 316] width 1335 height 633
click at [465, 293] on button "Cancel" at bounding box center [469, 292] width 83 height 21
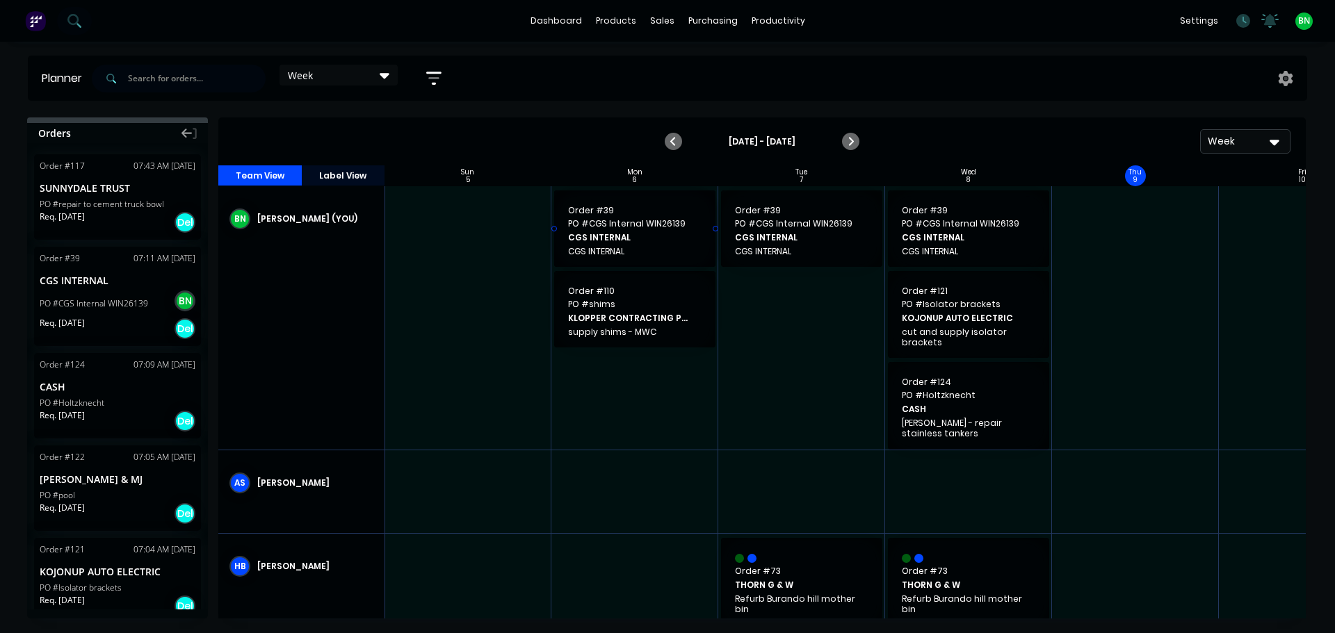
drag, startPoint x: 714, startPoint y: 228, endPoint x: 666, endPoint y: 238, distance: 48.9
click at [820, 348] on div at bounding box center [801, 317] width 167 height 263
drag, startPoint x: 1179, startPoint y: 308, endPoint x: 1132, endPoint y: 305, distance: 46.7
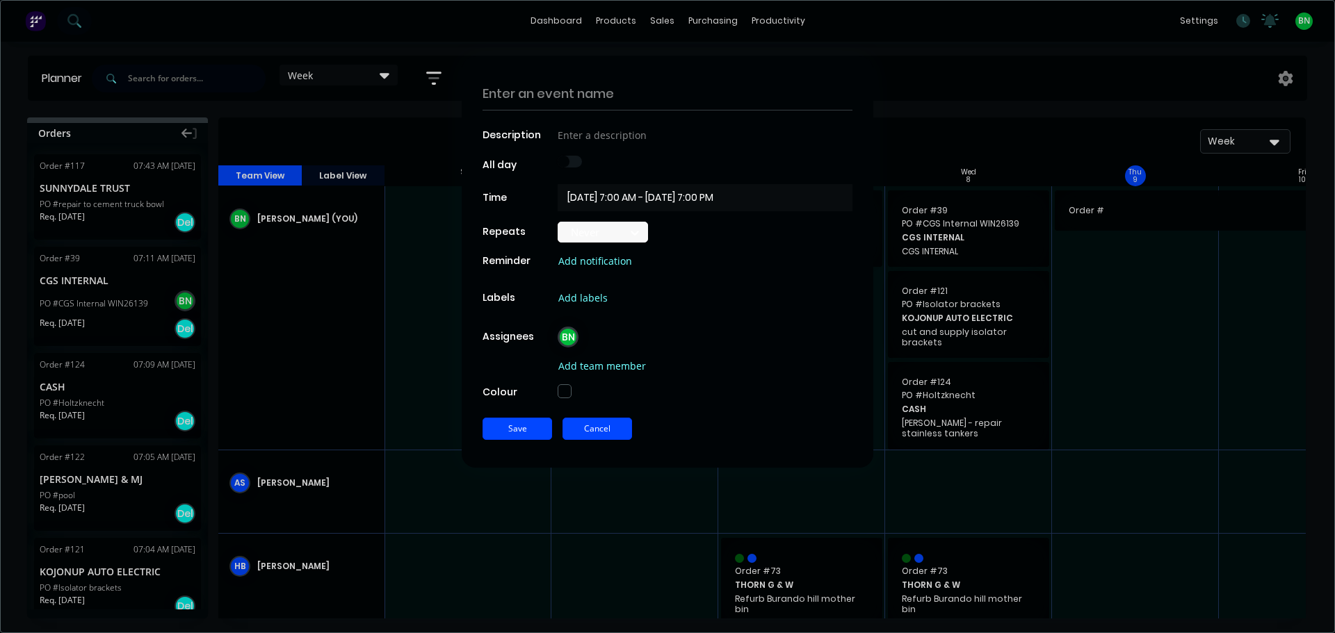
click at [599, 428] on button "Cancel" at bounding box center [597, 429] width 70 height 22
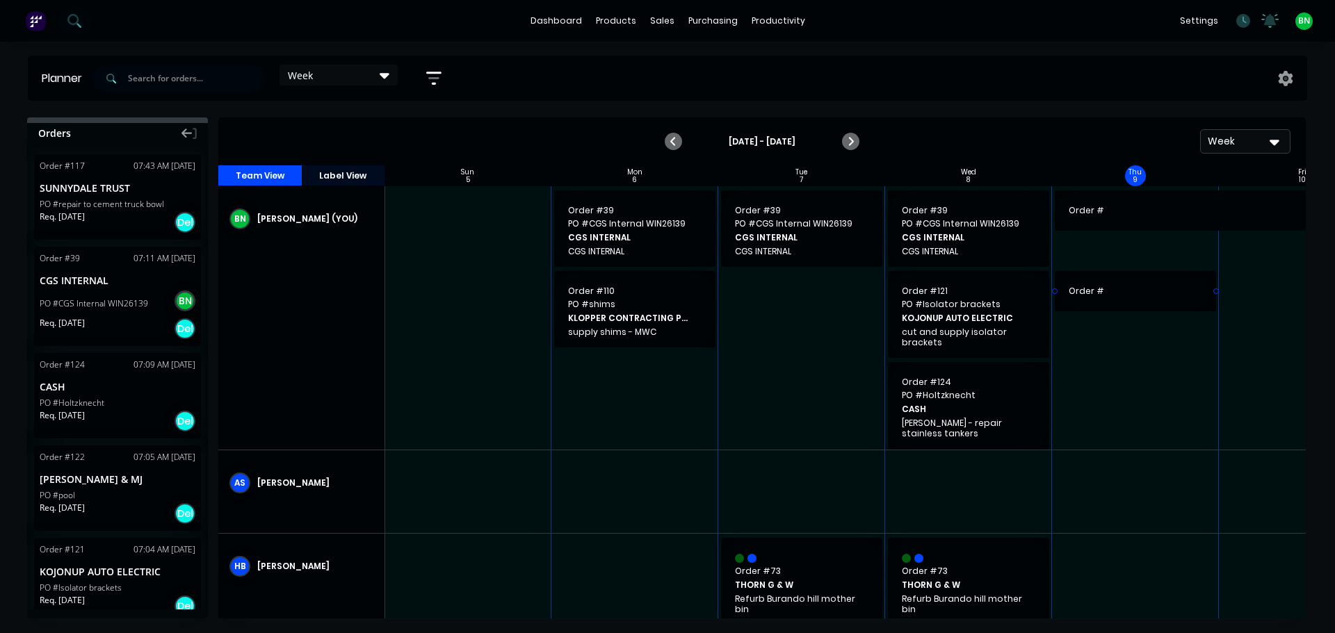
drag, startPoint x: 1153, startPoint y: 300, endPoint x: 1096, endPoint y: 294, distance: 57.3
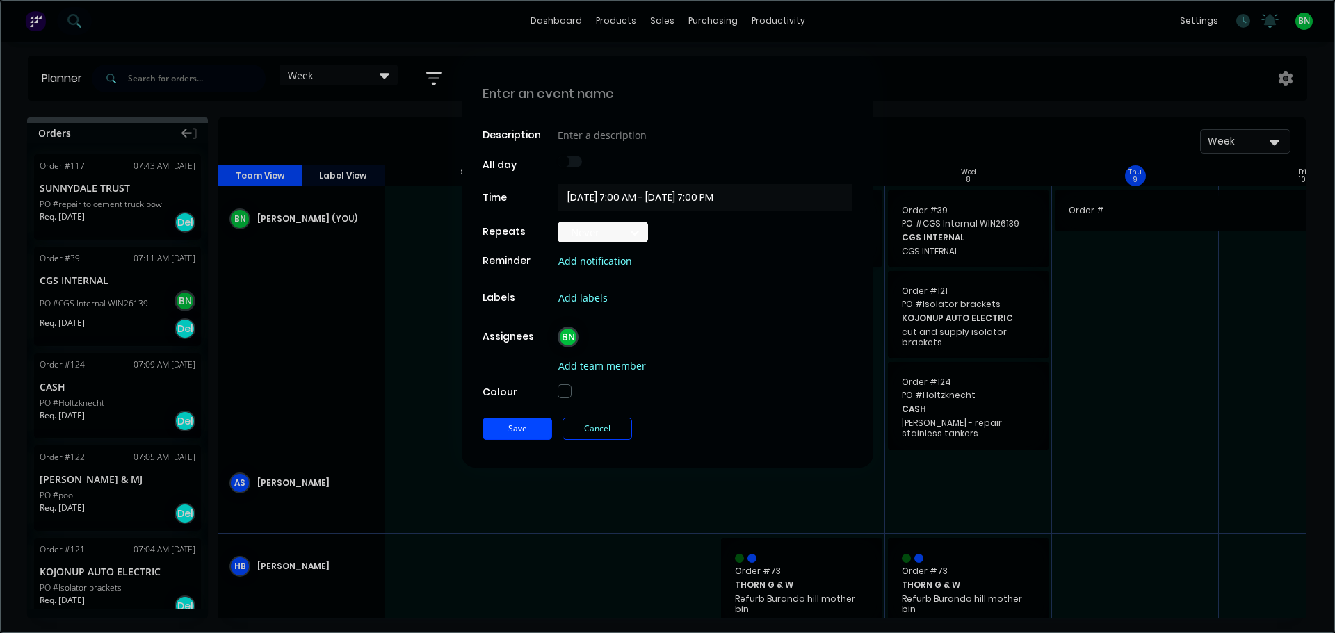
type textarea "x"
click at [603, 433] on button "Cancel" at bounding box center [597, 429] width 70 height 22
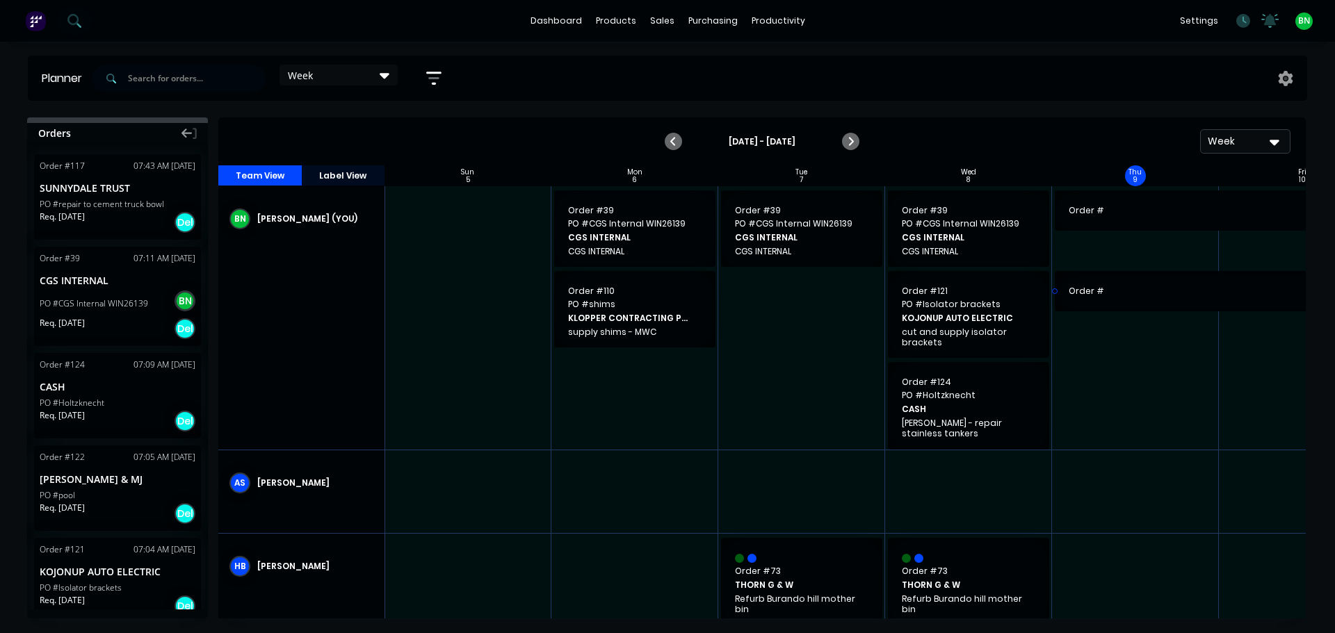
click at [1134, 289] on span "Order #" at bounding box center [1218, 291] width 300 height 13
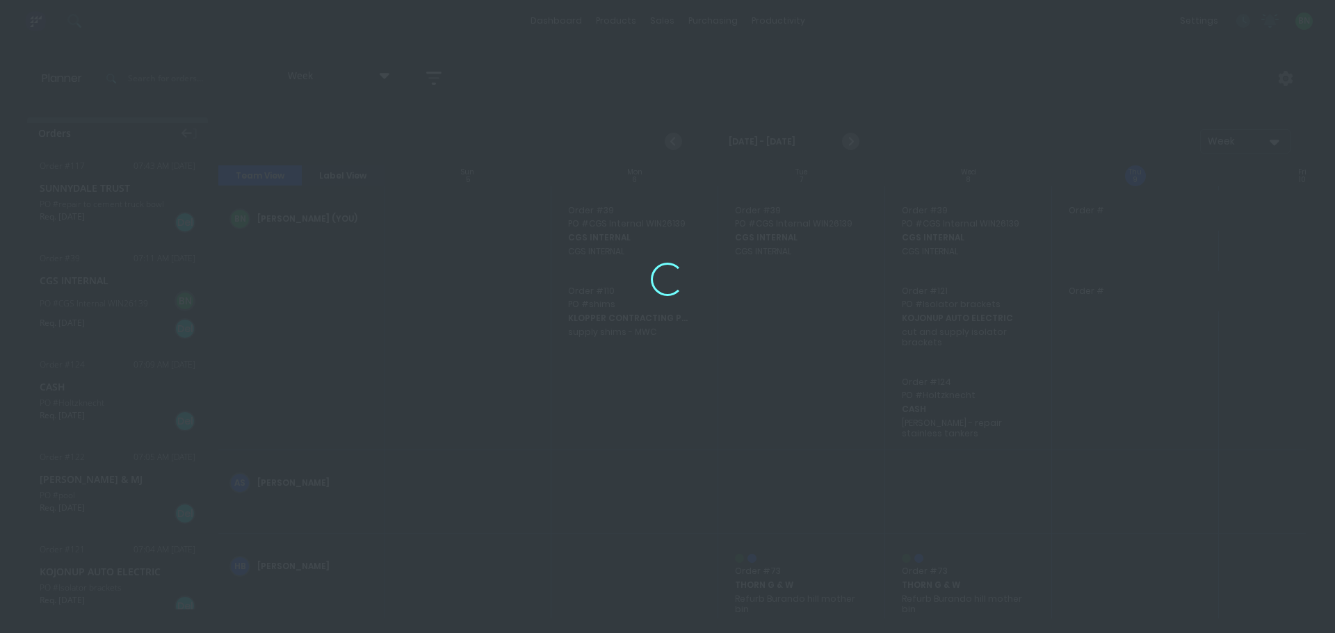
scroll to position [99, 0]
drag, startPoint x: 1178, startPoint y: 336, endPoint x: 1160, endPoint y: 427, distance: 92.7
click at [1160, 427] on div "Loading..." at bounding box center [667, 272] width 1112 height 633
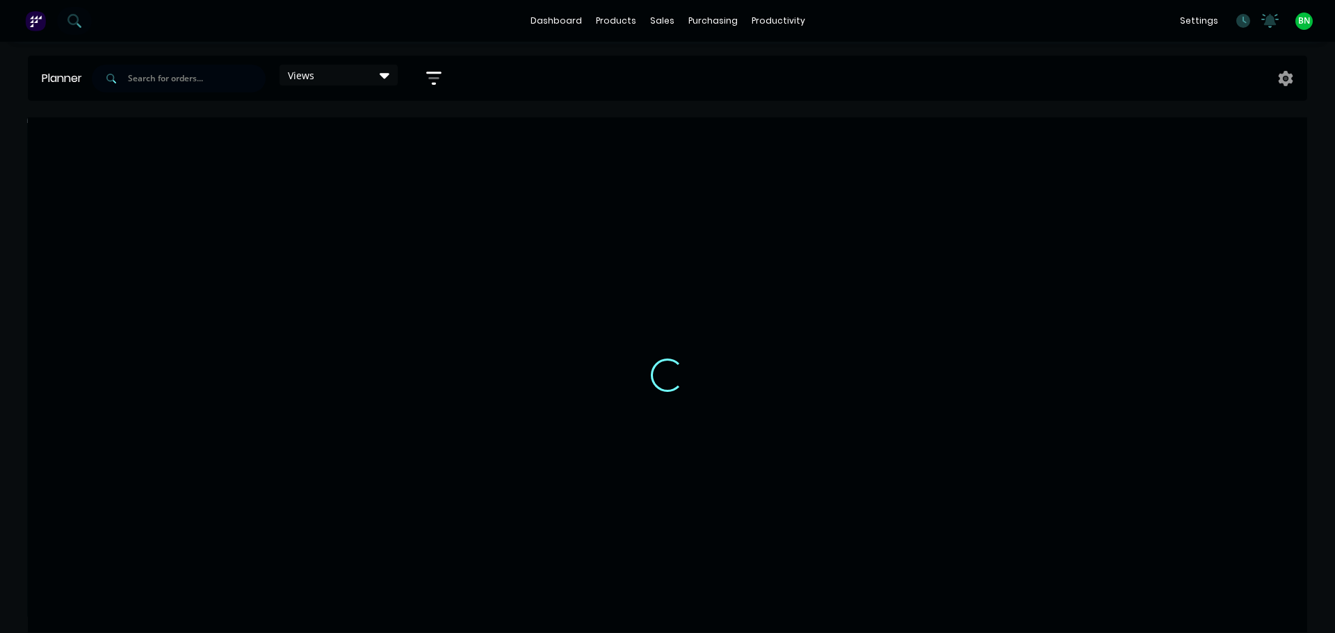
scroll to position [0, 1]
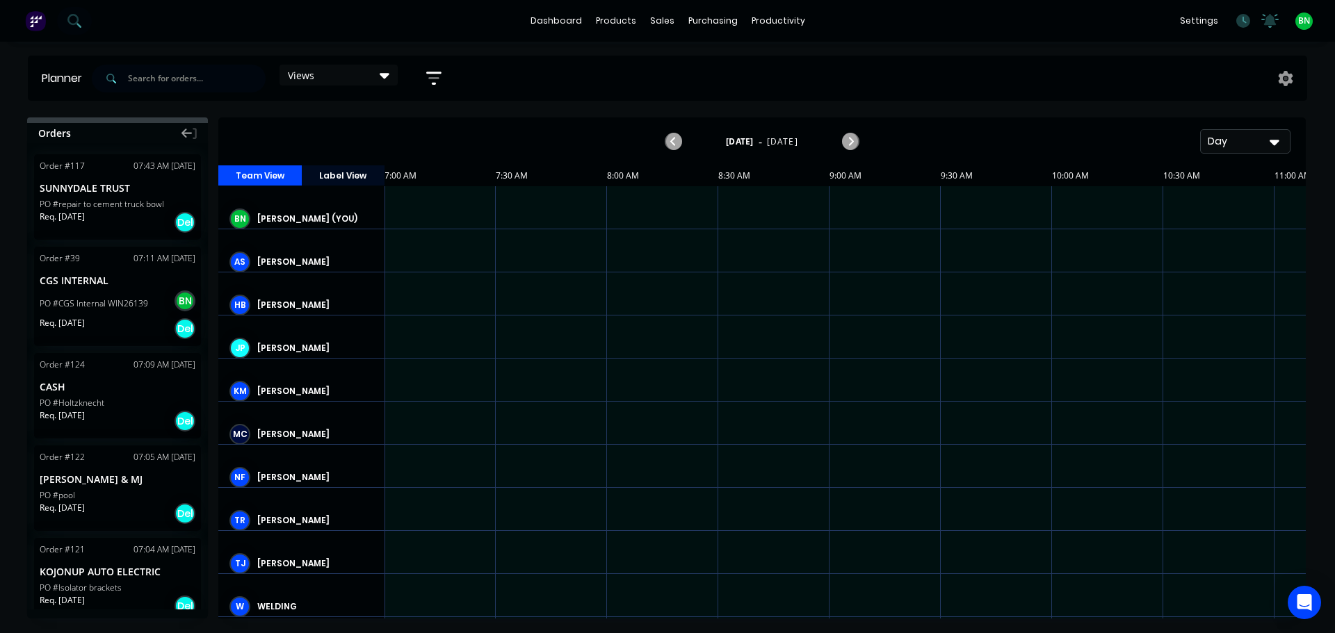
click at [1244, 145] on div "Day" at bounding box center [1239, 141] width 64 height 15
click at [1195, 200] on div "Week" at bounding box center [1220, 207] width 138 height 28
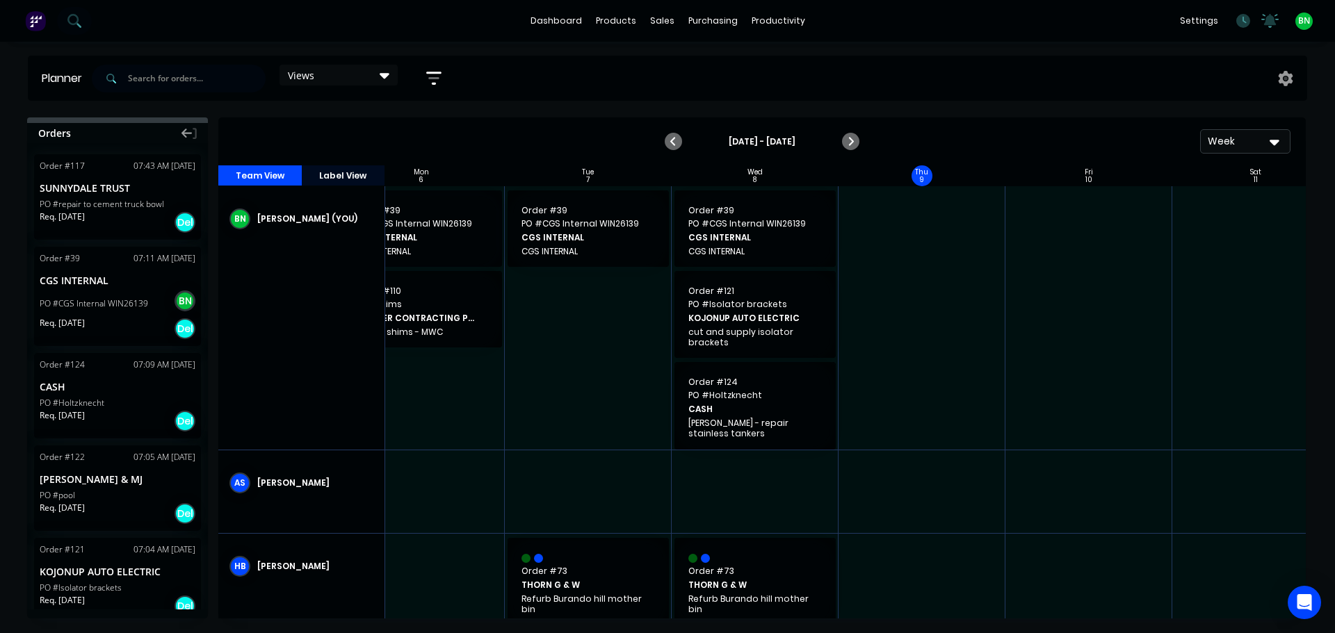
scroll to position [0, 0]
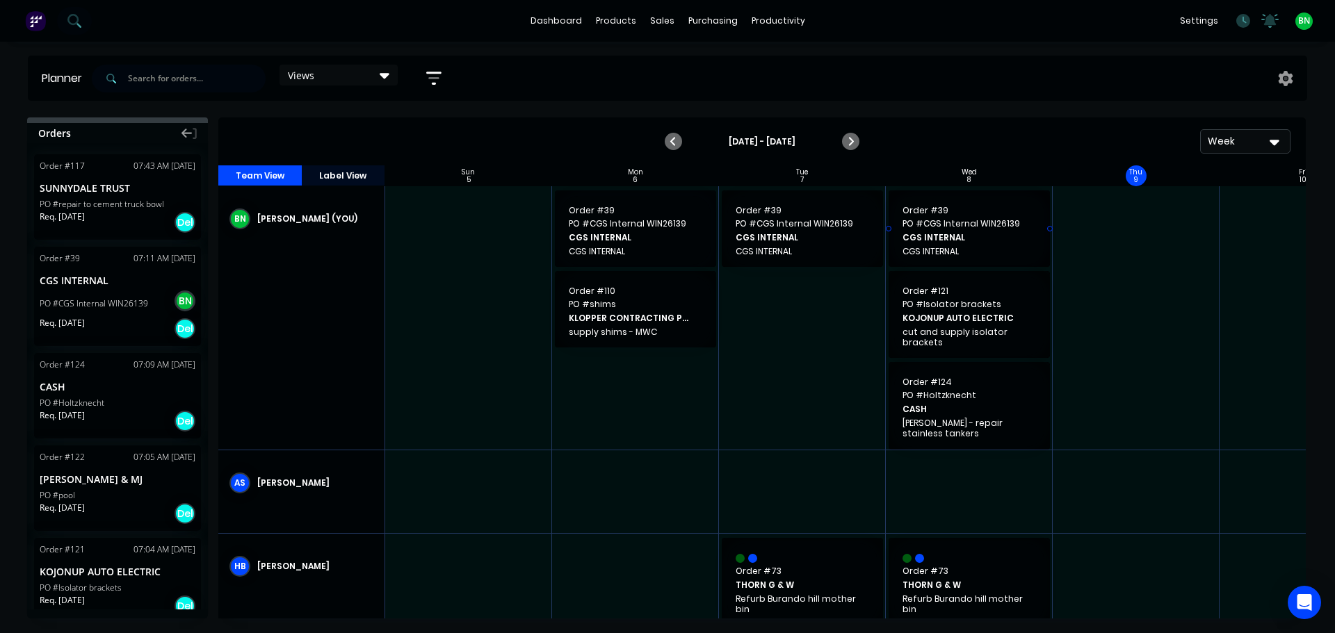
drag, startPoint x: 1143, startPoint y: 283, endPoint x: 1099, endPoint y: 190, distance: 102.9
click at [1244, 143] on div "Week" at bounding box center [1239, 141] width 64 height 15
click at [1246, 137] on div "Week" at bounding box center [1239, 141] width 64 height 15
click at [1199, 241] on div "Month" at bounding box center [1220, 234] width 138 height 28
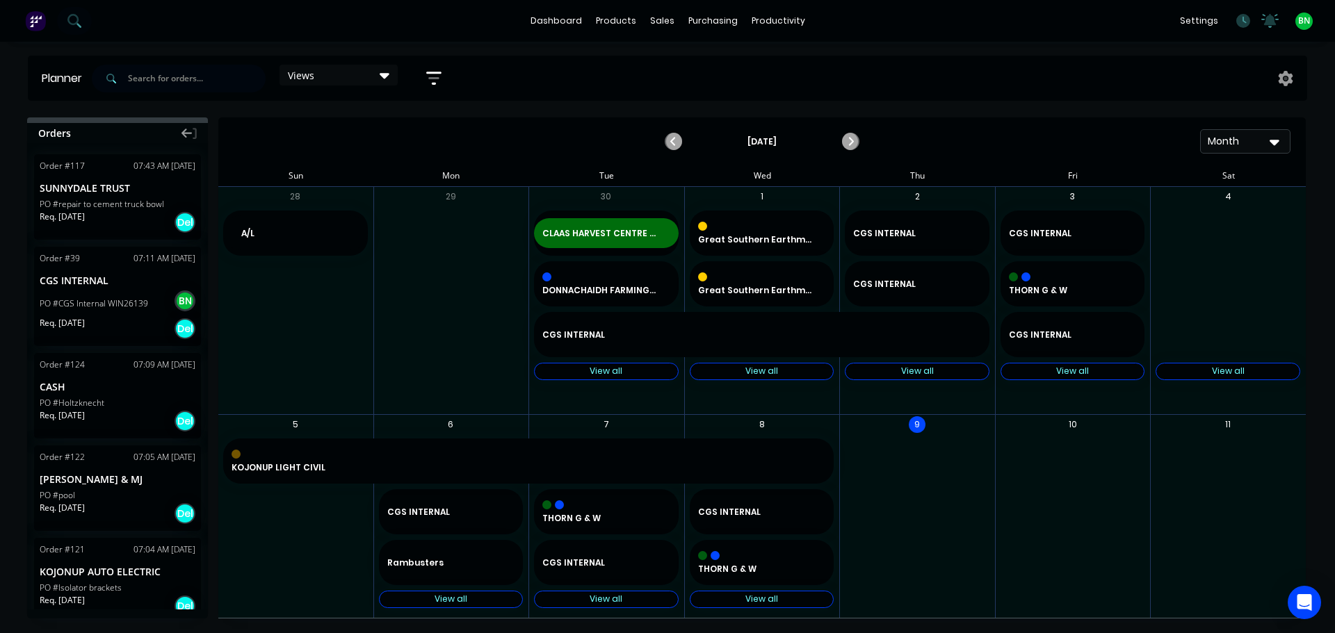
click at [328, 72] on div "Views" at bounding box center [338, 75] width 101 height 13
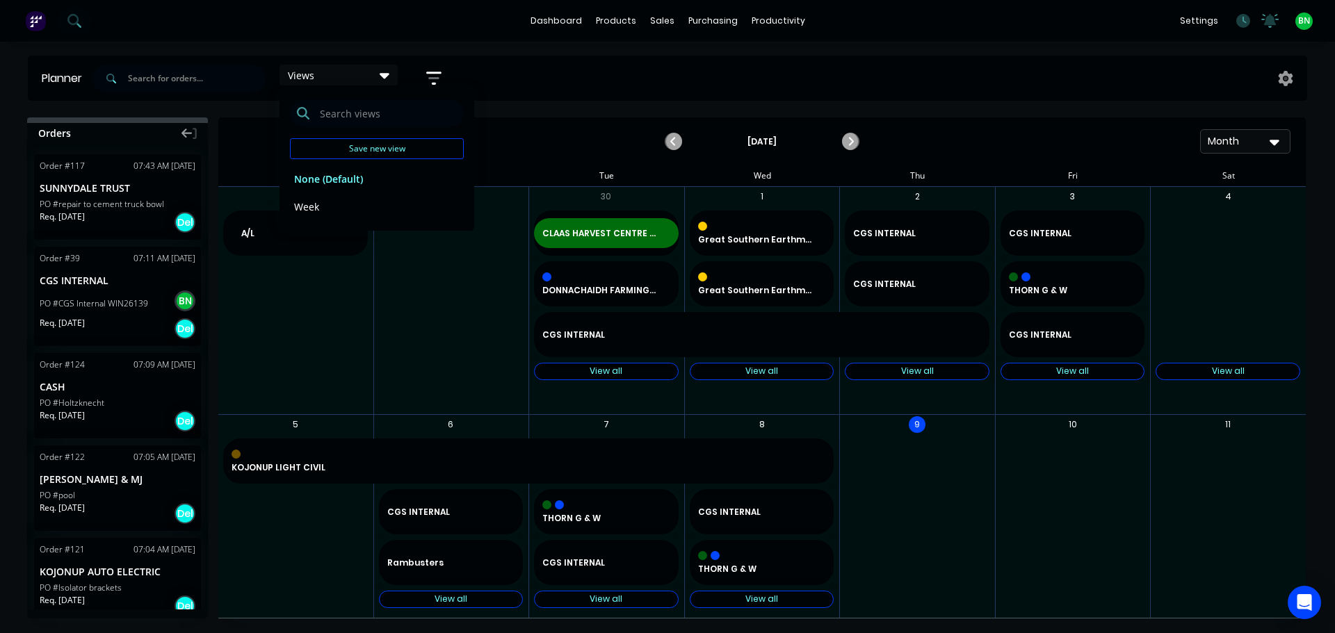
click at [440, 75] on icon "button" at bounding box center [433, 78] width 15 height 17
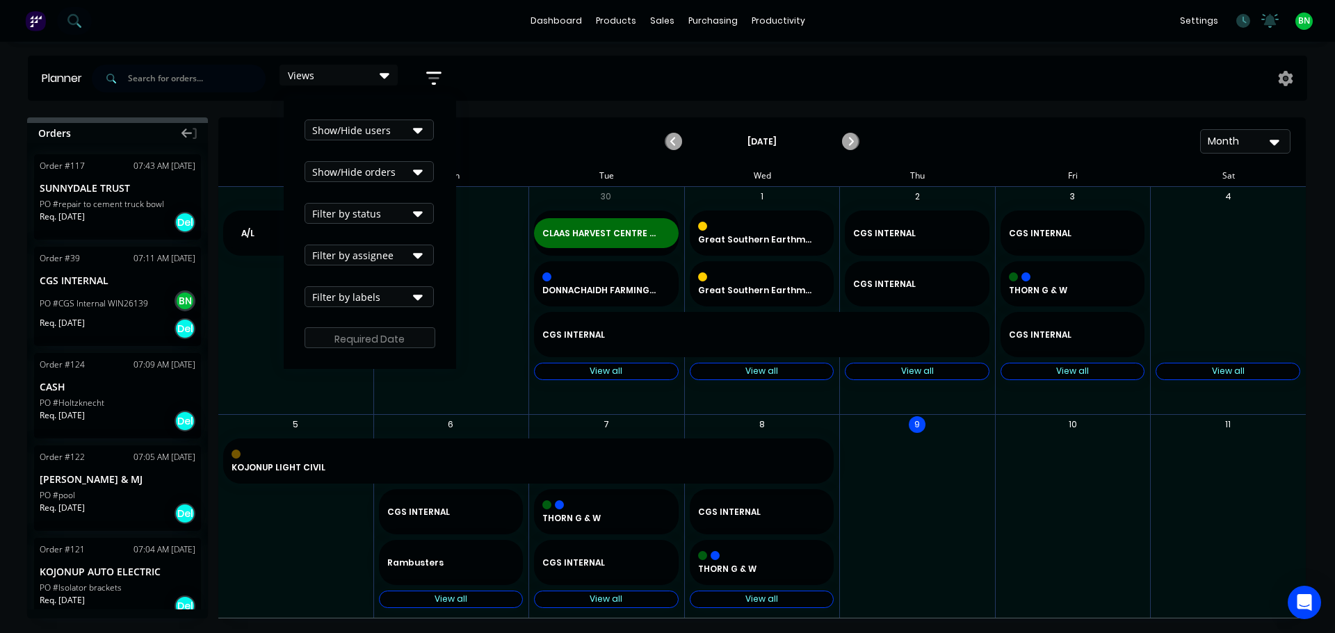
click at [352, 132] on div "Show/Hide users" at bounding box center [360, 130] width 97 height 15
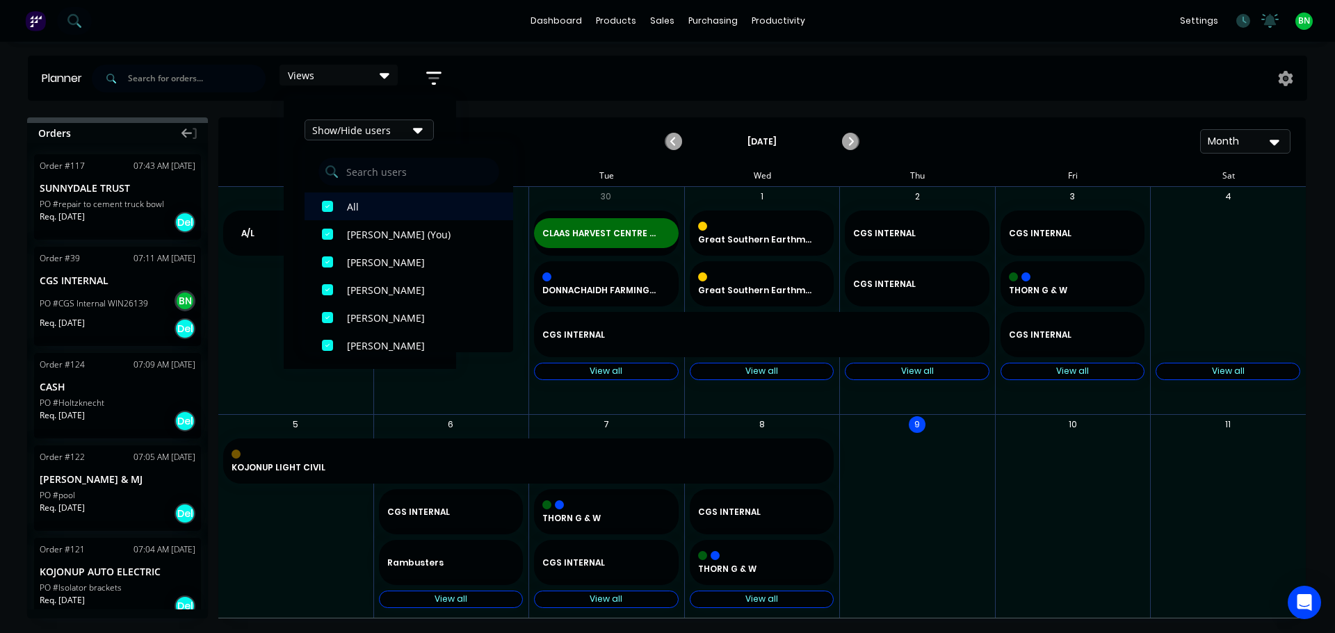
click at [332, 206] on div "button" at bounding box center [328, 207] width 28 height 28
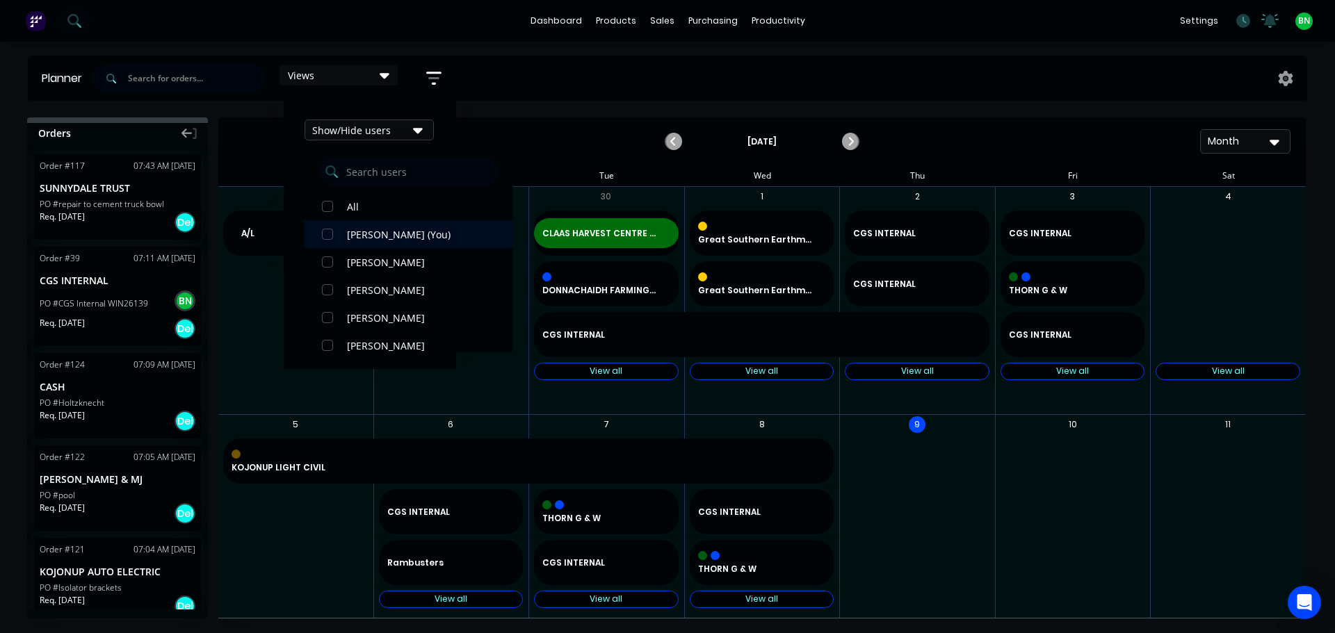
click at [329, 235] on div "button" at bounding box center [328, 234] width 28 height 28
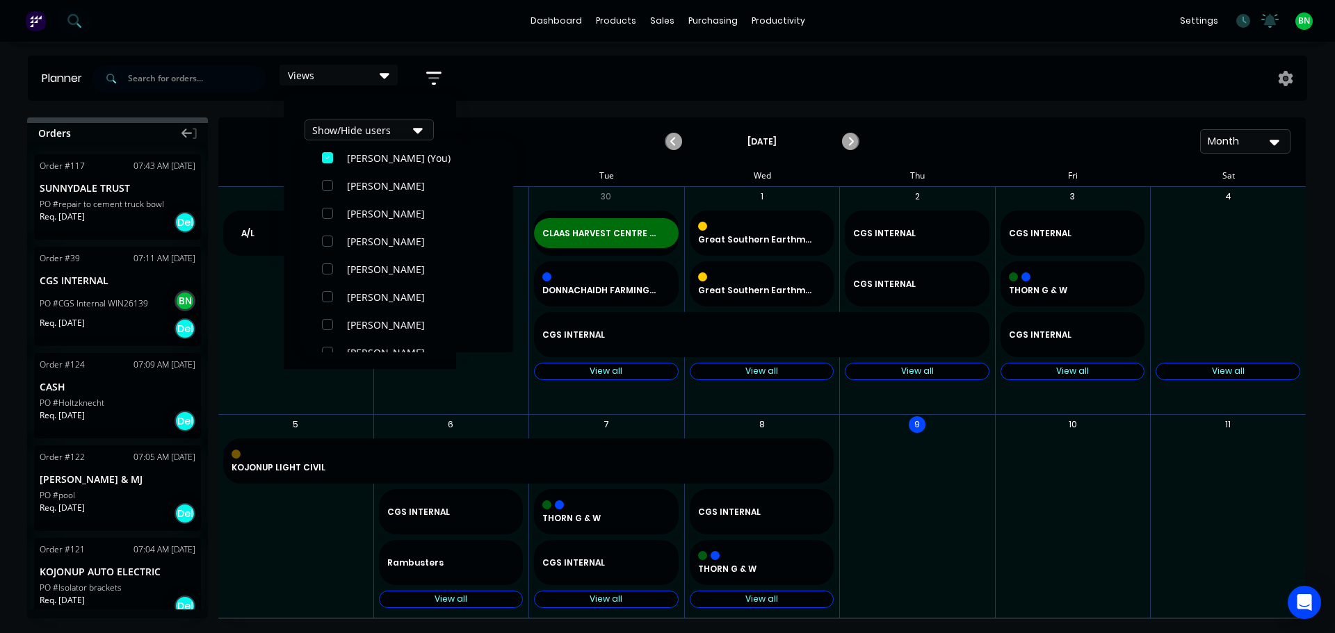
scroll to position [209, 0]
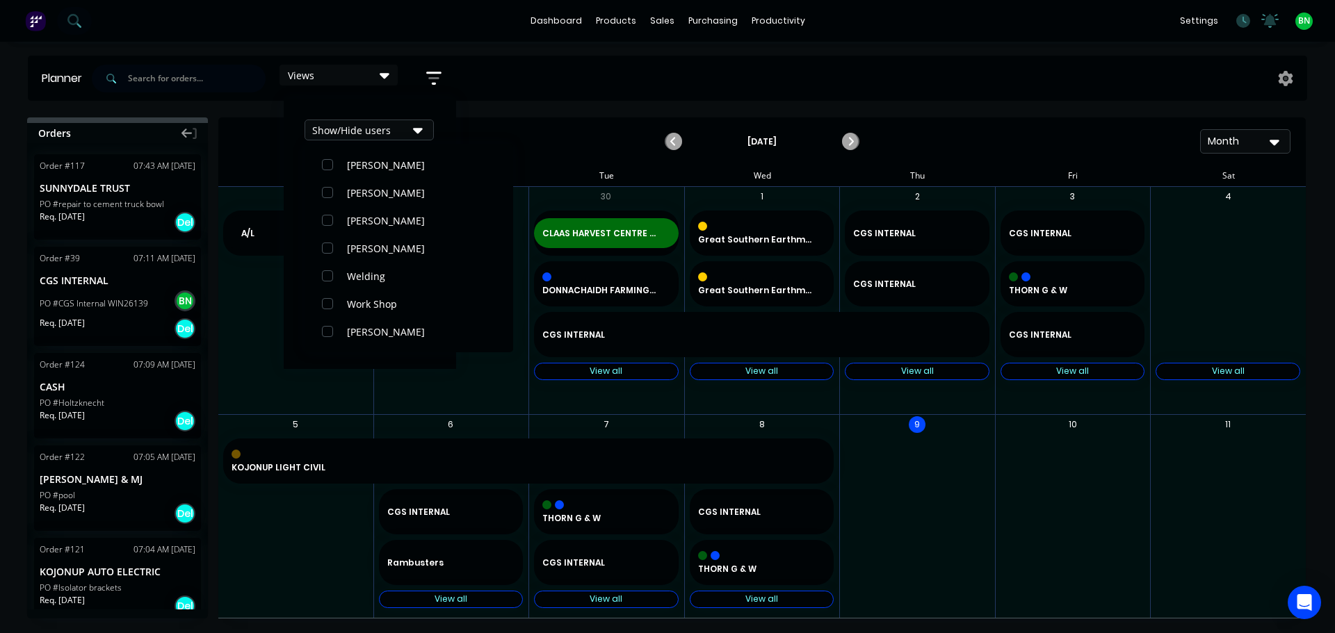
click at [541, 136] on div "October 2025 Month" at bounding box center [762, 141] width 1084 height 45
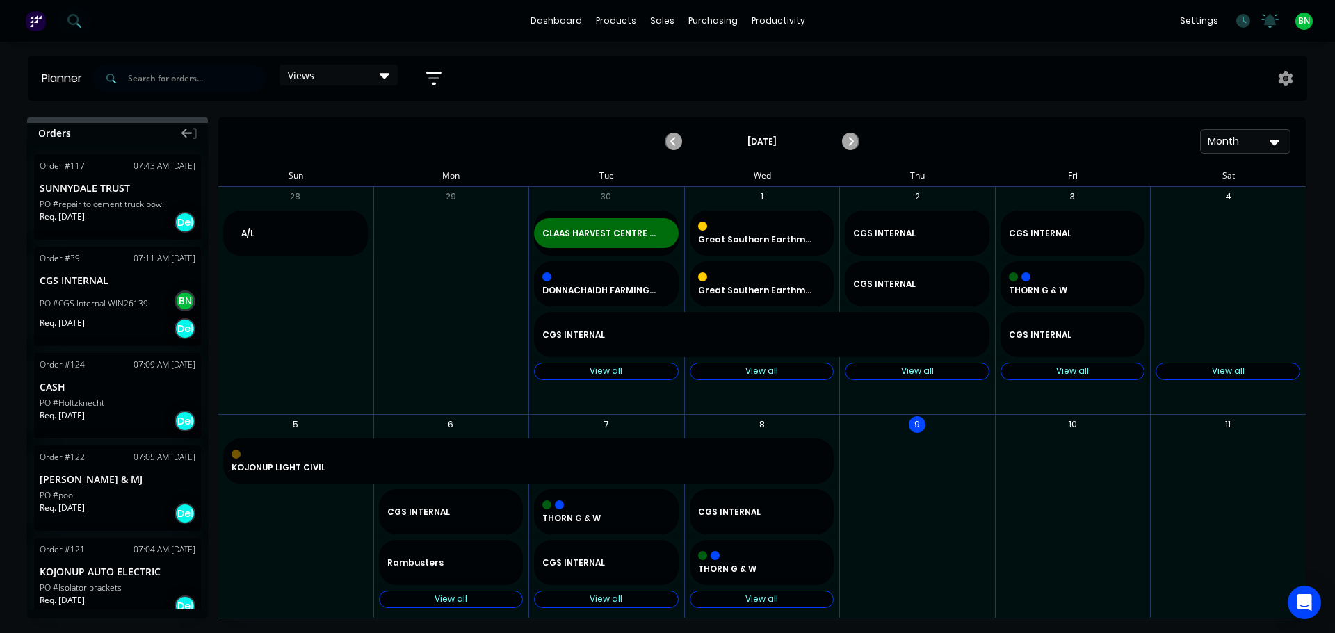
click at [1229, 148] on div "Month" at bounding box center [1239, 141] width 64 height 15
click at [1207, 208] on div "Week" at bounding box center [1220, 207] width 138 height 28
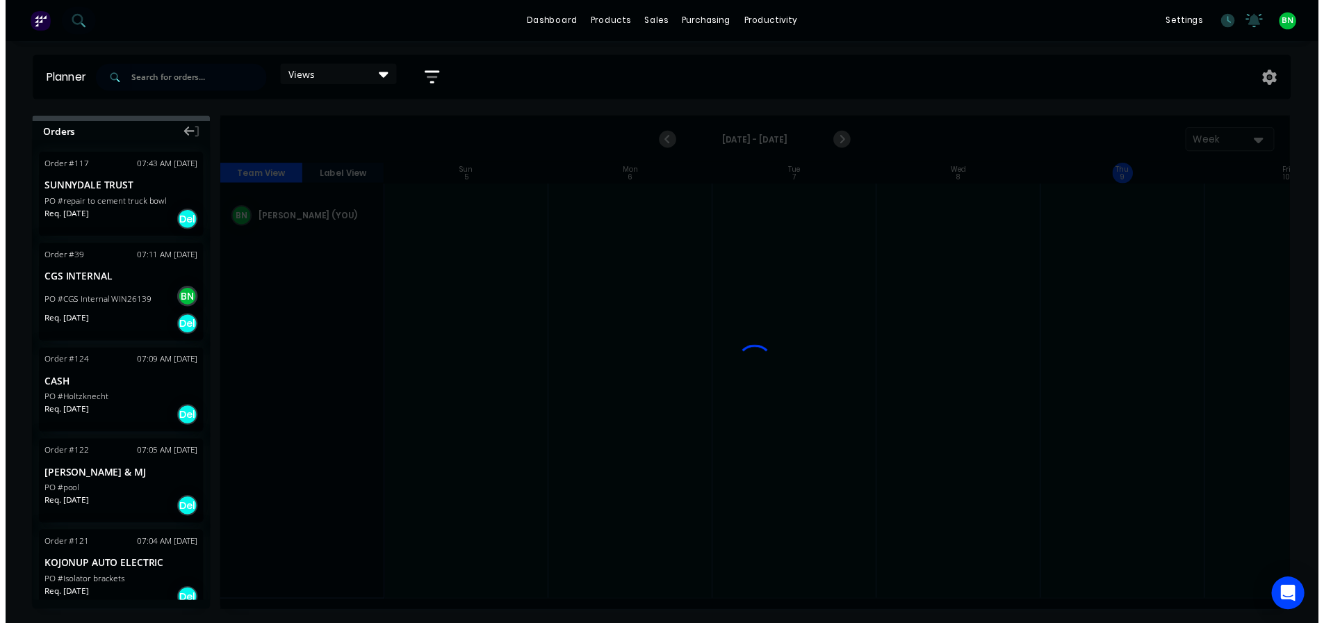
scroll to position [0, 1]
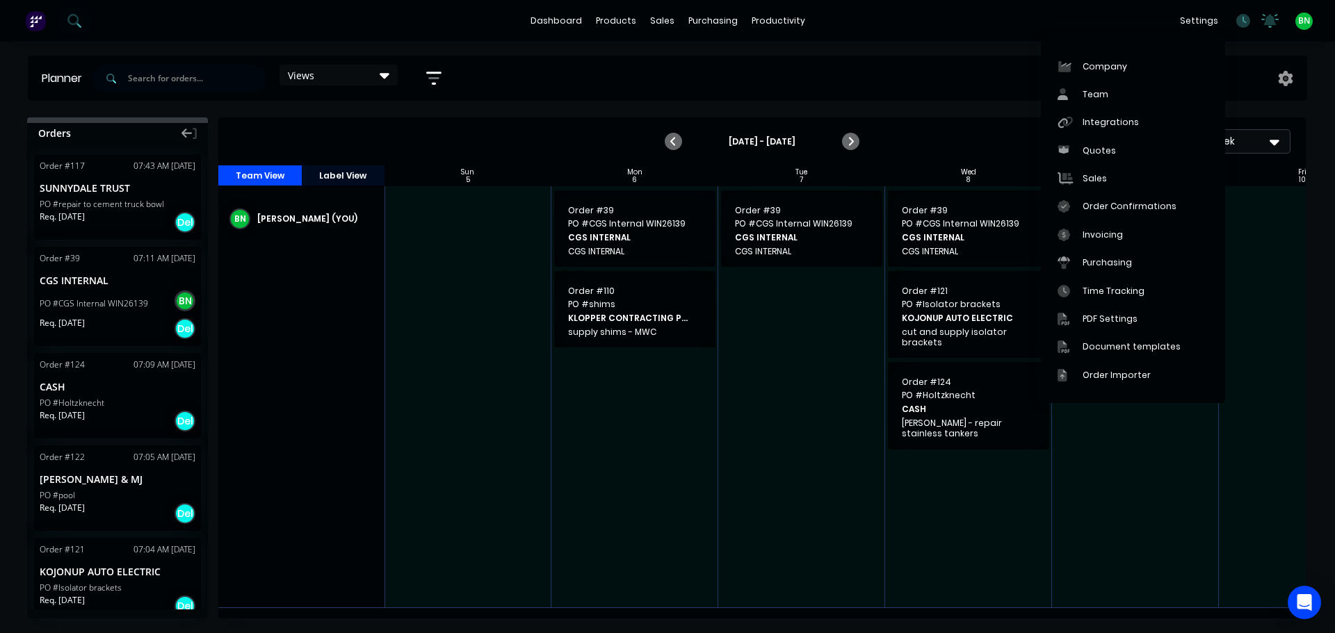
click at [917, 133] on div "Oct 5th - Oct 11th Week" at bounding box center [762, 141] width 1084 height 45
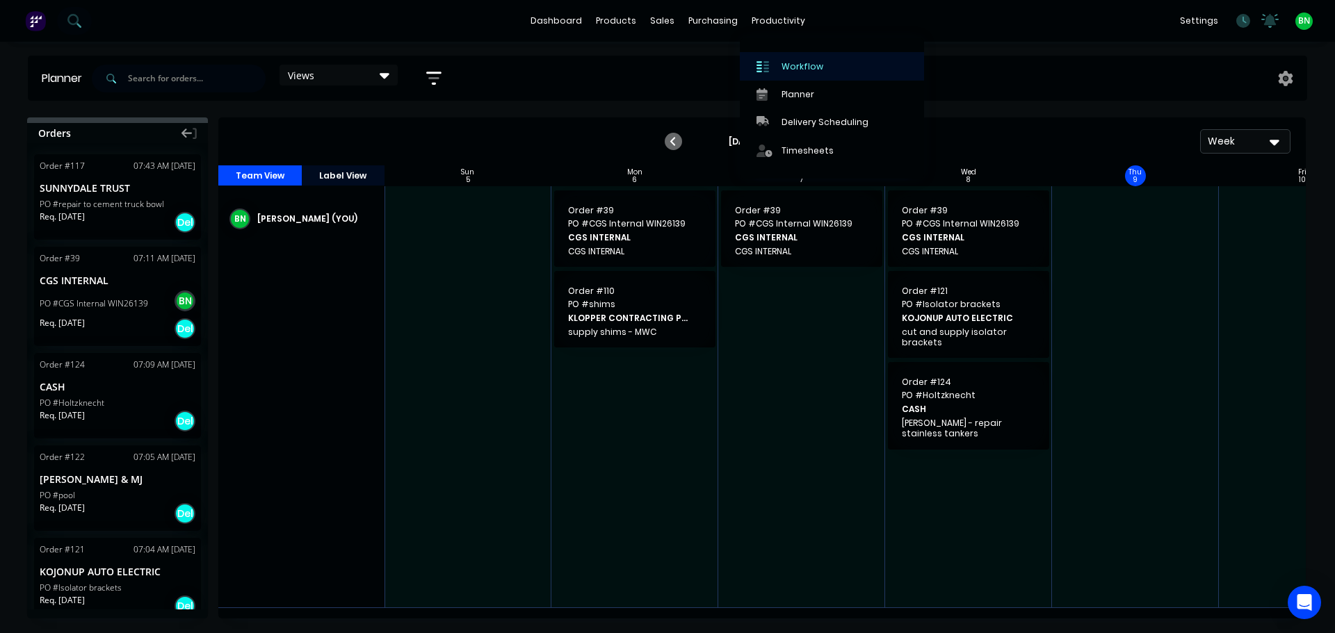
click at [797, 60] on div "Workflow" at bounding box center [802, 66] width 42 height 13
